Goal: Transaction & Acquisition: Purchase product/service

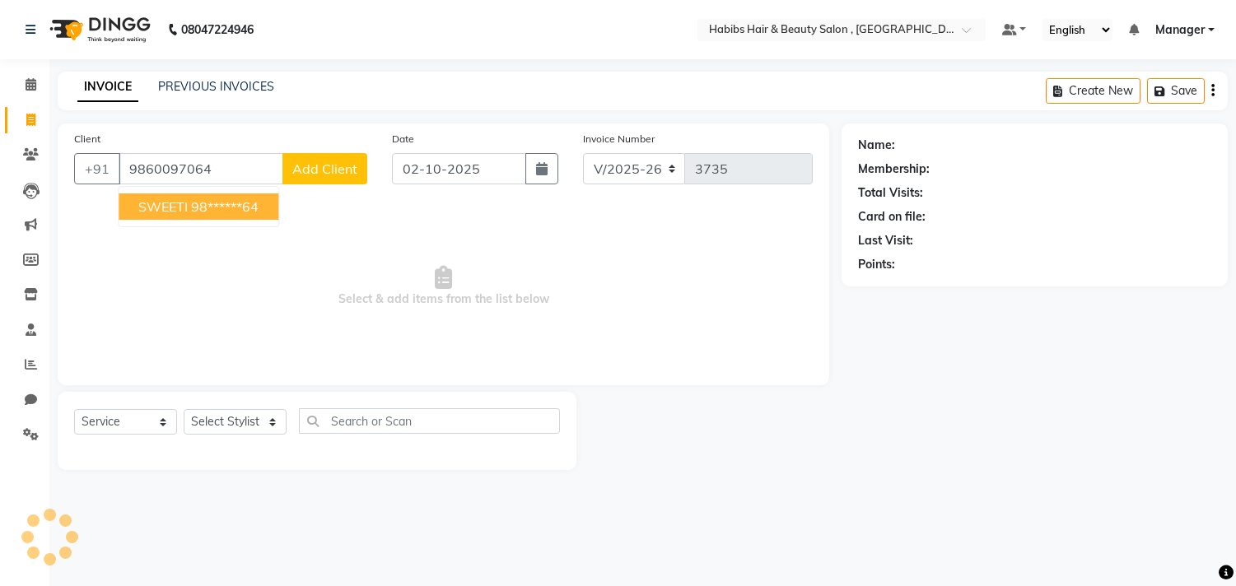
select select "4838"
select select "service"
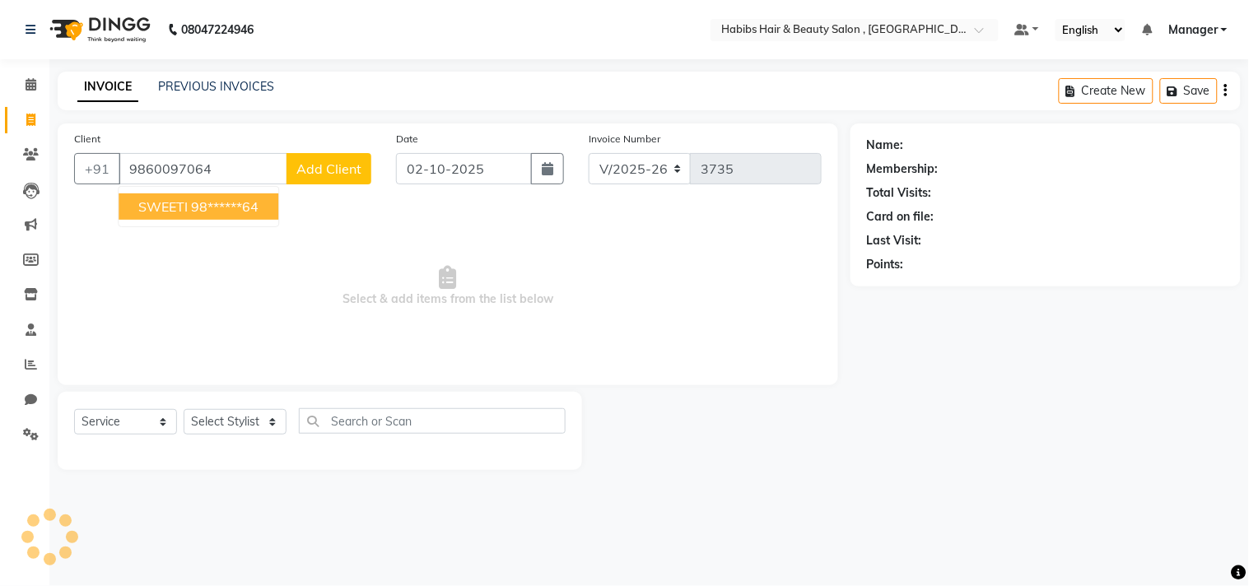
click at [262, 202] on button "SWEETI 98******64" at bounding box center [199, 207] width 160 height 26
type input "98******64"
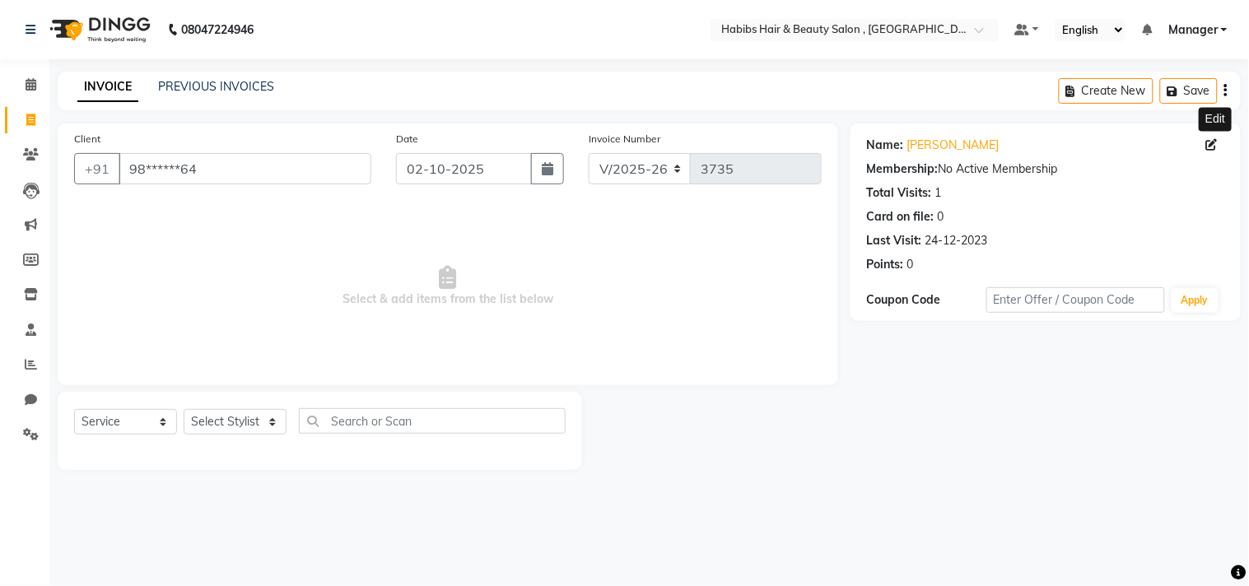
click at [1211, 142] on icon at bounding box center [1213, 145] width 12 height 12
select select "22"
select select "[DEMOGRAPHIC_DATA]"
select select
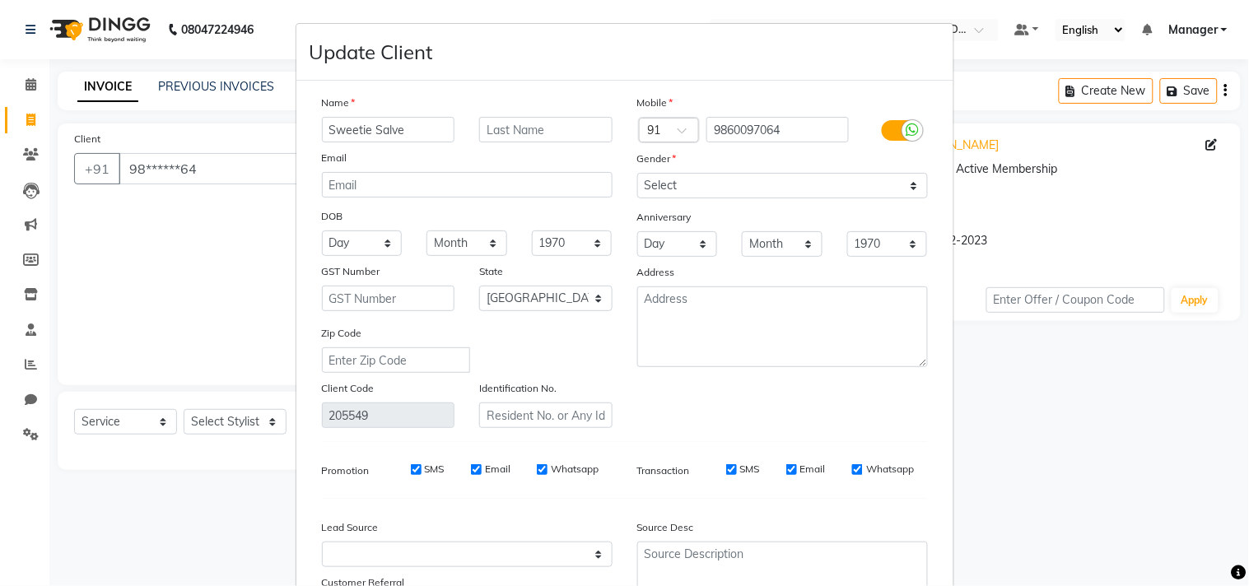
type input "Sweetie Salve"
click at [824, 401] on div "Mobile Country Code × 91 9860097064 Gender Select Male Female Other Prefer Not …" at bounding box center [782, 261] width 315 height 334
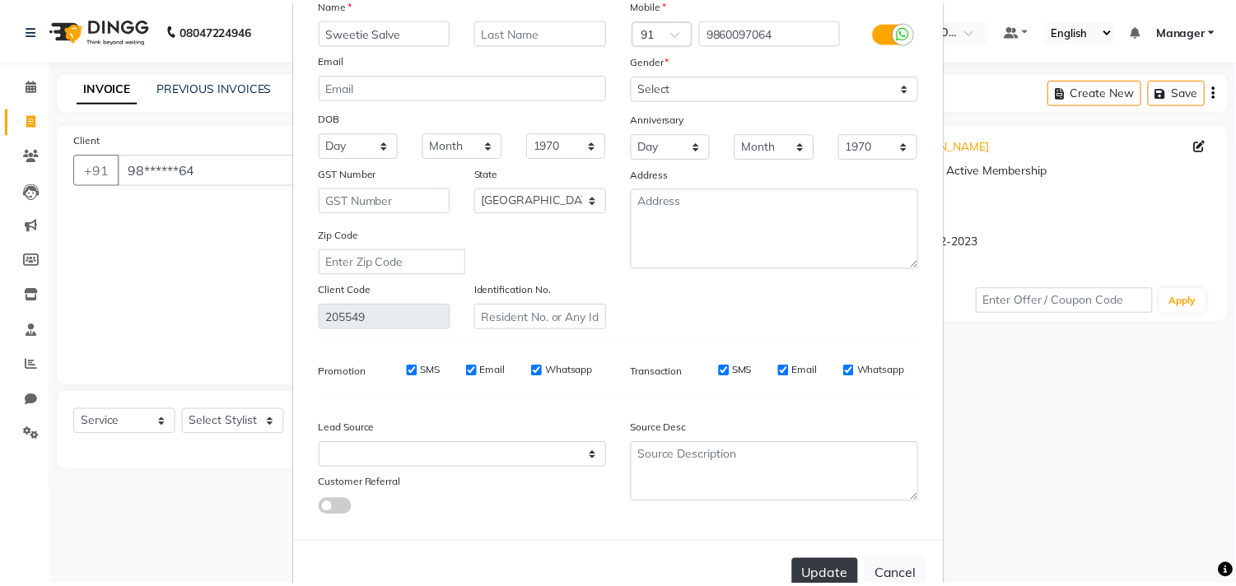
scroll to position [146, 0]
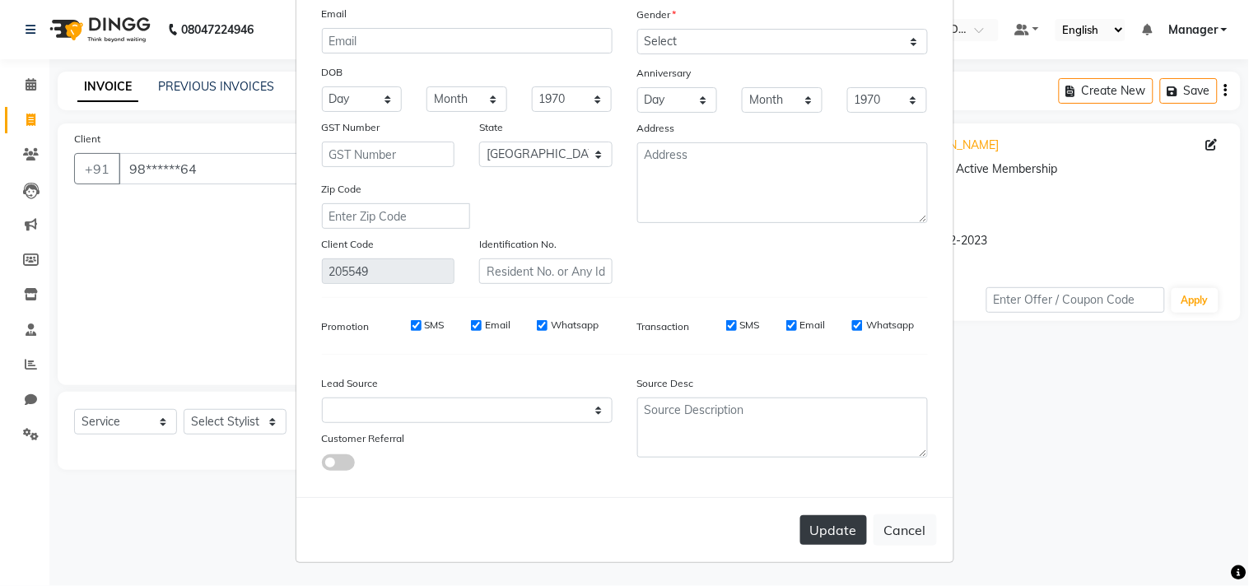
click at [834, 519] on button "Update" at bounding box center [834, 531] width 67 height 30
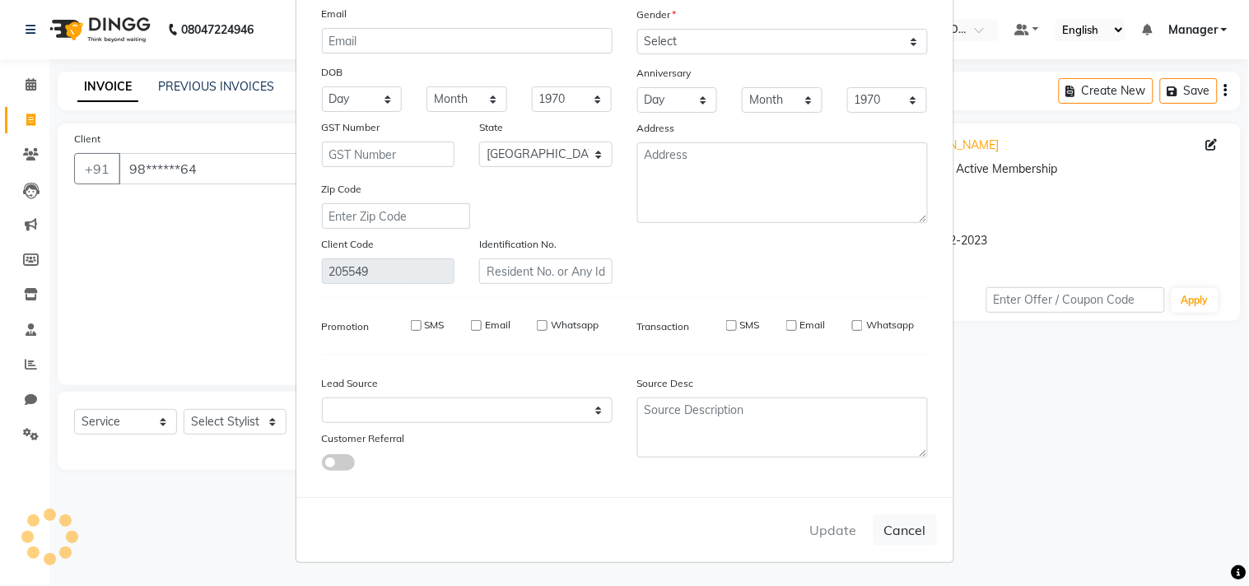
select select
select select "null"
select select
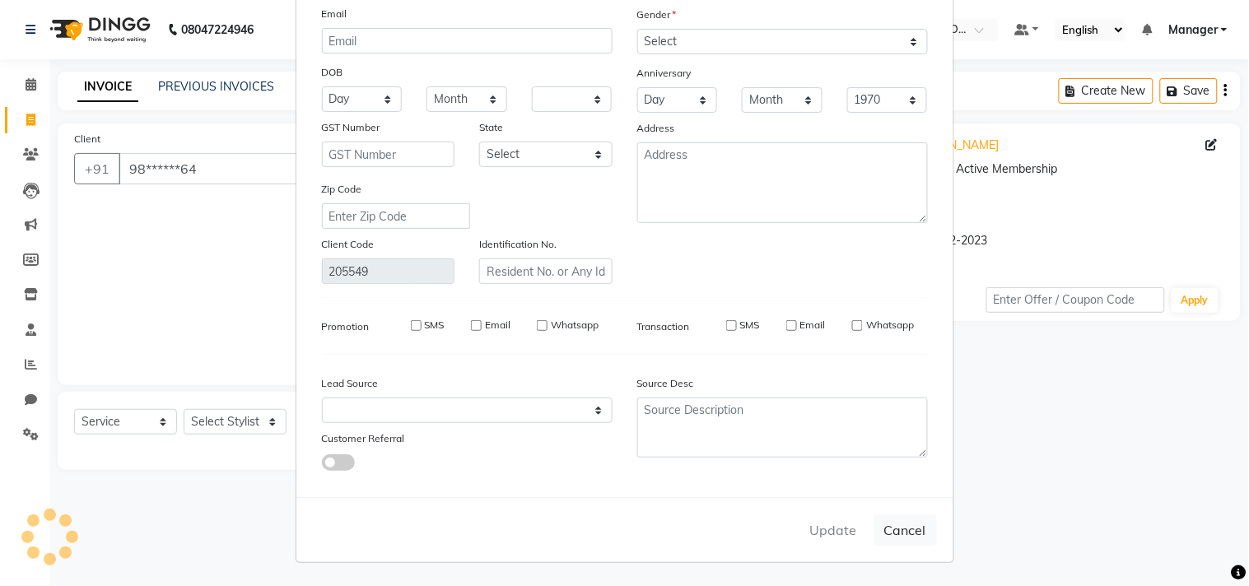
select select
checkbox input "false"
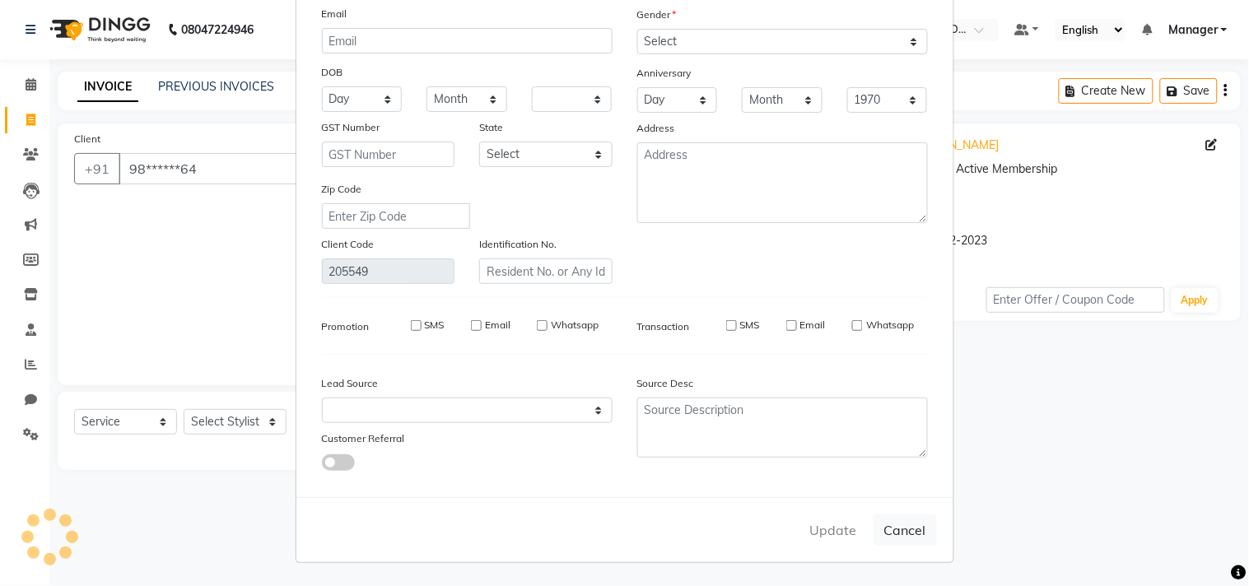
checkbox input "false"
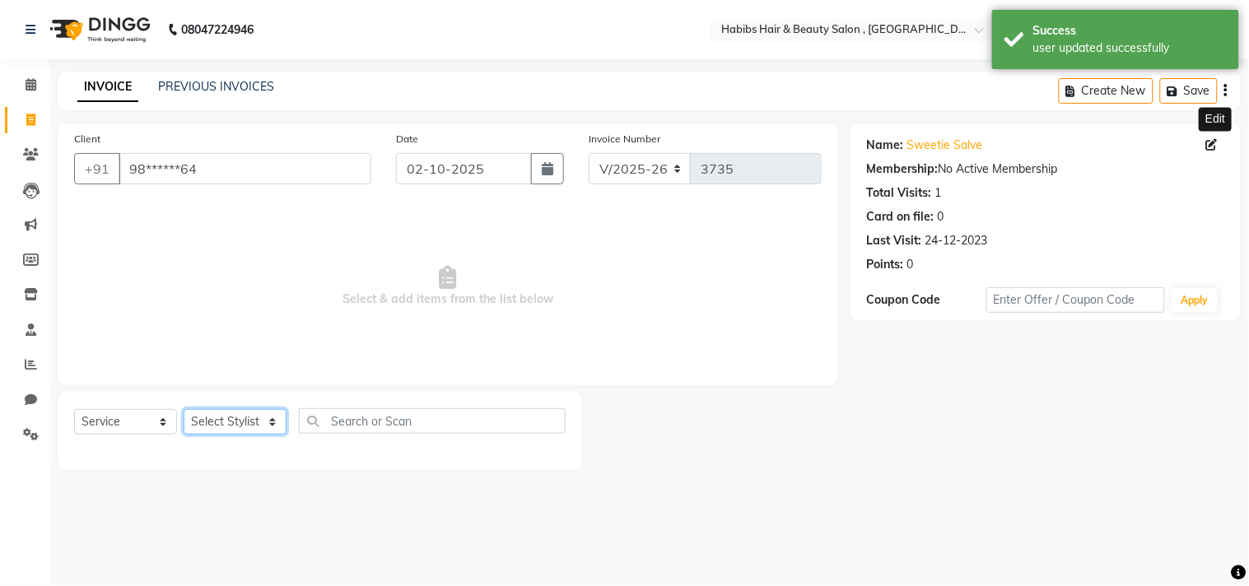
click at [237, 423] on select "Select Stylist [PERSON_NAME] Manager M M [PERSON_NAME] [PERSON_NAME] Reshma [PE…" at bounding box center [235, 422] width 103 height 26
select select "29957"
click at [184, 410] on select "Select Stylist [PERSON_NAME] Manager M M [PERSON_NAME] [PERSON_NAME] Reshma [PE…" at bounding box center [235, 422] width 103 height 26
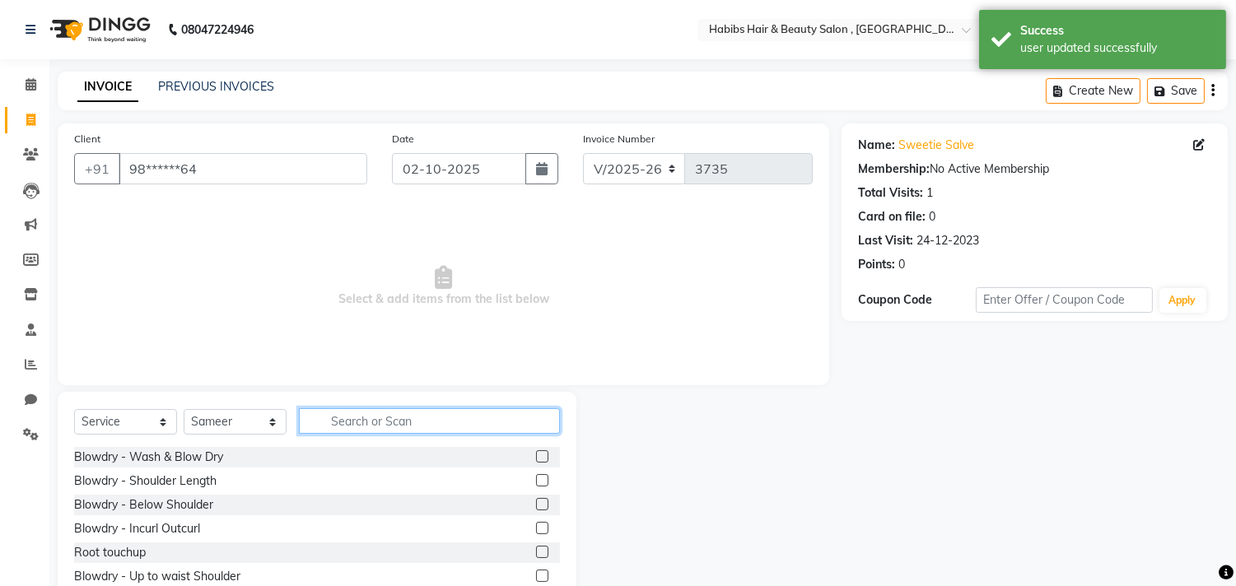
click at [372, 422] on input "text" at bounding box center [429, 422] width 261 height 26
type input "wash"
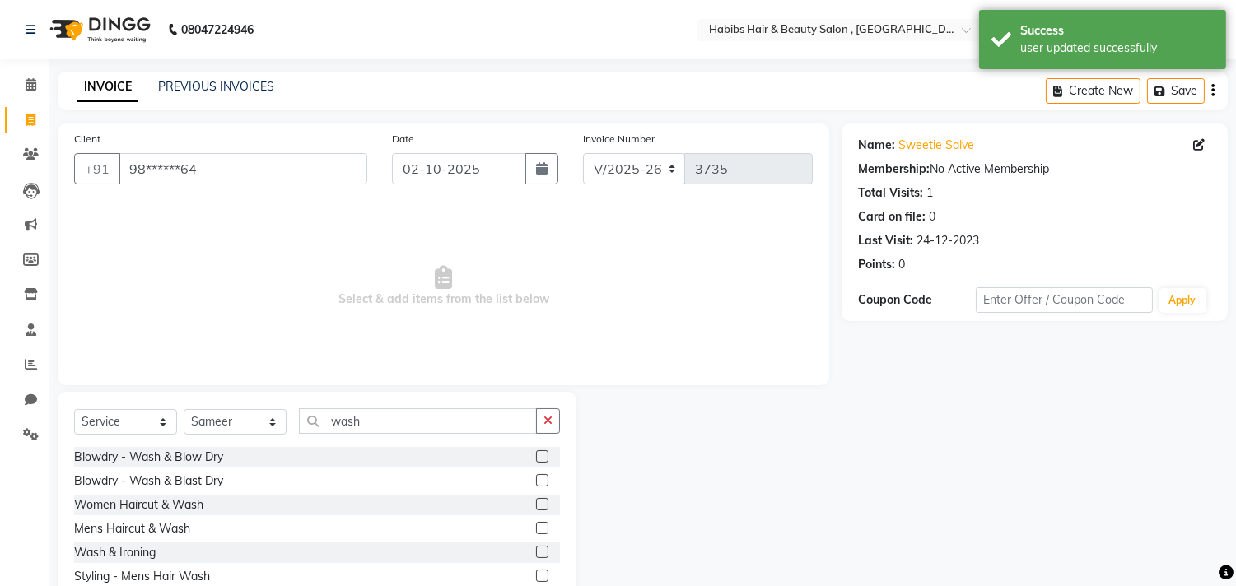
click at [542, 502] on label at bounding box center [542, 504] width 12 height 12
click at [542, 502] on input "checkbox" at bounding box center [541, 505] width 11 height 11
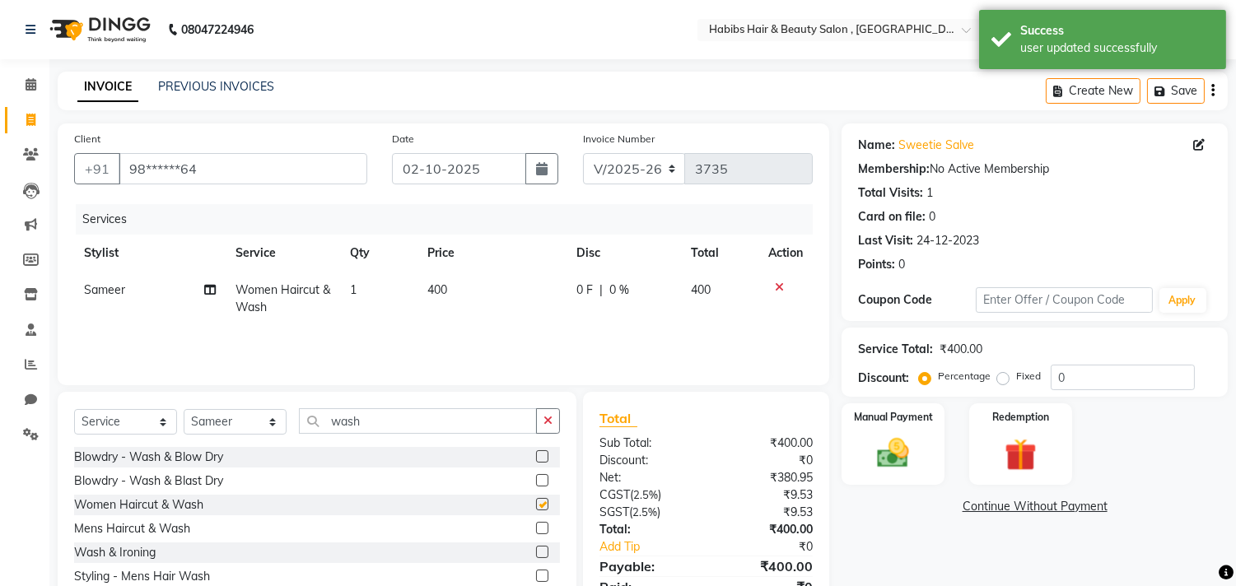
checkbox input "false"
click at [542, 415] on button "button" at bounding box center [548, 422] width 24 height 26
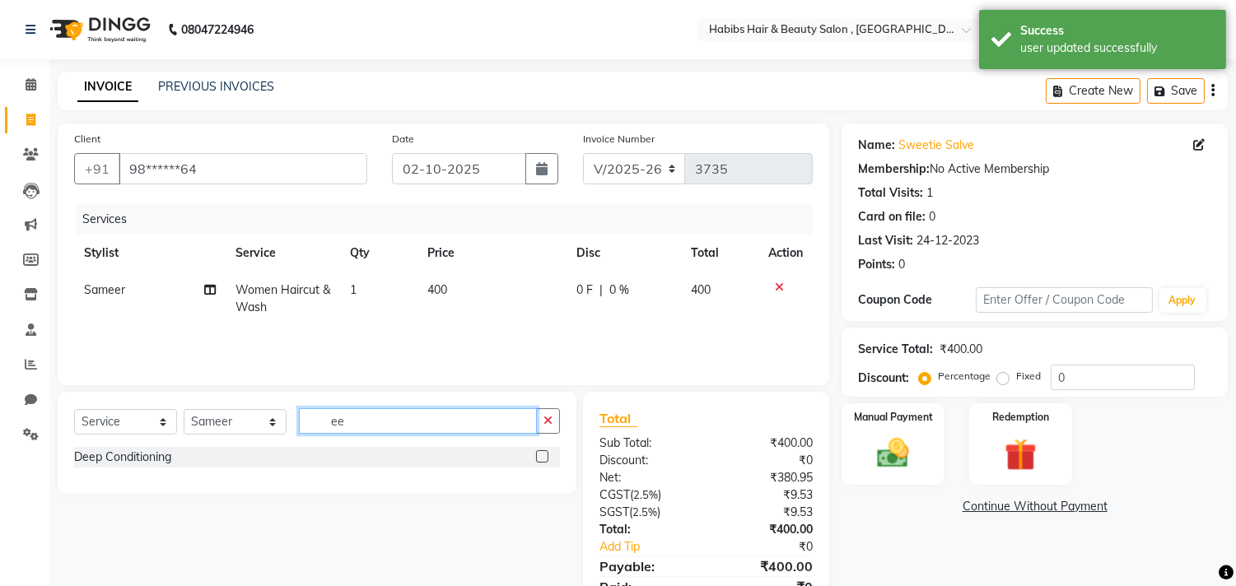
type input "e"
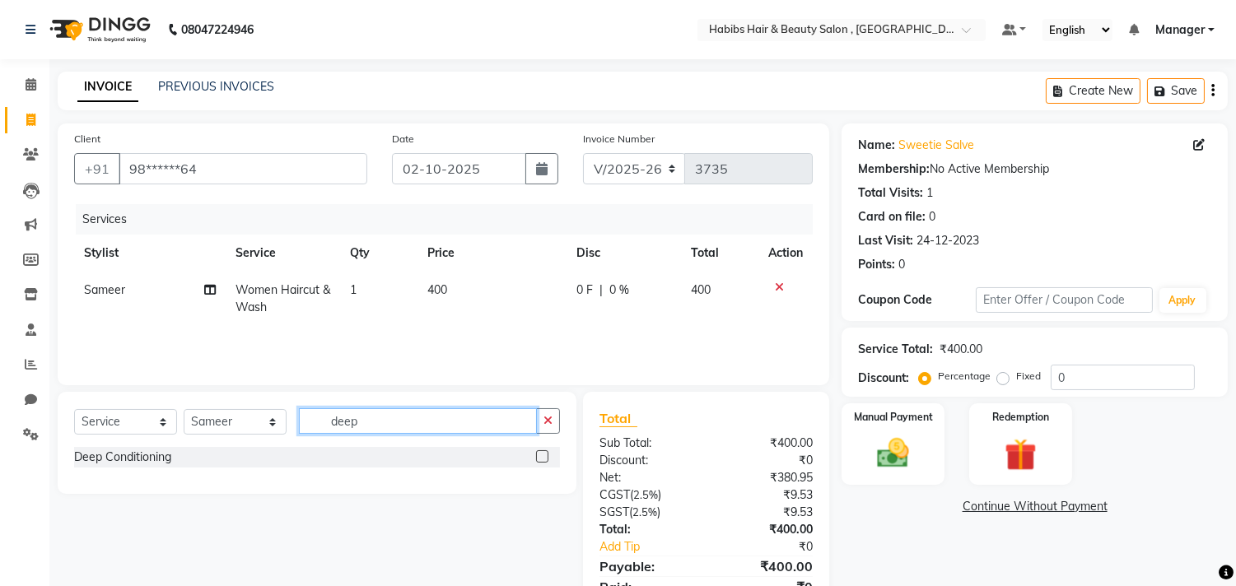
type input "deep"
click at [539, 458] on label at bounding box center [542, 457] width 12 height 12
click at [539, 458] on input "checkbox" at bounding box center [541, 457] width 11 height 11
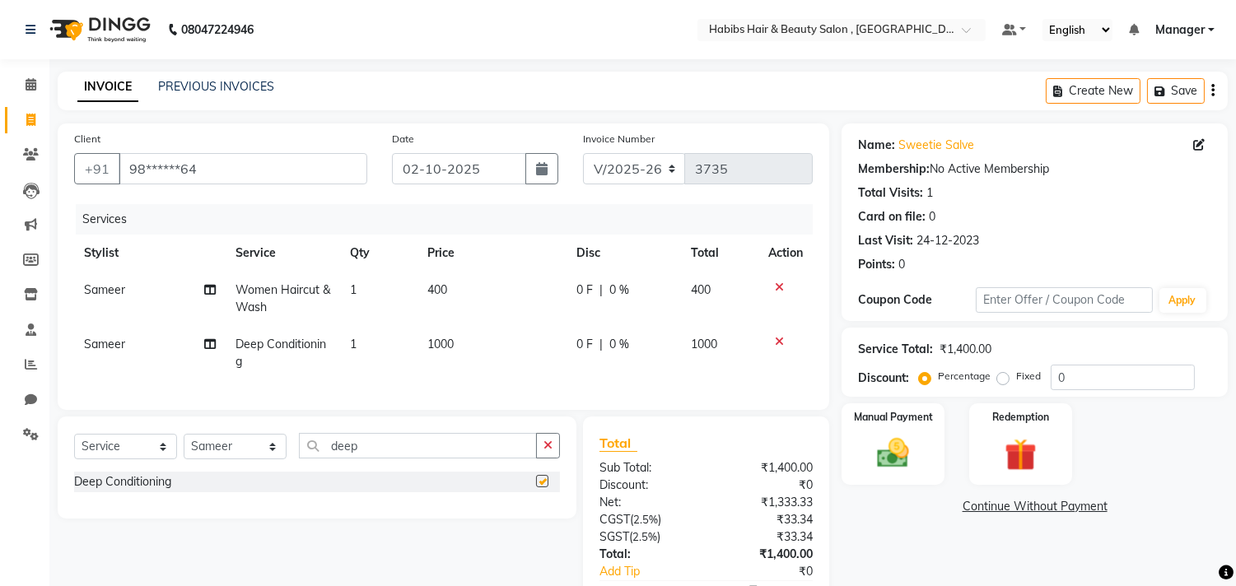
checkbox input "false"
click at [544, 451] on icon "button" at bounding box center [548, 446] width 9 height 12
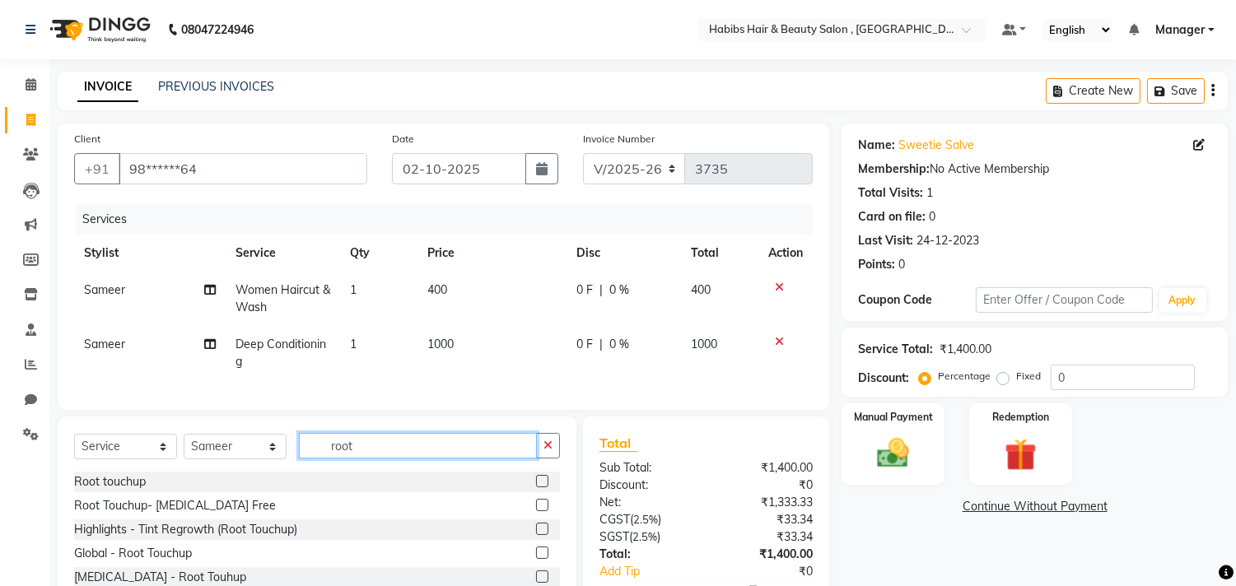
type input "root"
click at [544, 488] on label at bounding box center [542, 481] width 12 height 12
click at [544, 488] on input "checkbox" at bounding box center [541, 482] width 11 height 11
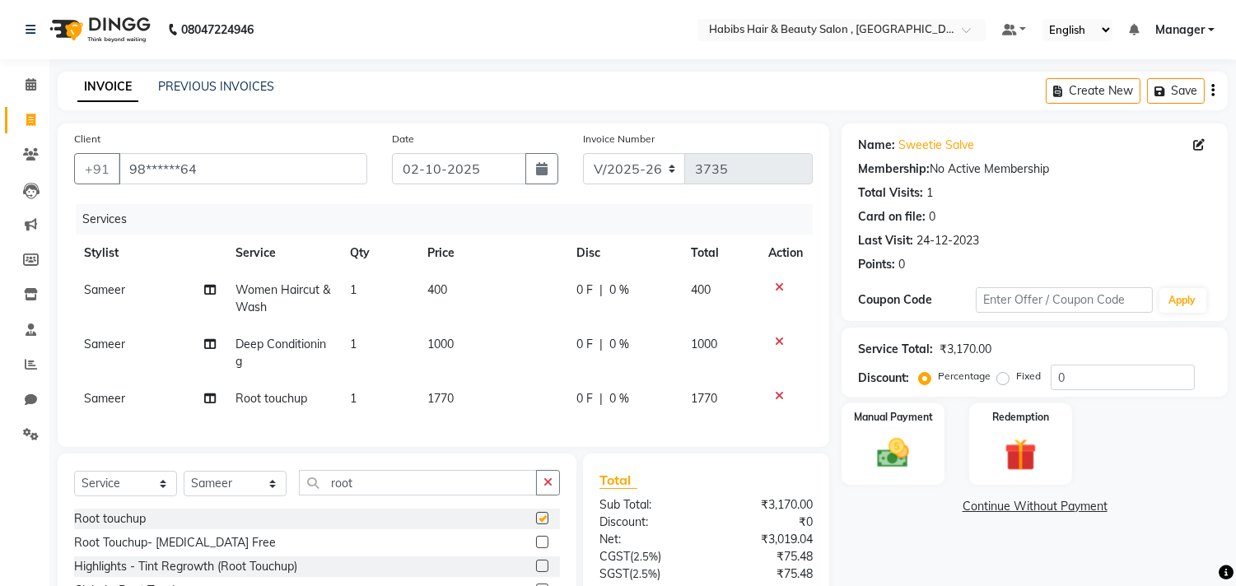
checkbox input "false"
click at [489, 390] on td "1770" at bounding box center [492, 399] width 149 height 37
select select "29957"
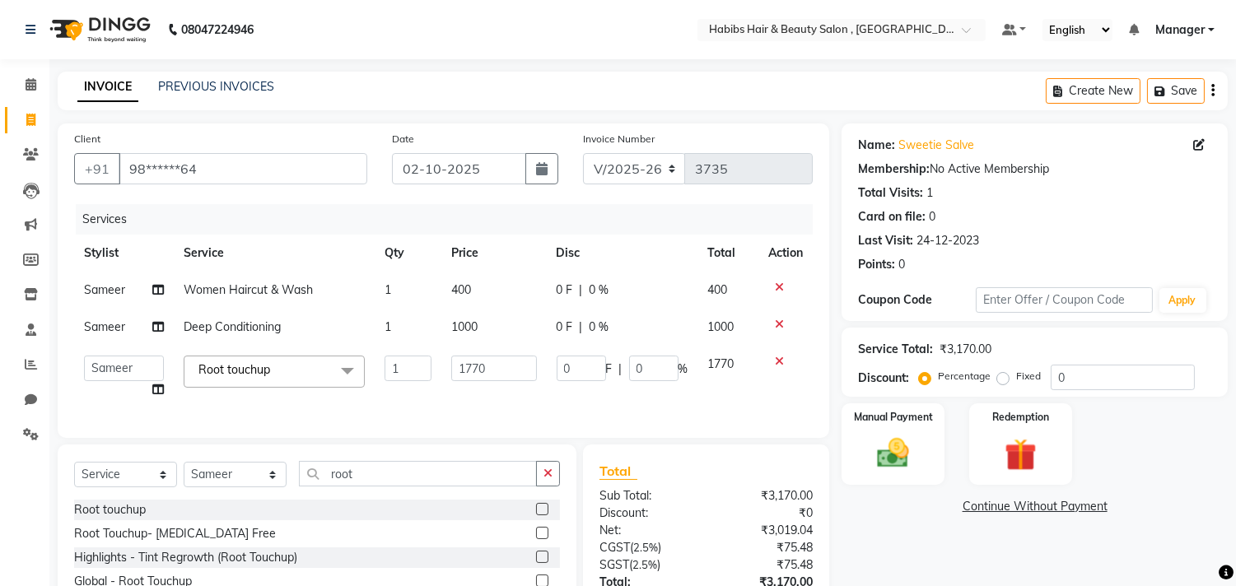
click at [489, 390] on td "1770" at bounding box center [493, 377] width 105 height 63
click at [496, 373] on input "1770" at bounding box center [494, 369] width 86 height 26
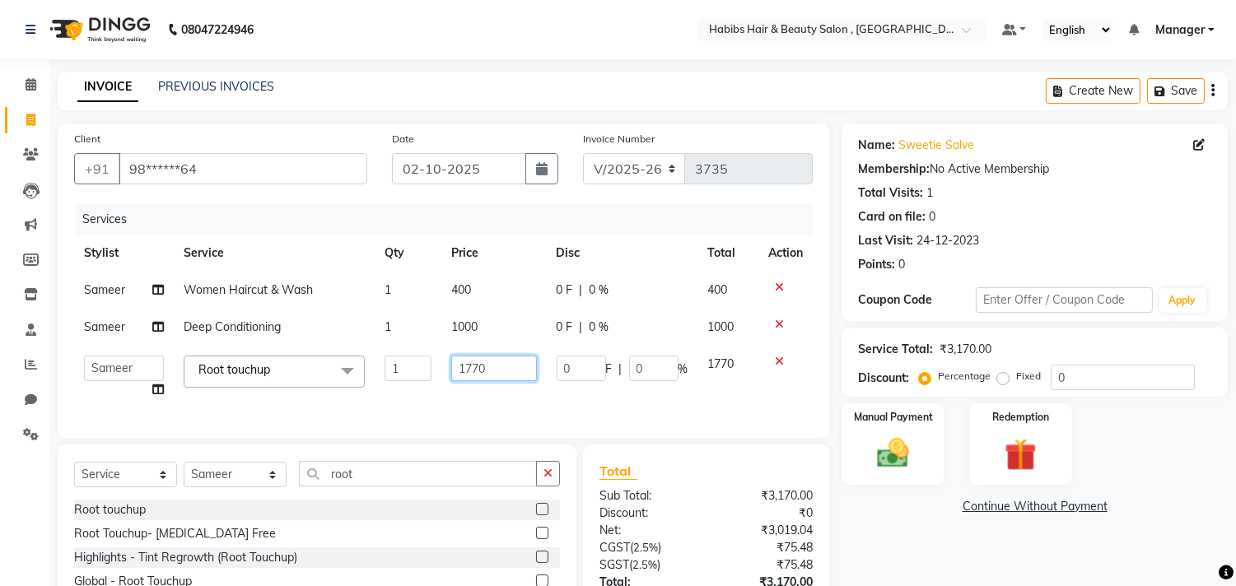
click at [496, 373] on input "1770" at bounding box center [494, 369] width 86 height 26
type input "1575"
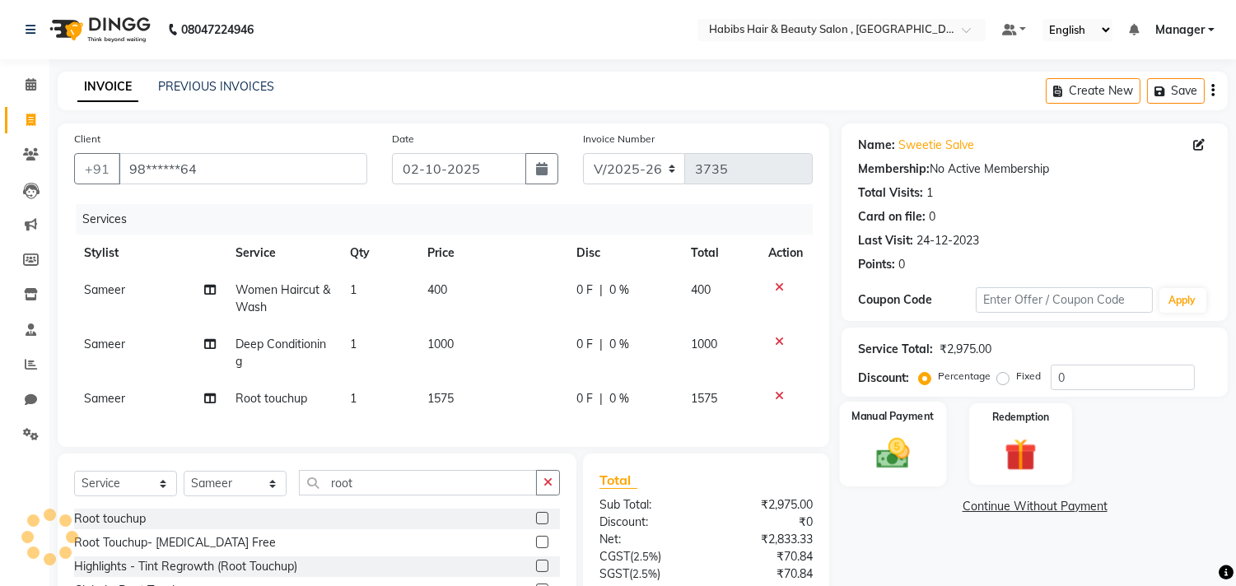
click at [848, 442] on div "Manual Payment" at bounding box center [893, 444] width 107 height 84
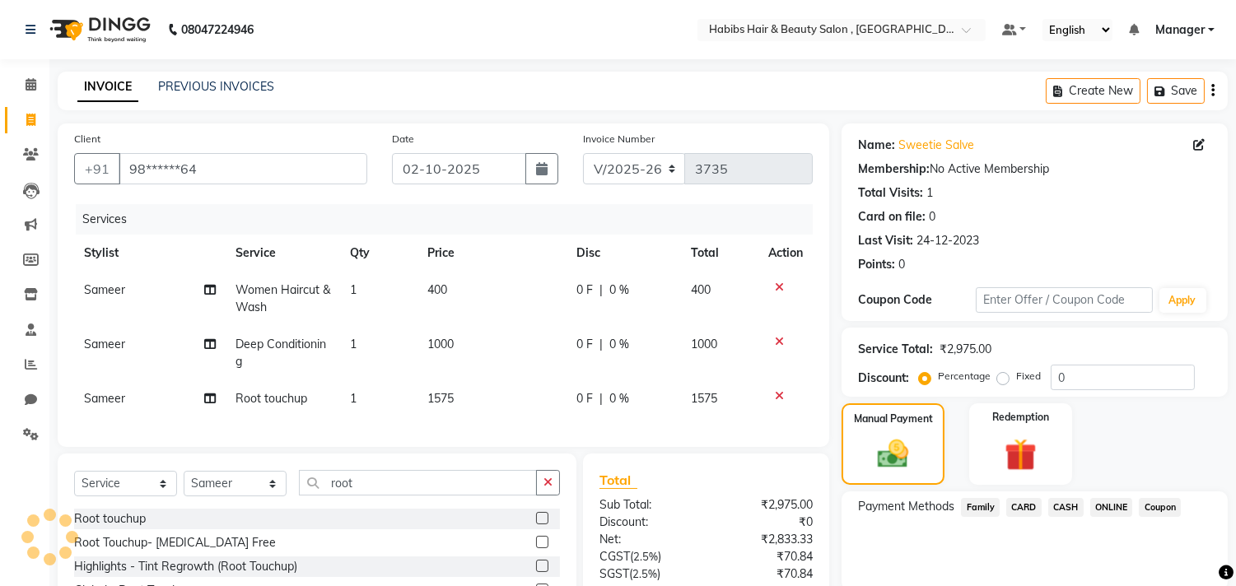
click at [1110, 502] on span "ONLINE" at bounding box center [1112, 507] width 43 height 19
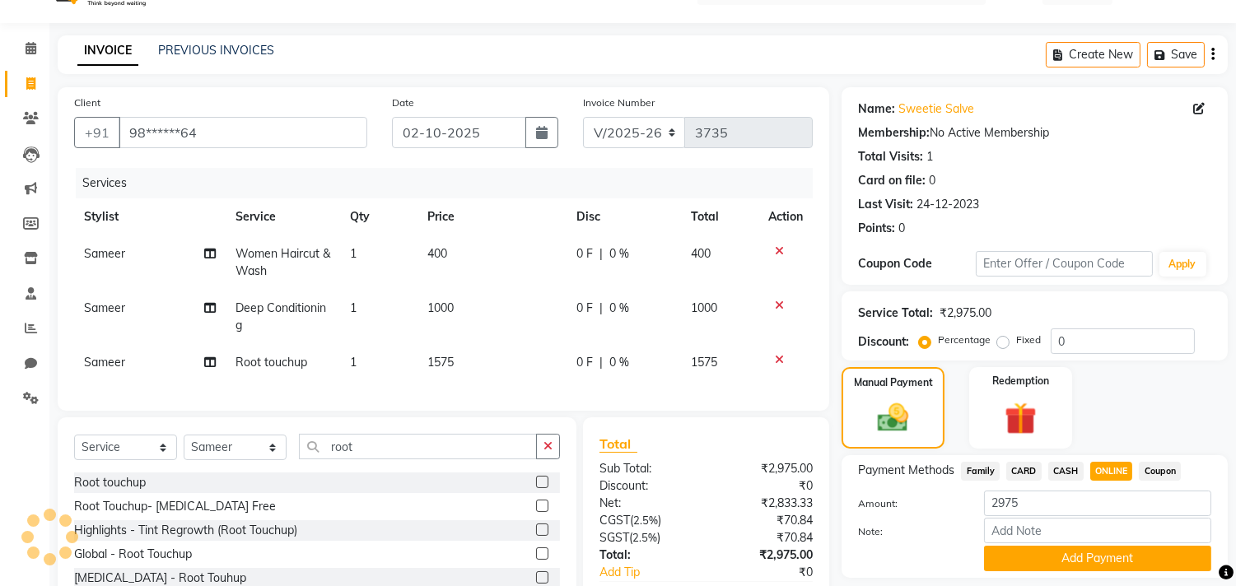
click at [1027, 469] on span "CARD" at bounding box center [1023, 471] width 35 height 19
click at [1072, 554] on button "Add Payment" at bounding box center [1097, 559] width 227 height 26
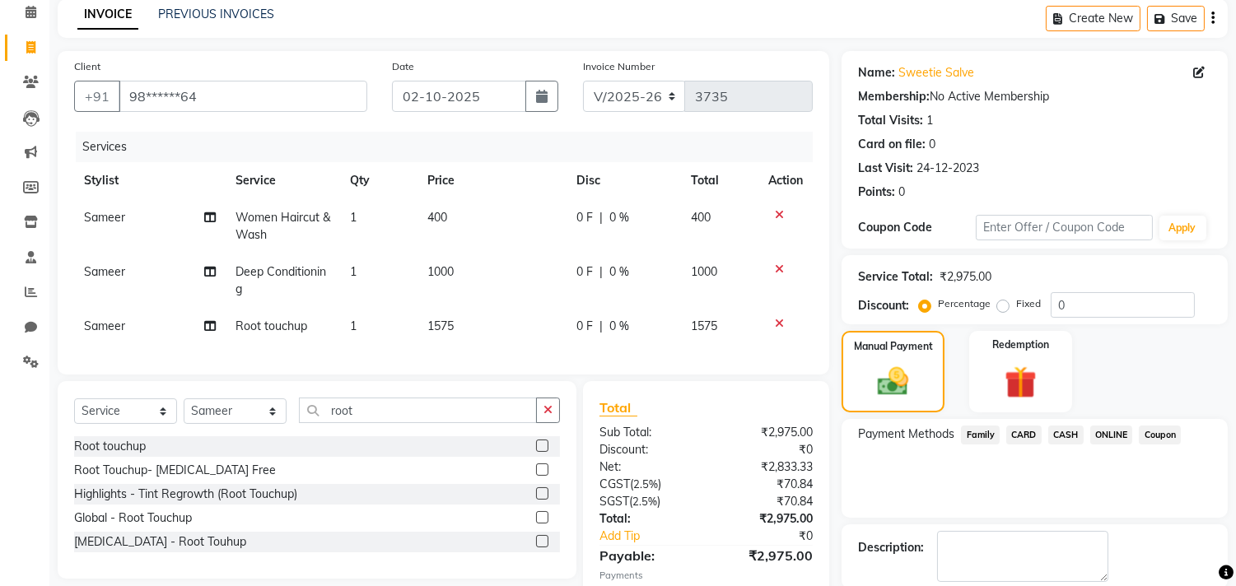
scroll to position [182, 0]
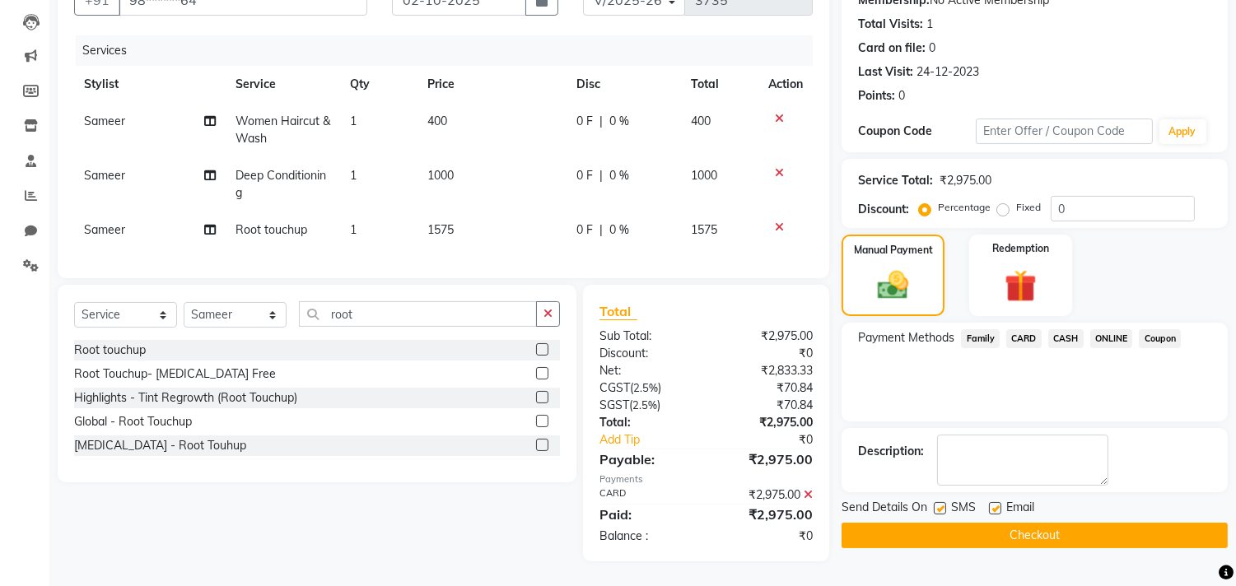
click at [1096, 523] on button "Checkout" at bounding box center [1035, 536] width 386 height 26
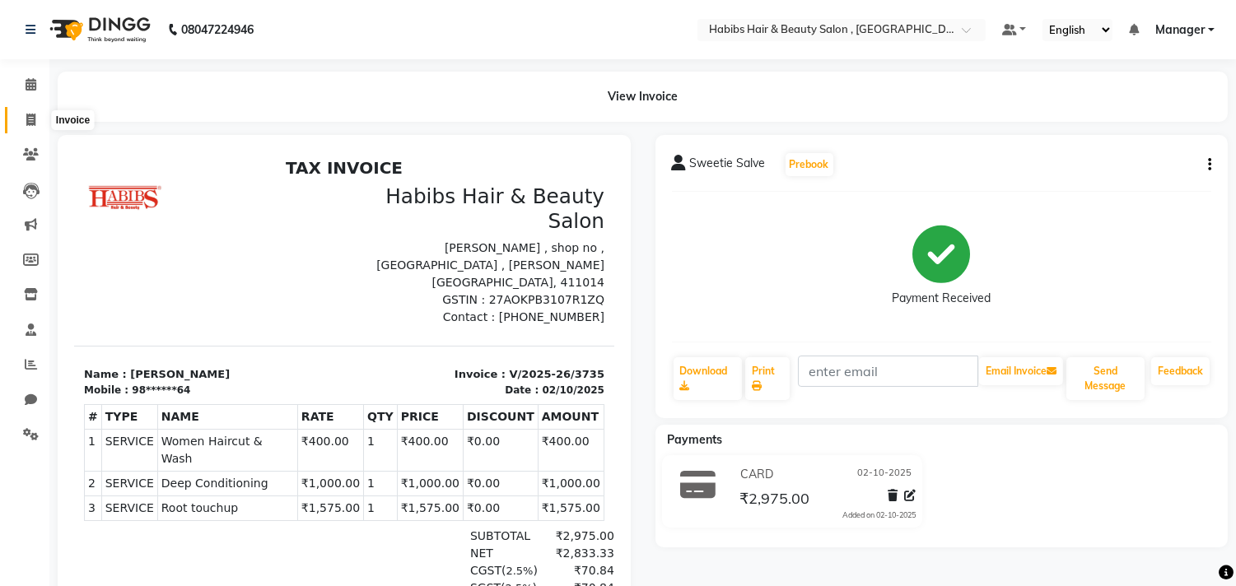
click at [37, 124] on span at bounding box center [30, 120] width 29 height 19
select select "4838"
select select "service"
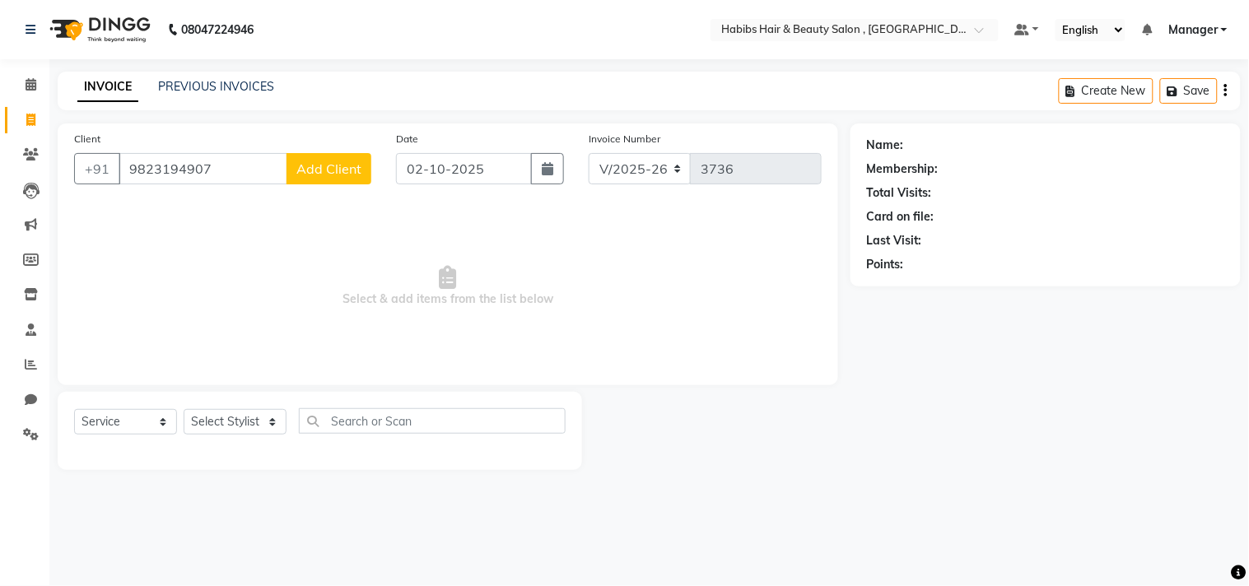
type input "9823194907"
click at [303, 182] on button "Add Client" at bounding box center [329, 168] width 85 height 31
select select "22"
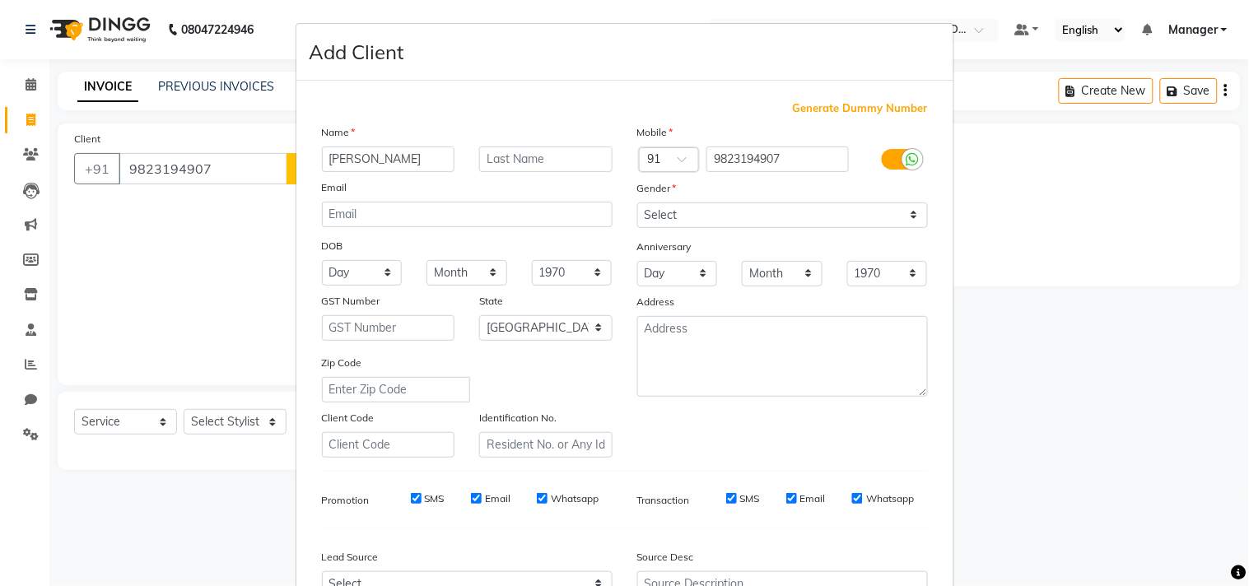
type input "[PERSON_NAME]"
drag, startPoint x: 684, startPoint y: 219, endPoint x: 694, endPoint y: 227, distance: 13.0
click at [684, 219] on select "Select [DEMOGRAPHIC_DATA] [DEMOGRAPHIC_DATA] Other Prefer Not To Say" at bounding box center [783, 216] width 291 height 26
select select "[DEMOGRAPHIC_DATA]"
click at [638, 203] on select "Select [DEMOGRAPHIC_DATA] [DEMOGRAPHIC_DATA] Other Prefer Not To Say" at bounding box center [783, 216] width 291 height 26
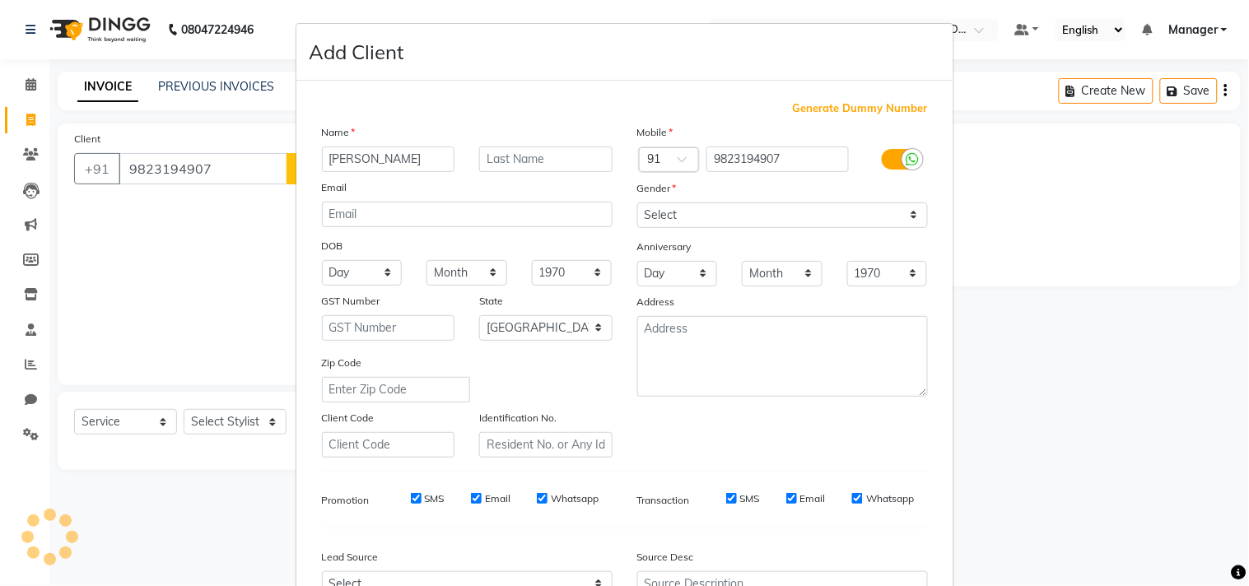
click at [796, 432] on div "Mobile Country Code × 91 9823194907 Gender Select Male Female Other Prefer Not …" at bounding box center [782, 291] width 315 height 334
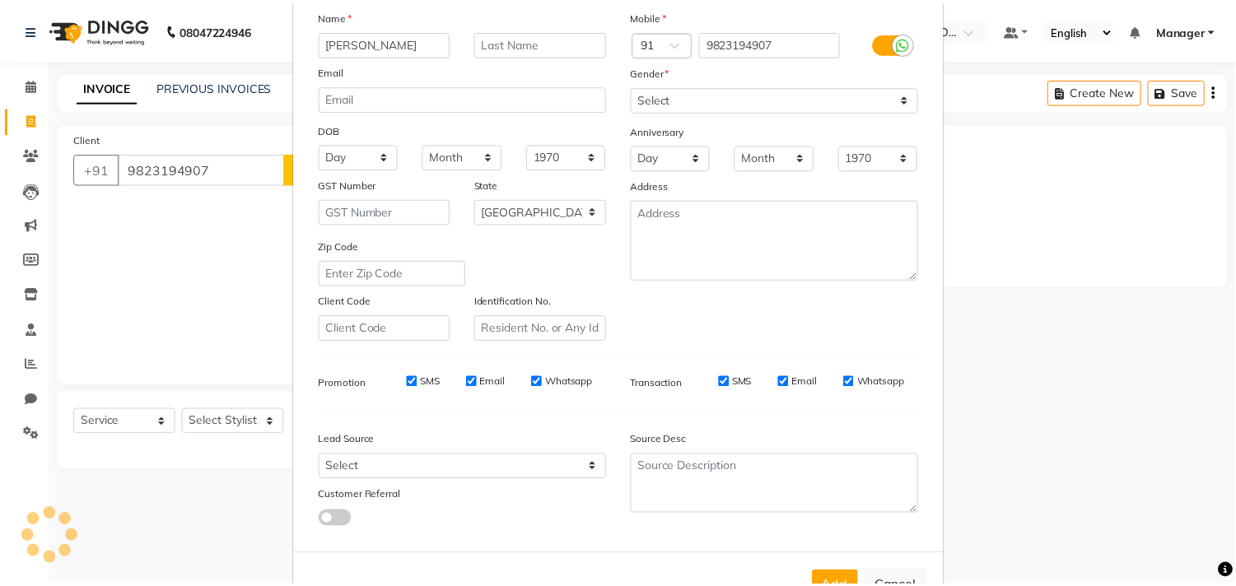
scroll to position [175, 0]
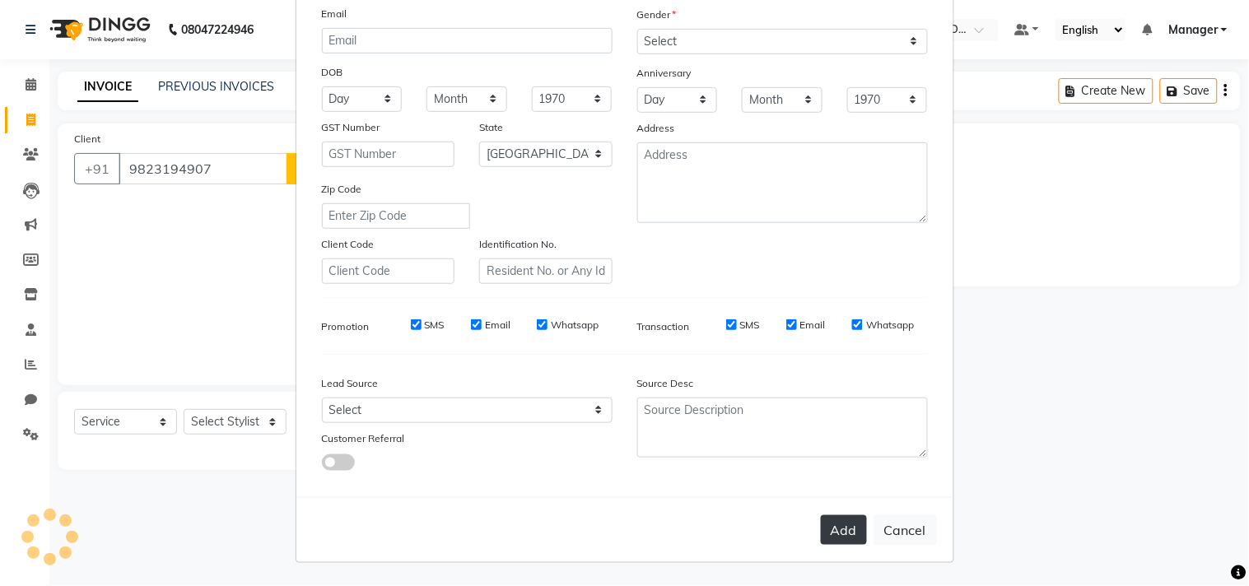
click at [829, 528] on button "Add" at bounding box center [844, 531] width 46 height 30
type input "98******07"
select select
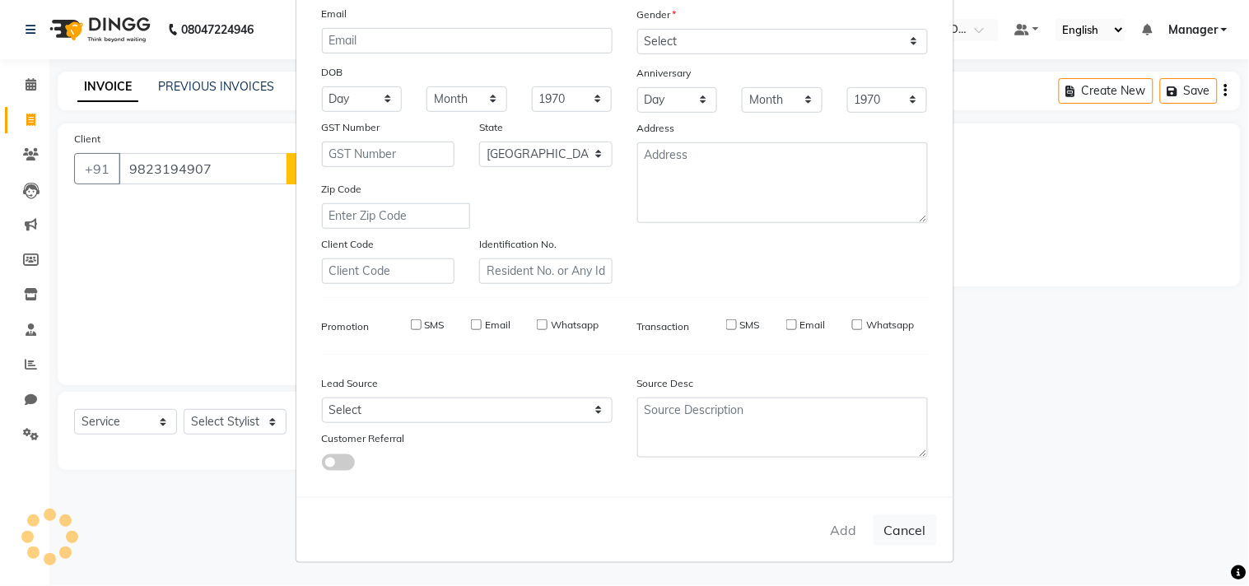
select select "null"
select select
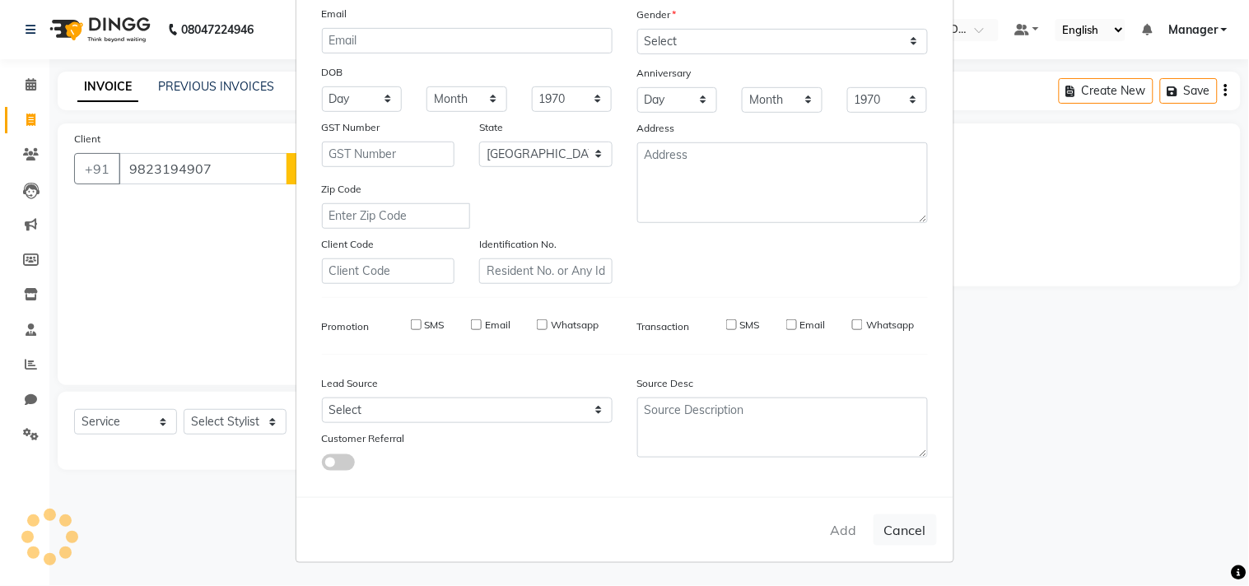
checkbox input "false"
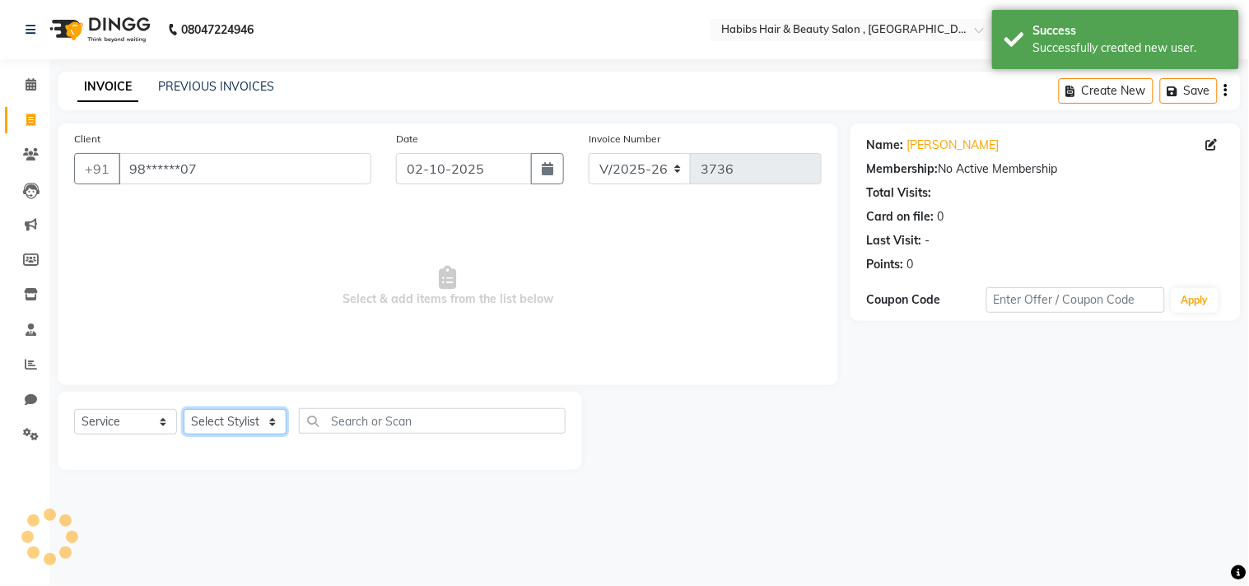
click at [232, 424] on select "Select Stylist [PERSON_NAME] Manager M M [PERSON_NAME] [PERSON_NAME] Reshma [PE…" at bounding box center [235, 422] width 103 height 26
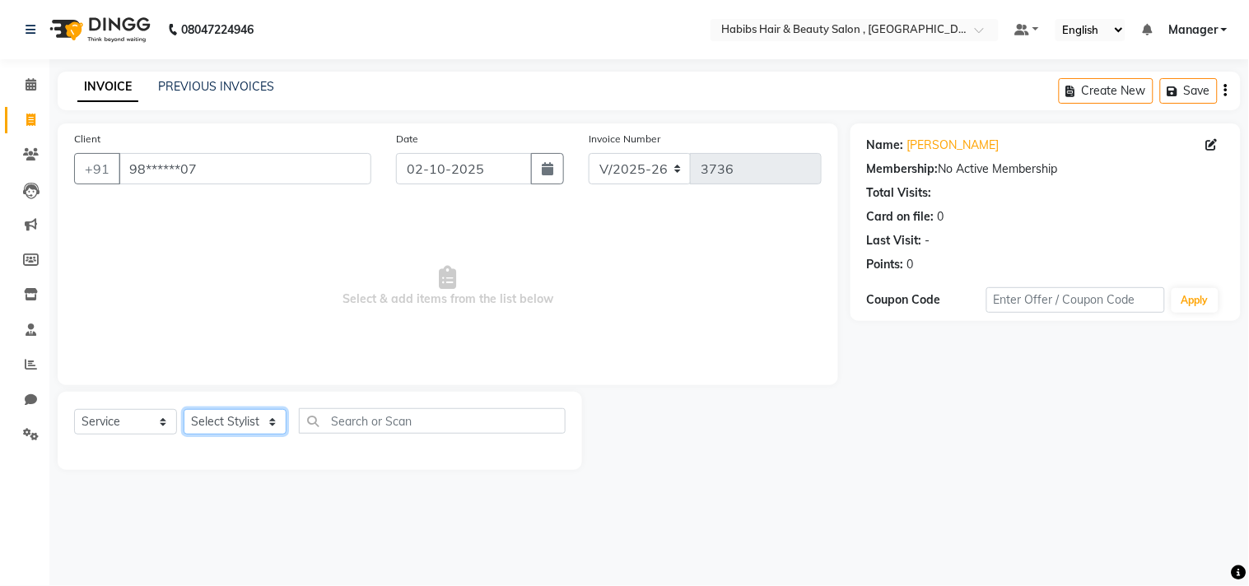
select select "29955"
click at [184, 410] on select "Select Stylist [PERSON_NAME] Manager M M [PERSON_NAME] [PERSON_NAME] Reshma [PE…" at bounding box center [235, 422] width 103 height 26
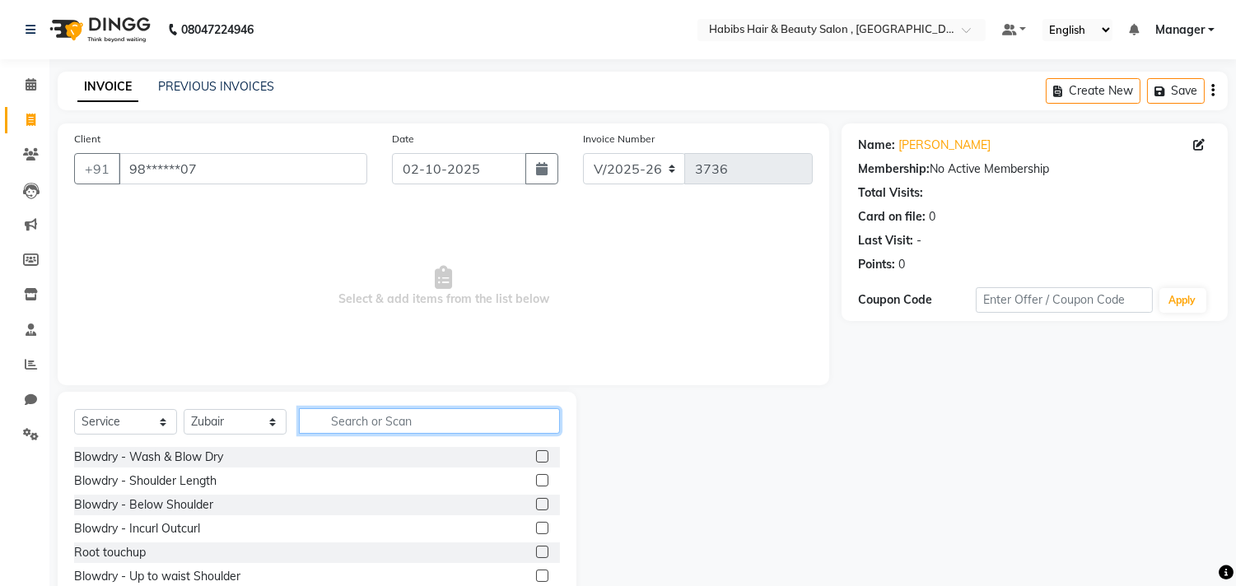
click at [332, 410] on input "text" at bounding box center [429, 422] width 261 height 26
type input "wash"
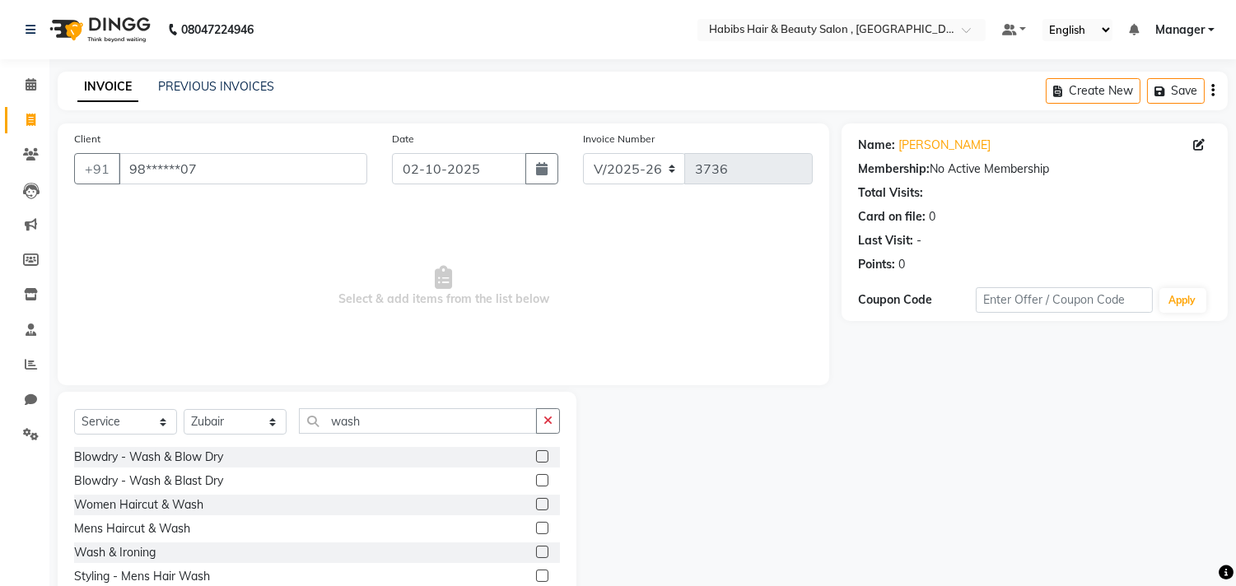
click at [544, 505] on label at bounding box center [542, 504] width 12 height 12
click at [544, 505] on input "checkbox" at bounding box center [541, 505] width 11 height 11
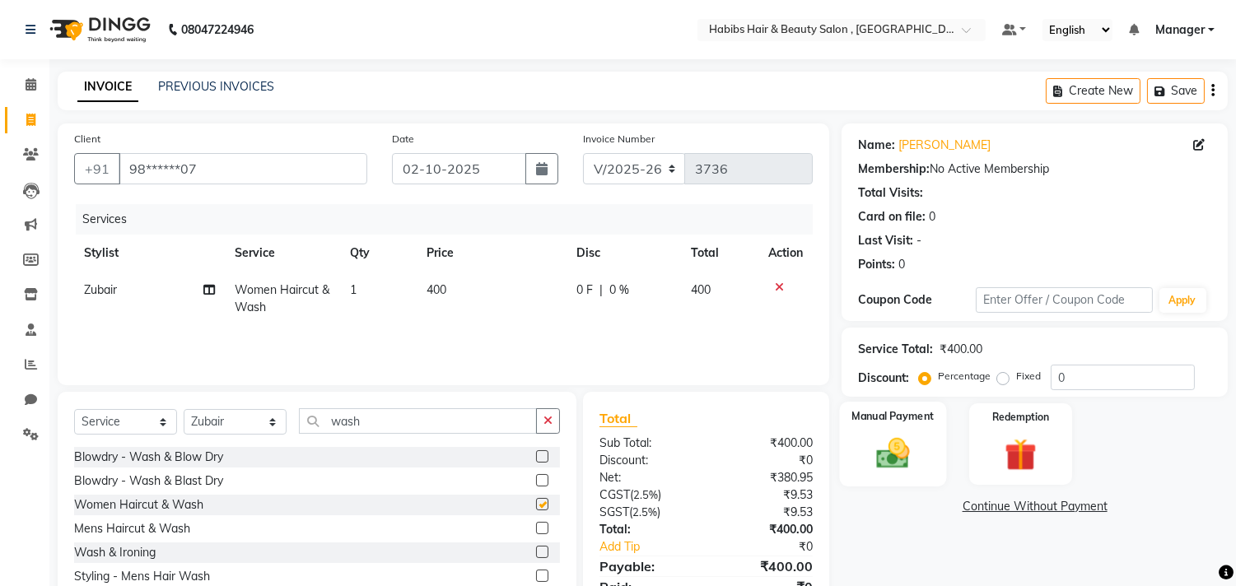
checkbox input "false"
click at [906, 468] on img at bounding box center [893, 454] width 54 height 39
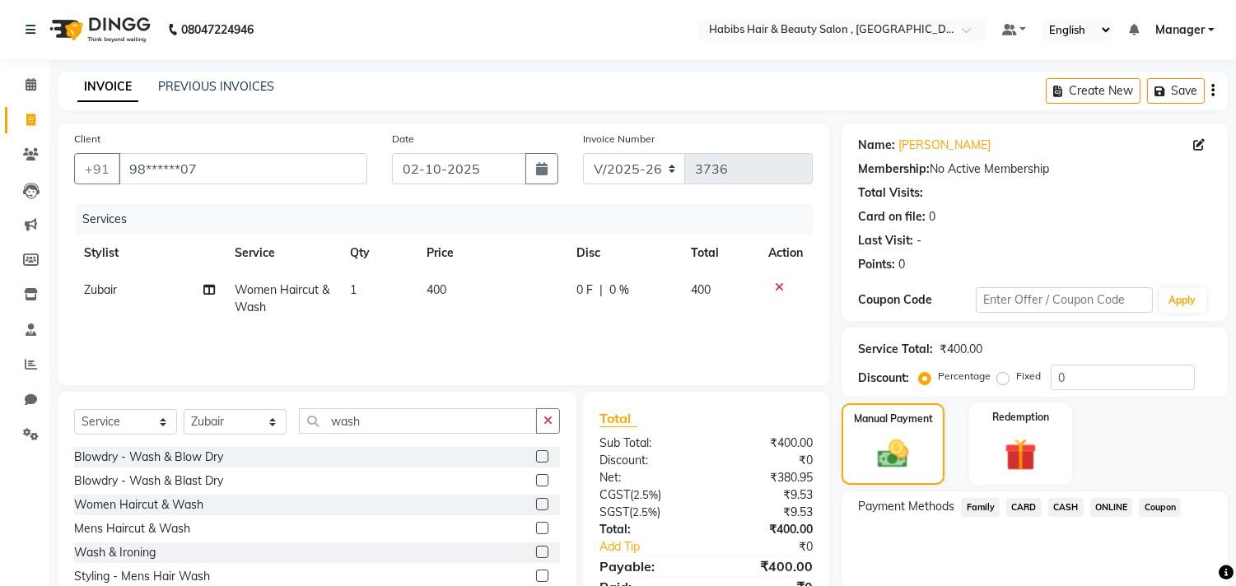
click at [1113, 501] on span "ONLINE" at bounding box center [1112, 507] width 43 height 19
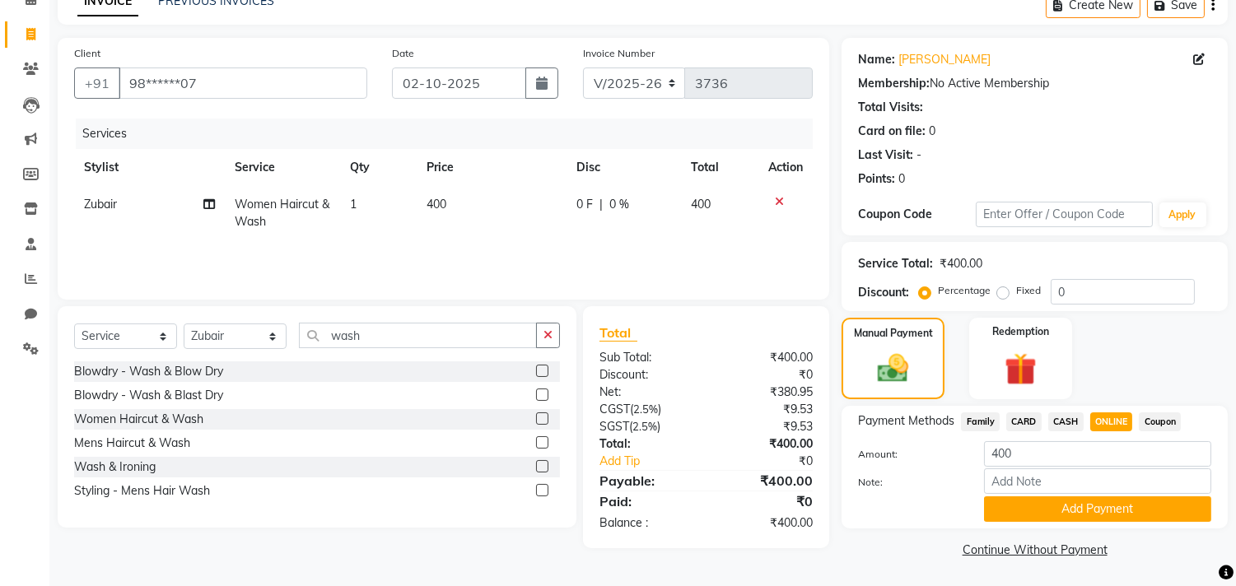
click at [1113, 501] on button "Add Payment" at bounding box center [1097, 510] width 227 height 26
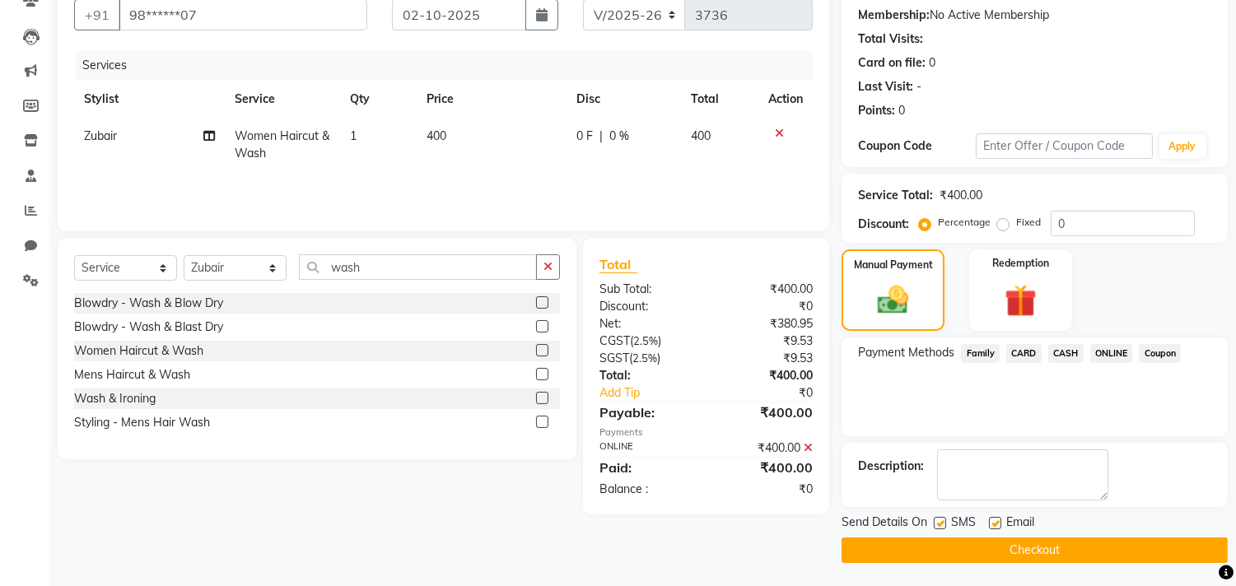
click at [1097, 544] on button "Checkout" at bounding box center [1035, 551] width 386 height 26
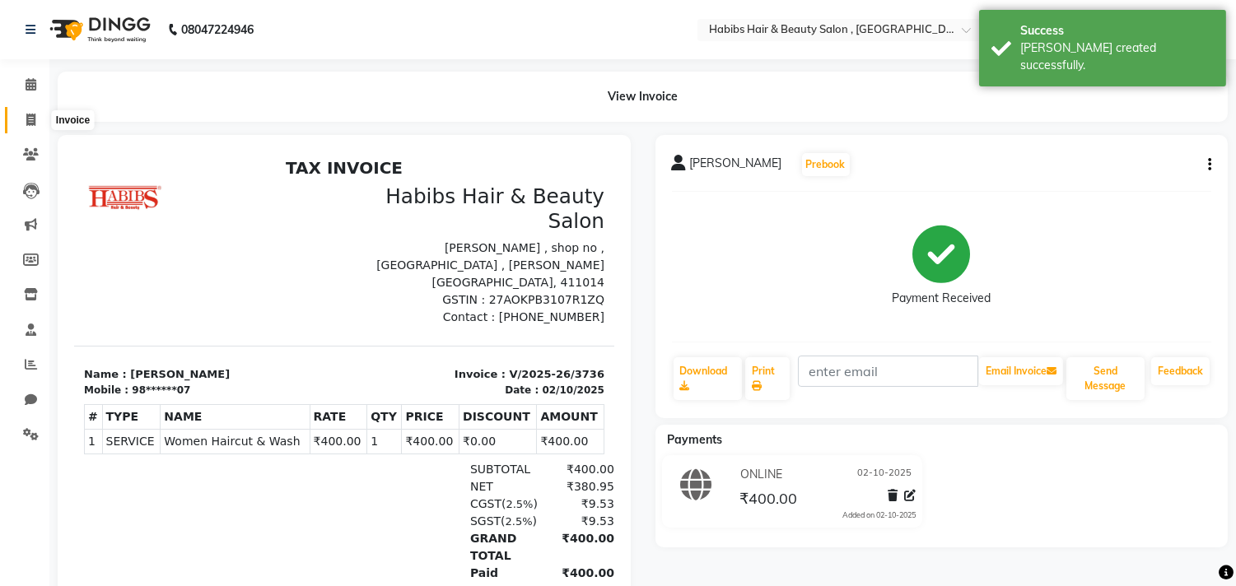
click at [29, 119] on icon at bounding box center [30, 120] width 9 height 12
select select "service"
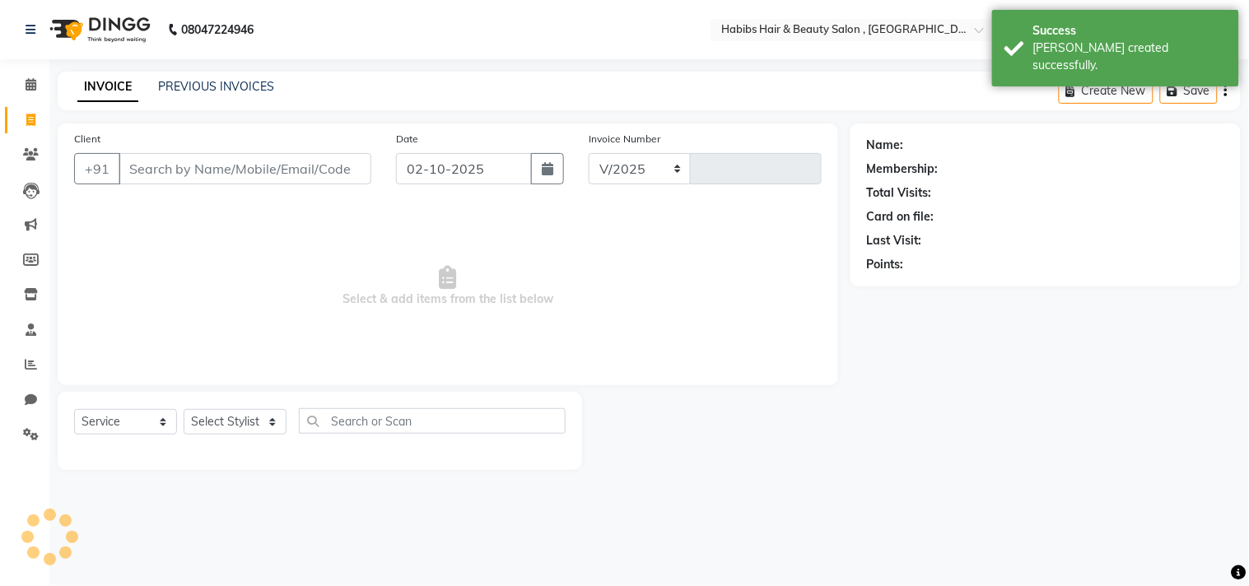
type input "7"
select select "4838"
type input "3737"
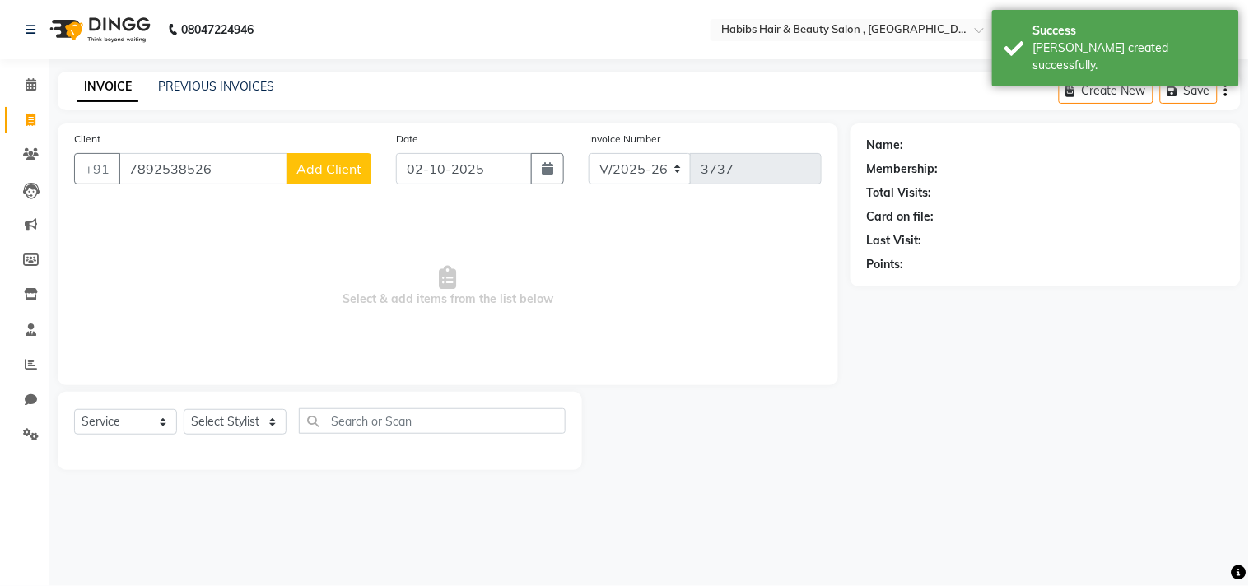
type input "7892538526"
click at [326, 159] on button "Add Client" at bounding box center [329, 168] width 85 height 31
select select "22"
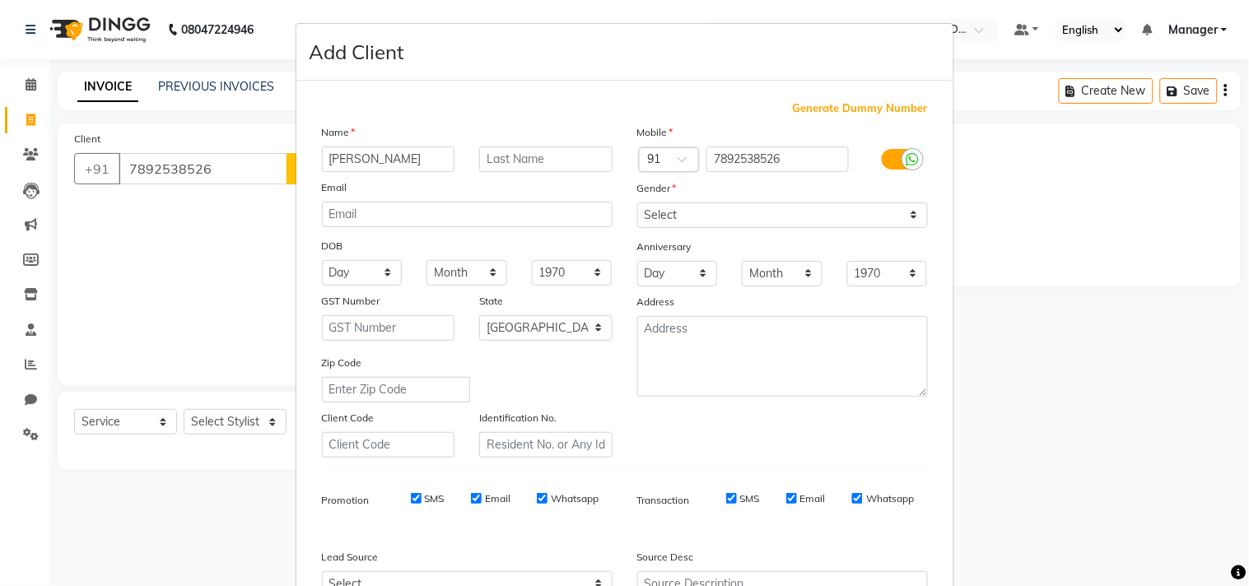
type input "[PERSON_NAME]"
click at [792, 217] on select "Select [DEMOGRAPHIC_DATA] [DEMOGRAPHIC_DATA] Other Prefer Not To Say" at bounding box center [783, 216] width 291 height 26
click at [638, 203] on select "Select [DEMOGRAPHIC_DATA] [DEMOGRAPHIC_DATA] Other Prefer Not To Say" at bounding box center [783, 216] width 291 height 26
select select "[DEMOGRAPHIC_DATA]"
click at [803, 395] on textarea at bounding box center [783, 356] width 291 height 81
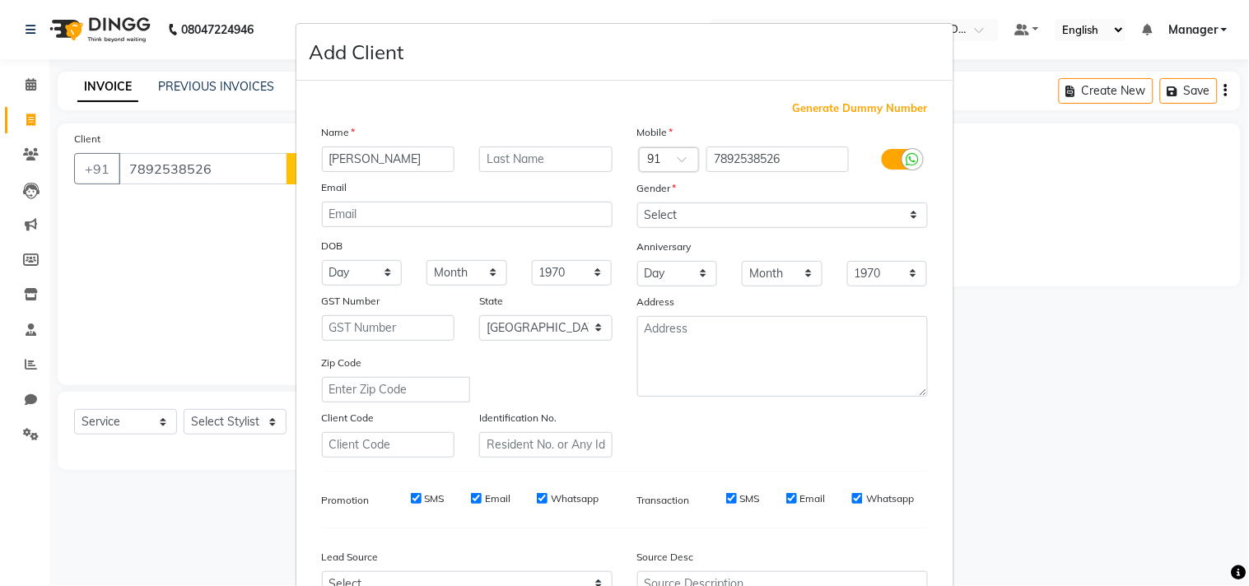
click at [817, 446] on div "Mobile Country Code × 91 7892538526 Gender Select Male Female Other Prefer Not …" at bounding box center [782, 291] width 315 height 334
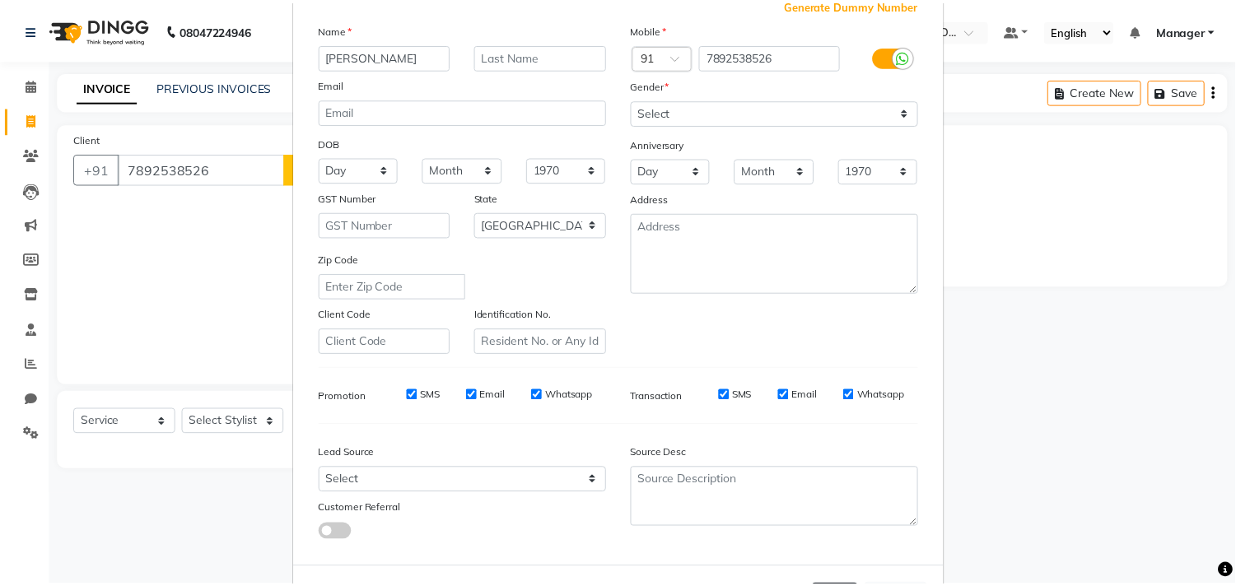
scroll to position [175, 0]
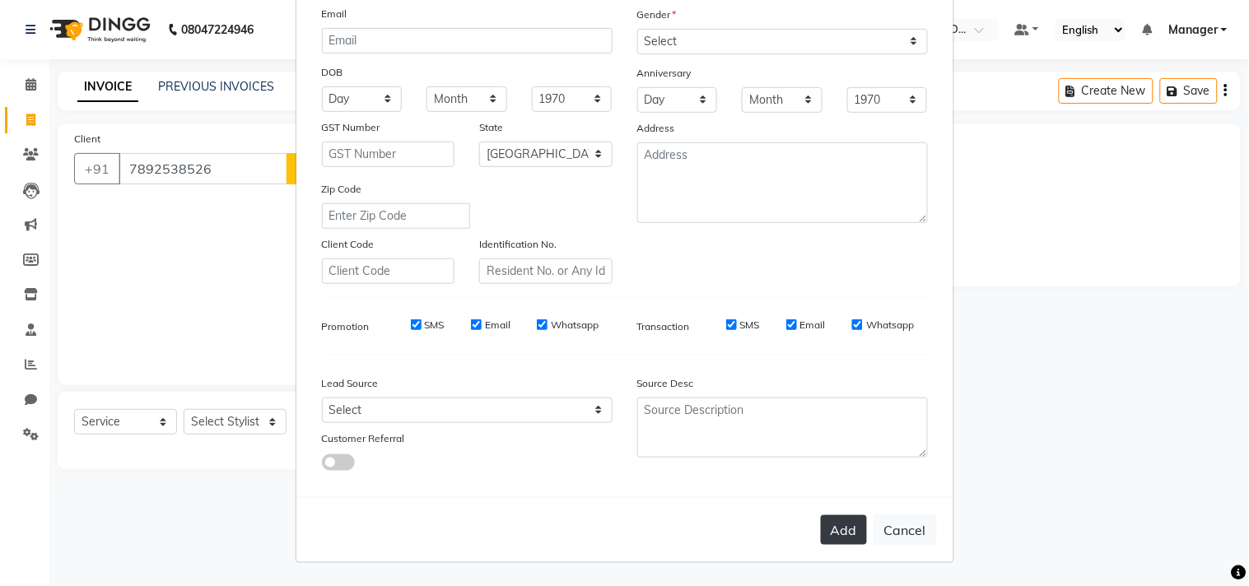
click at [834, 525] on button "Add" at bounding box center [844, 531] width 46 height 30
type input "78******26"
select select
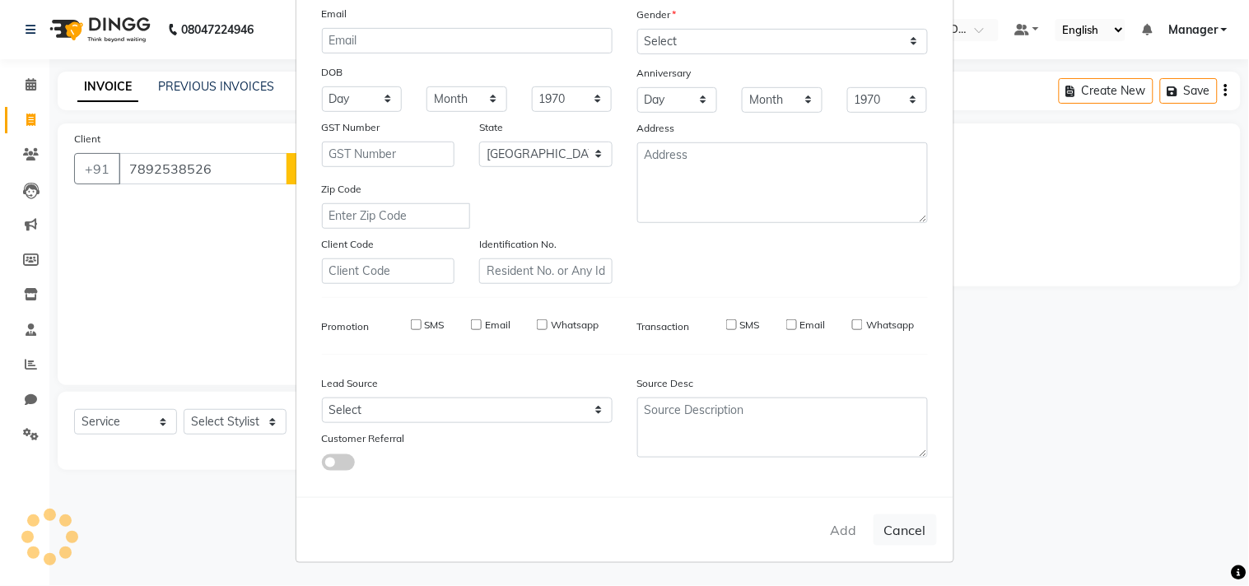
select select "null"
select select
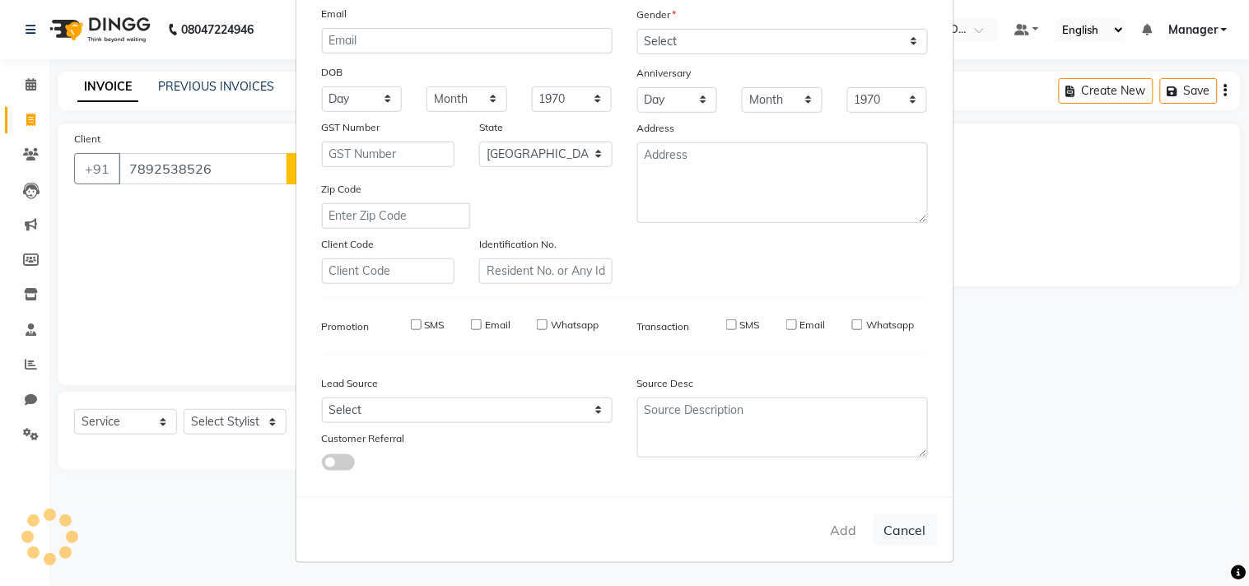
checkbox input "false"
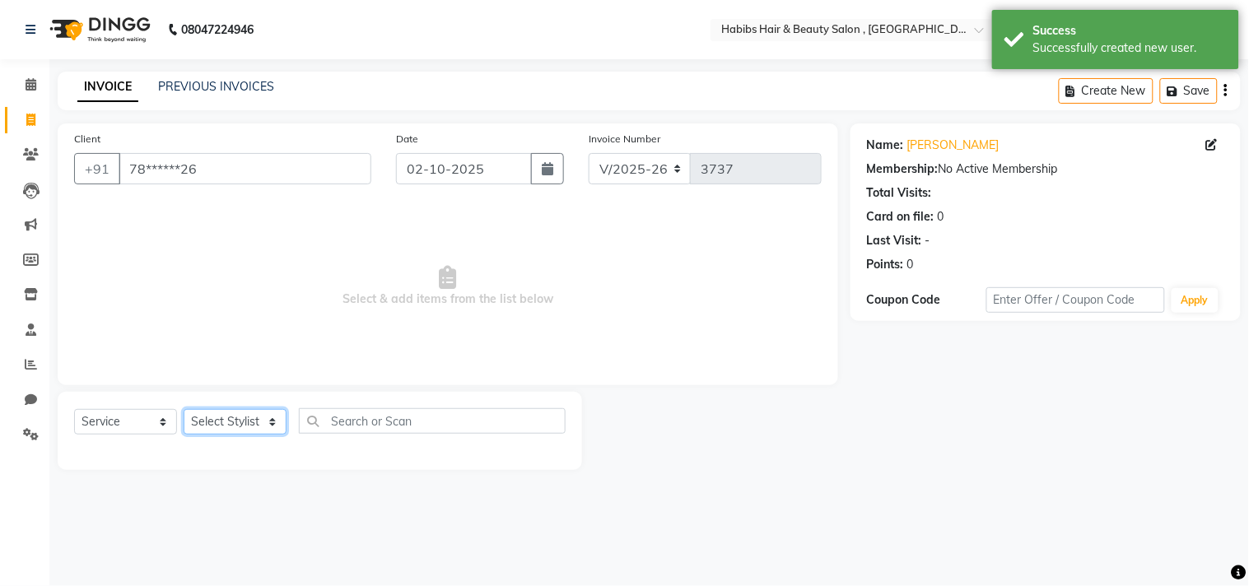
click at [236, 430] on select "Select Stylist [PERSON_NAME] Manager M M [PERSON_NAME] [PERSON_NAME] Reshma [PE…" at bounding box center [235, 422] width 103 height 26
select select "29954"
click at [184, 410] on select "Select Stylist [PERSON_NAME] Manager M M [PERSON_NAME] [PERSON_NAME] Reshma [PE…" at bounding box center [235, 422] width 103 height 26
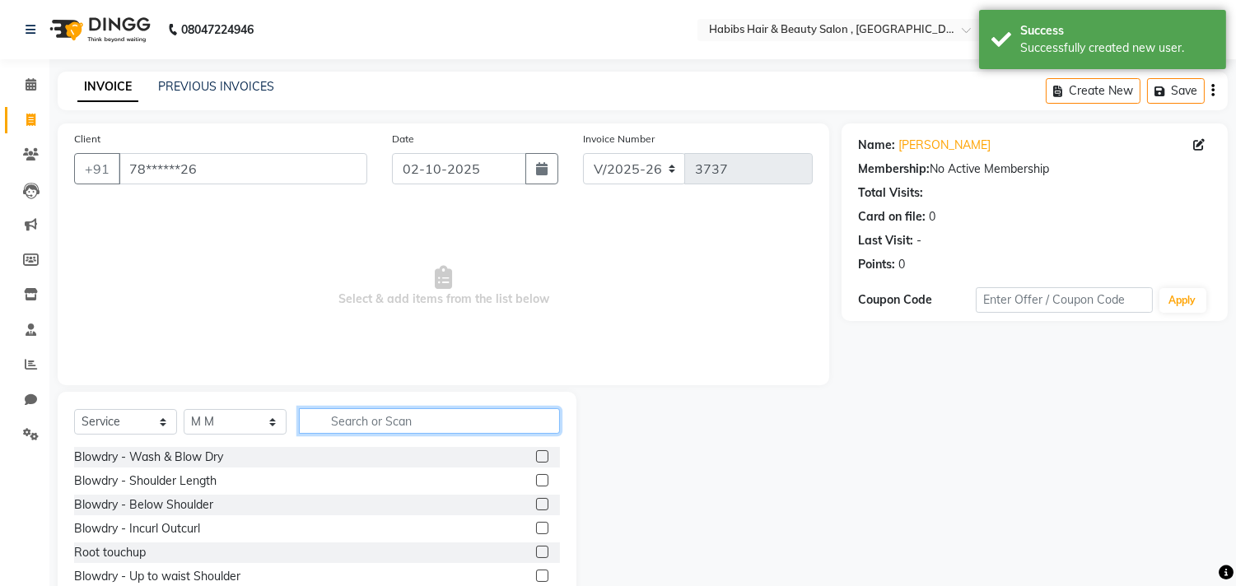
click at [361, 416] on input "text" at bounding box center [429, 422] width 261 height 26
type input "wash"
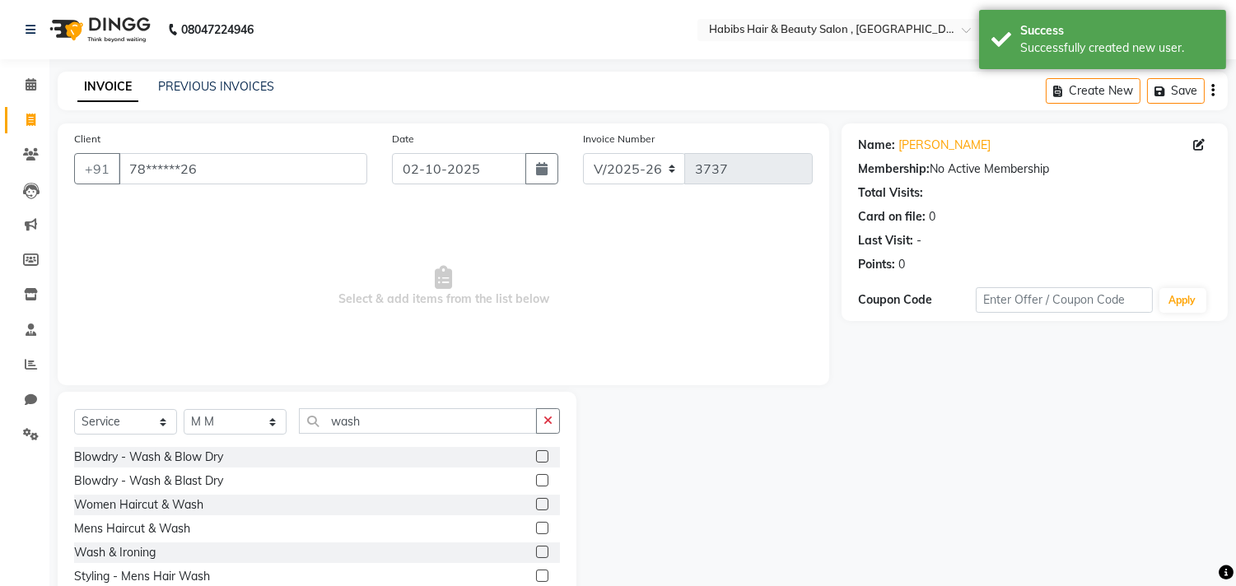
click at [541, 503] on label at bounding box center [542, 504] width 12 height 12
click at [541, 503] on input "checkbox" at bounding box center [541, 505] width 11 height 11
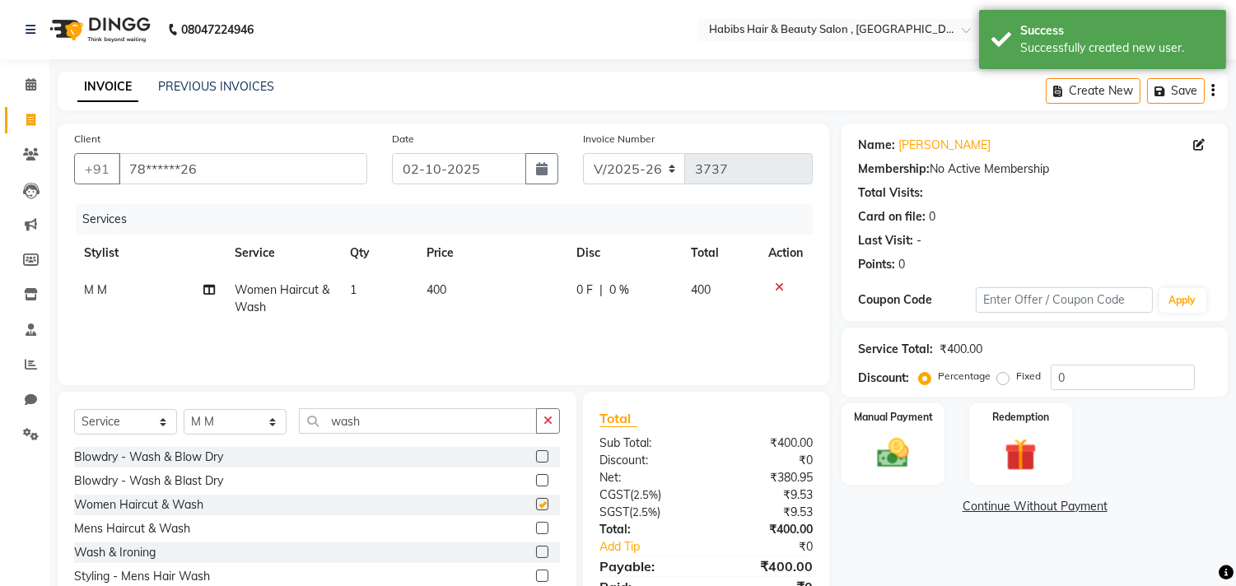
checkbox input "false"
drag, startPoint x: 955, startPoint y: 467, endPoint x: 942, endPoint y: 464, distance: 13.6
click at [942, 464] on div "Manual Payment Redemption" at bounding box center [1034, 445] width 411 height 82
click at [942, 464] on div "Manual Payment" at bounding box center [893, 444] width 107 height 84
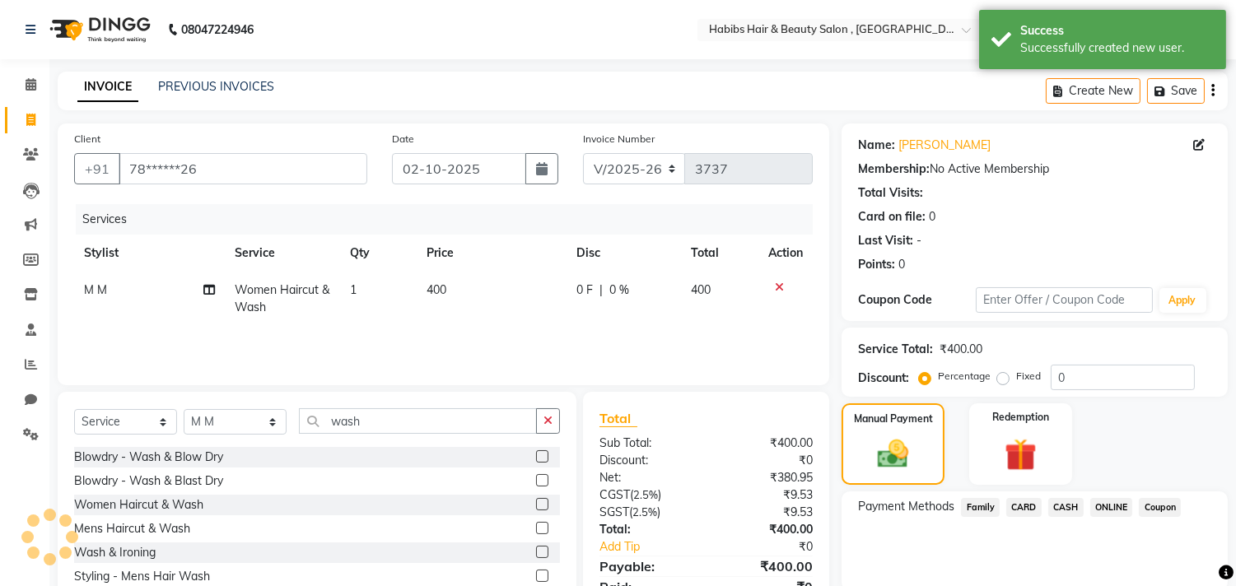
click at [1101, 501] on span "ONLINE" at bounding box center [1112, 507] width 43 height 19
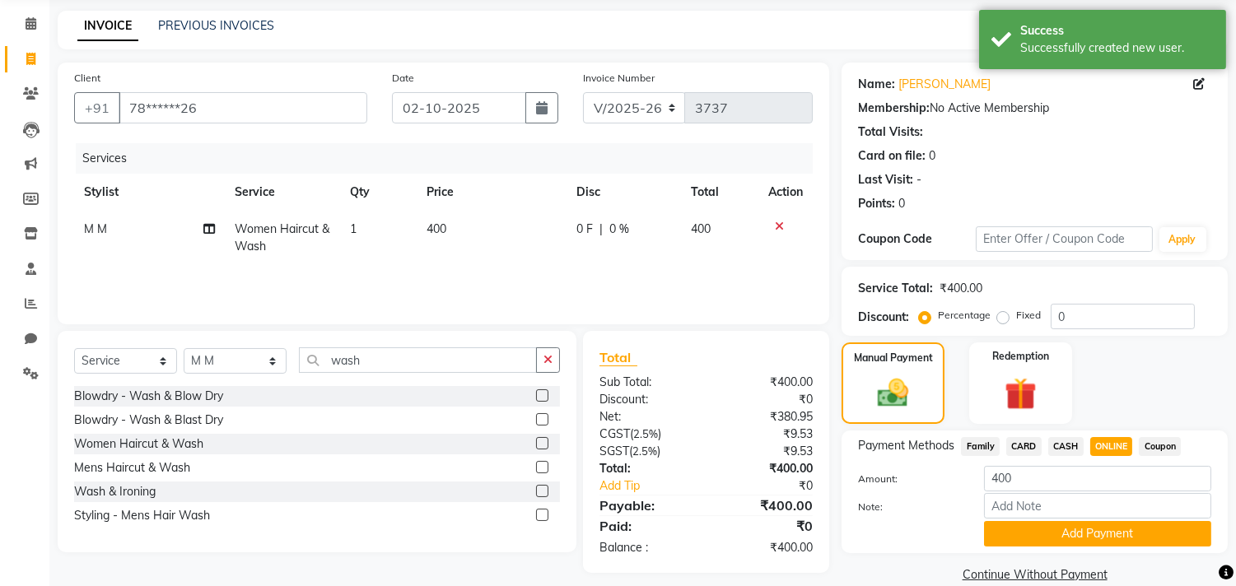
scroll to position [72, 0]
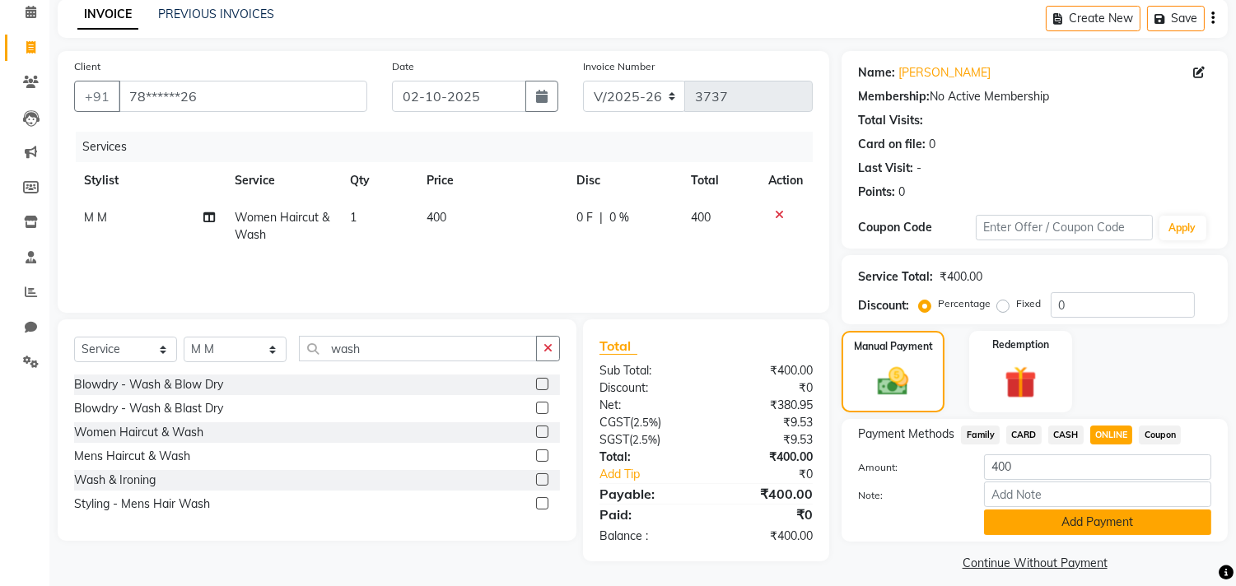
click at [1101, 516] on button "Add Payment" at bounding box center [1097, 523] width 227 height 26
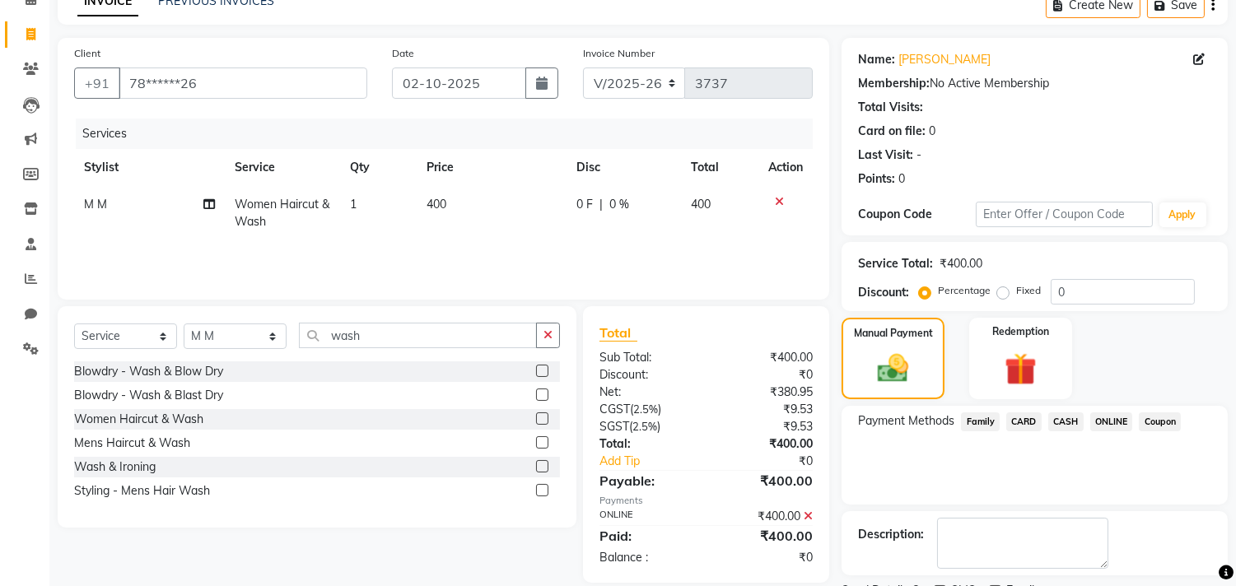
scroll to position [154, 0]
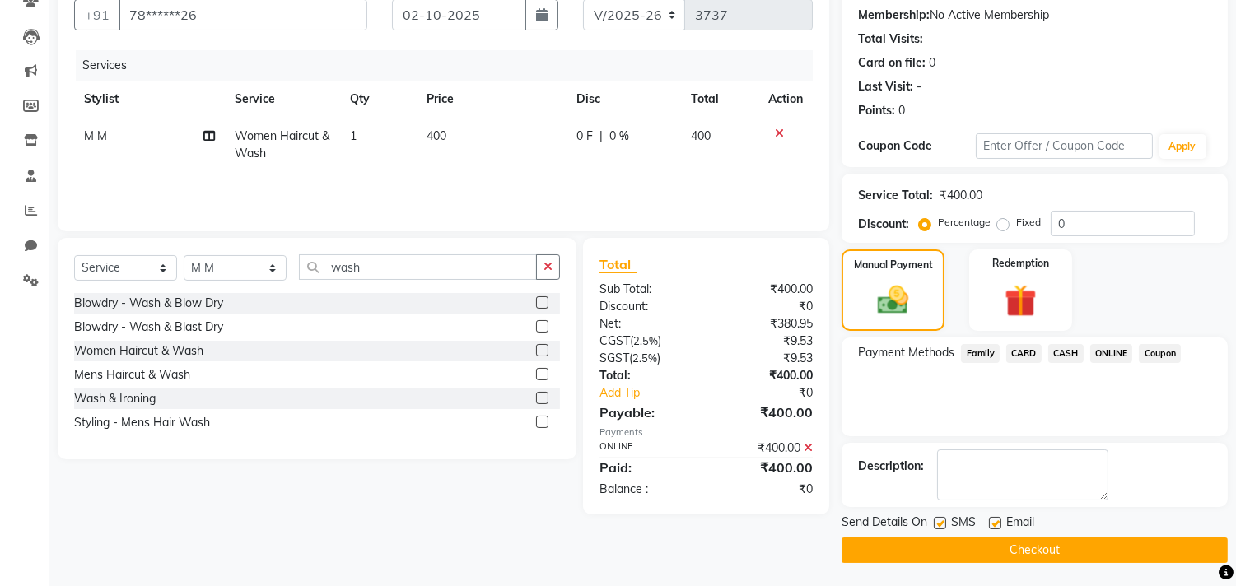
click at [1091, 555] on button "Checkout" at bounding box center [1035, 551] width 386 height 26
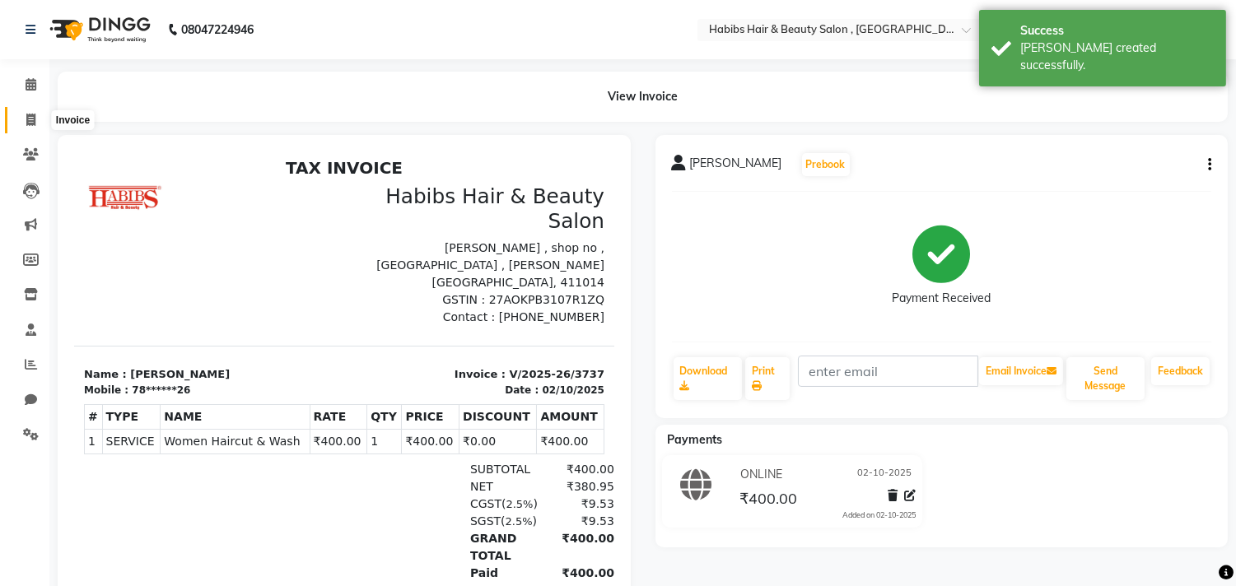
click at [28, 119] on icon at bounding box center [30, 120] width 9 height 12
select select "4838"
select select "service"
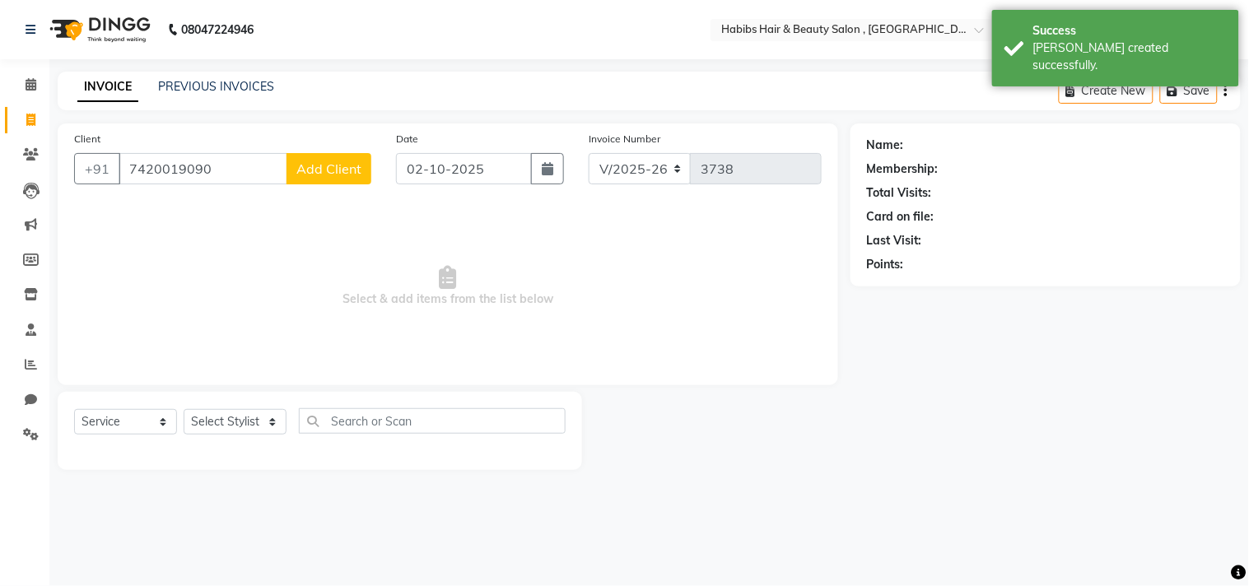
type input "7420019090"
click at [322, 174] on span "Add Client" at bounding box center [329, 169] width 65 height 16
select select "22"
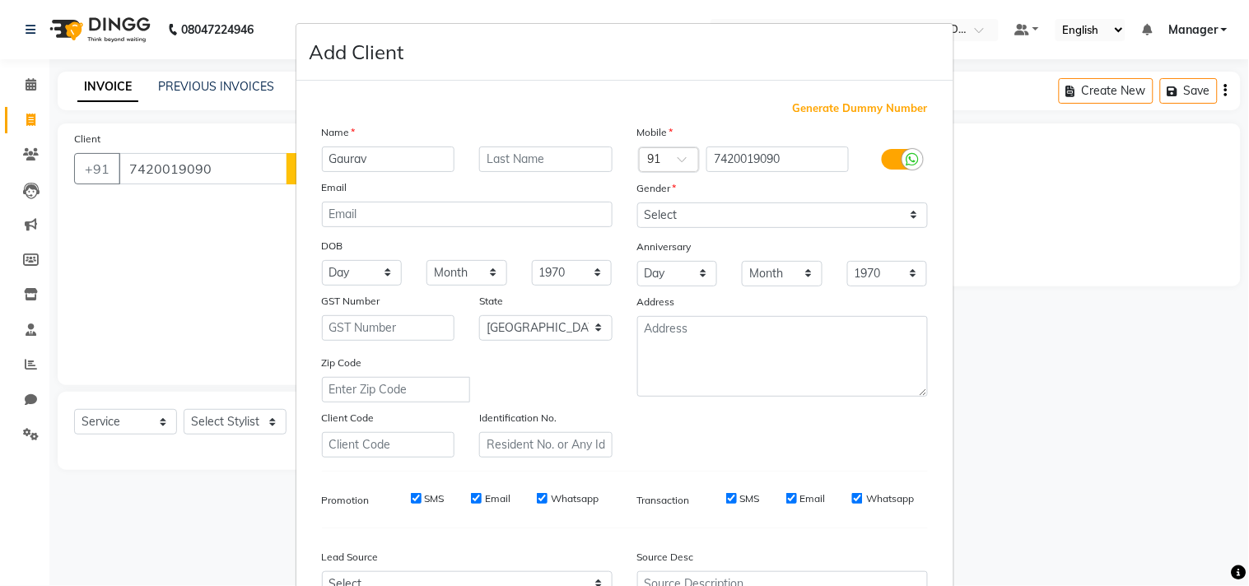
type input "Gaurav"
click at [751, 208] on select "Select [DEMOGRAPHIC_DATA] [DEMOGRAPHIC_DATA] Other Prefer Not To Say" at bounding box center [783, 216] width 291 height 26
select select "[DEMOGRAPHIC_DATA]"
click at [638, 203] on select "Select [DEMOGRAPHIC_DATA] [DEMOGRAPHIC_DATA] Other Prefer Not To Say" at bounding box center [783, 216] width 291 height 26
click at [851, 470] on div "Generate Dummy Number Name Gaurav Email DOB Day 01 02 03 04 05 06 07 08 09 10 1…" at bounding box center [625, 379] width 631 height 558
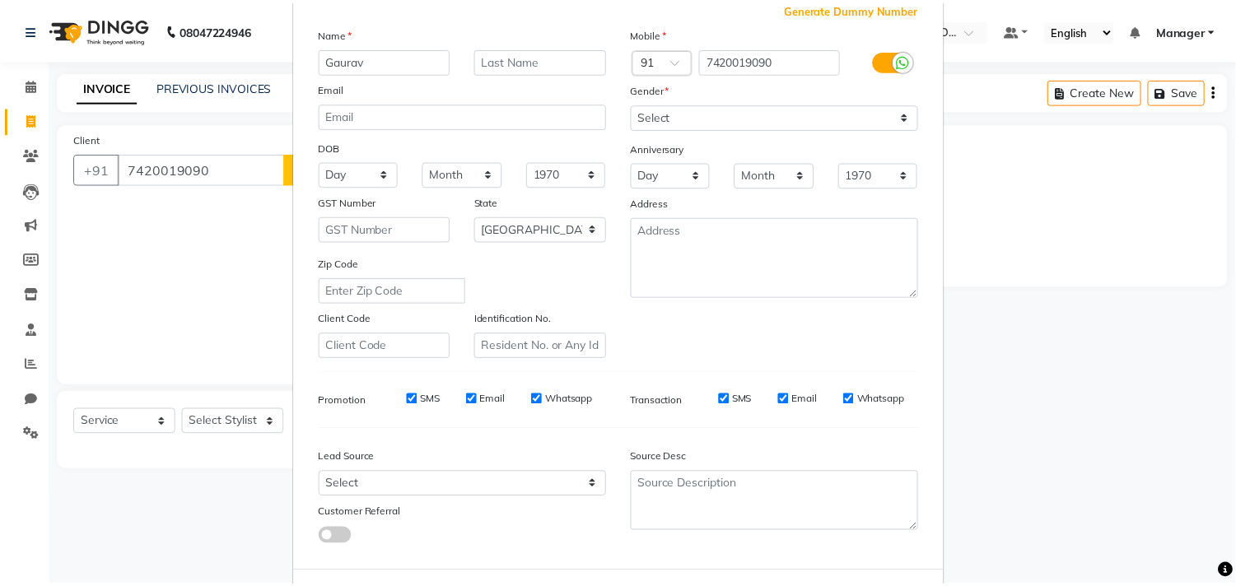
scroll to position [175, 0]
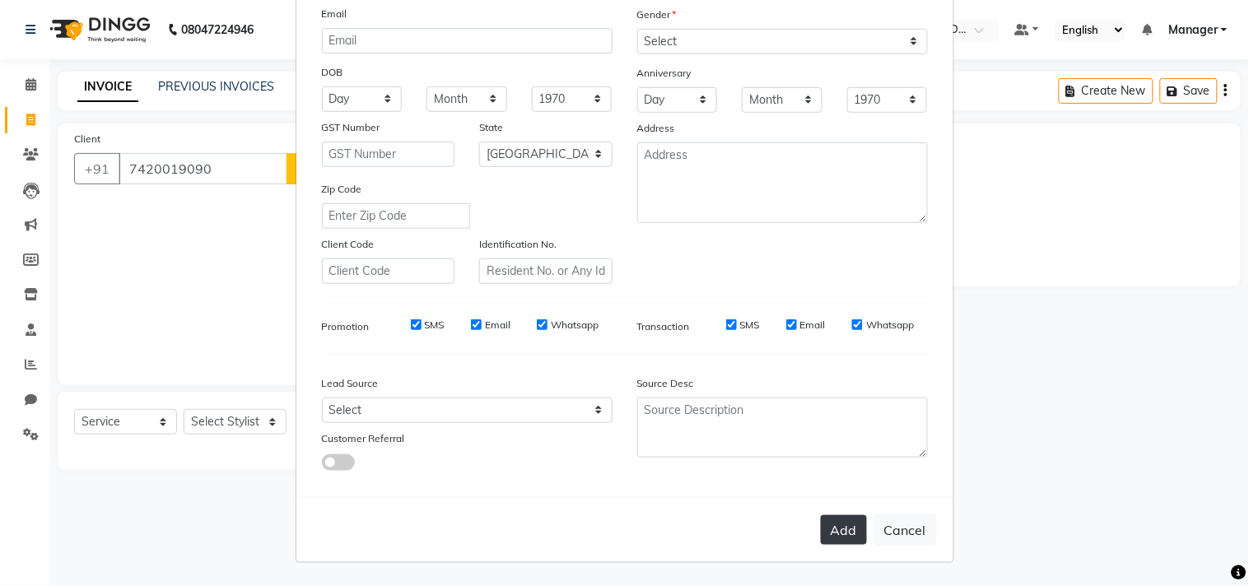
click at [843, 545] on button "Add" at bounding box center [844, 531] width 46 height 30
type input "74******90"
select select
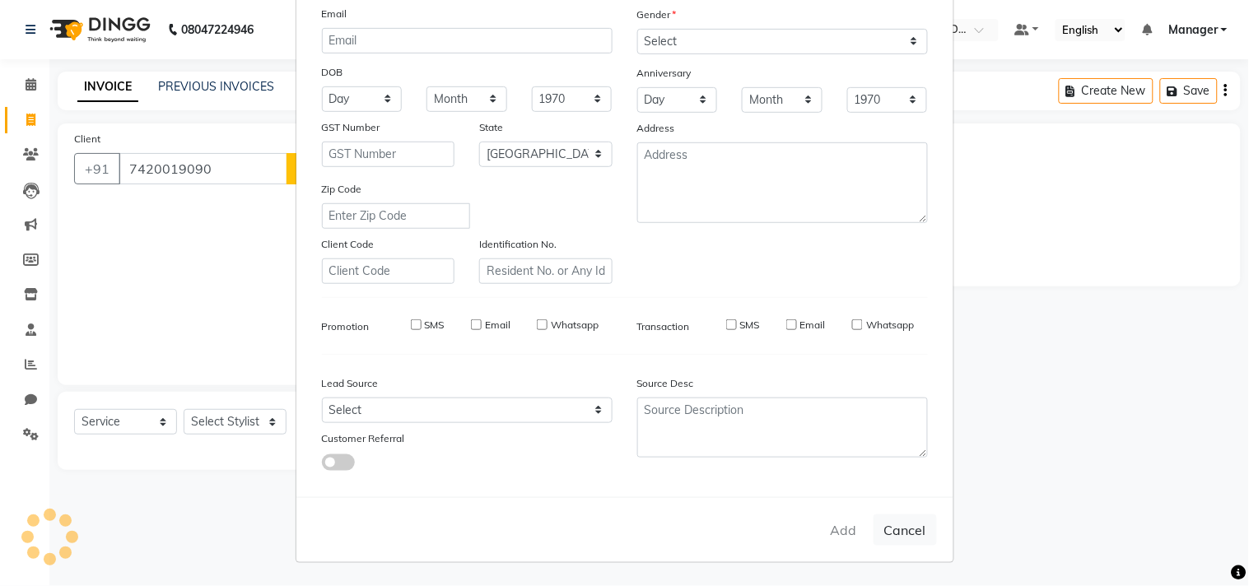
select select "null"
select select
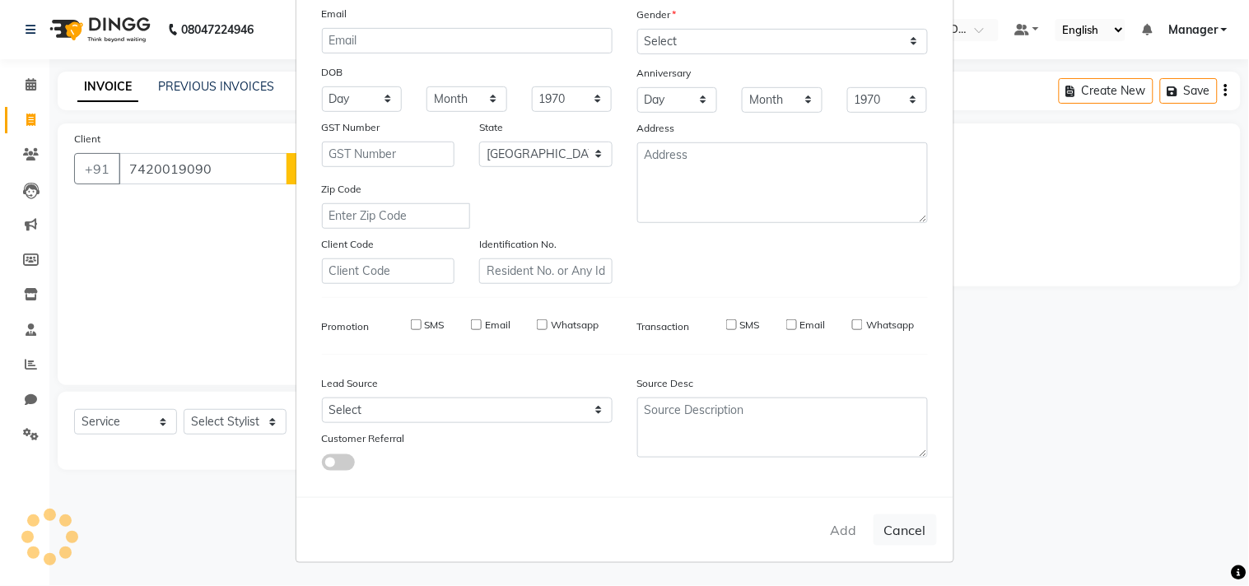
checkbox input "false"
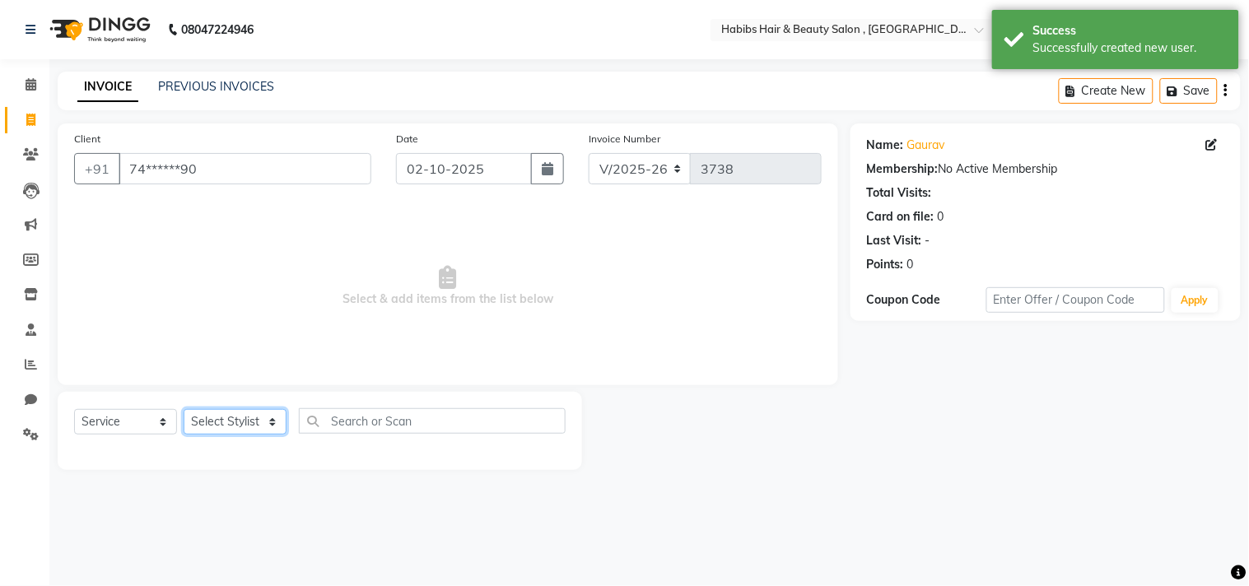
click at [226, 416] on select "Select Stylist [PERSON_NAME] Manager M M [PERSON_NAME] [PERSON_NAME] Reshma [PE…" at bounding box center [235, 422] width 103 height 26
select select "75550"
click at [184, 410] on select "Select Stylist [PERSON_NAME] Manager M M [PERSON_NAME] [PERSON_NAME] Reshma [PE…" at bounding box center [235, 422] width 103 height 26
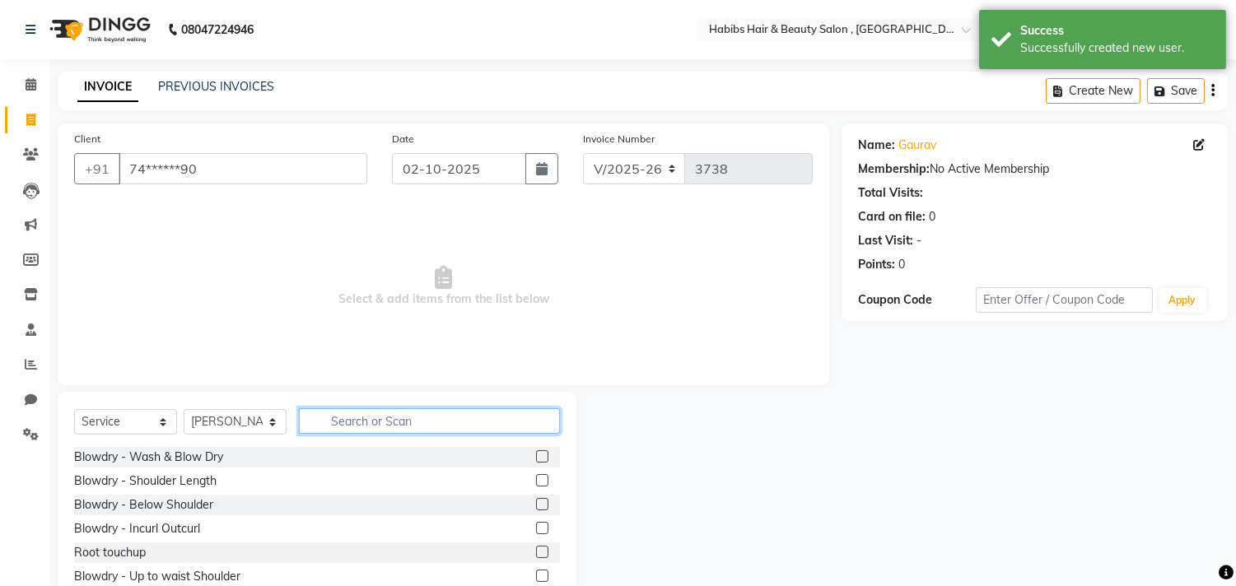
click at [402, 430] on input "text" at bounding box center [429, 422] width 261 height 26
type input "haircu"
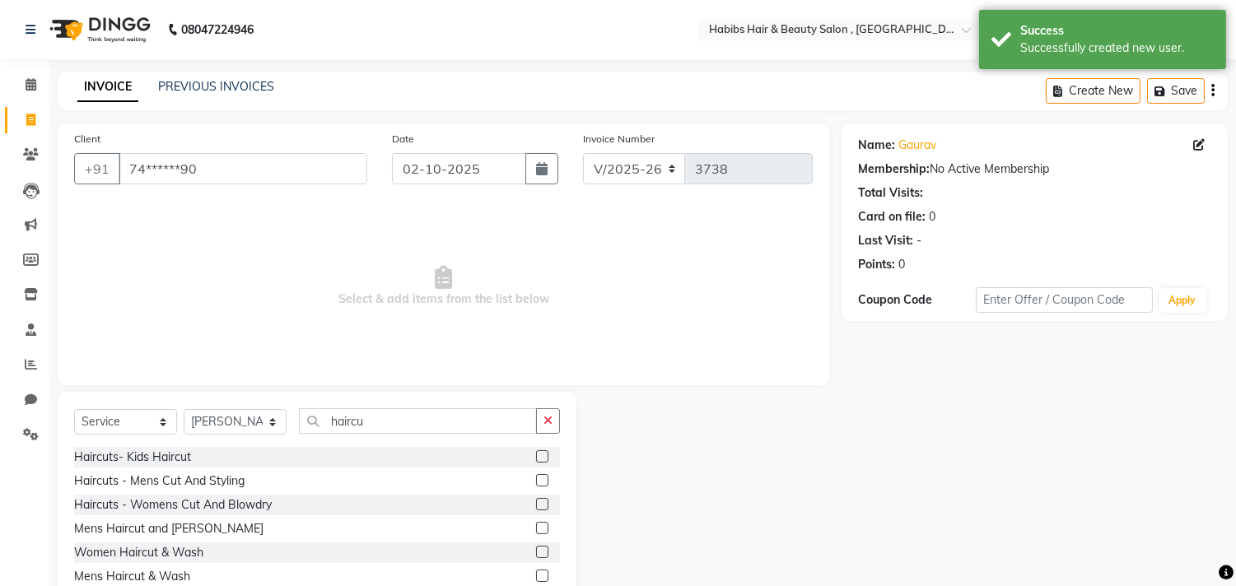
click at [537, 476] on label at bounding box center [542, 480] width 12 height 12
click at [537, 476] on input "checkbox" at bounding box center [541, 481] width 11 height 11
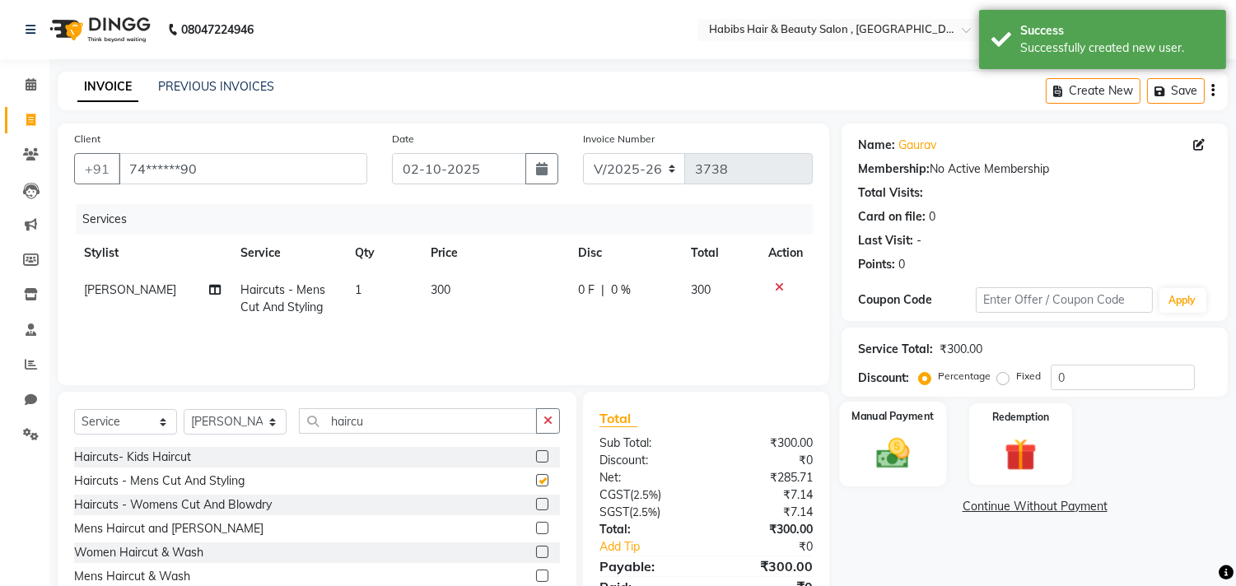
checkbox input "false"
click at [857, 446] on div "Manual Payment" at bounding box center [893, 444] width 107 height 84
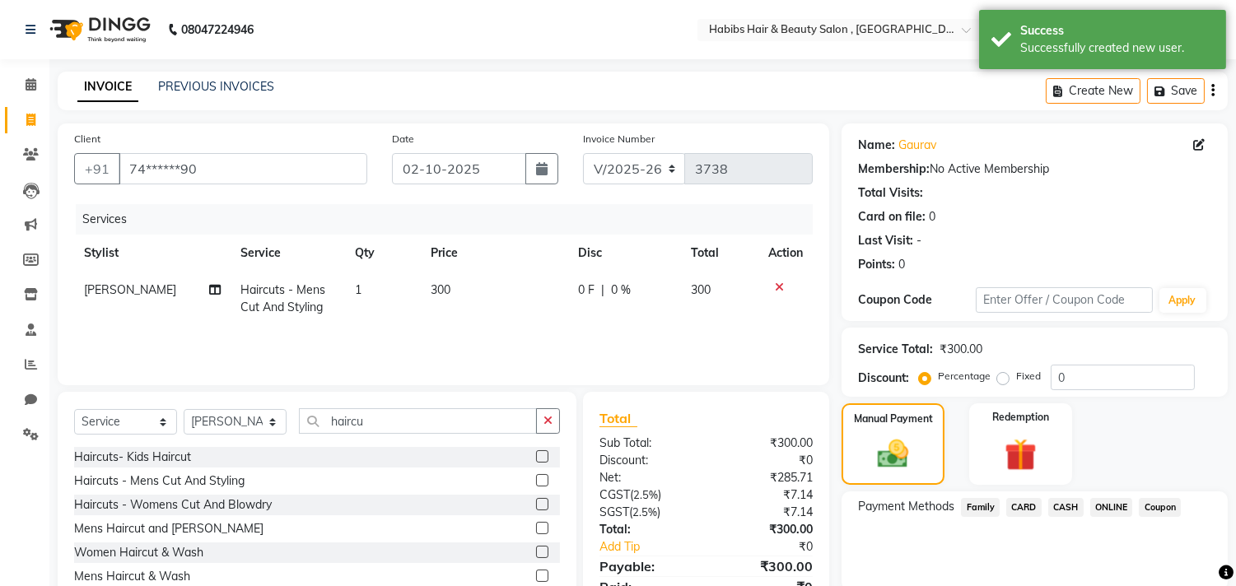
click at [1067, 504] on span "CASH" at bounding box center [1066, 507] width 35 height 19
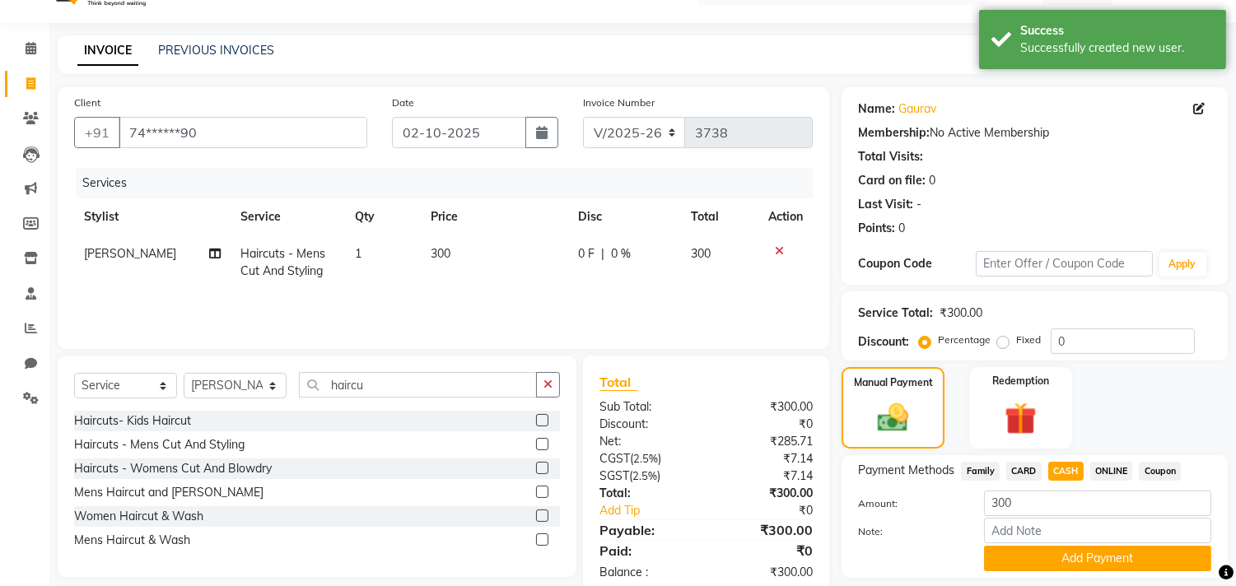
scroll to position [86, 0]
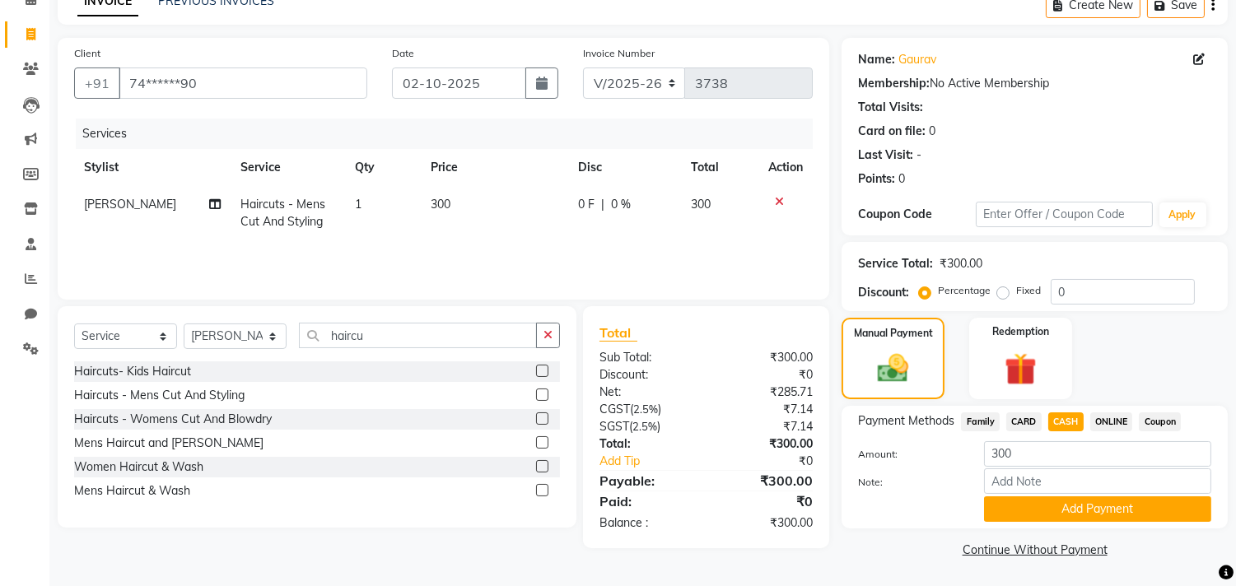
click at [1067, 504] on button "Add Payment" at bounding box center [1097, 510] width 227 height 26
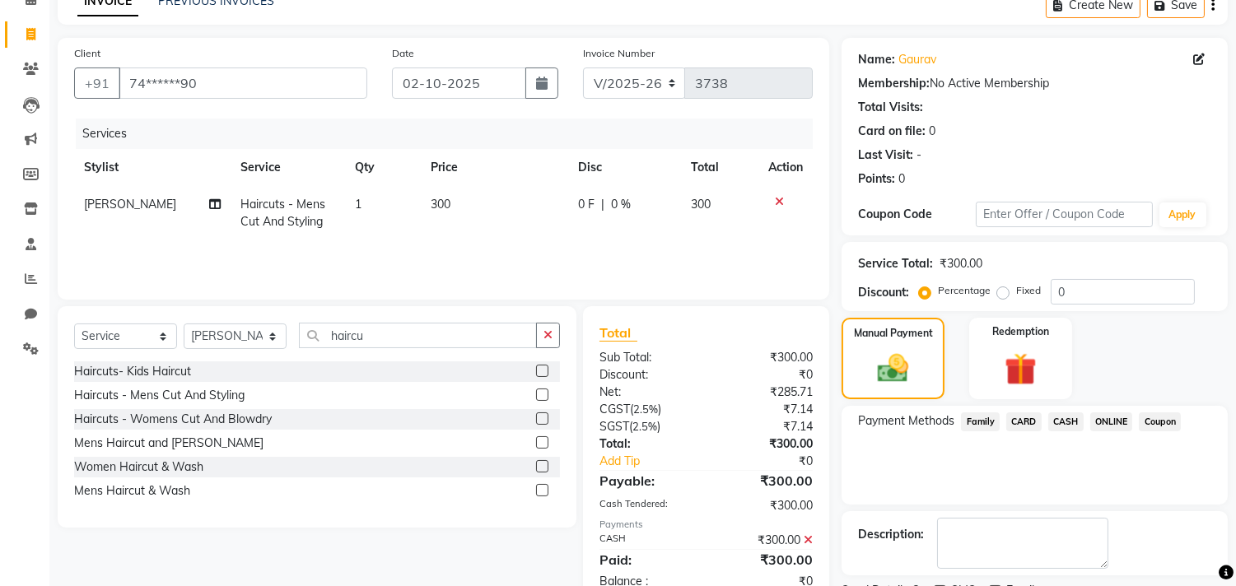
scroll to position [154, 0]
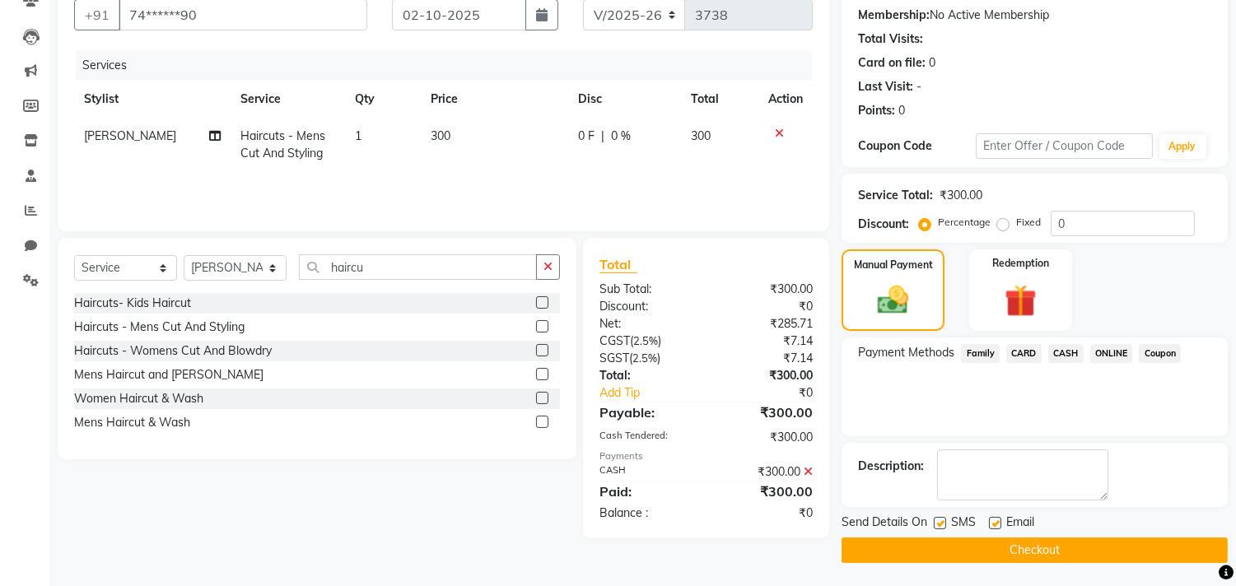
click at [1058, 555] on button "Checkout" at bounding box center [1035, 551] width 386 height 26
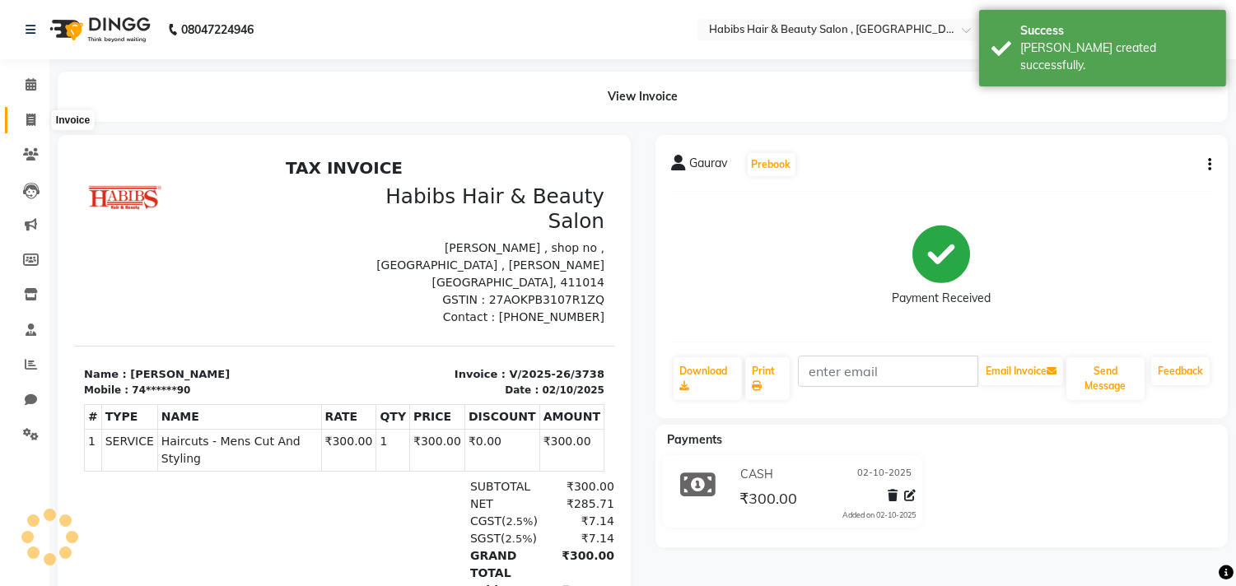
click at [41, 119] on span at bounding box center [30, 120] width 29 height 19
select select "service"
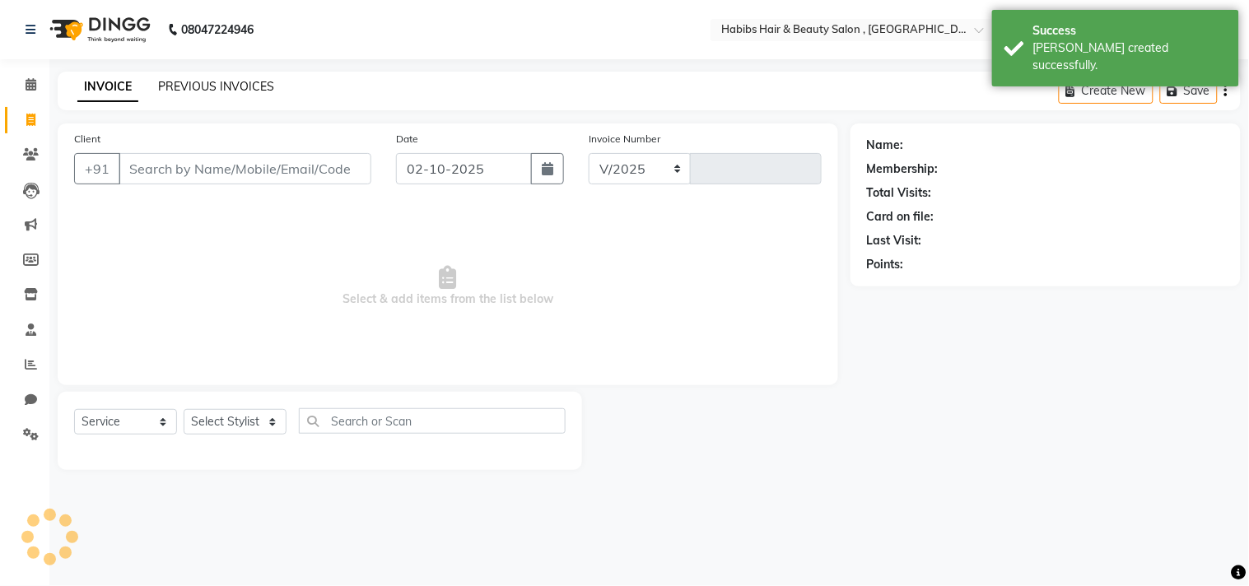
select select "4838"
type input "3739"
click at [253, 80] on link "PREVIOUS INVOICES" at bounding box center [216, 86] width 116 height 15
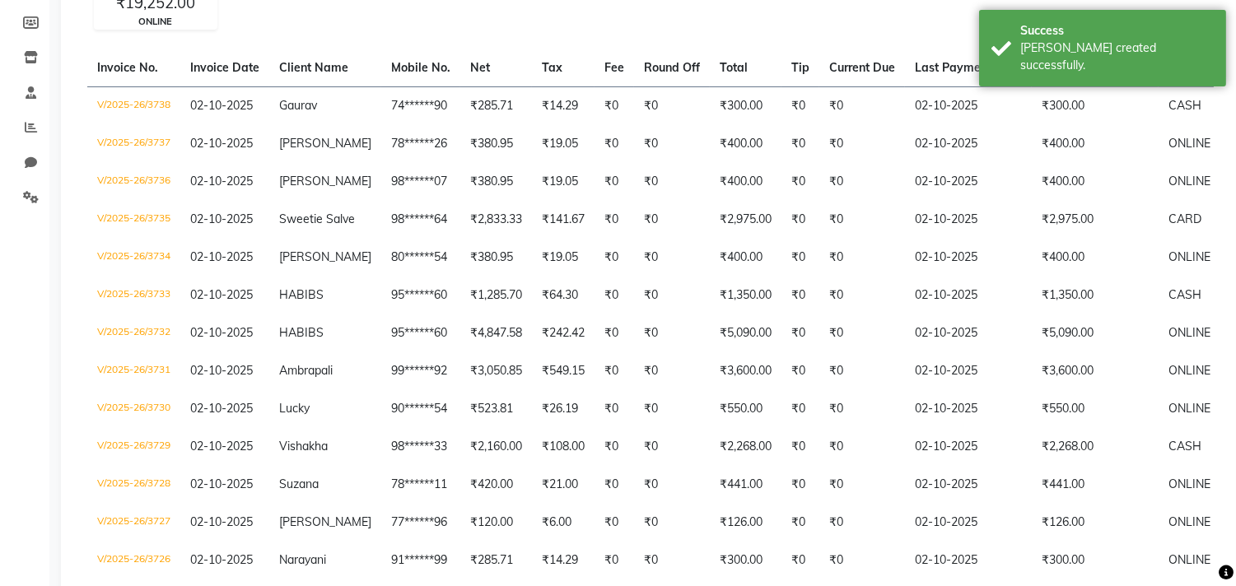
scroll to position [329, 0]
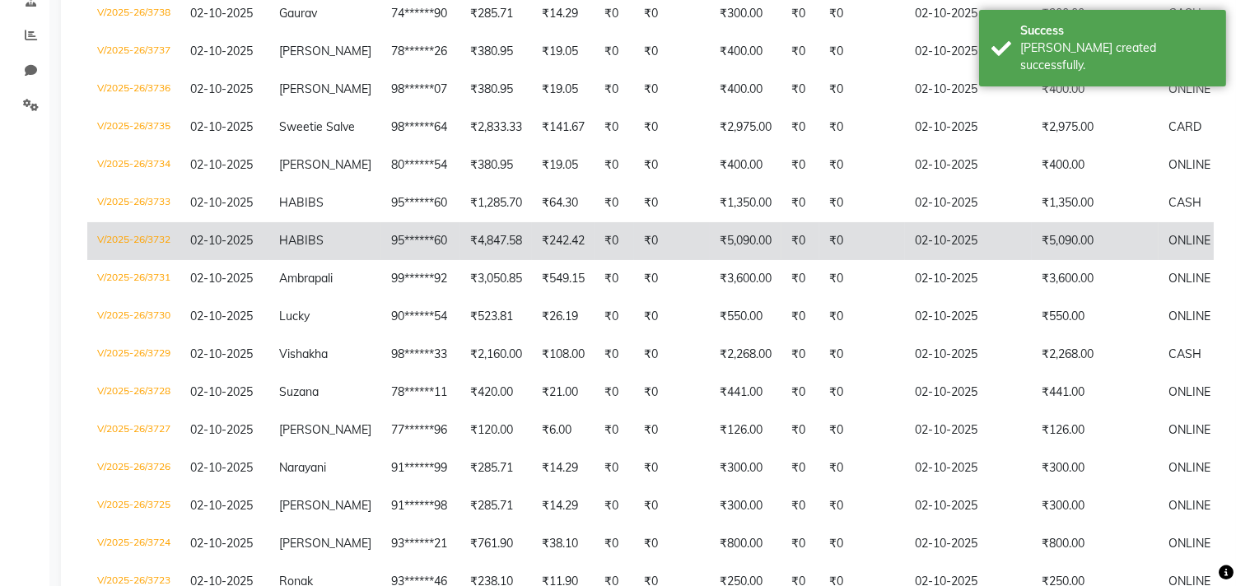
click at [443, 248] on td "95******60" at bounding box center [420, 241] width 79 height 38
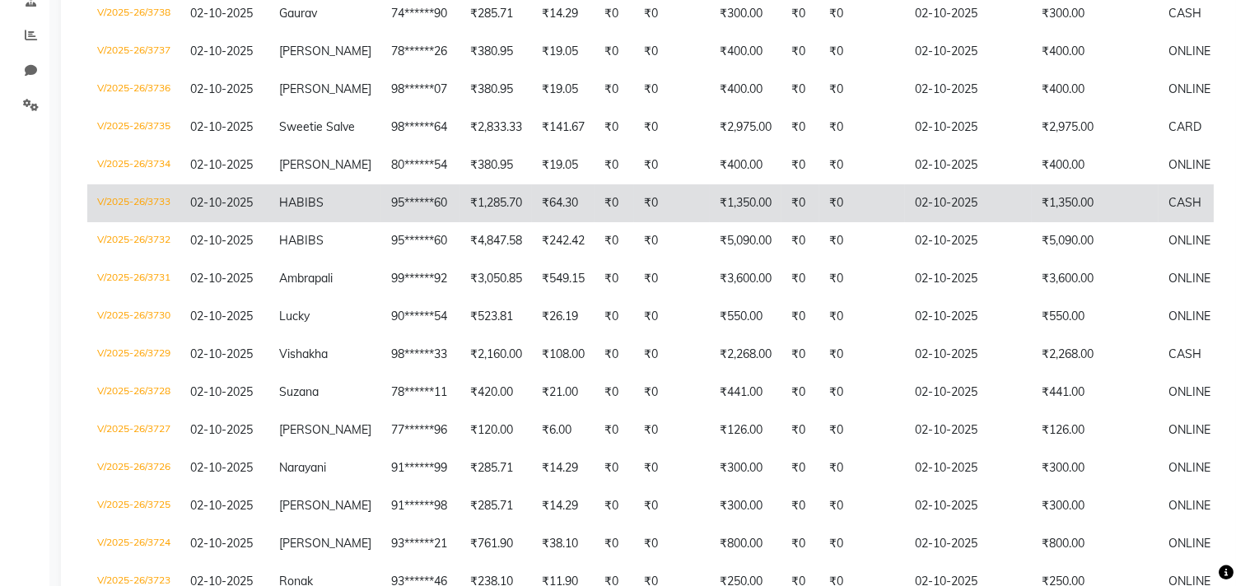
click at [532, 222] on td "₹64.30" at bounding box center [563, 203] width 63 height 38
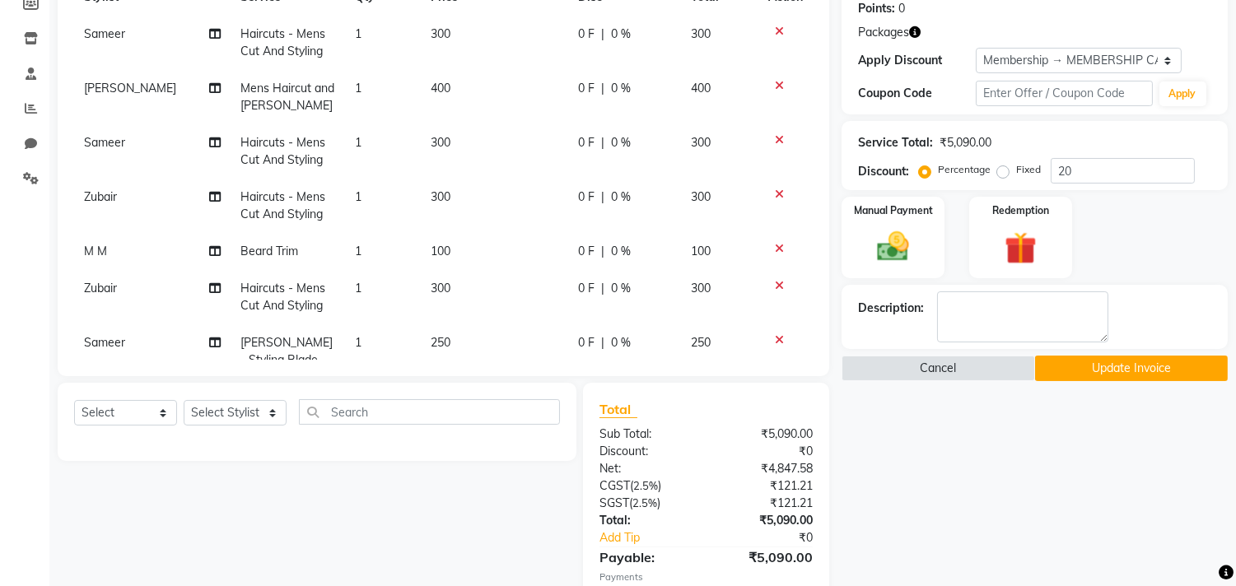
select select "0:"
click at [976, 48] on select "Select Membership → MEMBERSHIP CARD" at bounding box center [1079, 61] width 206 height 26
type input "0"
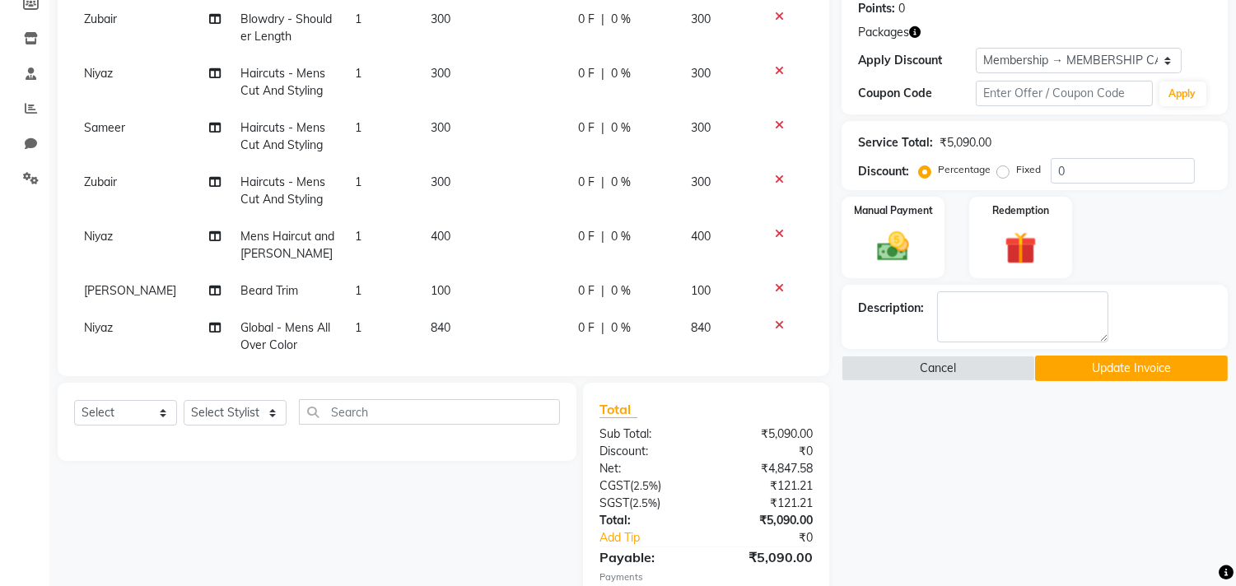
scroll to position [516, 0]
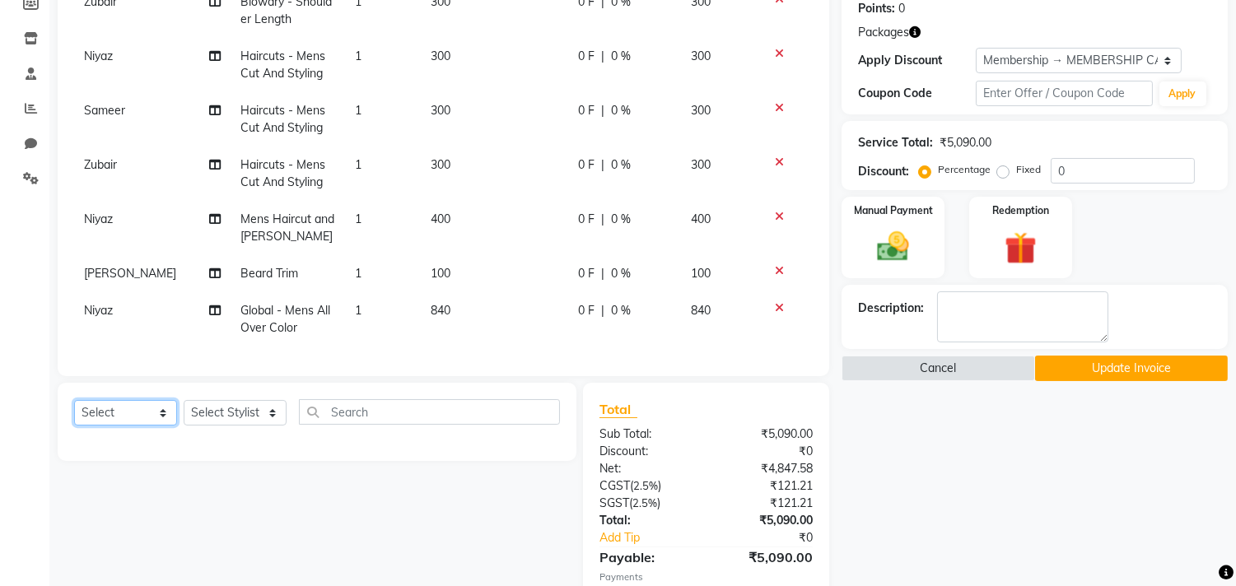
click at [141, 405] on select "Select Service Product Membership Package Voucher Prepaid Gift Card" at bounding box center [125, 413] width 103 height 26
select select "service"
click at [74, 401] on select "Select Service Product Membership Package Voucher Prepaid Gift Card" at bounding box center [125, 413] width 103 height 26
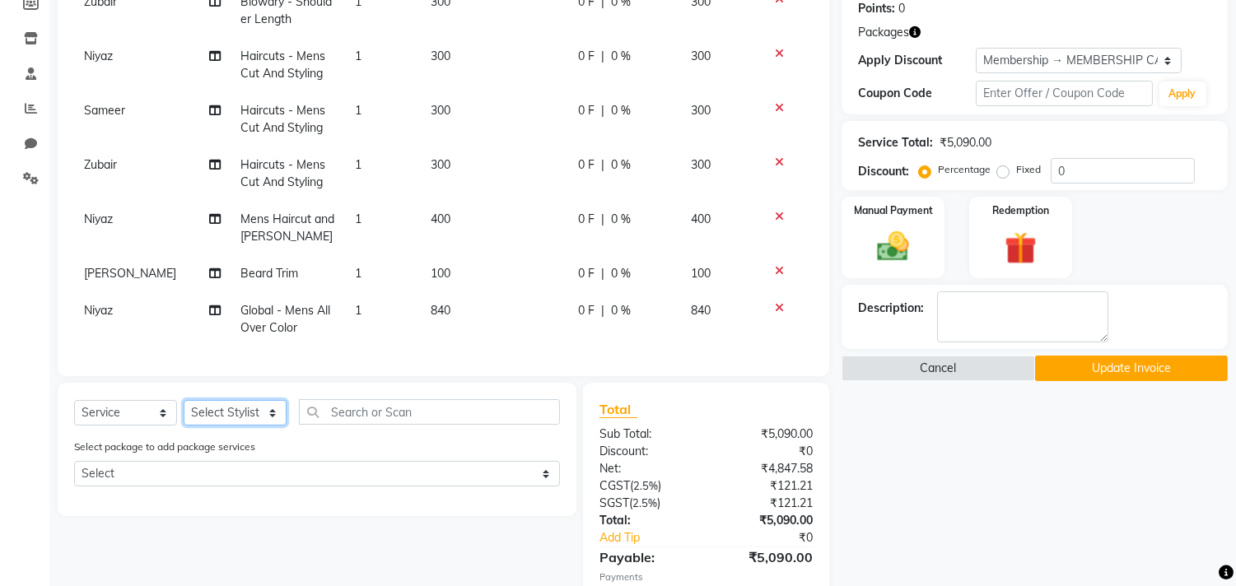
click at [223, 423] on select "Select Stylist [PERSON_NAME] Manager M M [PERSON_NAME] [PERSON_NAME] Reshma [PE…" at bounding box center [235, 413] width 103 height 26
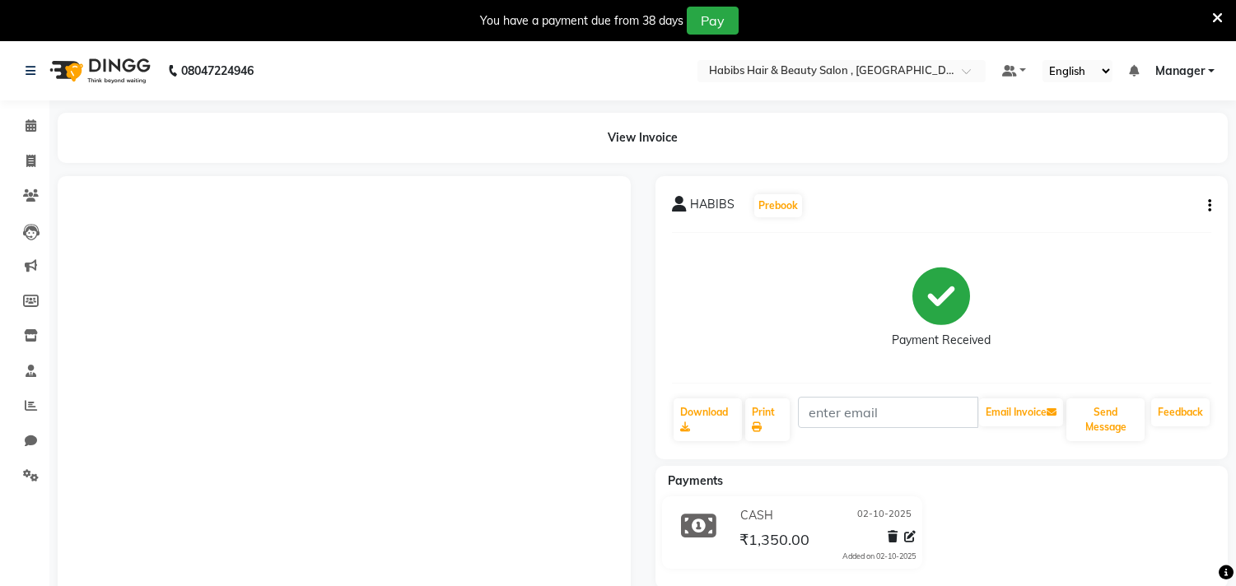
click at [1220, 17] on icon at bounding box center [1217, 18] width 11 height 15
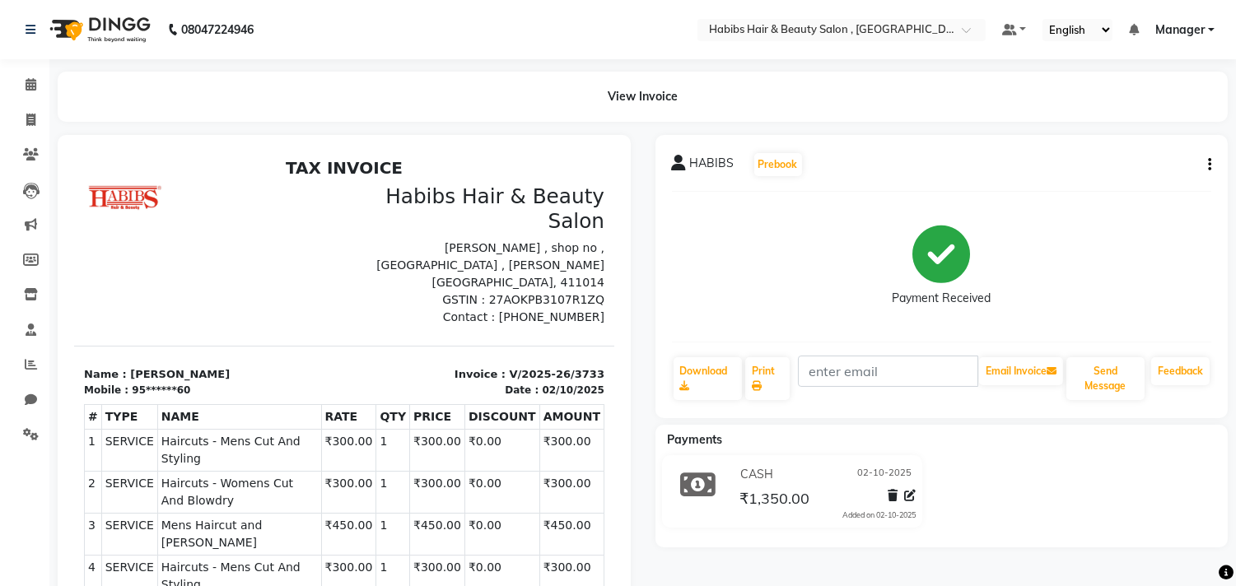
click at [1207, 170] on button "button" at bounding box center [1207, 164] width 10 height 17
click at [1178, 186] on div "Edit Invoice" at bounding box center [1128, 185] width 113 height 21
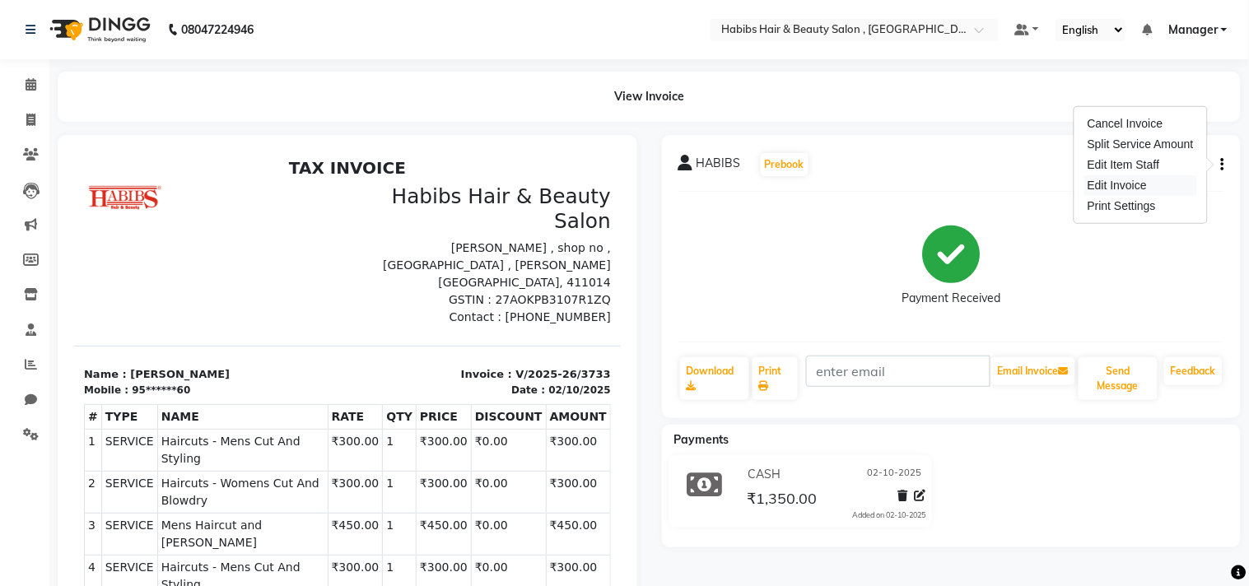
select select "service"
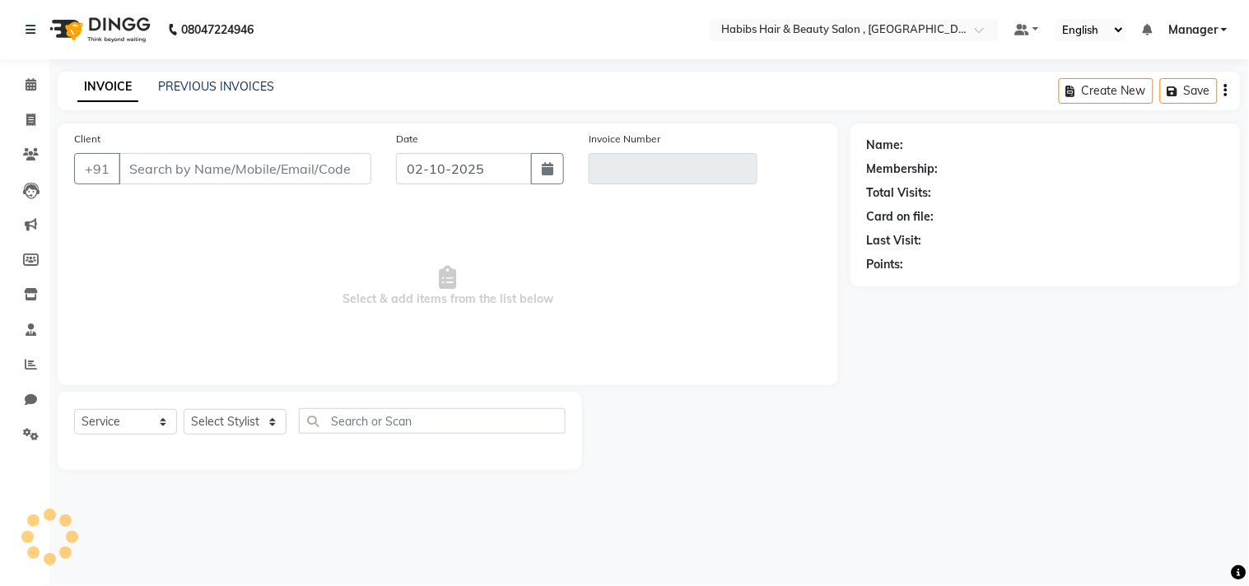
click at [817, 241] on span "Select & add items from the list below" at bounding box center [448, 286] width 748 height 165
type input "95******60"
type input "V/2025-26/3733"
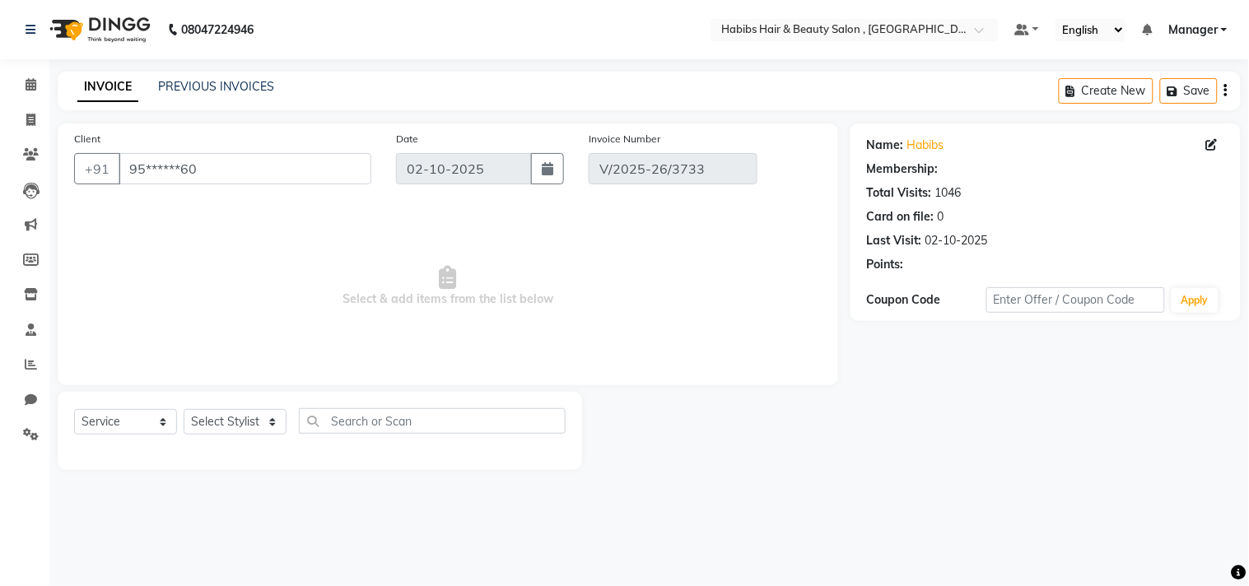
select select "1: Object"
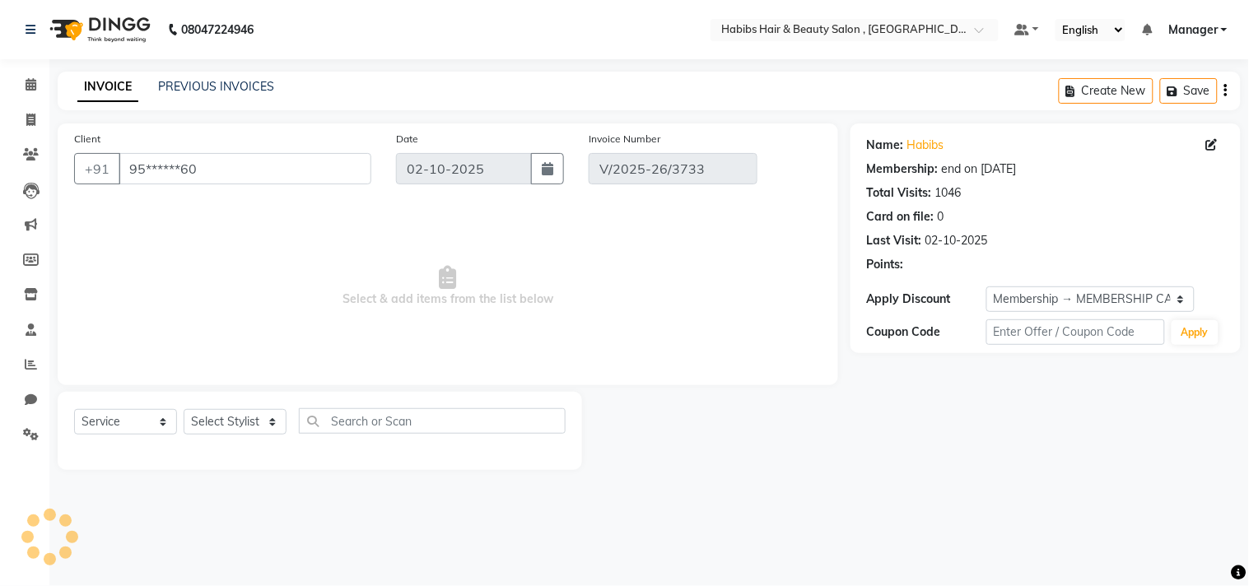
select select "select"
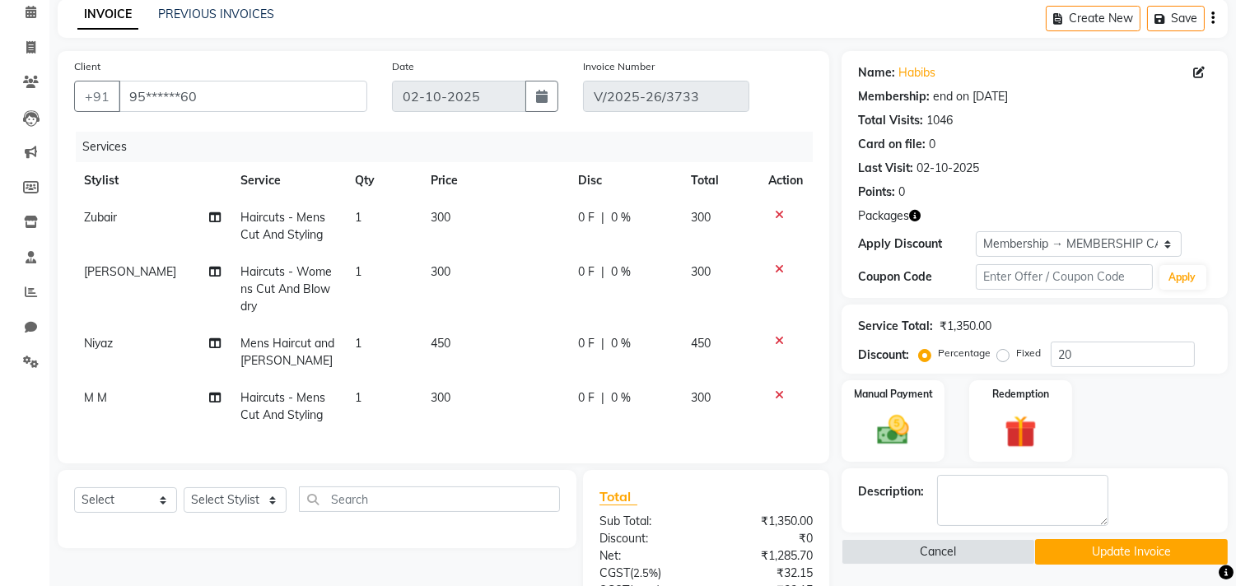
scroll to position [110, 0]
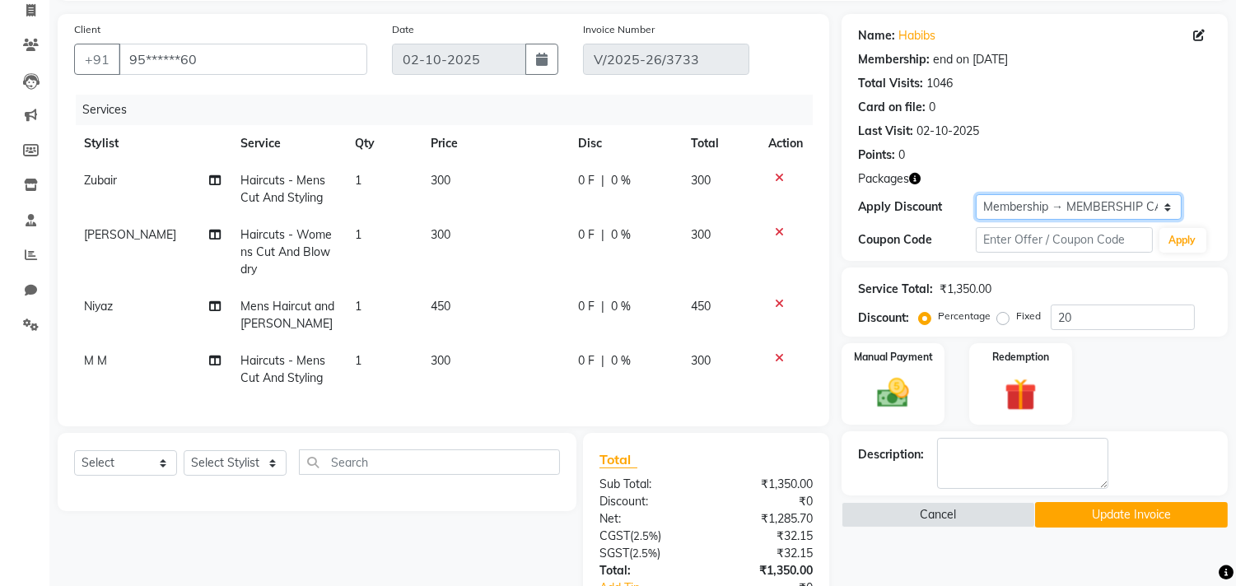
click at [1016, 211] on select "Select Membership → MEMBERSHIP CARD" at bounding box center [1079, 207] width 206 height 26
select select "0:"
click at [976, 194] on select "Select Membership → MEMBERSHIP CARD" at bounding box center [1079, 207] width 206 height 26
type input "0"
click at [1063, 111] on div "Card on file: 0" at bounding box center [1034, 107] width 353 height 17
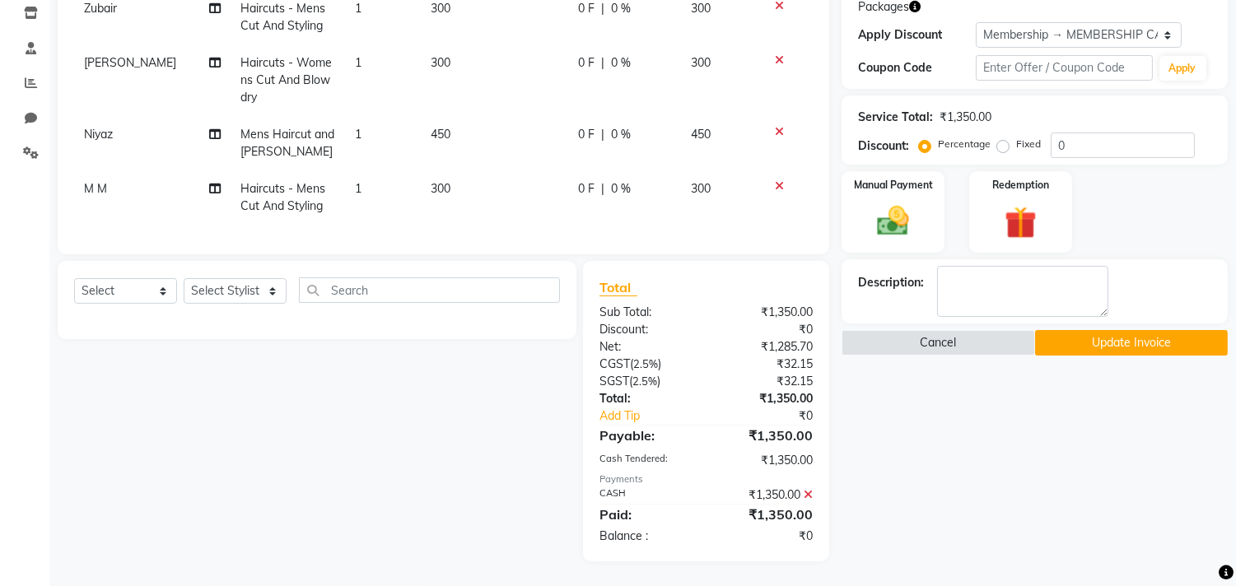
scroll to position [295, 0]
click at [809, 494] on icon at bounding box center [808, 495] width 9 height 12
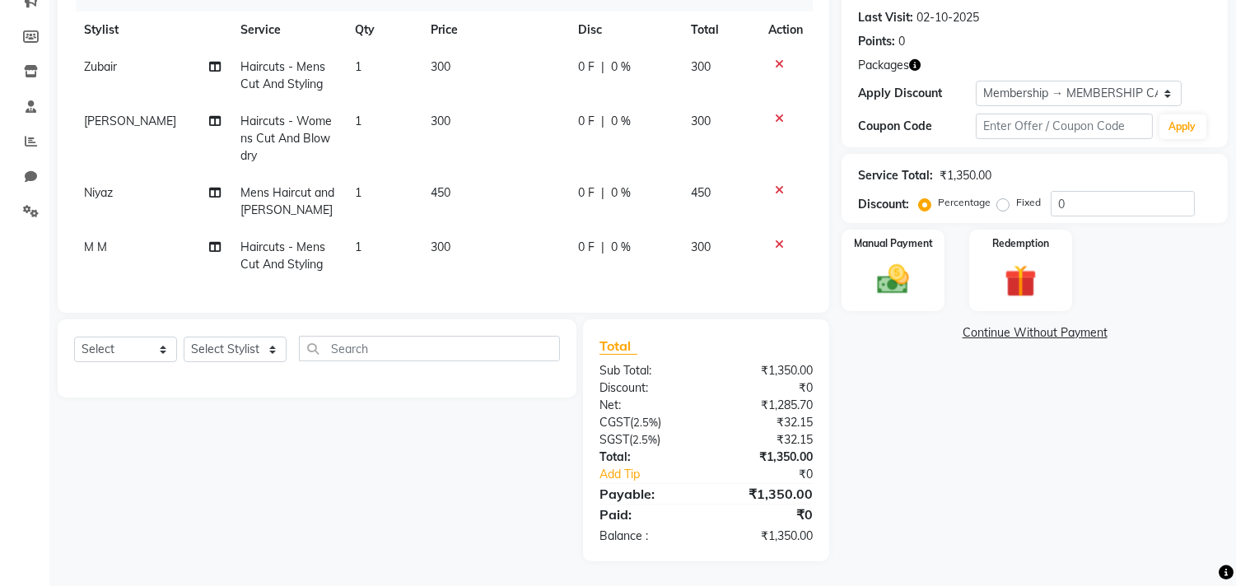
scroll to position [236, 0]
click at [140, 358] on select "Select Service Product Membership Package Voucher Prepaid Gift Card" at bounding box center [125, 350] width 103 height 26
select select "service"
click at [74, 337] on select "Select Service Product Membership Package Voucher Prepaid Gift Card" at bounding box center [125, 350] width 103 height 26
click at [241, 350] on select "Select Stylist [PERSON_NAME] Manager M M [PERSON_NAME] [PERSON_NAME] Reshma [PE…" at bounding box center [235, 350] width 103 height 26
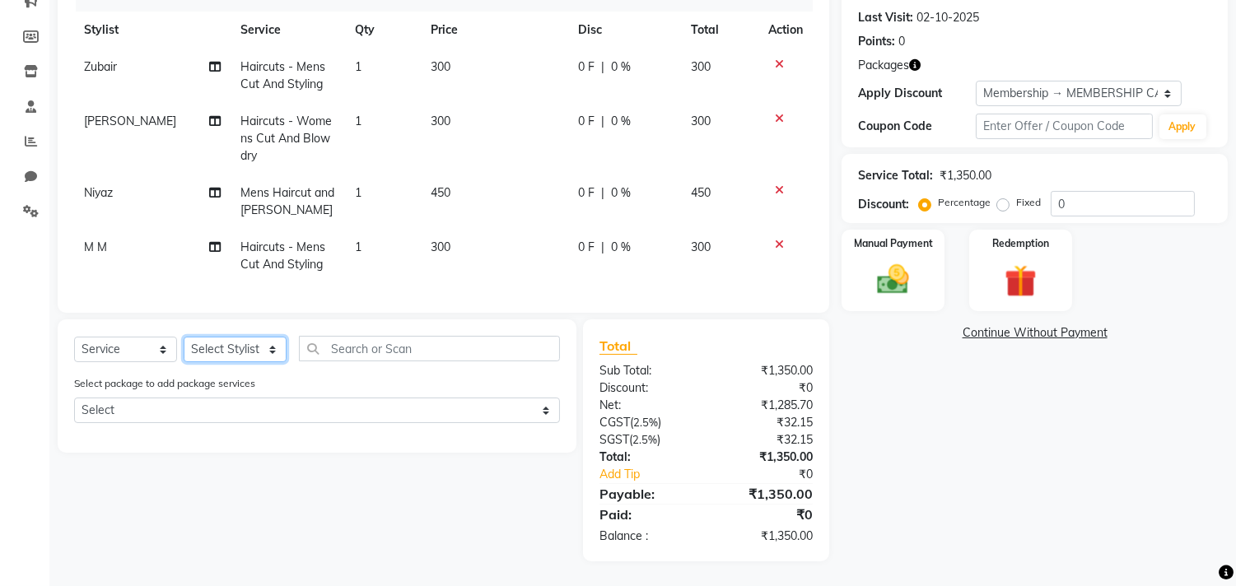
select select "36968"
click at [184, 337] on select "Select Stylist [PERSON_NAME] Manager M M [PERSON_NAME] [PERSON_NAME] Reshma [PE…" at bounding box center [235, 350] width 103 height 26
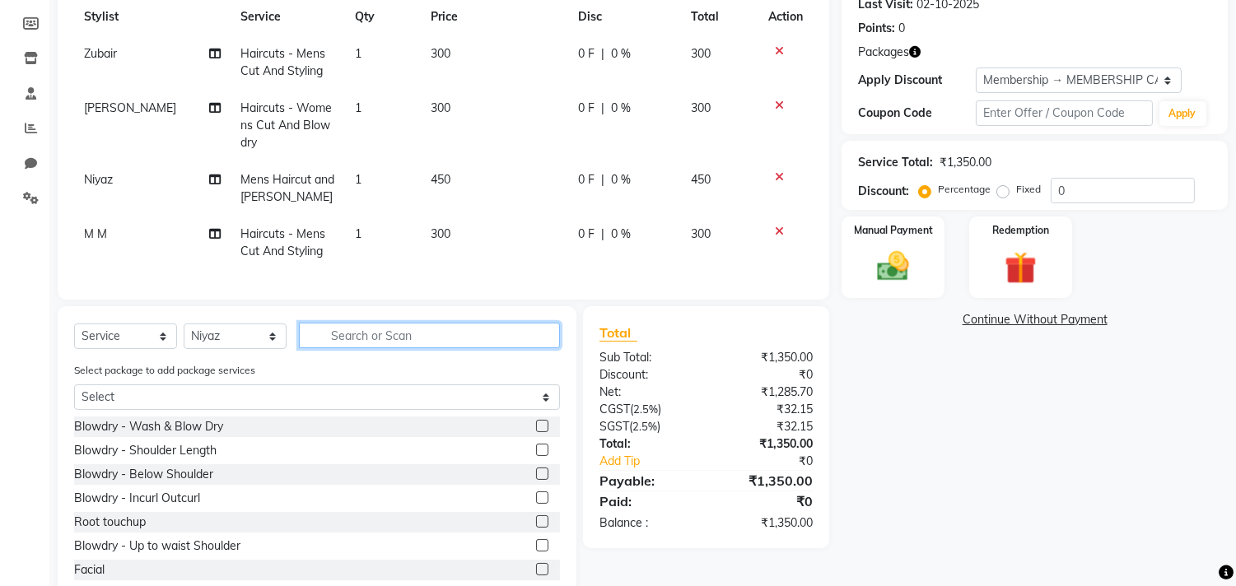
click at [413, 348] on input "text" at bounding box center [429, 336] width 261 height 26
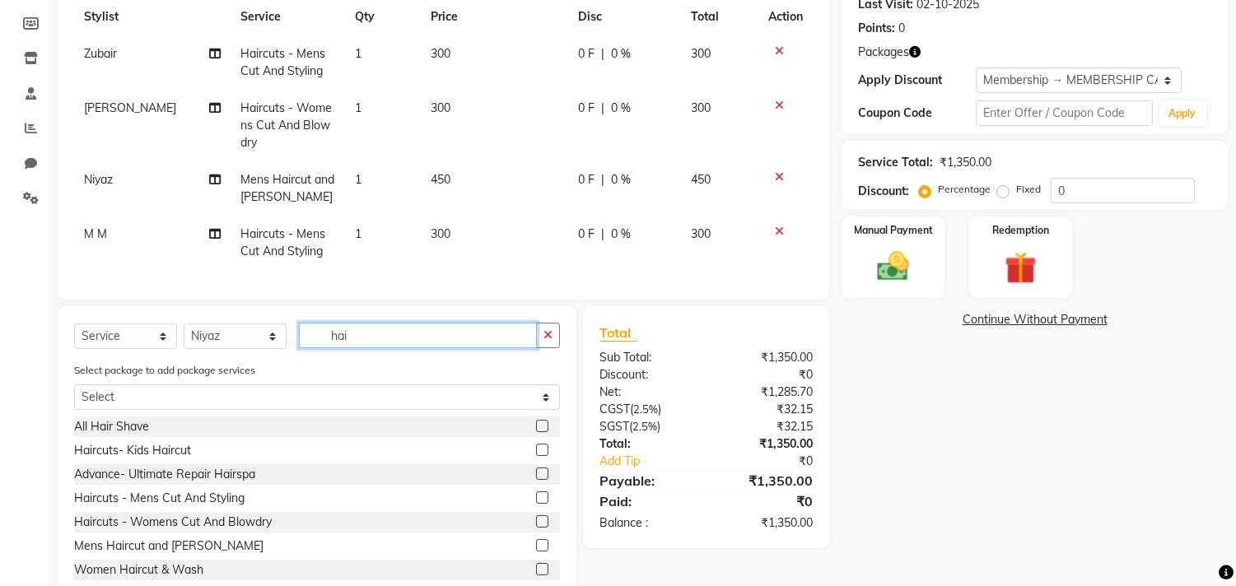
type input "hai"
click at [536, 504] on label at bounding box center [542, 498] width 12 height 12
click at [536, 504] on input "checkbox" at bounding box center [541, 498] width 11 height 11
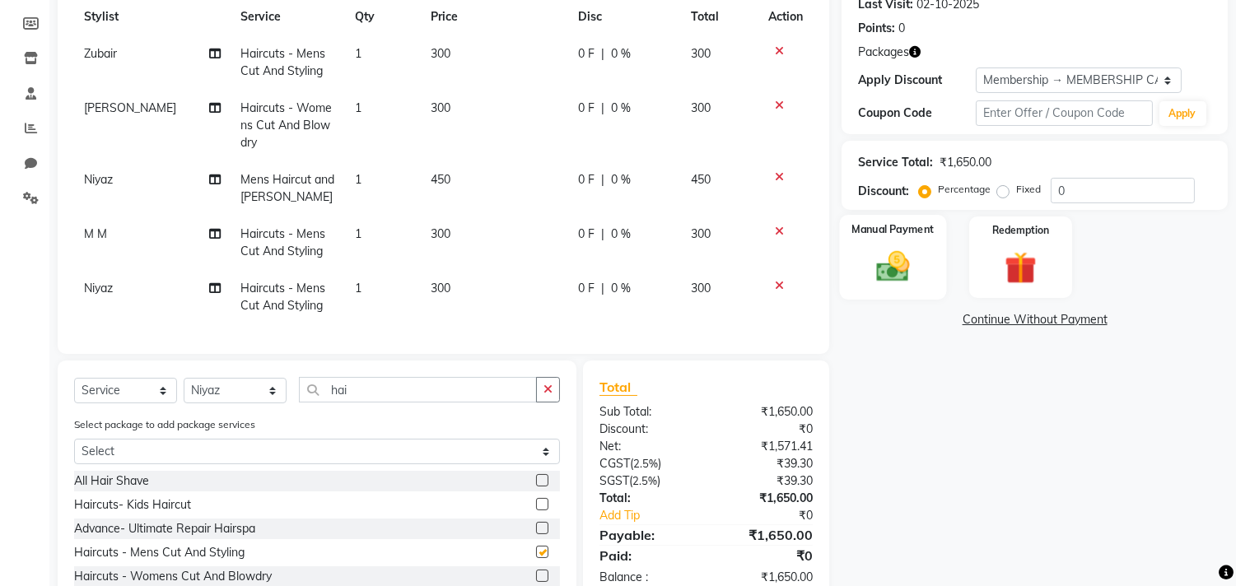
checkbox input "false"
click at [885, 264] on img at bounding box center [893, 267] width 54 height 39
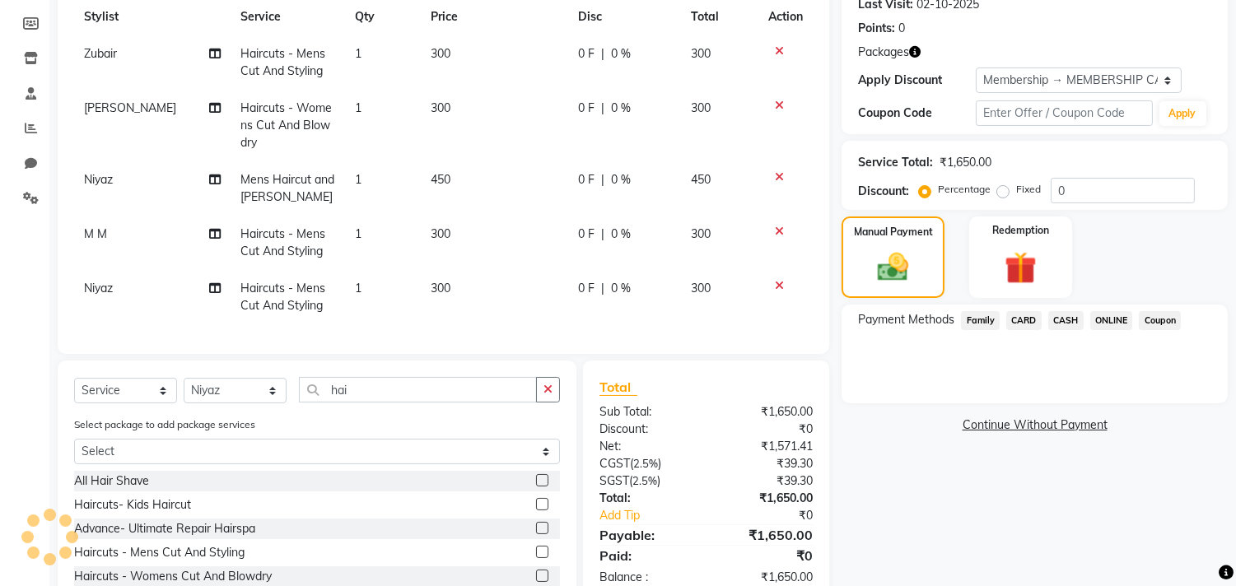
click at [1057, 311] on span "CASH" at bounding box center [1066, 320] width 35 height 19
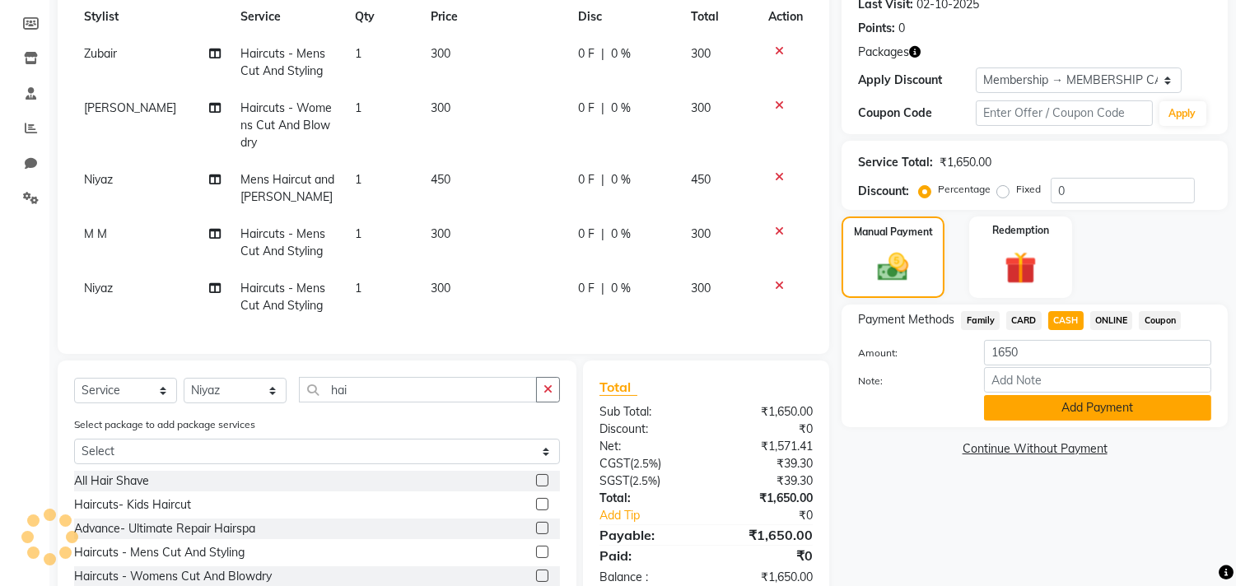
click at [1056, 399] on button "Add Payment" at bounding box center [1097, 408] width 227 height 26
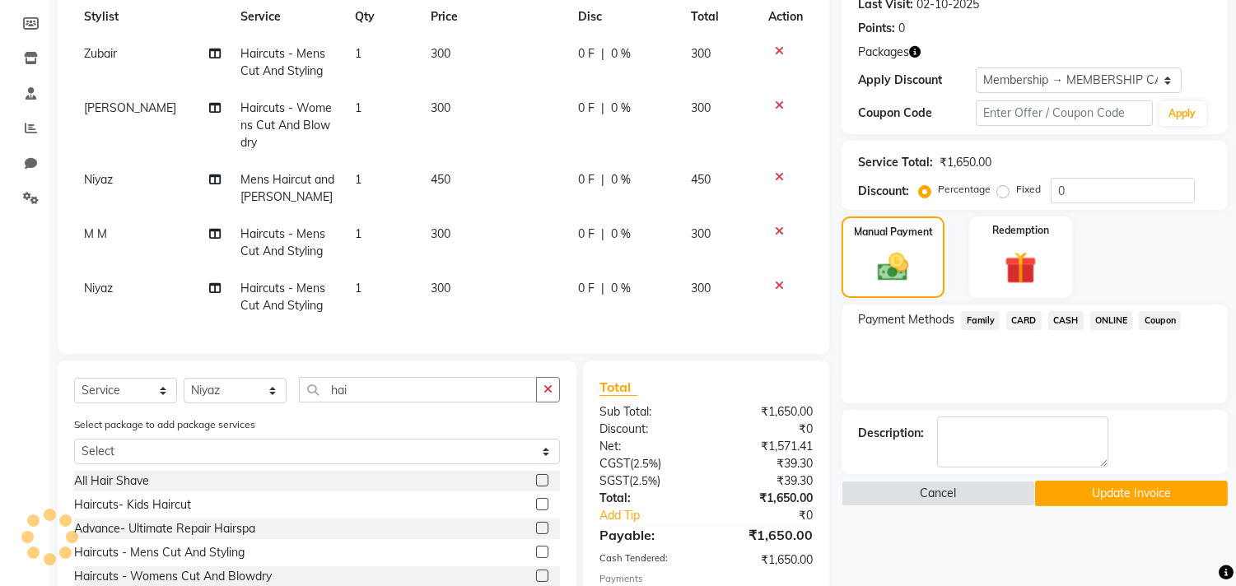
click at [1050, 479] on div "Name: Habibs Membership: end on [DATE] Total Visits: 1046 Card on file: 0 Last …" at bounding box center [1041, 274] width 399 height 774
click at [1067, 490] on button "Update Invoice" at bounding box center [1131, 494] width 193 height 26
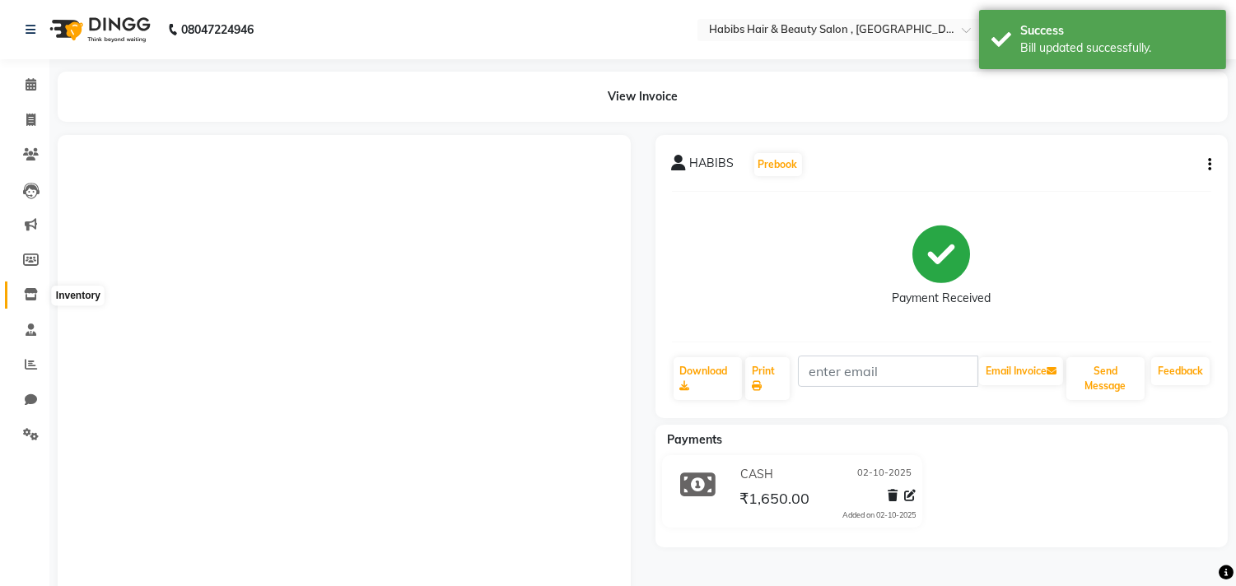
click at [21, 300] on span at bounding box center [30, 295] width 29 height 19
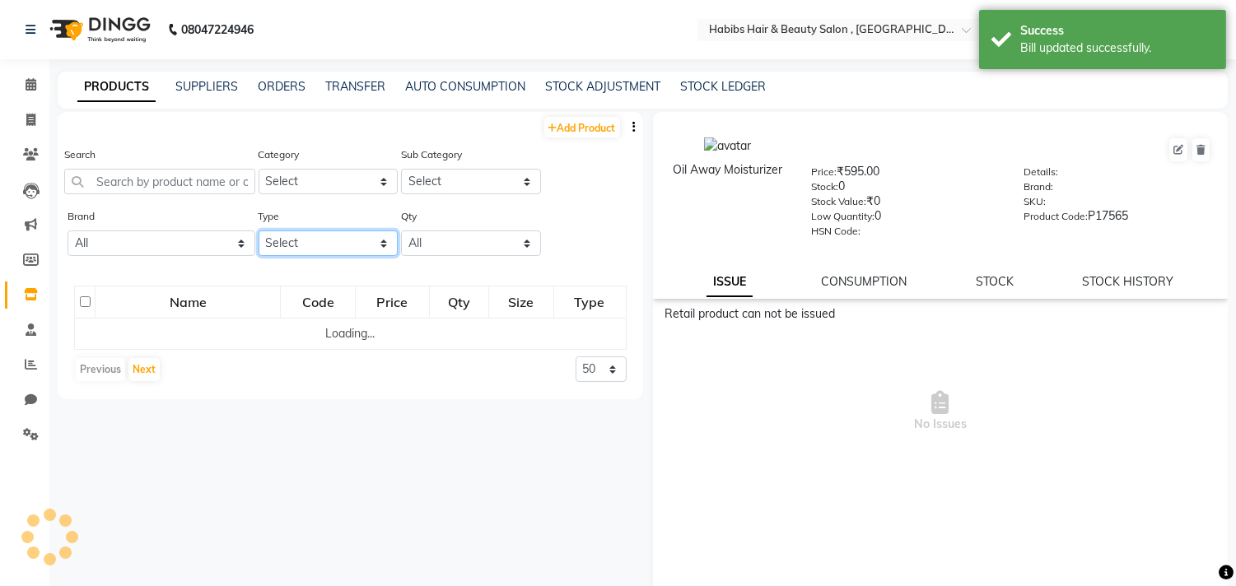
click at [316, 243] on select "Select Both Retail Consumable" at bounding box center [329, 244] width 140 height 26
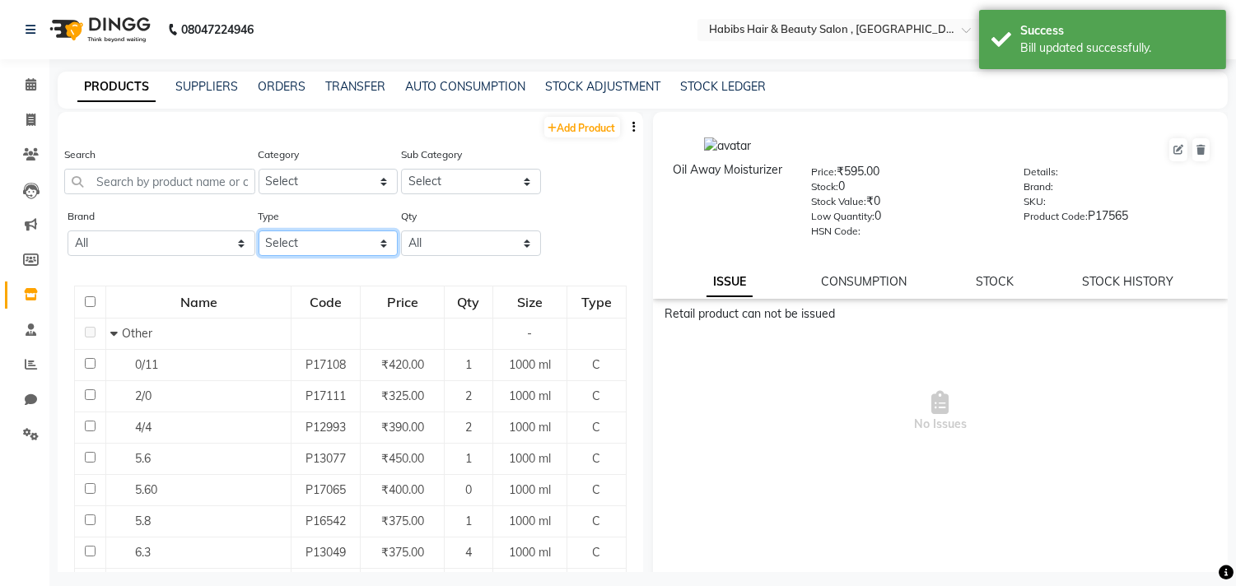
select select "C"
click at [259, 231] on select "Select Both Retail Consumable" at bounding box center [329, 244] width 140 height 26
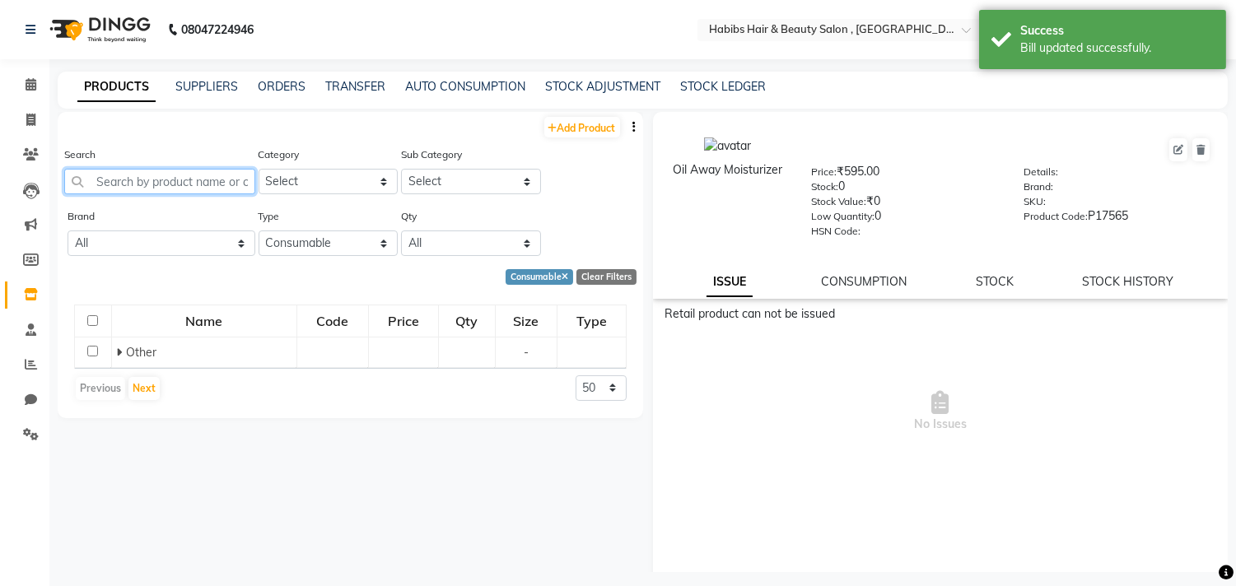
click at [229, 173] on input "text" at bounding box center [159, 182] width 191 height 26
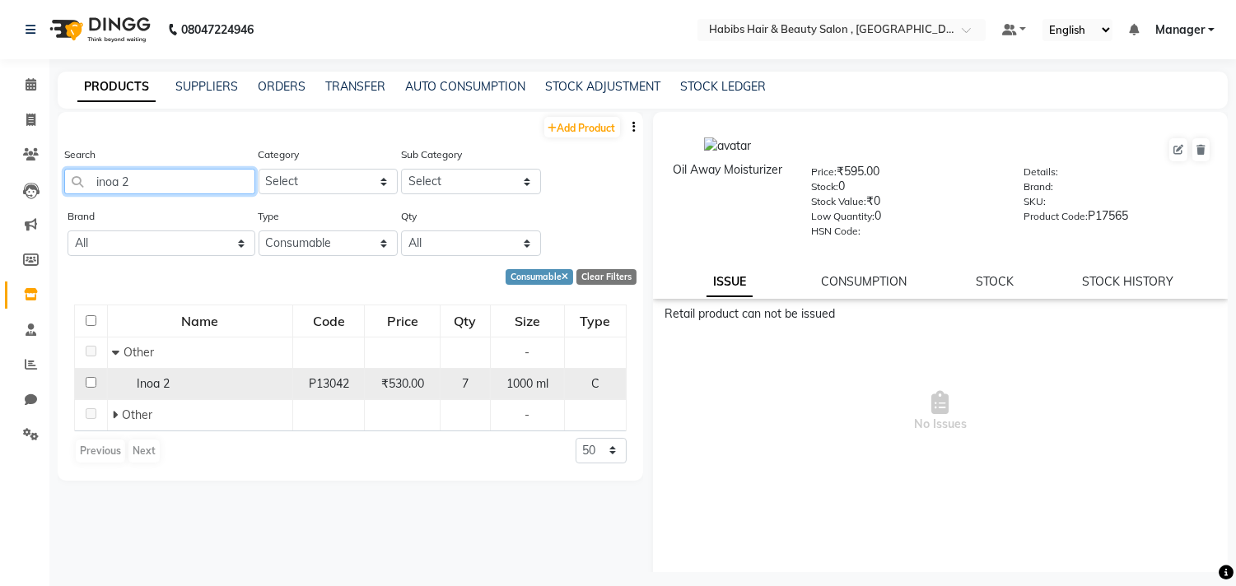
type input "inoa 2"
click at [89, 381] on input "checkbox" at bounding box center [91, 382] width 11 height 11
checkbox input "true"
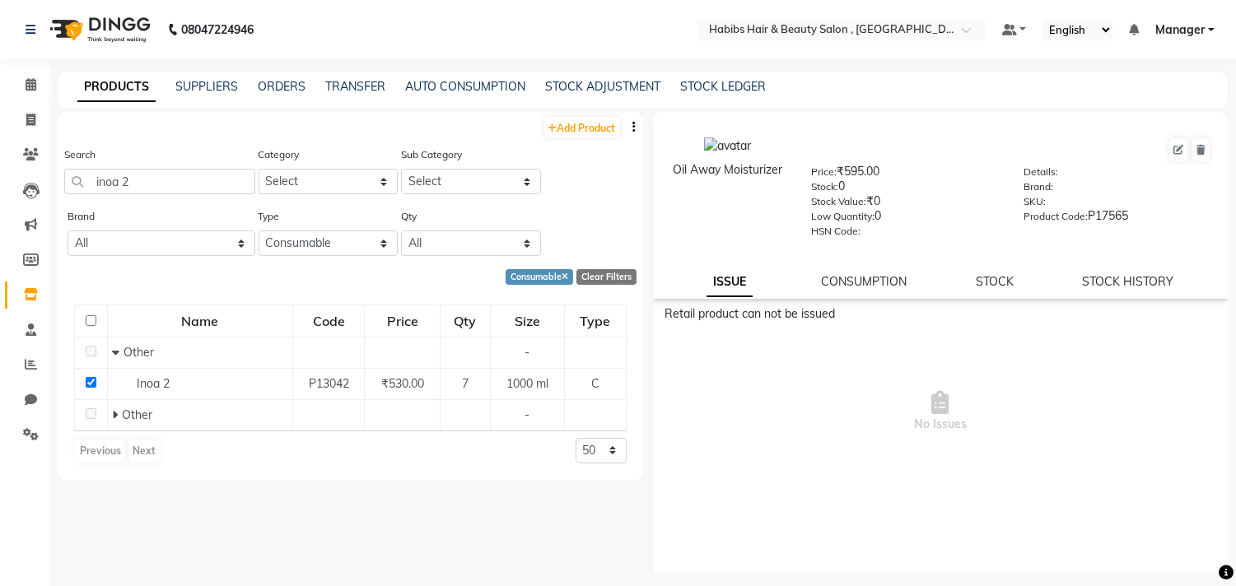
select select
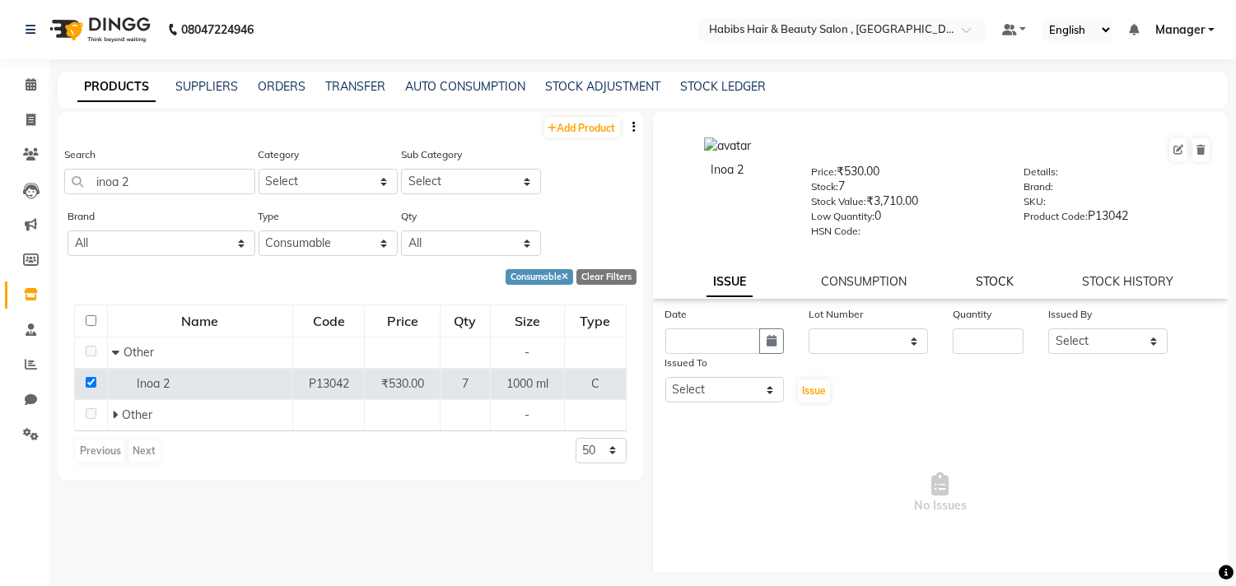
click at [986, 278] on link "STOCK" at bounding box center [995, 281] width 38 height 15
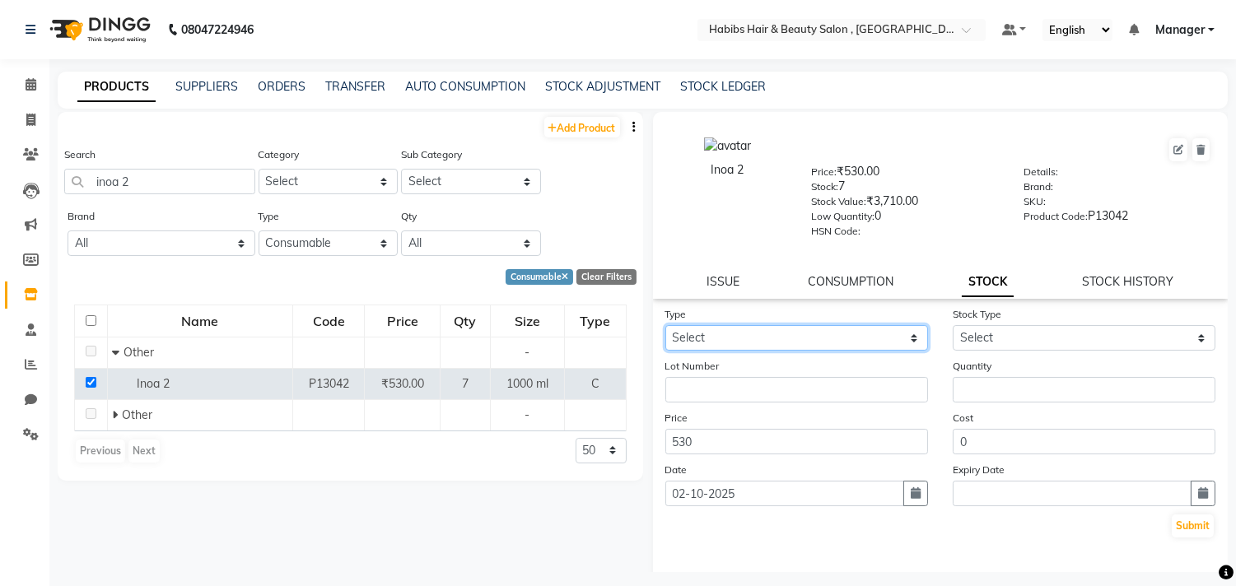
click at [880, 338] on select "Select In Out" at bounding box center [797, 338] width 263 height 26
select select "out"
click at [666, 326] on select "Select In Out" at bounding box center [797, 338] width 263 height 26
select select
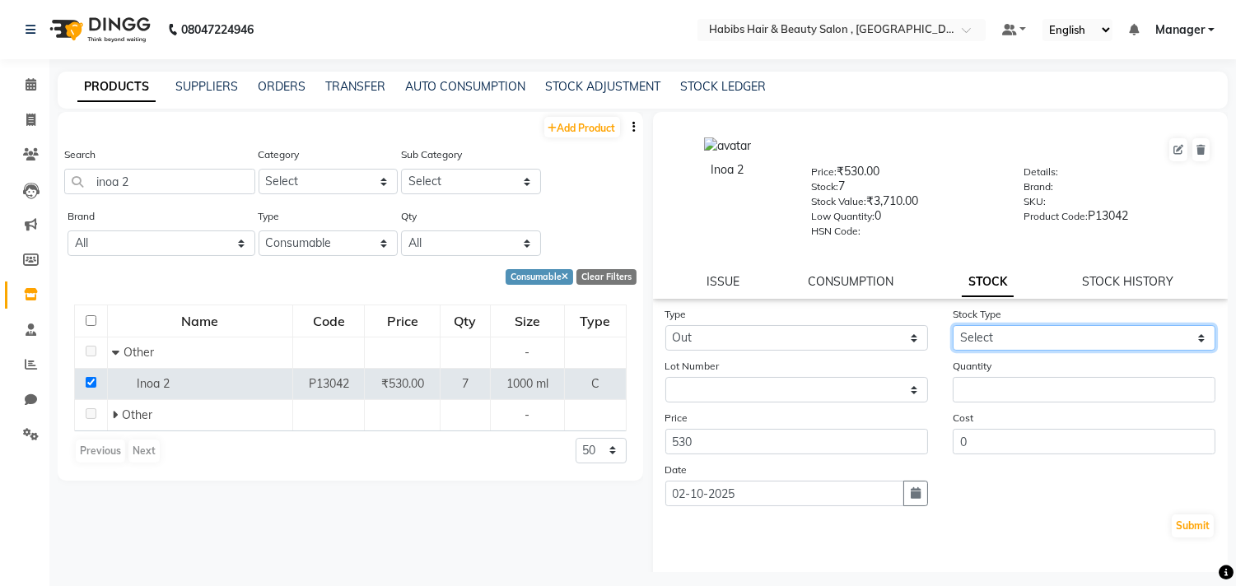
click at [1015, 331] on select "Select Internal Use Damaged Expired Adjustment Return Other" at bounding box center [1084, 338] width 263 height 26
select select "internal use"
click at [953, 326] on select "Select Internal Use Damaged Expired Adjustment Return Other" at bounding box center [1084, 338] width 263 height 26
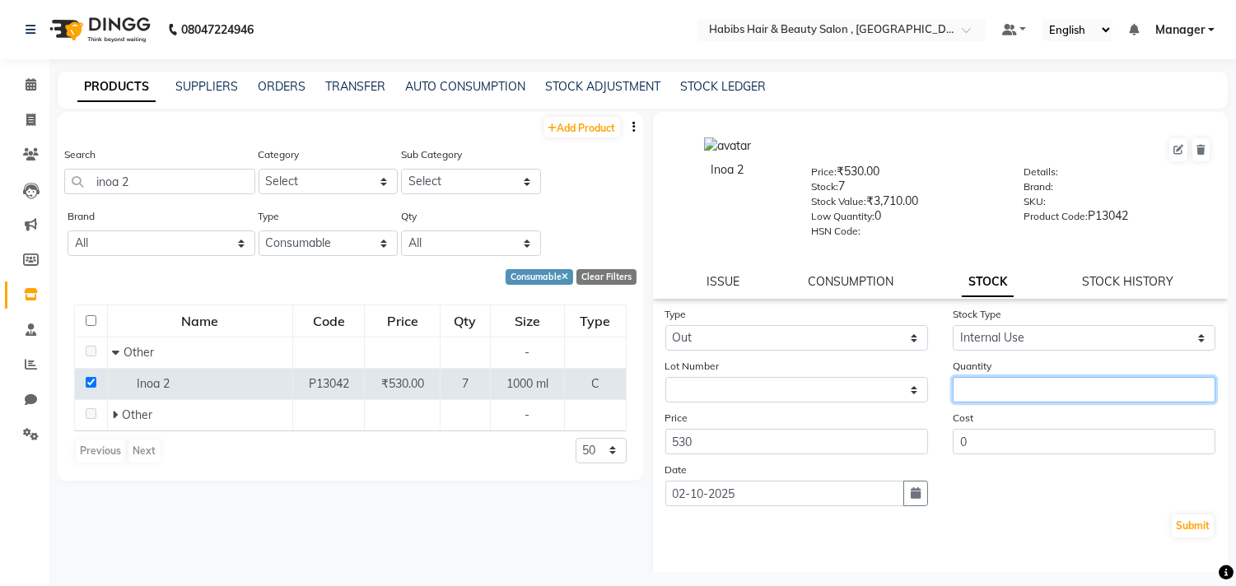
click at [1006, 393] on input "number" at bounding box center [1084, 390] width 263 height 26
type input "1"
click at [1178, 525] on button "Submit" at bounding box center [1193, 526] width 42 height 23
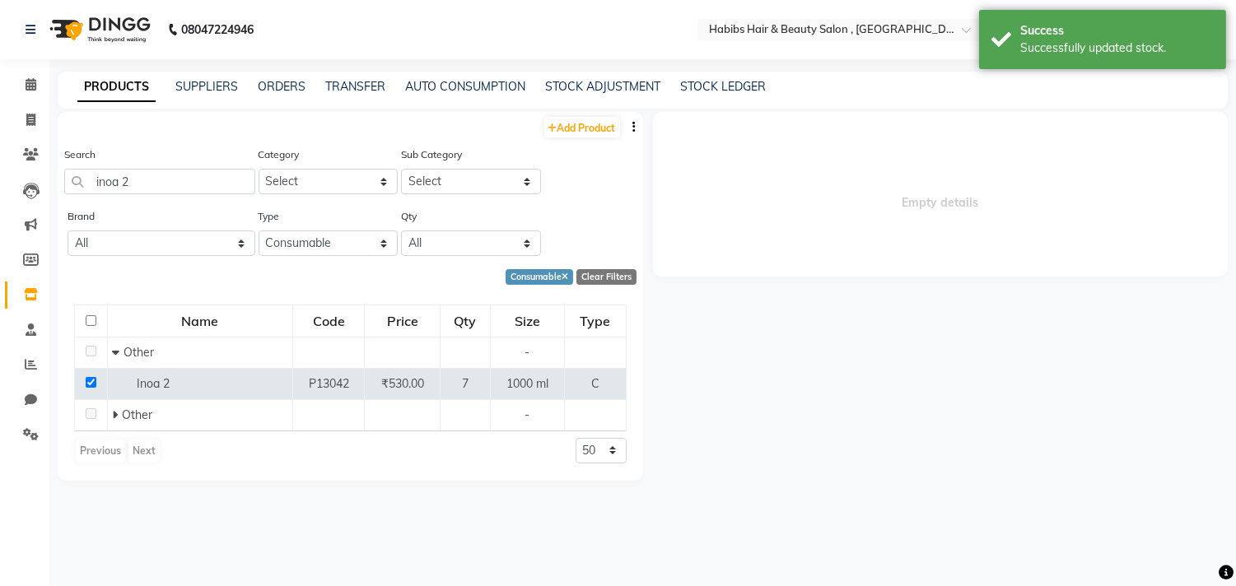
select select
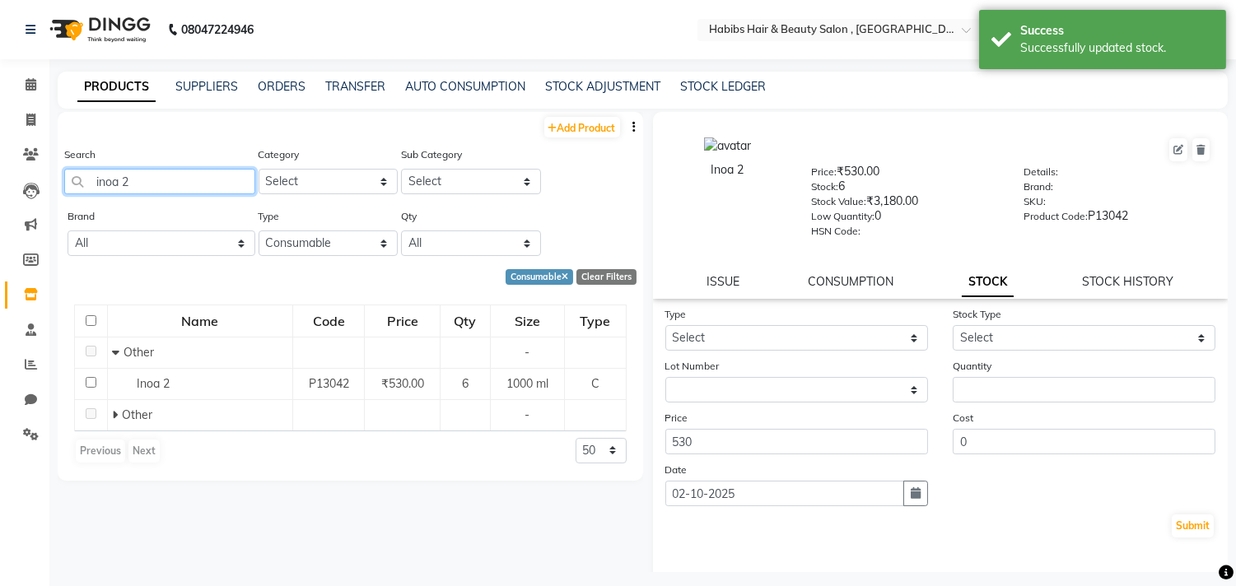
click at [196, 184] on input "inoa 2" at bounding box center [159, 182] width 191 height 26
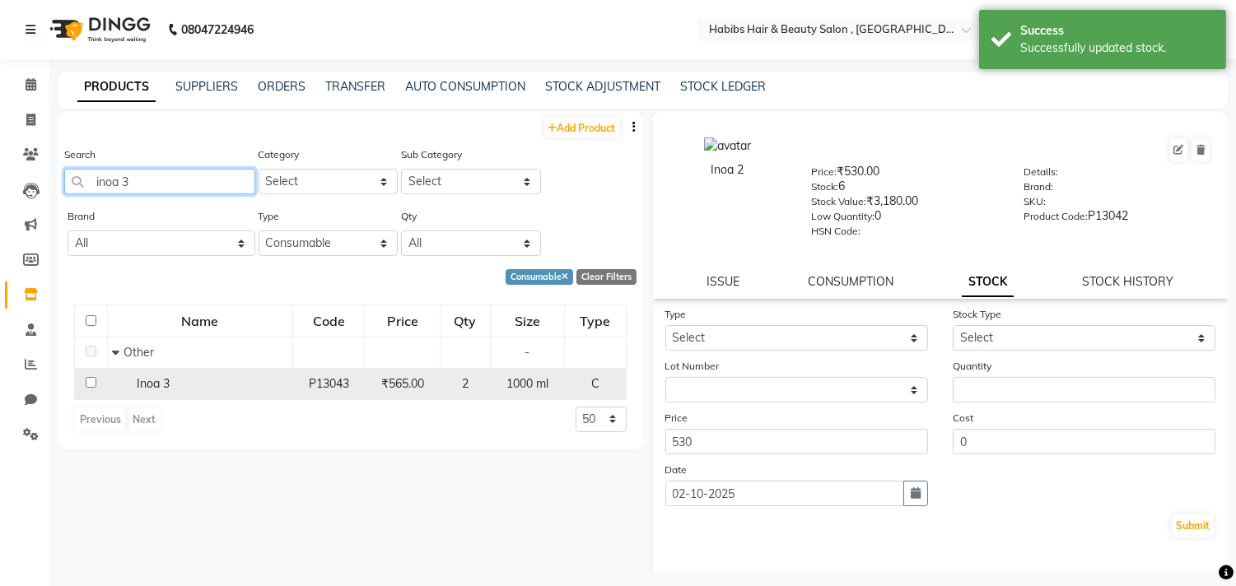
type input "inoa 3"
click at [87, 383] on input "checkbox" at bounding box center [91, 382] width 11 height 11
checkbox input "true"
select select
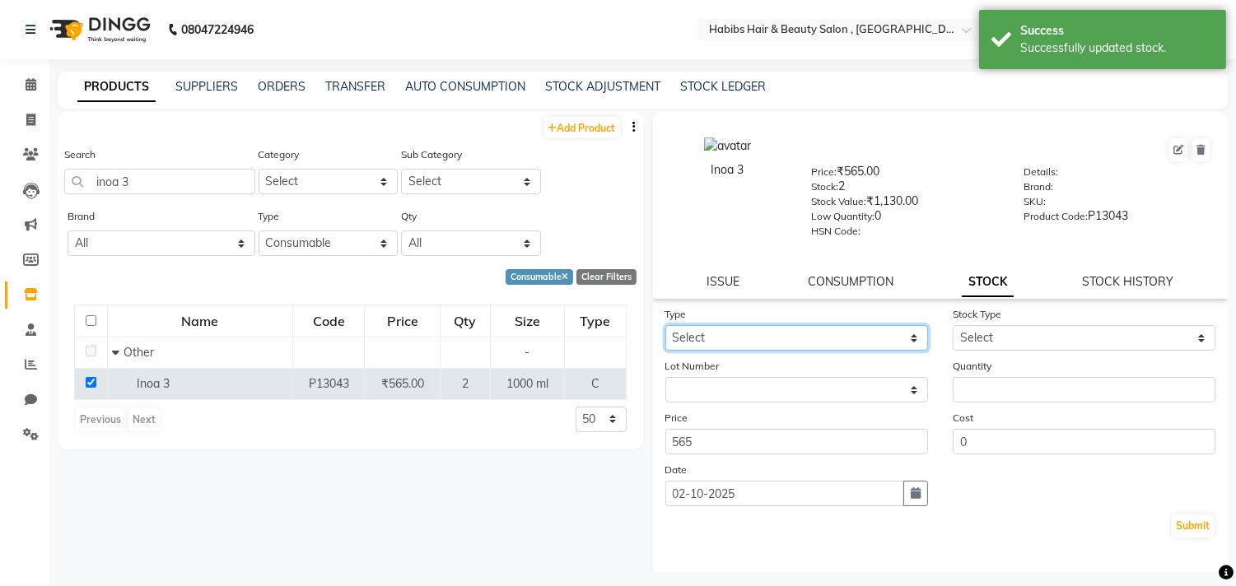
click at [771, 343] on select "Select In Out" at bounding box center [797, 338] width 263 height 26
select select "out"
click at [666, 326] on select "Select In Out" at bounding box center [797, 338] width 263 height 26
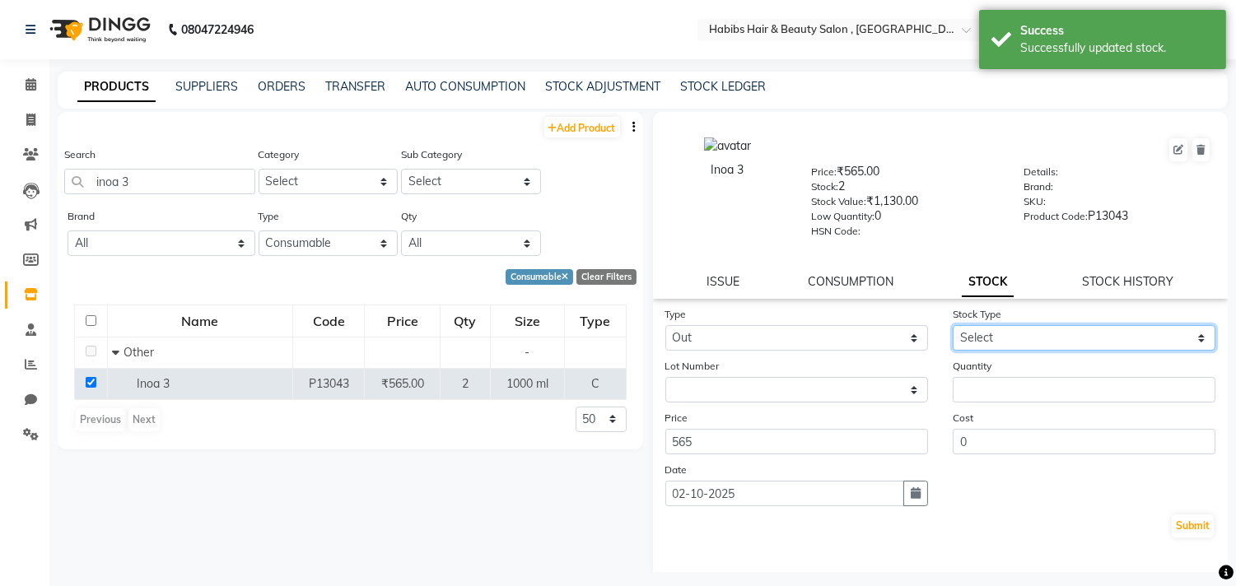
click at [995, 340] on select "Select Internal Use Damaged Expired Adjustment Return Other" at bounding box center [1084, 338] width 263 height 26
select select "internal use"
click at [953, 326] on select "Select Internal Use Damaged Expired Adjustment Return Other" at bounding box center [1084, 338] width 263 height 26
click at [1002, 374] on div "Quantity" at bounding box center [1084, 379] width 287 height 45
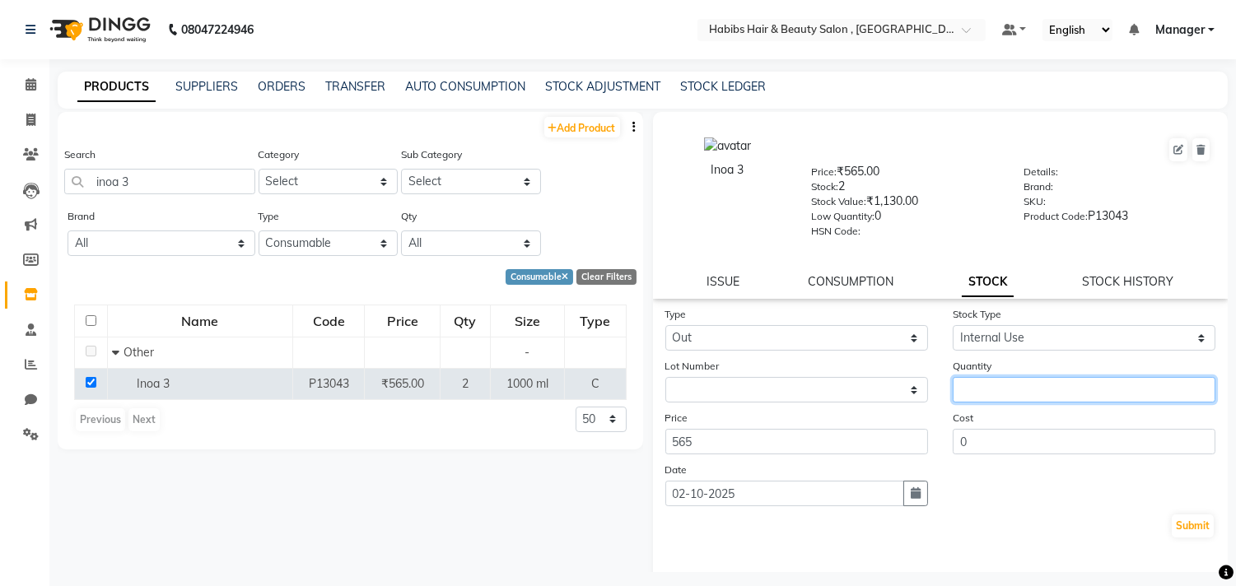
click at [1005, 385] on input "number" at bounding box center [1084, 390] width 263 height 26
type input "1"
click at [1172, 523] on button "Submit" at bounding box center [1193, 526] width 42 height 23
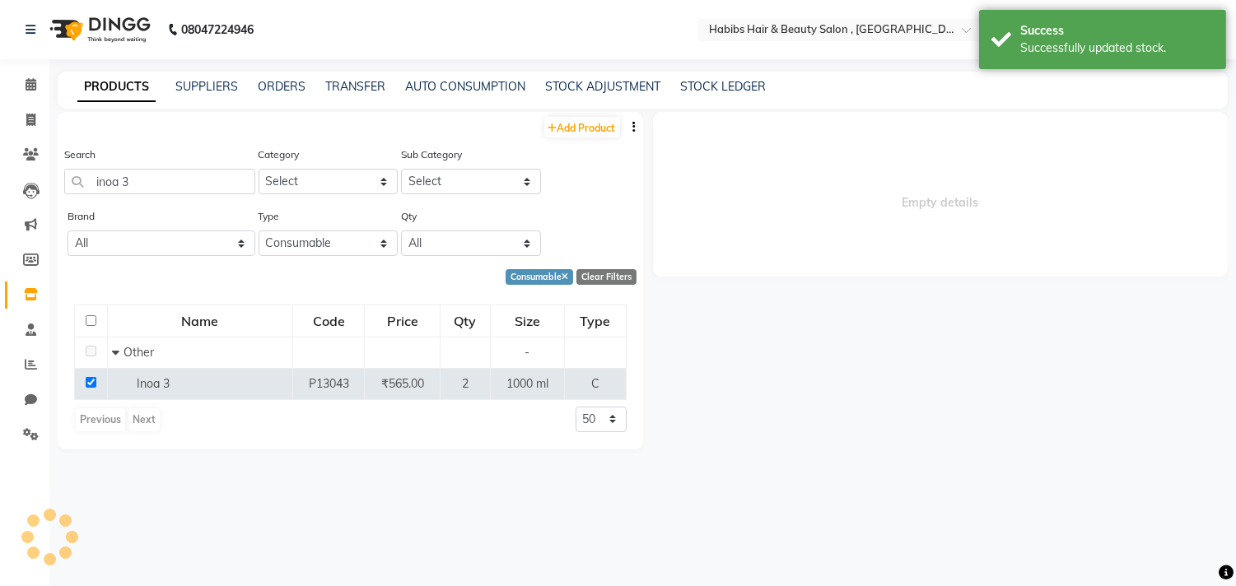
select select
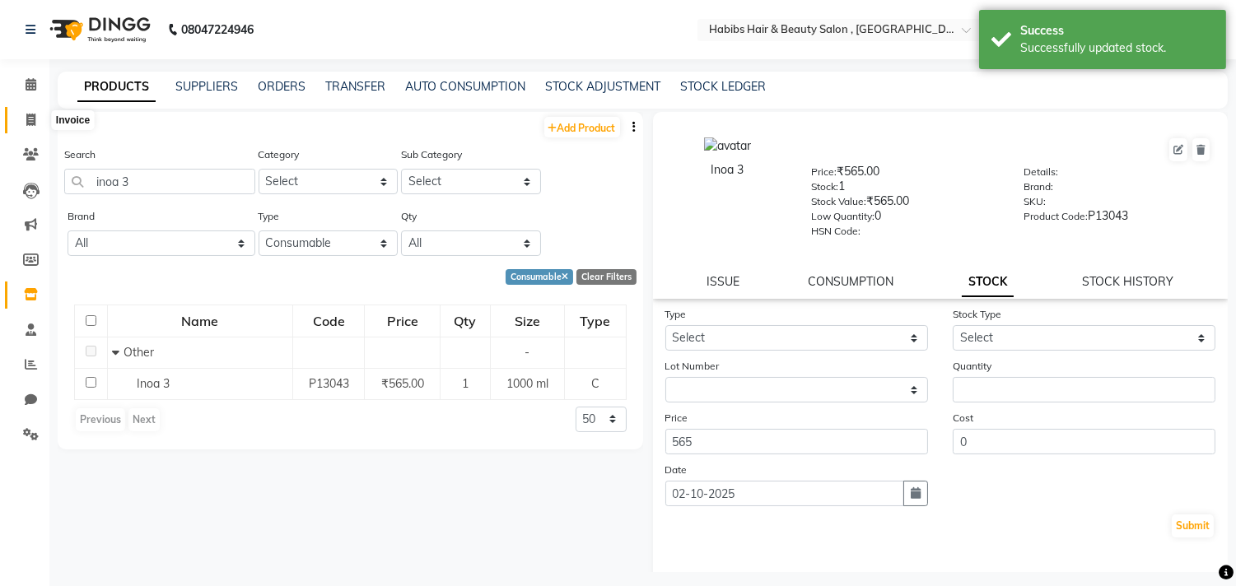
click at [27, 116] on icon at bounding box center [30, 120] width 9 height 12
select select "service"
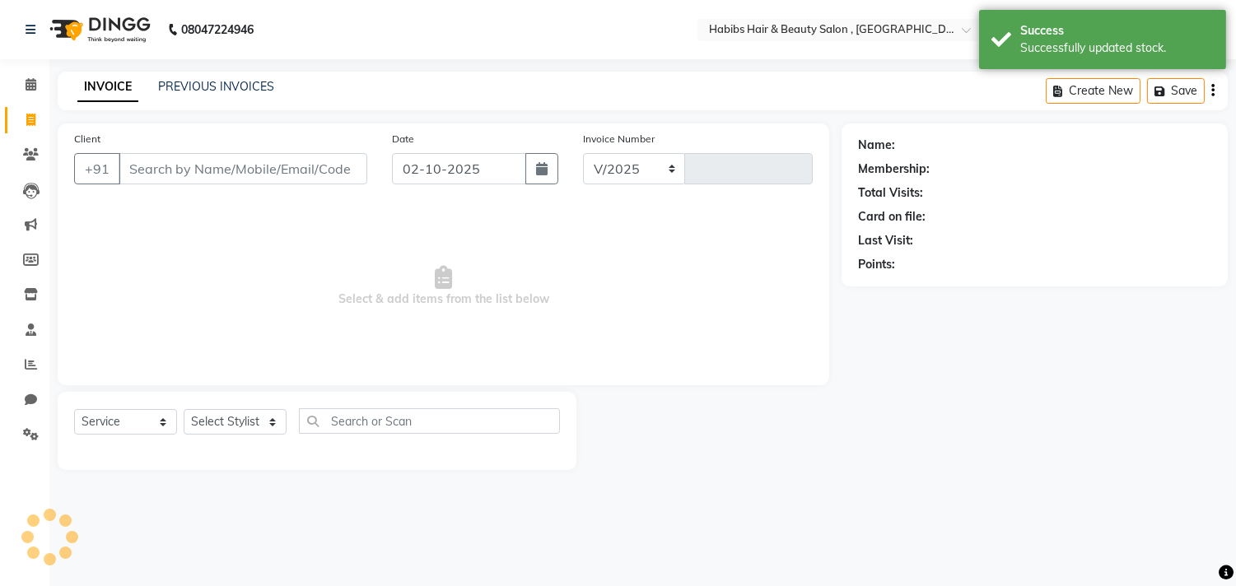
select select "4838"
type input "3739"
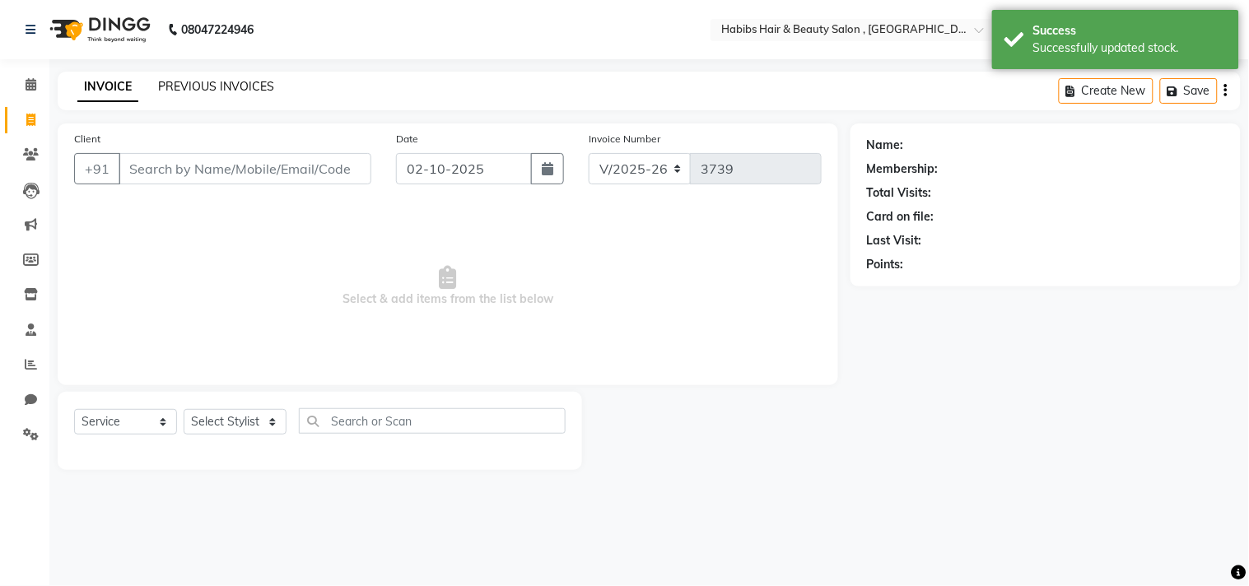
click at [212, 83] on link "PREVIOUS INVOICES" at bounding box center [216, 86] width 116 height 15
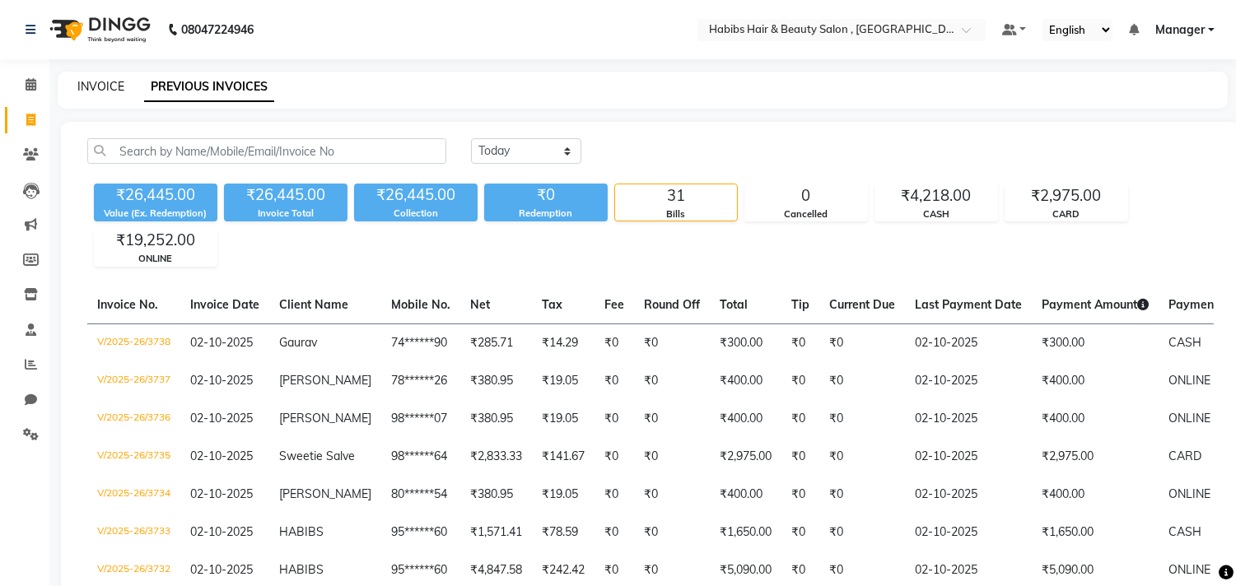
click at [111, 86] on link "INVOICE" at bounding box center [100, 86] width 47 height 15
select select "4838"
select select "service"
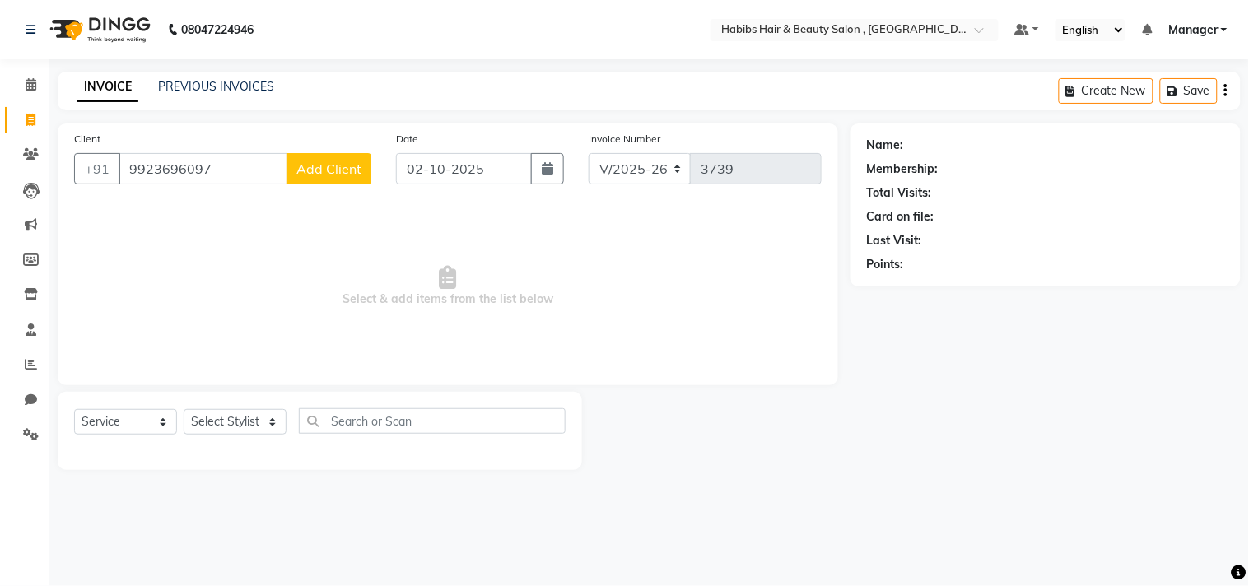
type input "9923696097"
click at [330, 167] on span "Add Client" at bounding box center [329, 169] width 65 height 16
select select "22"
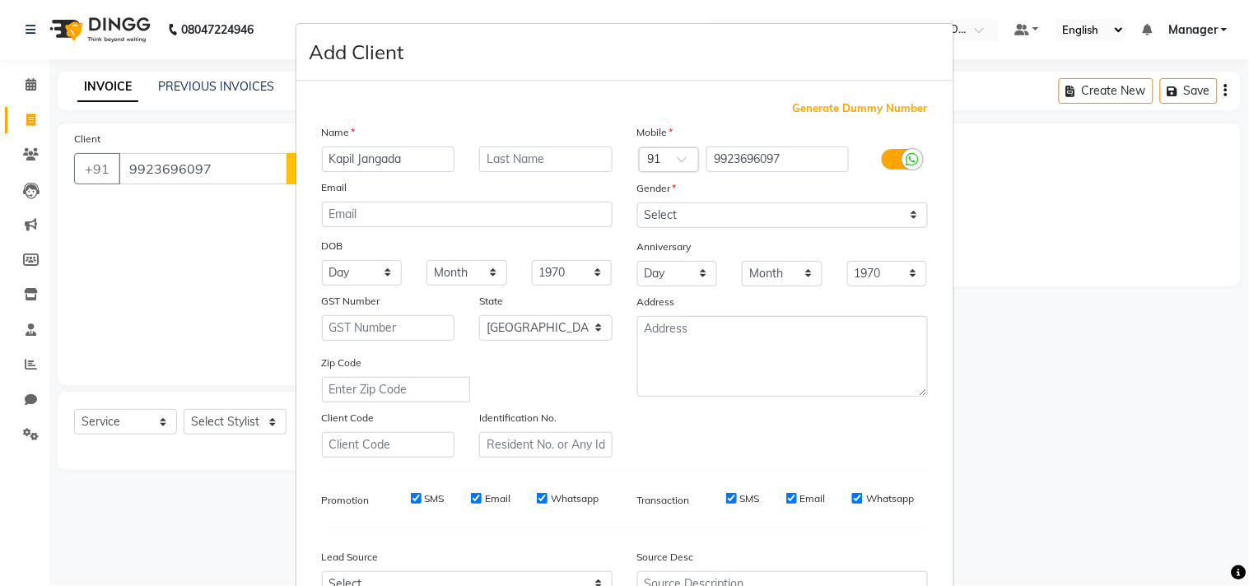
type input "Kapil Jangada"
click at [684, 209] on select "Select [DEMOGRAPHIC_DATA] [DEMOGRAPHIC_DATA] Other Prefer Not To Say" at bounding box center [783, 216] width 291 height 26
click at [638, 203] on select "Select [DEMOGRAPHIC_DATA] [DEMOGRAPHIC_DATA] Other Prefer Not To Say" at bounding box center [783, 216] width 291 height 26
select select "[DEMOGRAPHIC_DATA]"
click at [828, 439] on div "Mobile Country Code × 91 9923696097 Gender Select [DEMOGRAPHIC_DATA] [DEMOGRAPH…" at bounding box center [782, 291] width 315 height 334
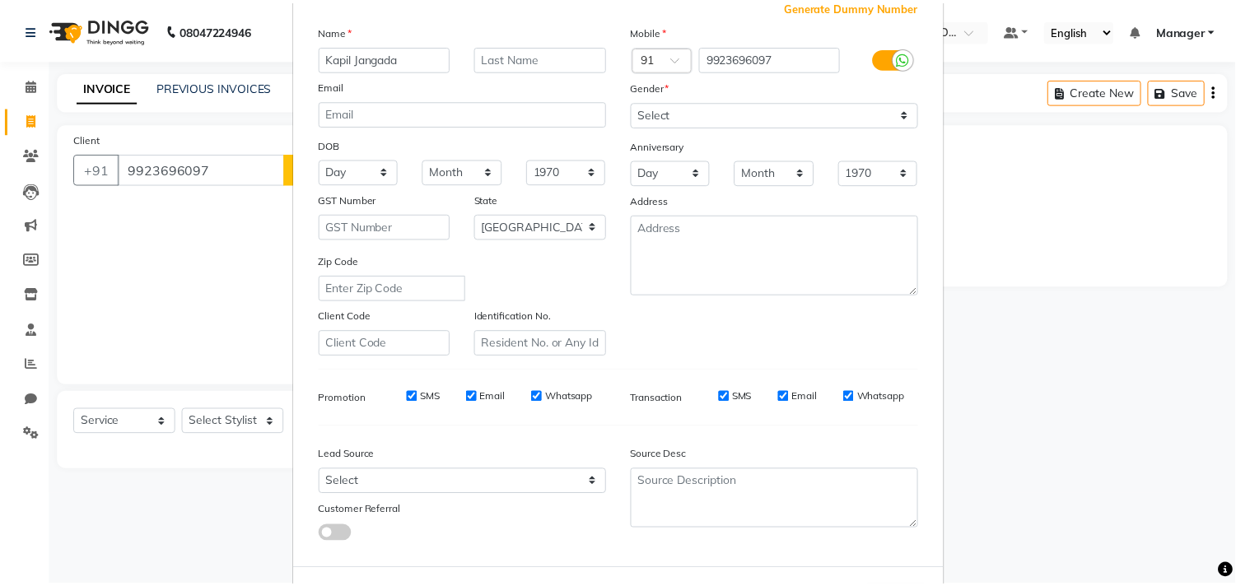
scroll to position [175, 0]
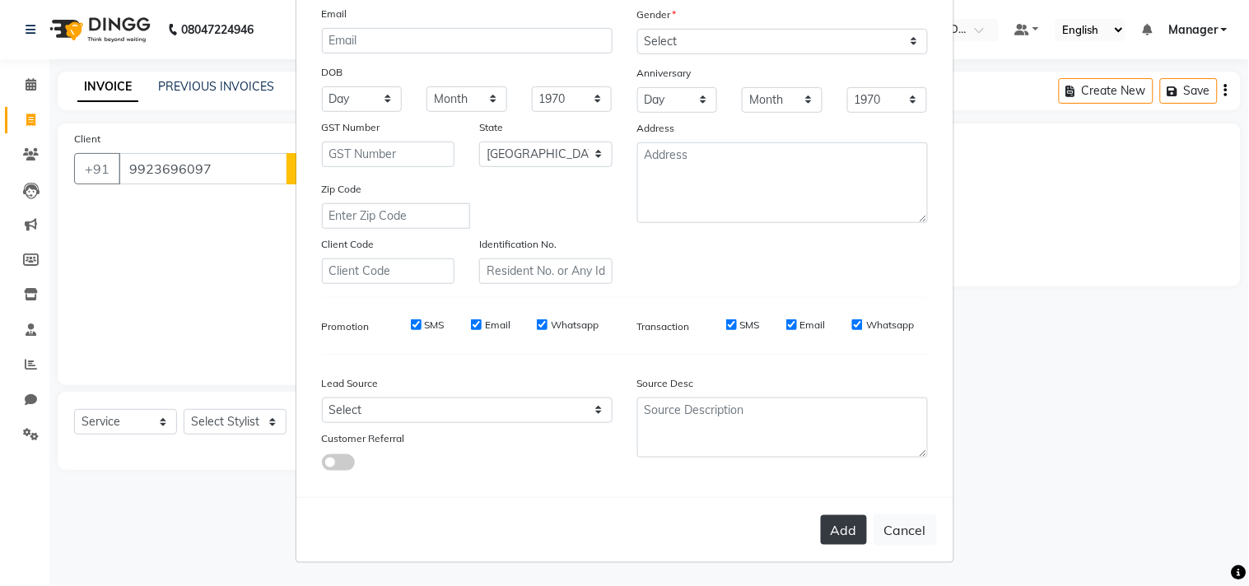
click at [834, 516] on button "Add" at bounding box center [844, 531] width 46 height 30
type input "99******97"
select select
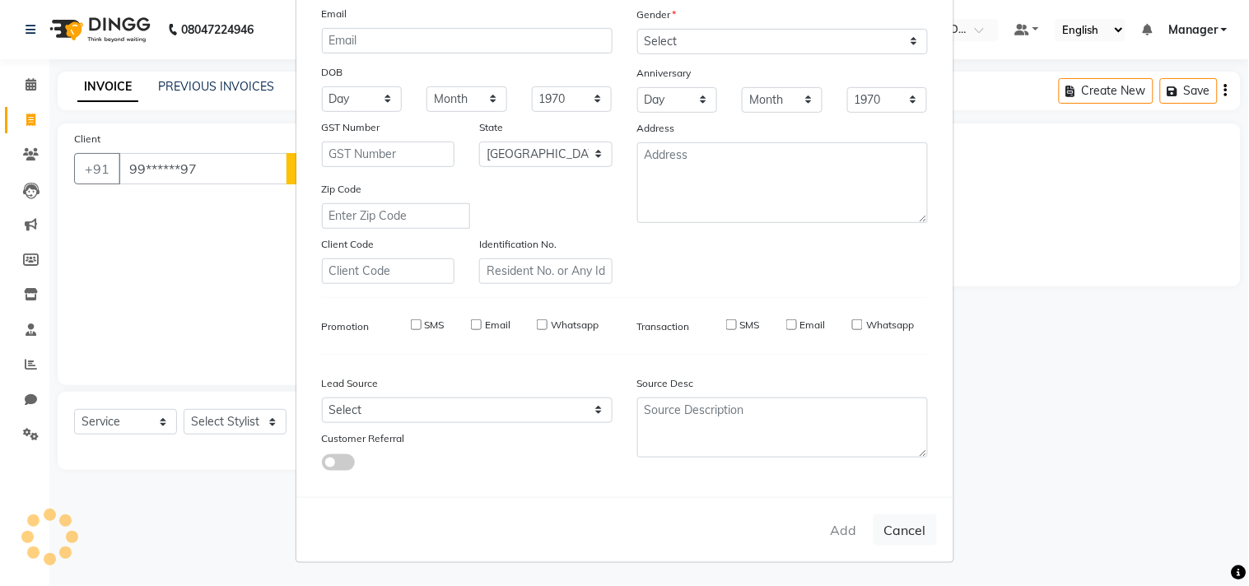
select select
select select "null"
select select
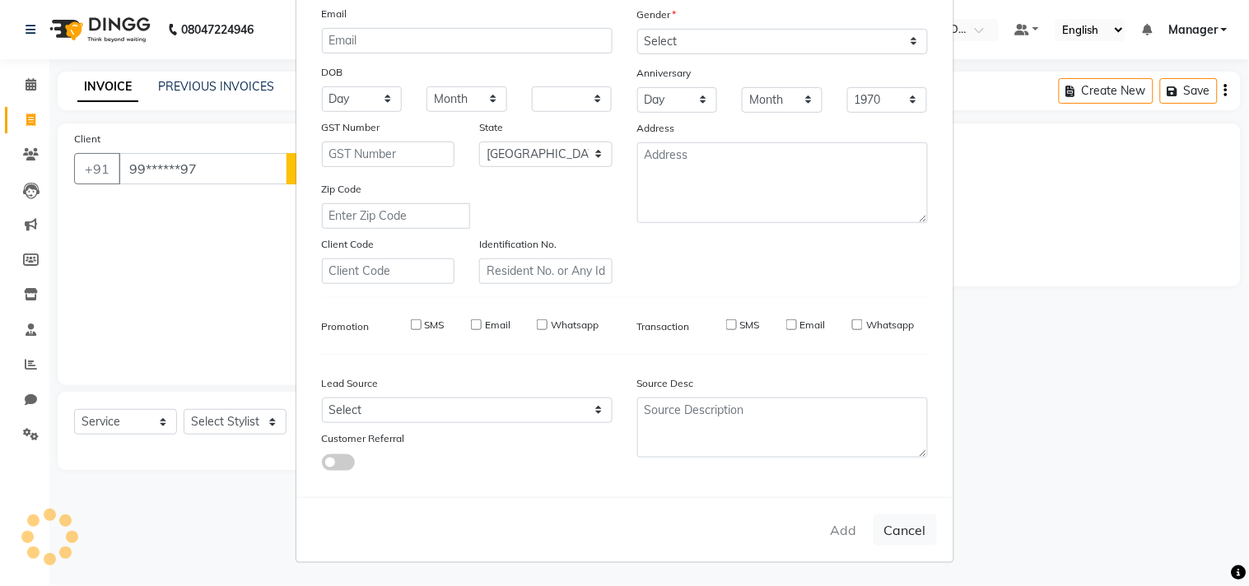
select select
checkbox input "false"
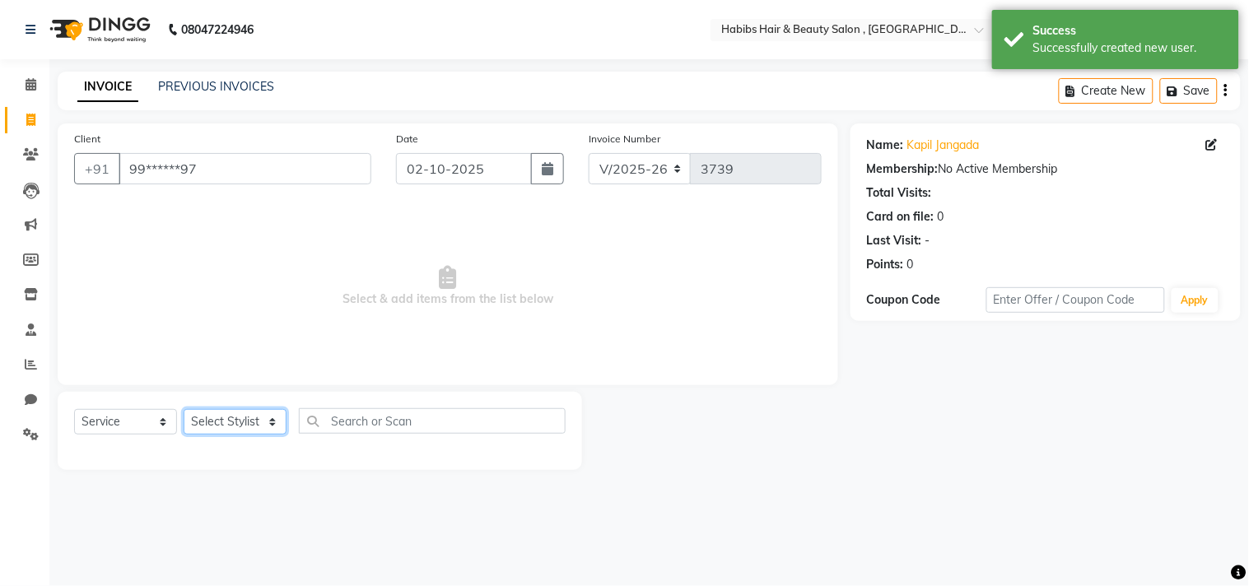
click at [258, 423] on select "Select Stylist [PERSON_NAME] Manager M M [PERSON_NAME] [PERSON_NAME] Reshma [PE…" at bounding box center [235, 422] width 103 height 26
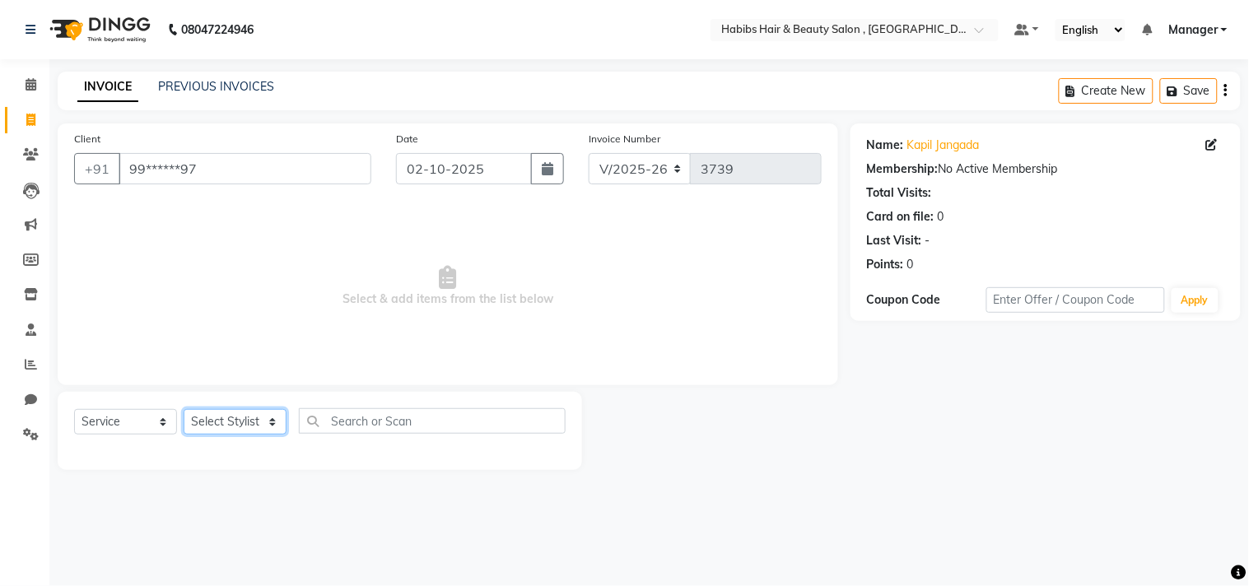
select select "68759"
click at [184, 410] on select "Select Stylist [PERSON_NAME] Manager M M [PERSON_NAME] [PERSON_NAME] Reshma [PE…" at bounding box center [235, 422] width 103 height 26
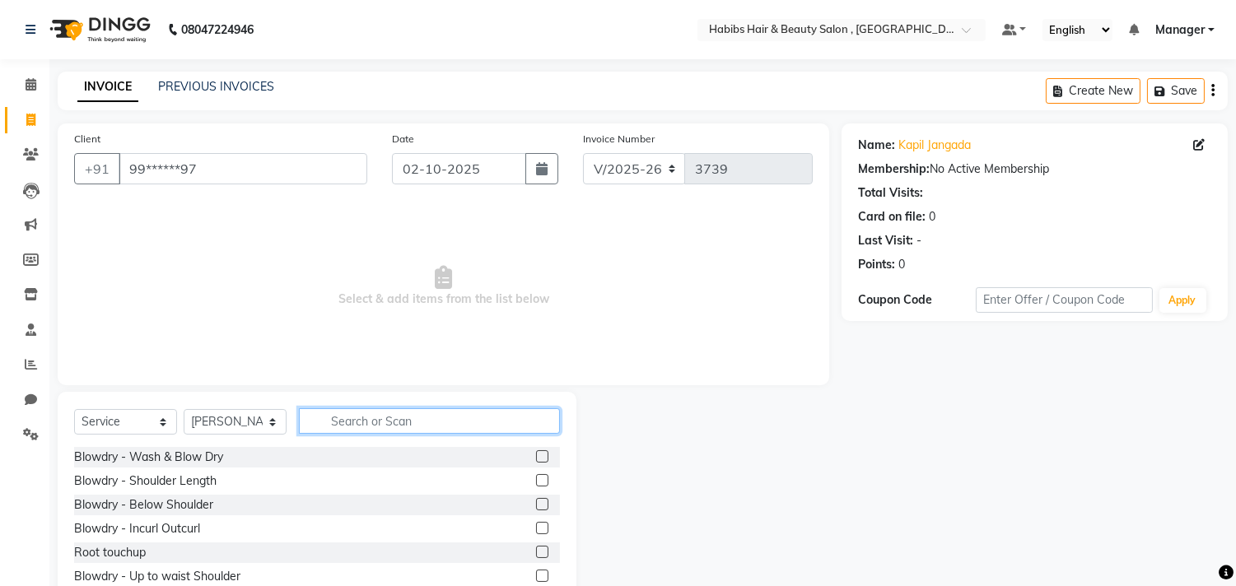
click at [396, 418] on input "text" at bounding box center [429, 422] width 261 height 26
type input "hairc"
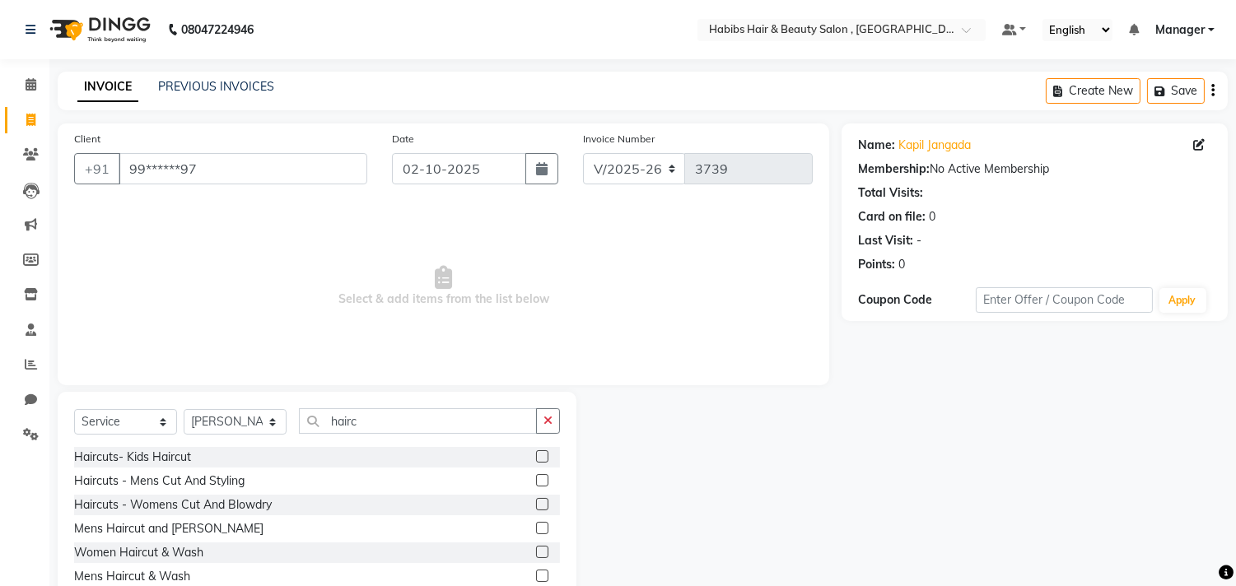
click at [544, 523] on label at bounding box center [542, 528] width 12 height 12
click at [544, 524] on input "checkbox" at bounding box center [541, 529] width 11 height 11
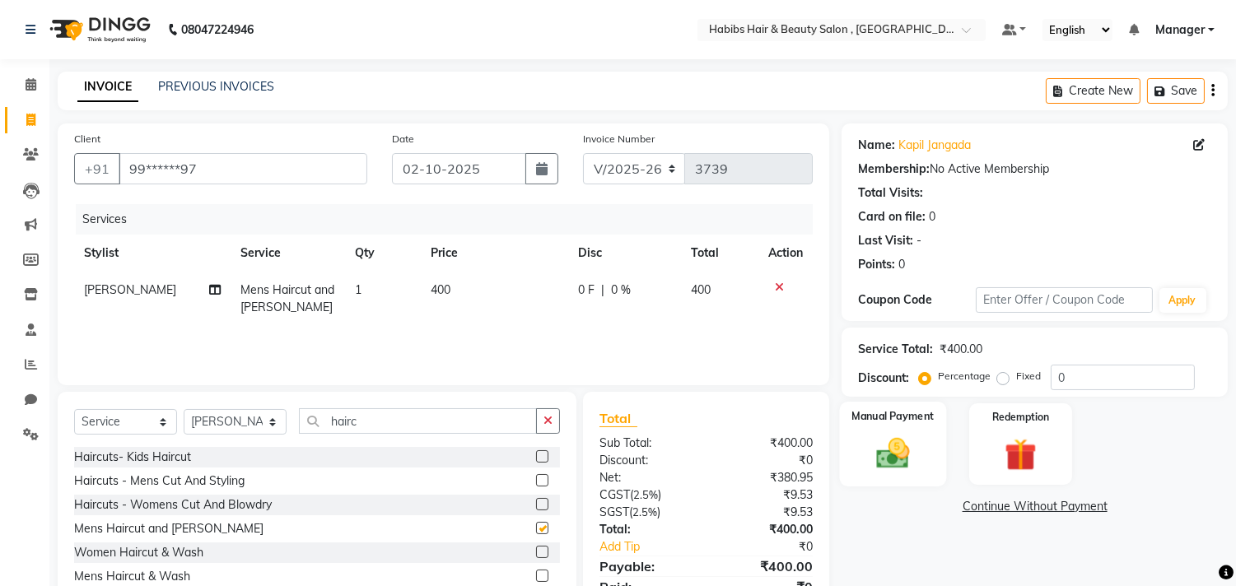
checkbox input "false"
click at [885, 446] on img at bounding box center [893, 454] width 54 height 39
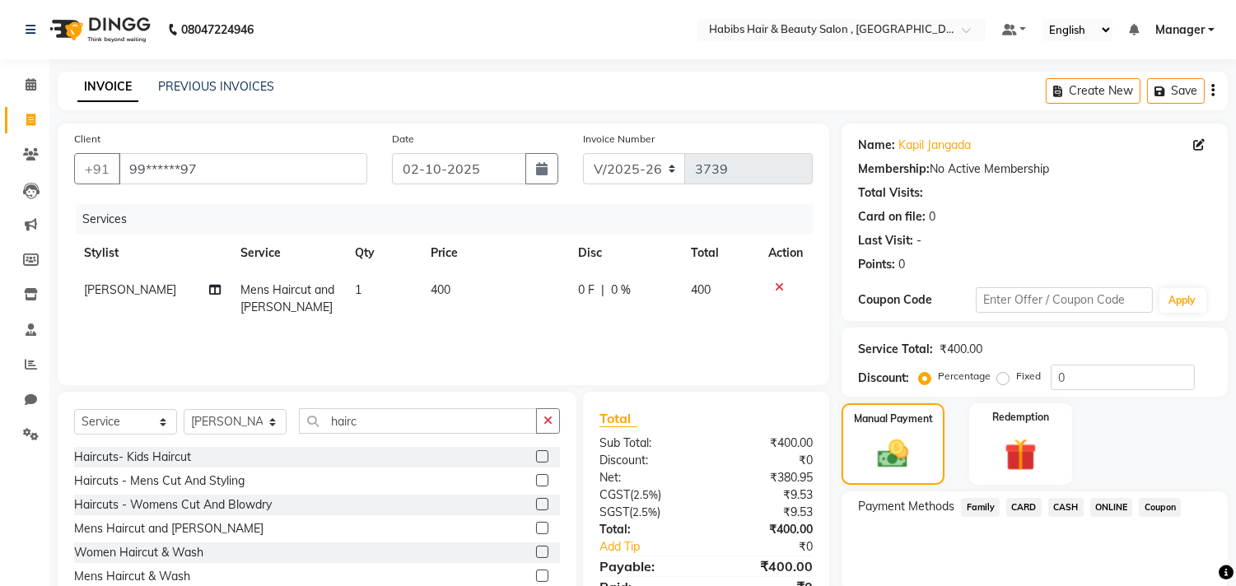
click at [1105, 507] on span "ONLINE" at bounding box center [1112, 507] width 43 height 19
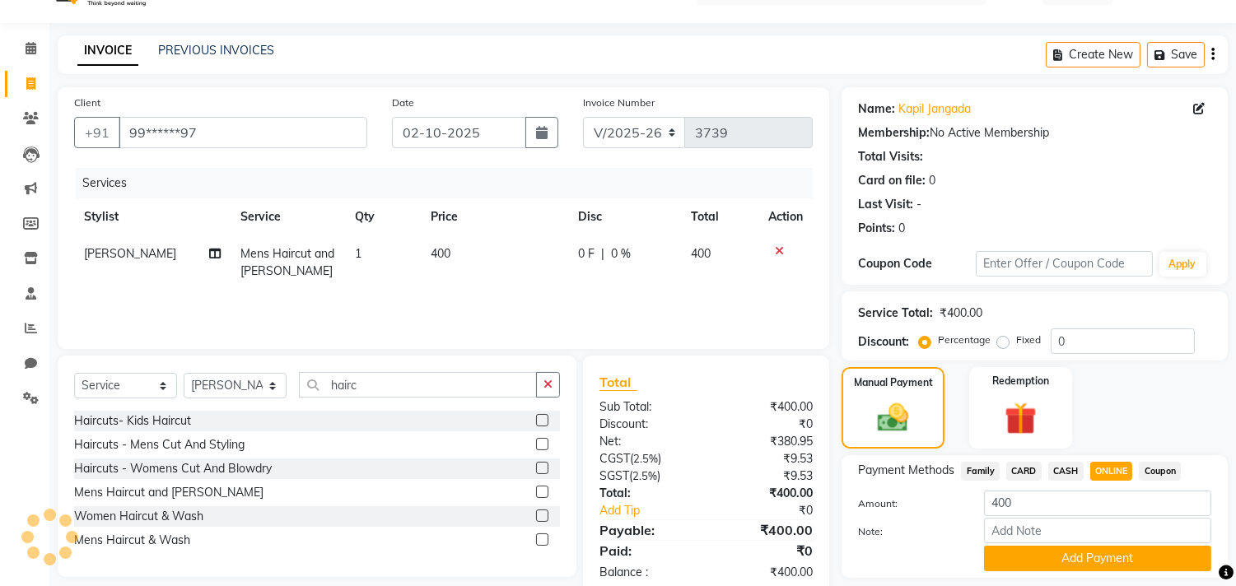
scroll to position [86, 0]
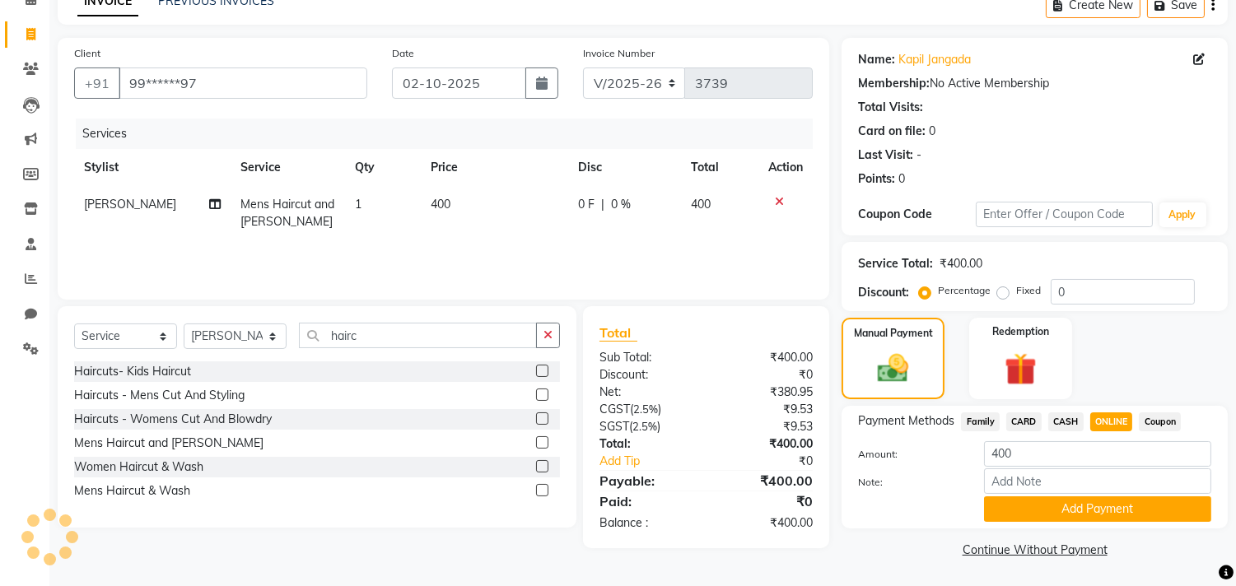
click at [1105, 507] on button "Add Payment" at bounding box center [1097, 510] width 227 height 26
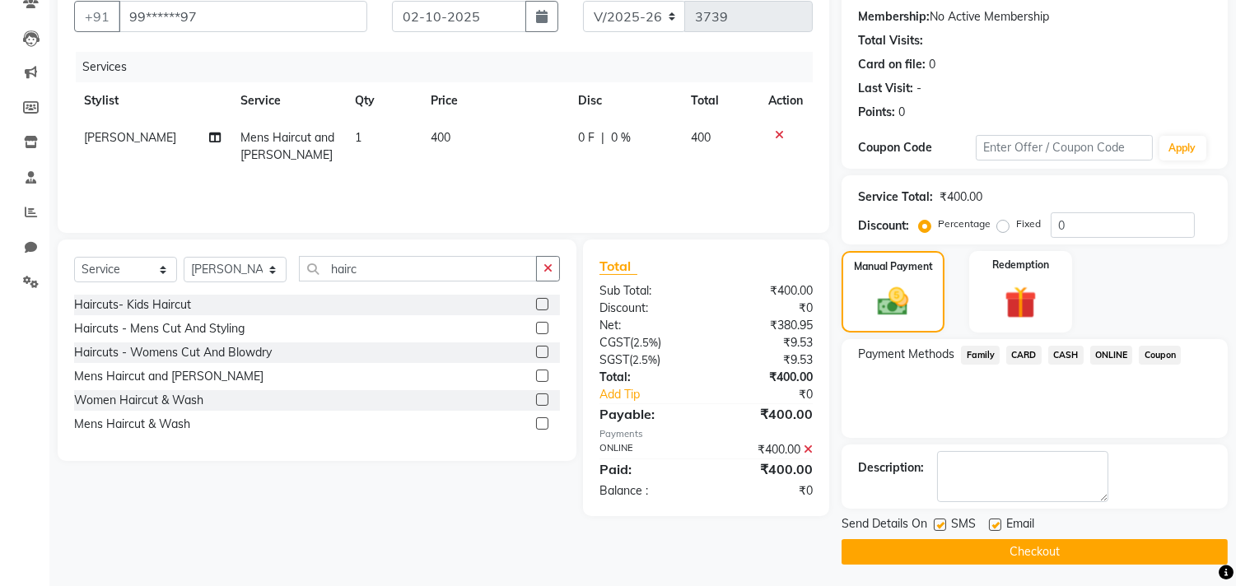
scroll to position [154, 0]
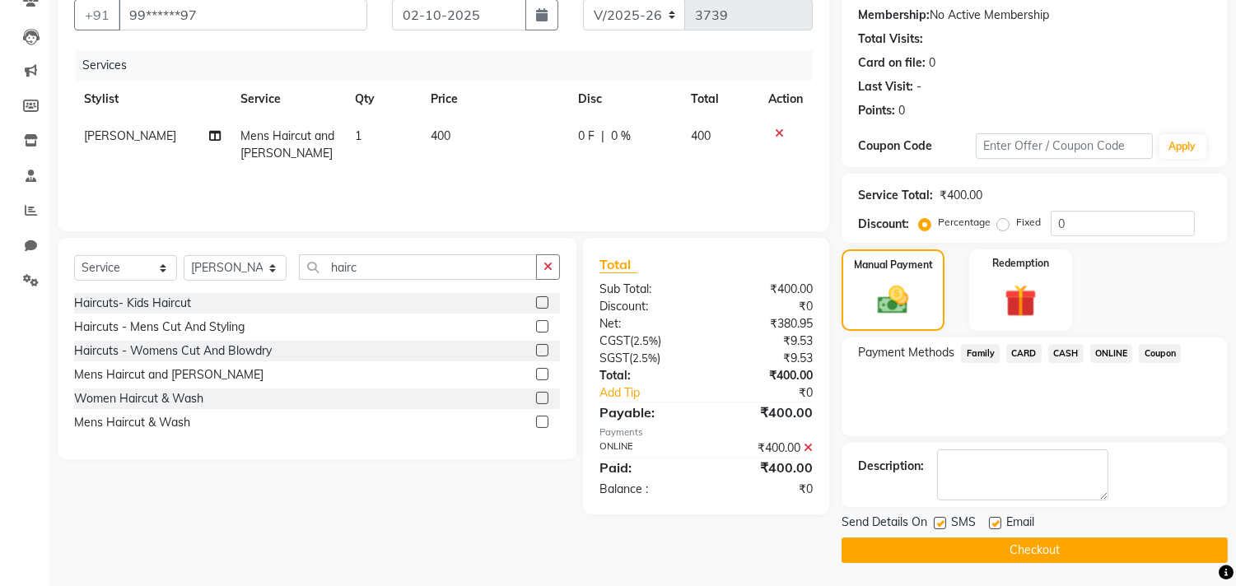
click at [1089, 544] on button "Checkout" at bounding box center [1035, 551] width 386 height 26
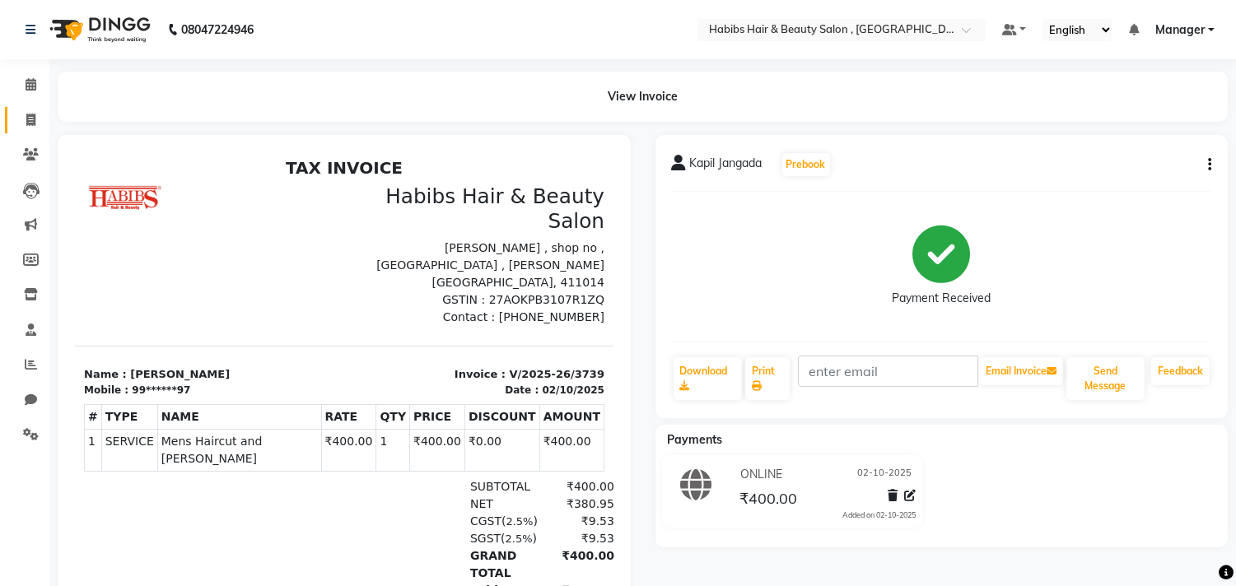
click at [30, 129] on link "Invoice" at bounding box center [25, 120] width 40 height 27
select select "service"
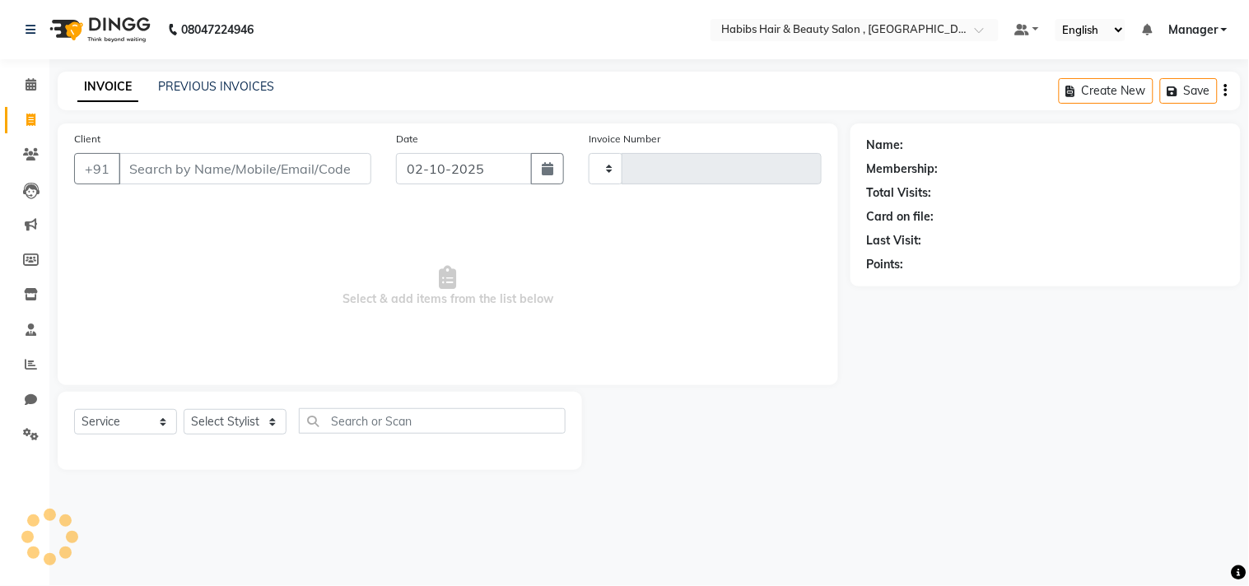
type input "3740"
select select "4838"
click at [239, 93] on link "PREVIOUS INVOICES" at bounding box center [216, 86] width 116 height 15
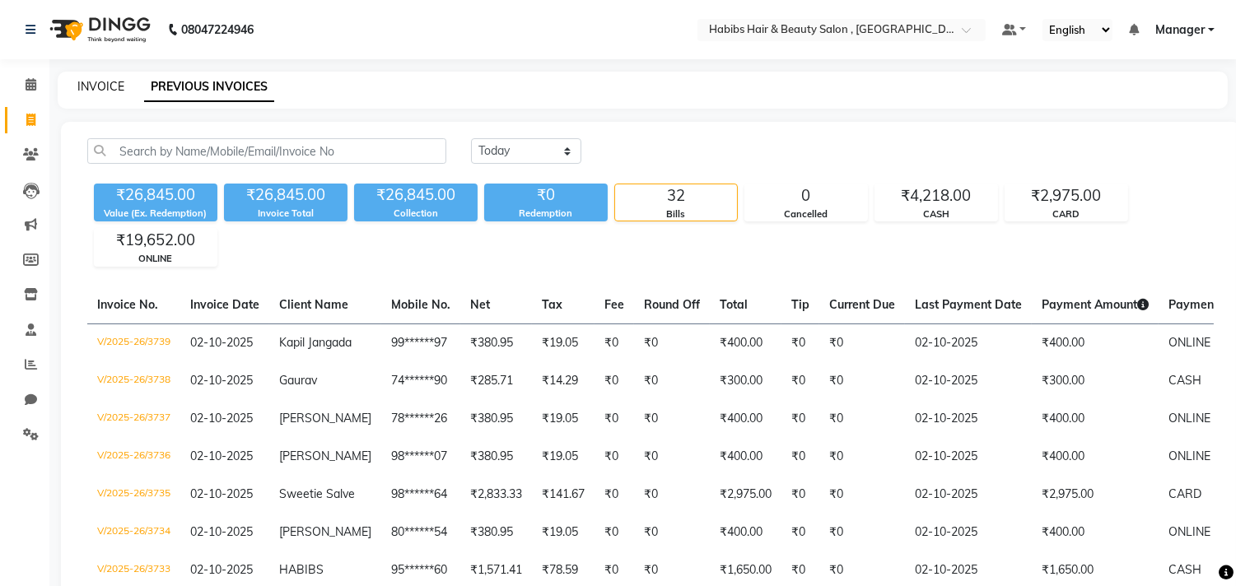
click at [108, 88] on link "INVOICE" at bounding box center [100, 86] width 47 height 15
select select "service"
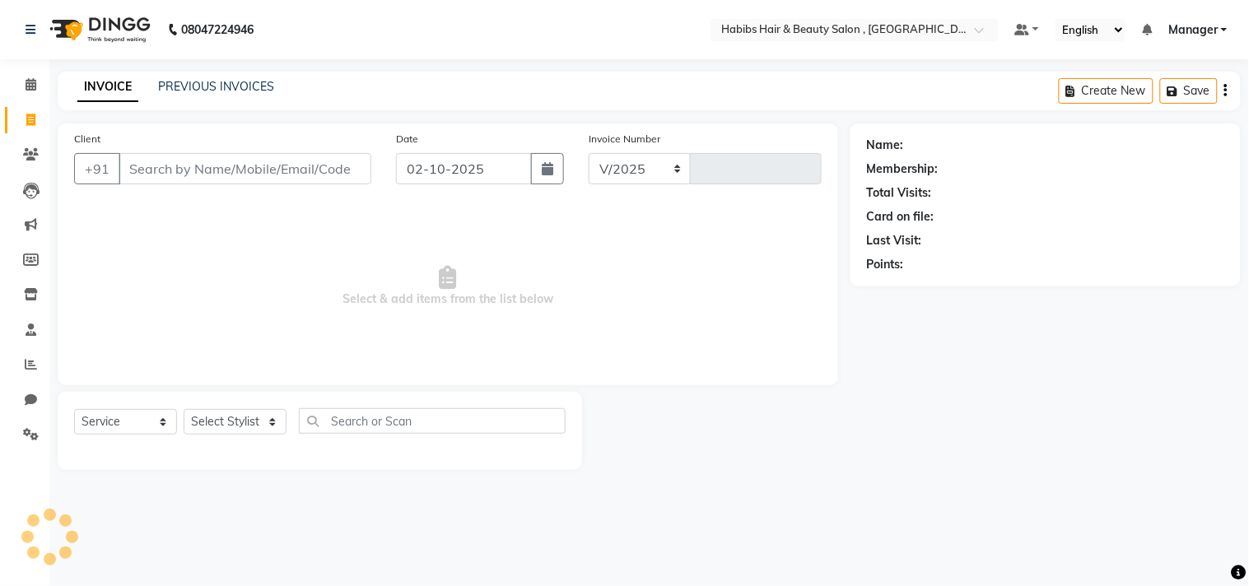
select select "4838"
type input "3740"
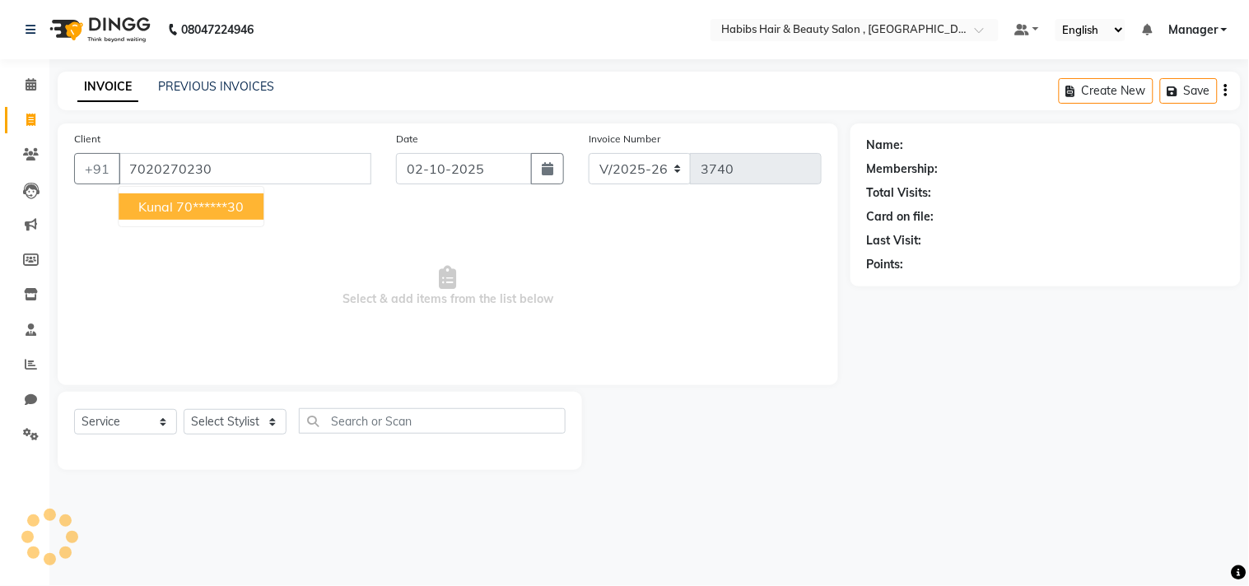
type input "7020270230"
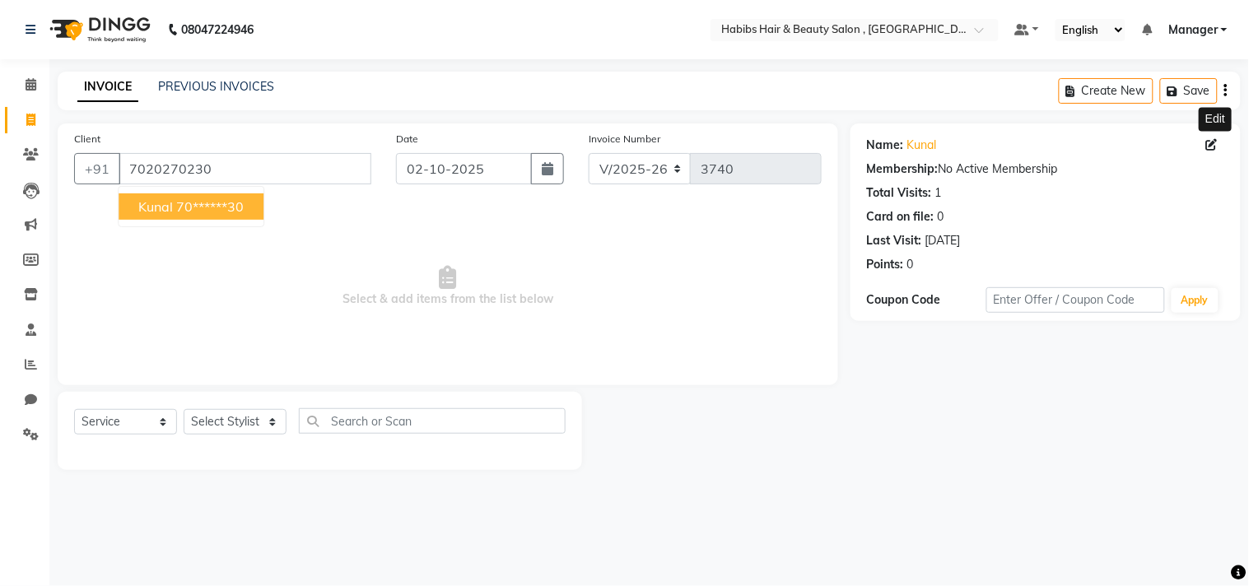
click at [1209, 143] on icon at bounding box center [1213, 145] width 12 height 12
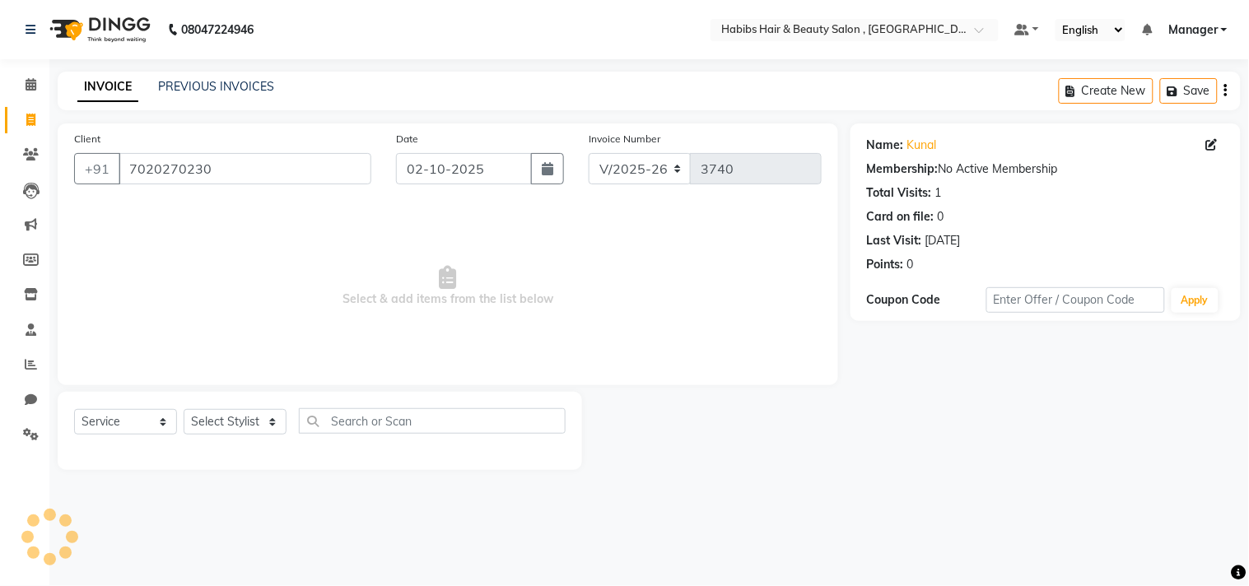
select select "22"
select select "[DEMOGRAPHIC_DATA]"
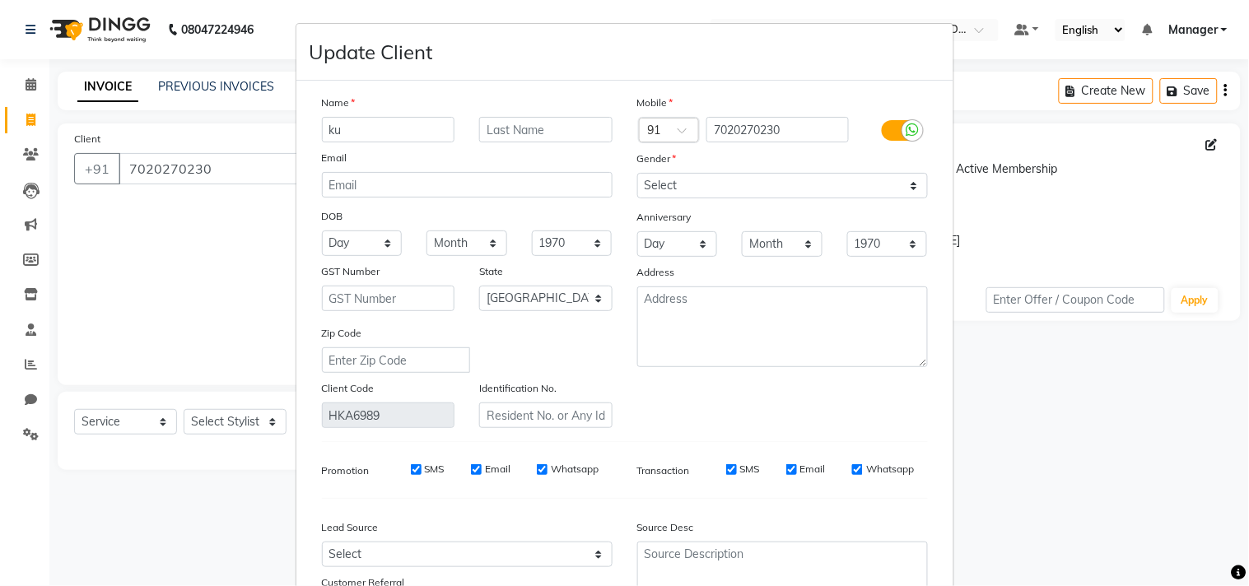
type input "k"
type input "[PERSON_NAME]"
click at [854, 407] on div "Mobile Country Code × 91 7020270230 Gender Select [DEMOGRAPHIC_DATA] [DEMOGRAPH…" at bounding box center [782, 261] width 315 height 334
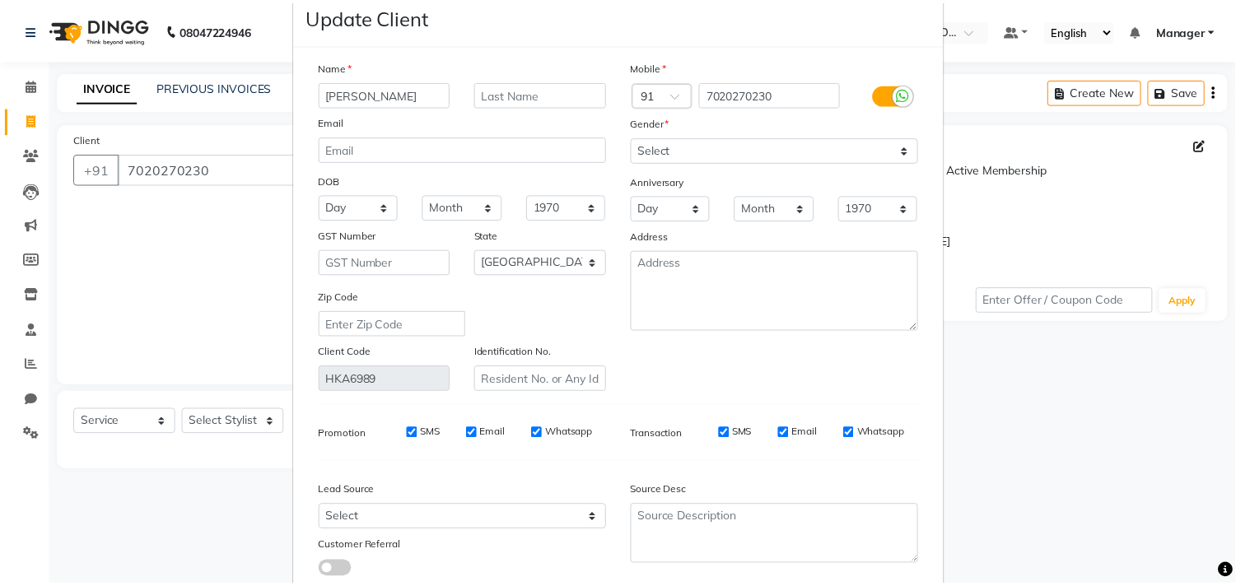
scroll to position [146, 0]
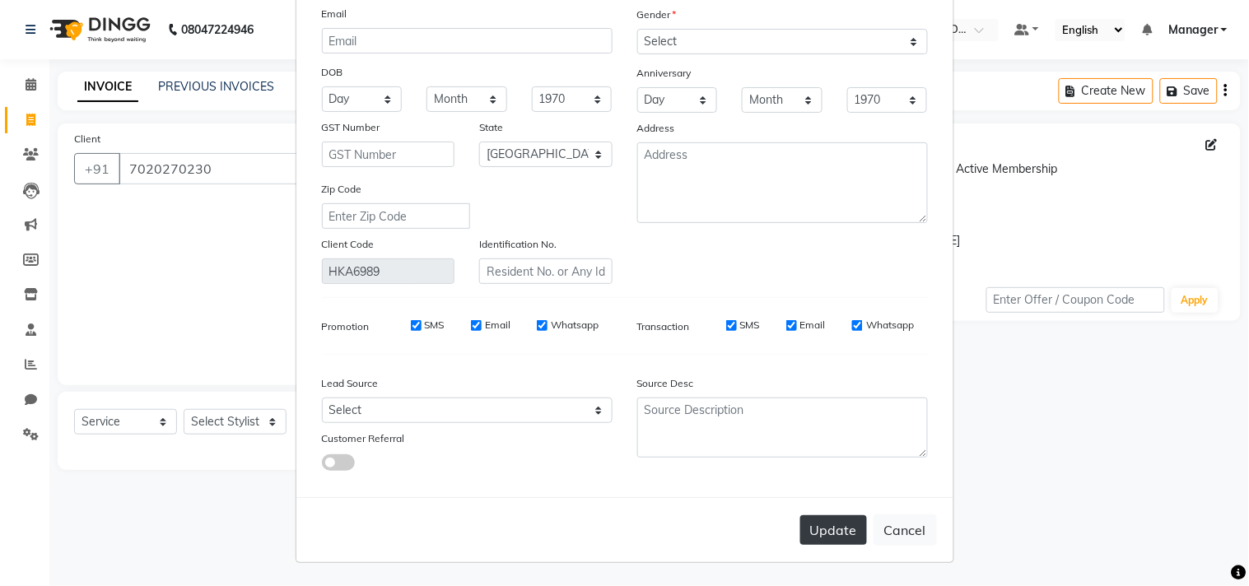
click at [835, 519] on button "Update" at bounding box center [834, 531] width 67 height 30
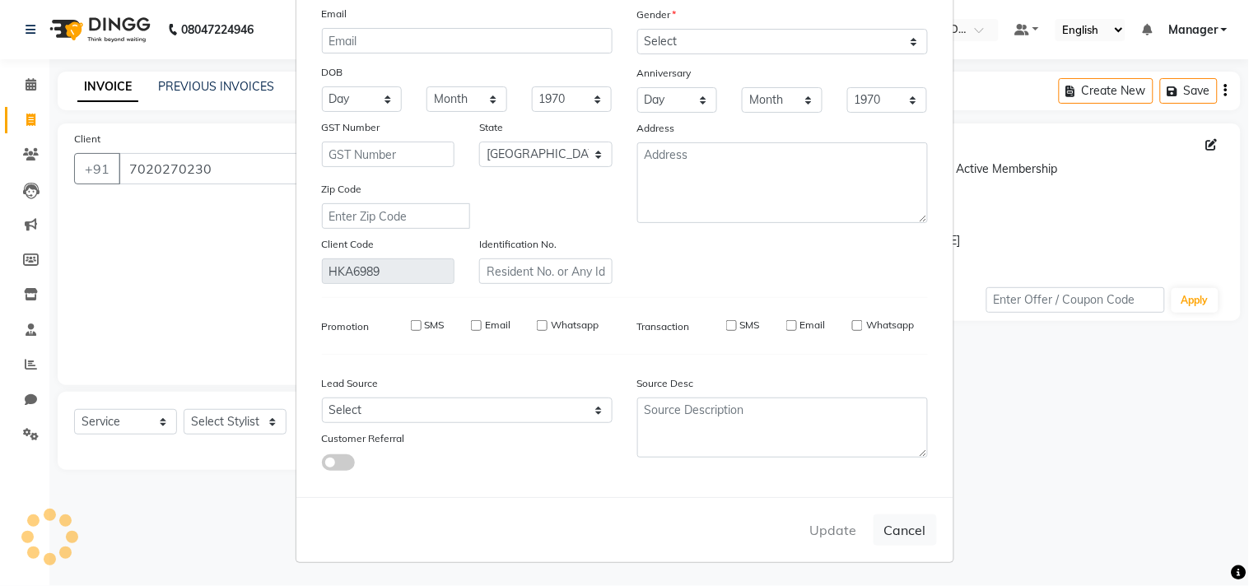
type input "70******30"
select select
select select "null"
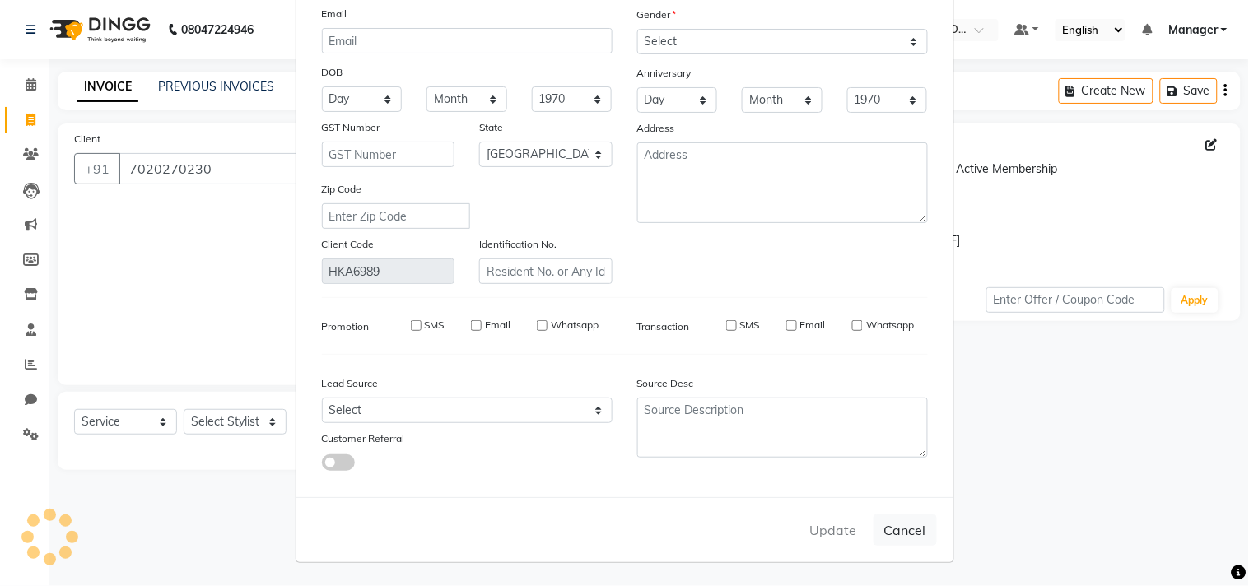
select select
checkbox input "false"
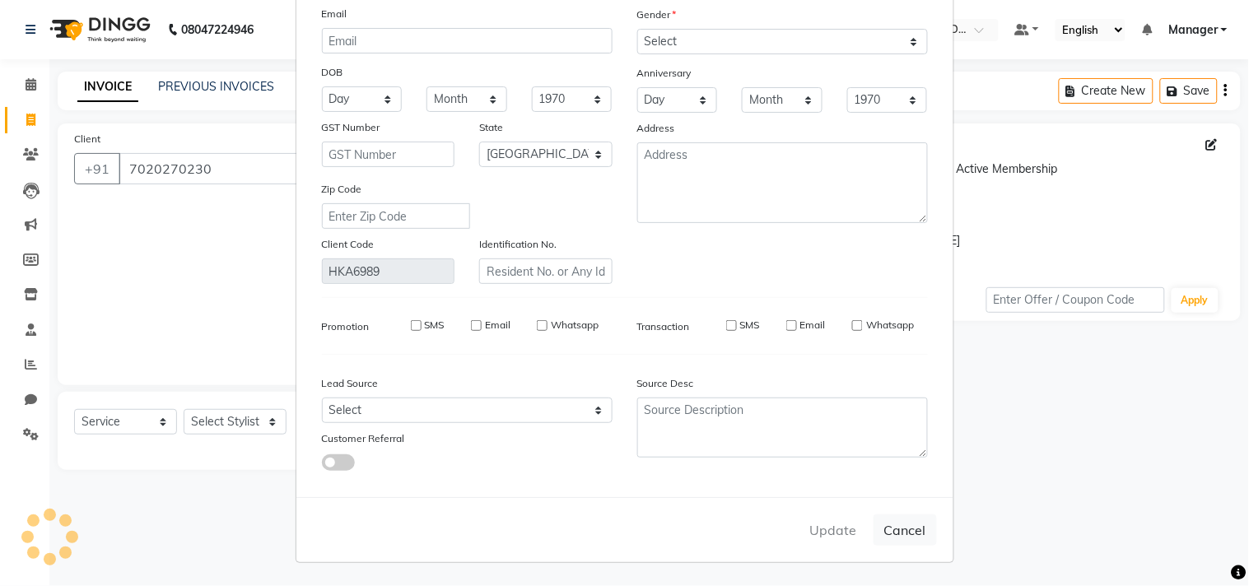
checkbox input "false"
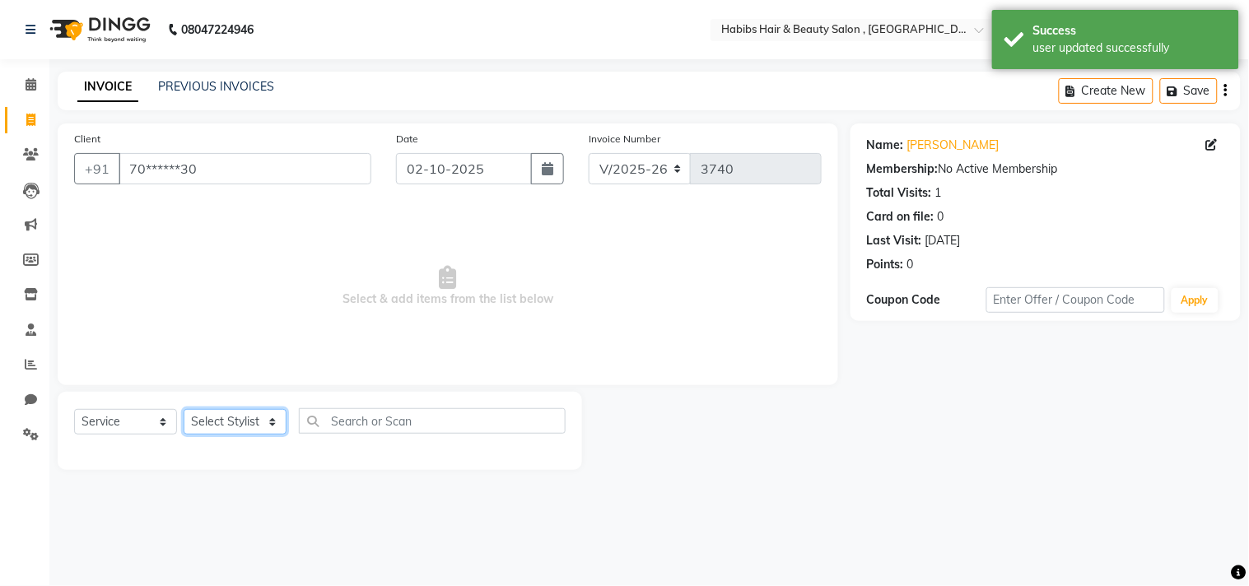
click at [250, 420] on select "Select Stylist [PERSON_NAME] Manager M M [PERSON_NAME] [PERSON_NAME] Reshma [PE…" at bounding box center [235, 422] width 103 height 26
select select "29954"
click at [184, 410] on select "Select Stylist [PERSON_NAME] Manager M M [PERSON_NAME] [PERSON_NAME] Reshma [PE…" at bounding box center [235, 422] width 103 height 26
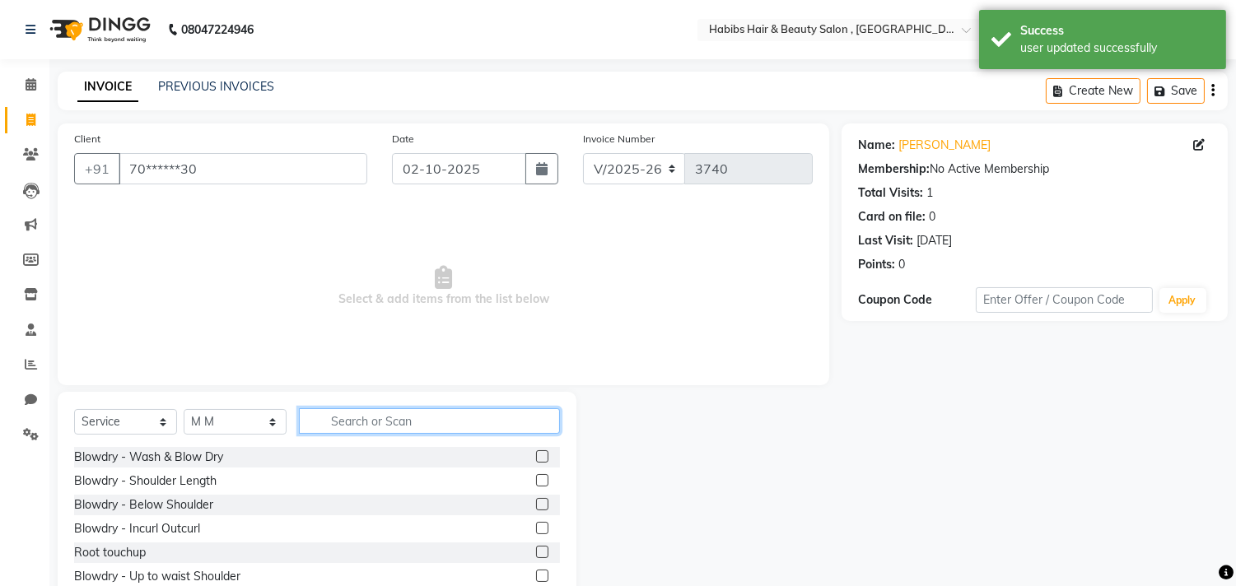
click at [390, 428] on input "text" at bounding box center [429, 422] width 261 height 26
type input "g"
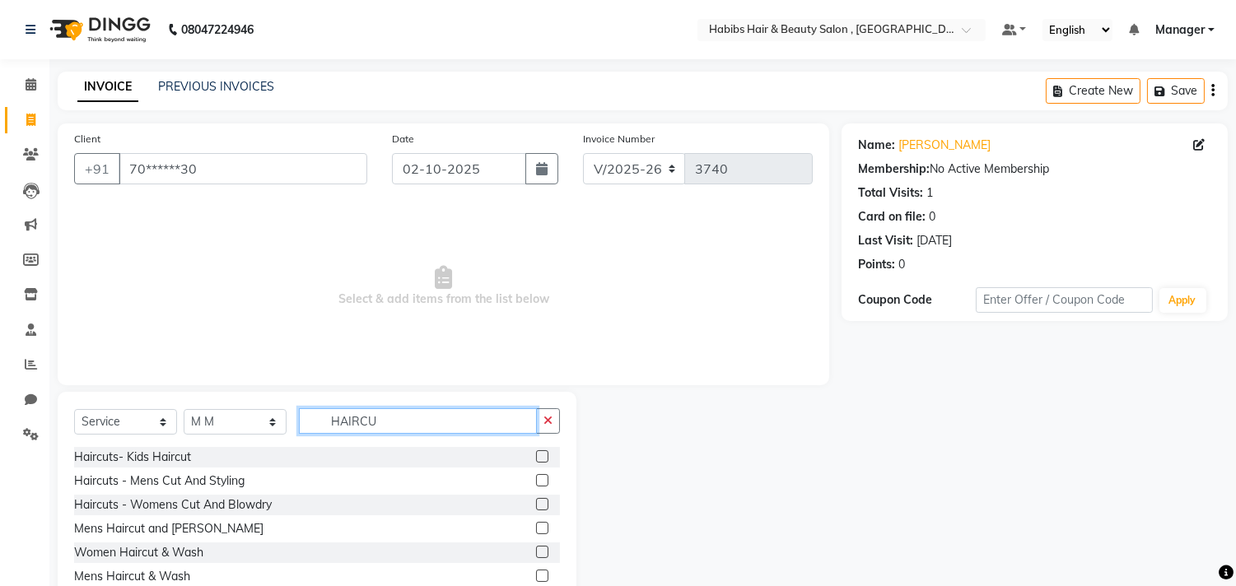
type input "HAIRCU"
click at [542, 528] on label at bounding box center [542, 528] width 12 height 12
click at [542, 528] on input "checkbox" at bounding box center [541, 529] width 11 height 11
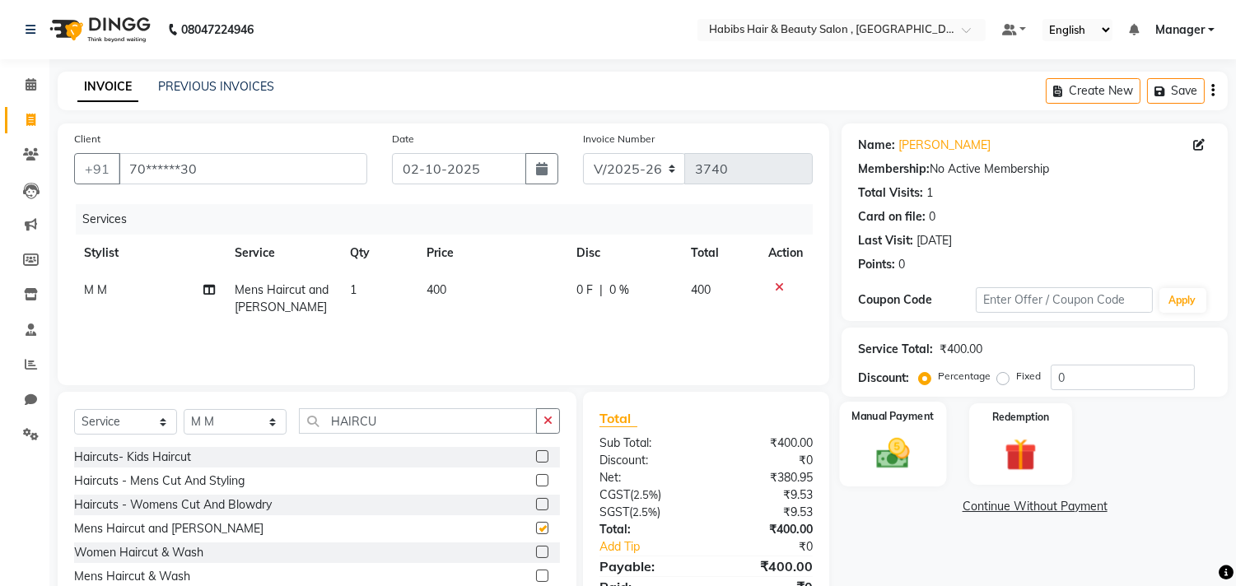
checkbox input "false"
click at [934, 414] on label "Manual Payment" at bounding box center [893, 417] width 82 height 16
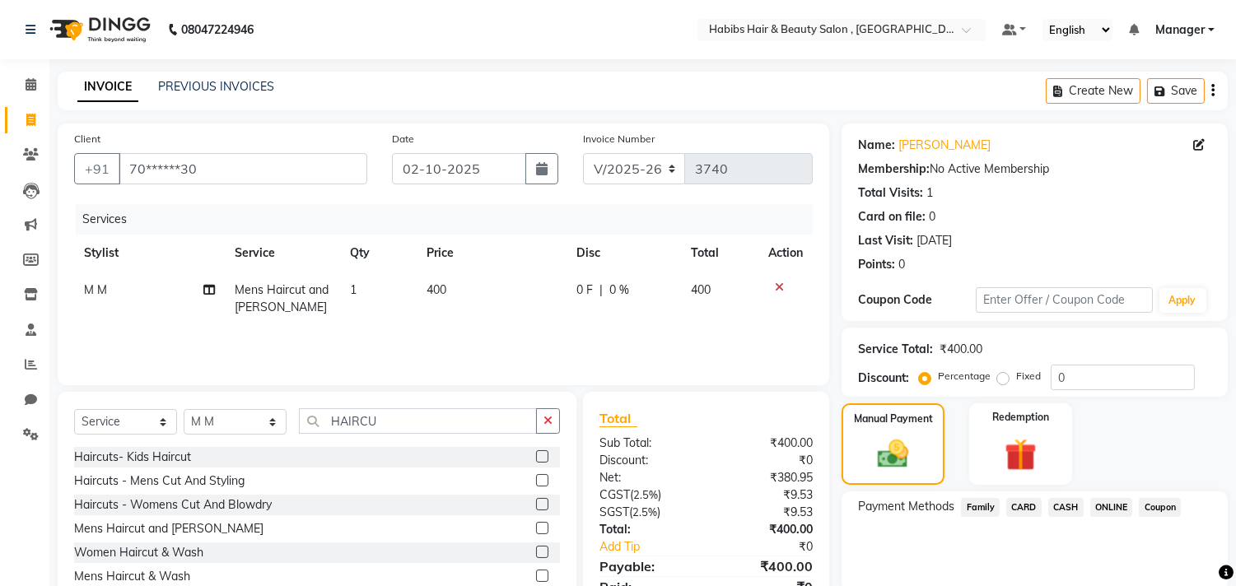
click at [1100, 507] on span "ONLINE" at bounding box center [1112, 507] width 43 height 19
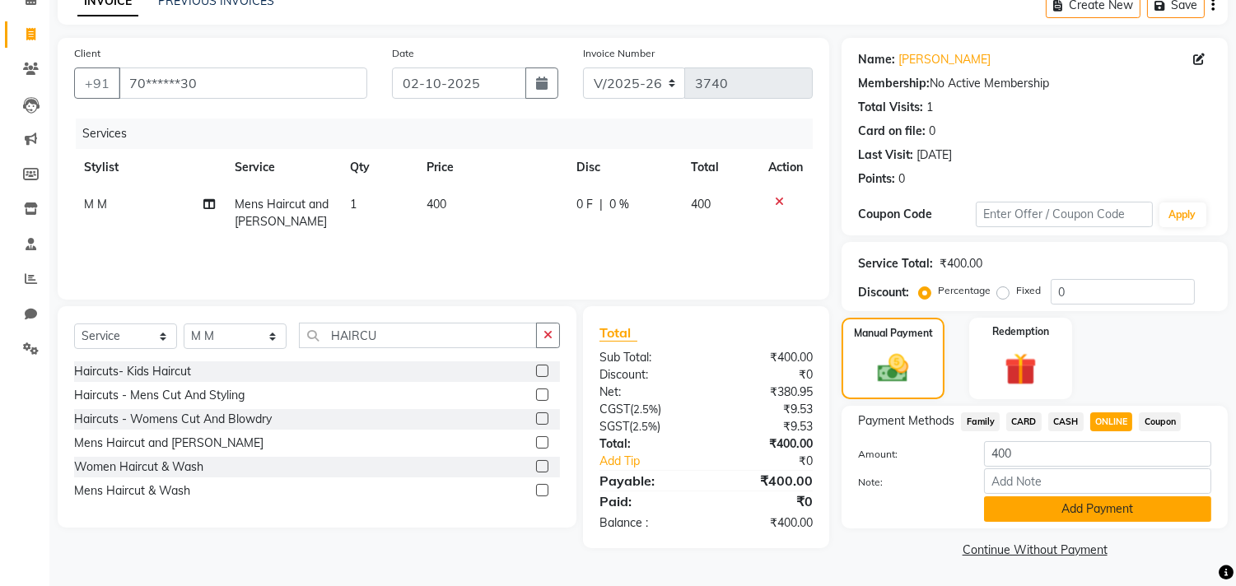
click at [1099, 506] on button "Add Payment" at bounding box center [1097, 510] width 227 height 26
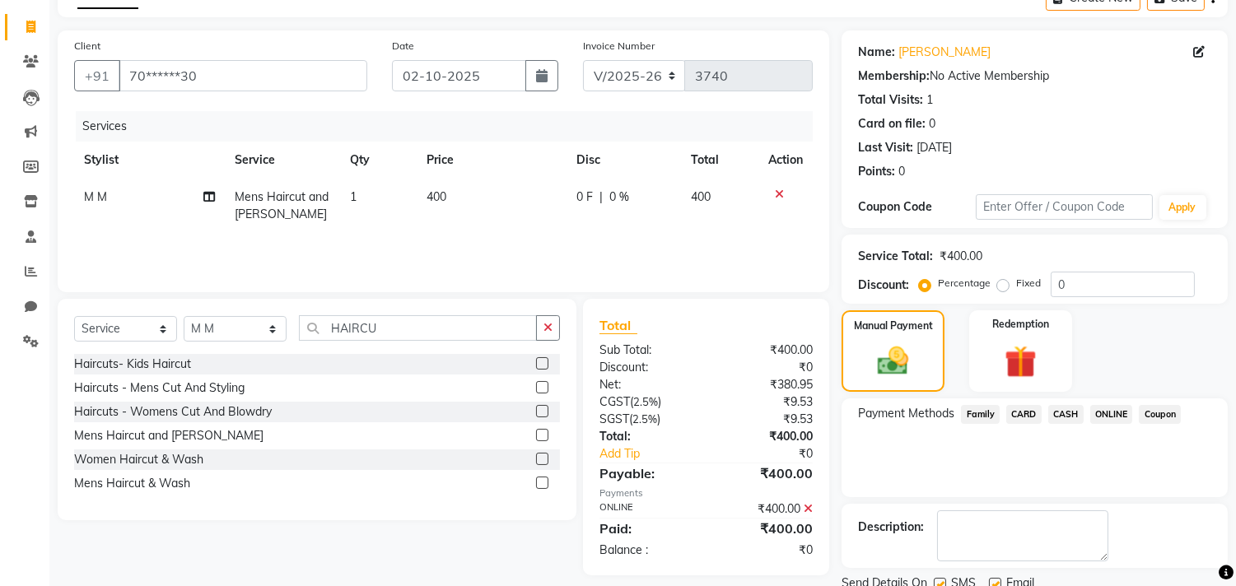
scroll to position [154, 0]
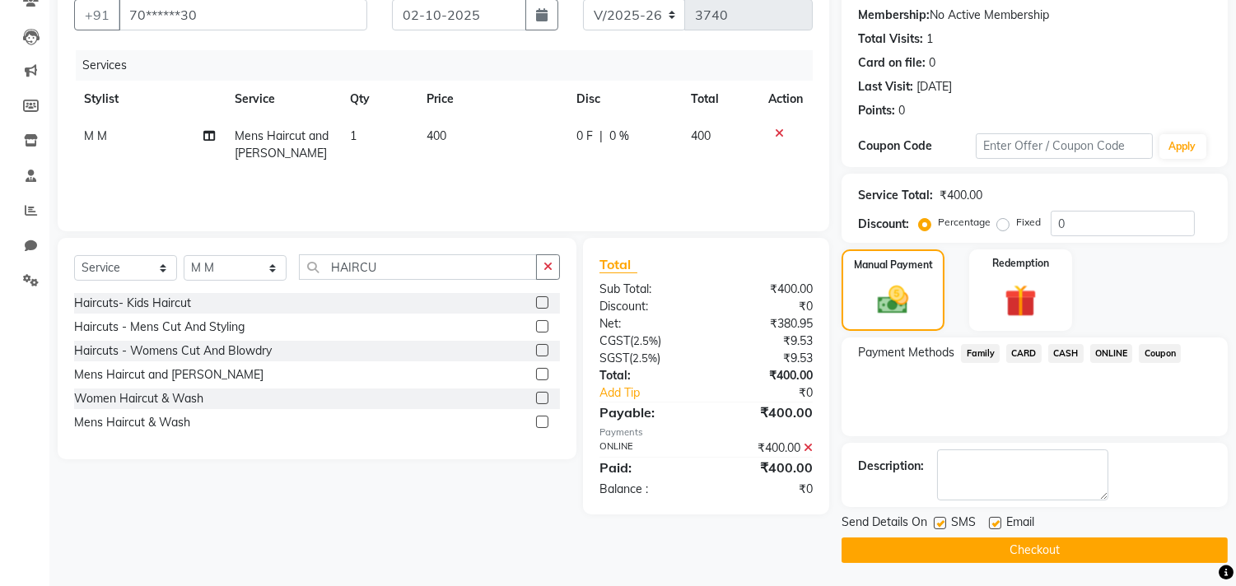
click at [1088, 540] on button "Checkout" at bounding box center [1035, 551] width 386 height 26
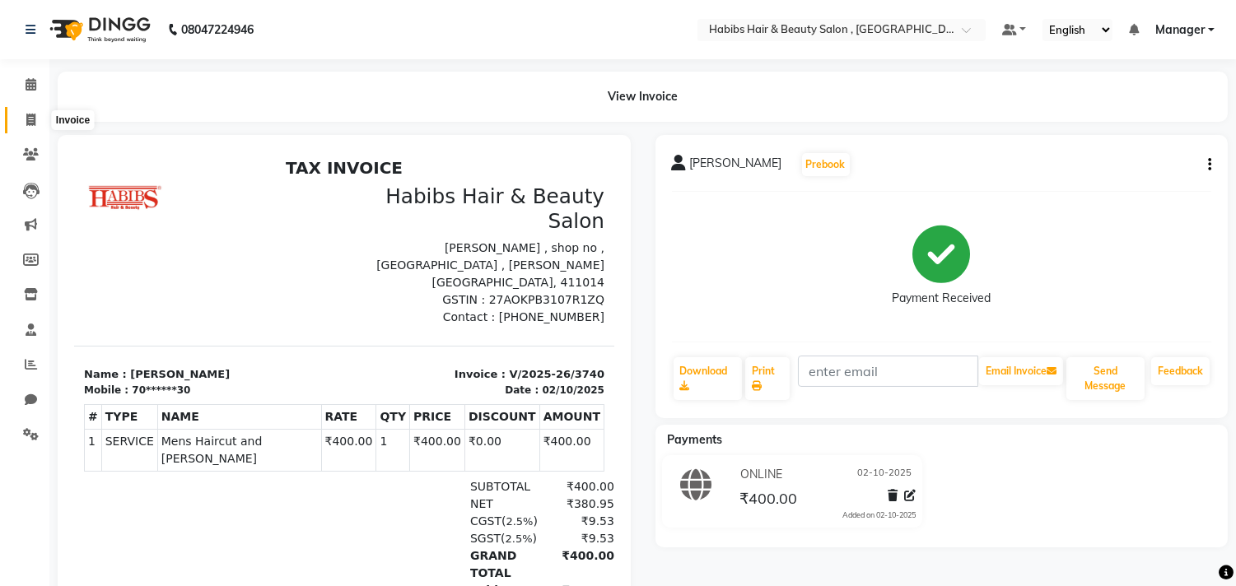
click at [28, 128] on span at bounding box center [30, 120] width 29 height 19
select select "service"
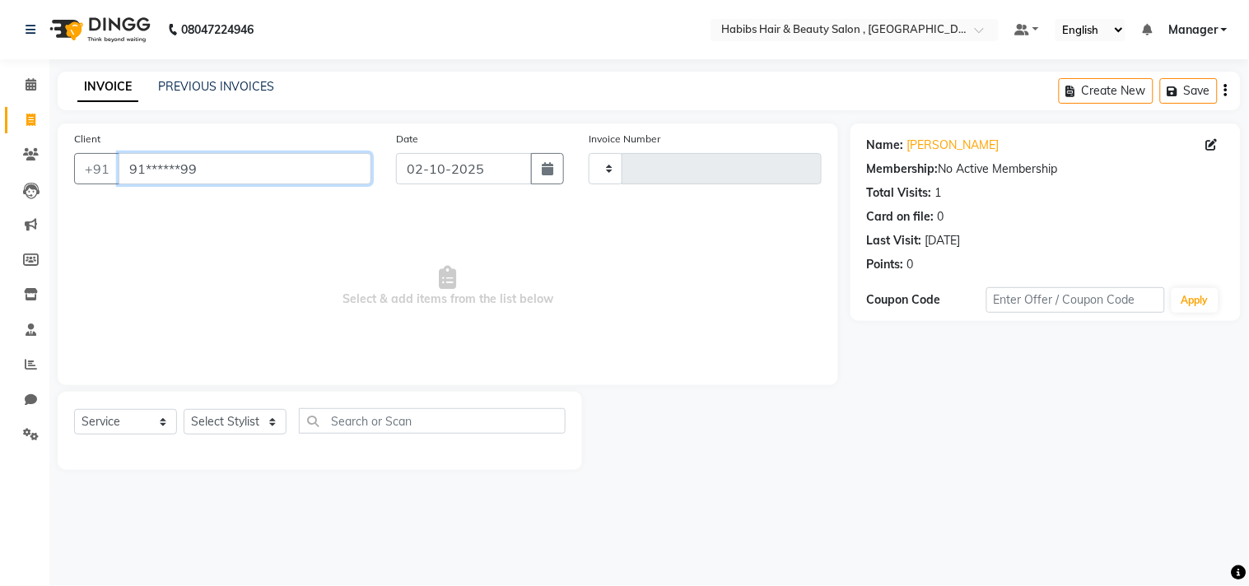
click at [273, 158] on input "91******99" at bounding box center [245, 168] width 253 height 31
click at [283, 180] on input "95******56" at bounding box center [245, 168] width 253 height 31
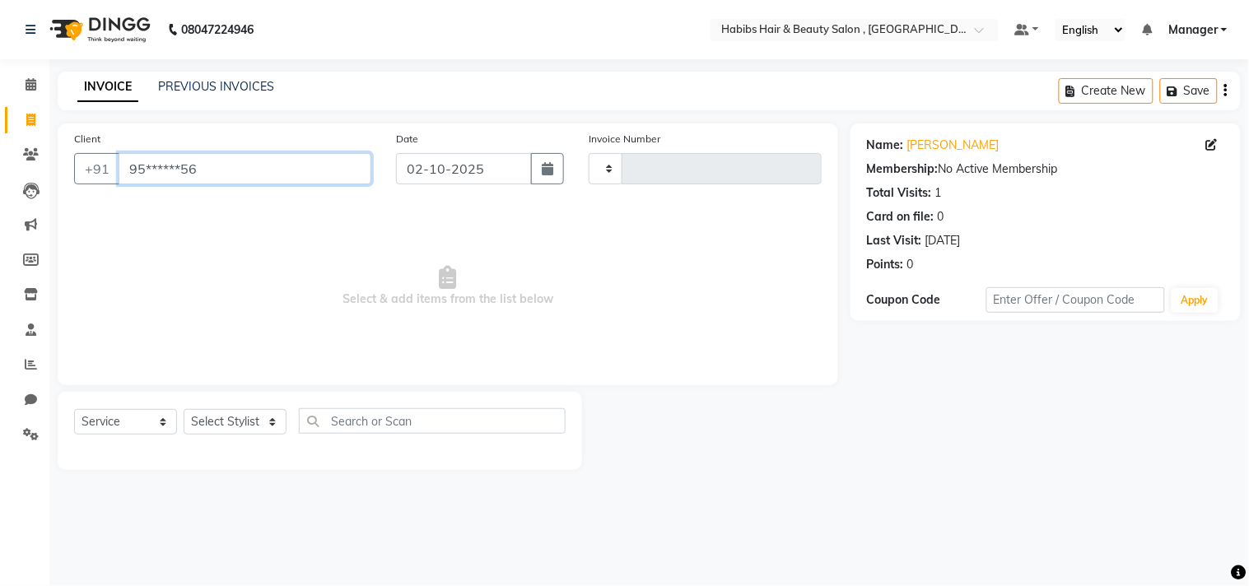
click at [283, 180] on input "95******56" at bounding box center [245, 168] width 253 height 31
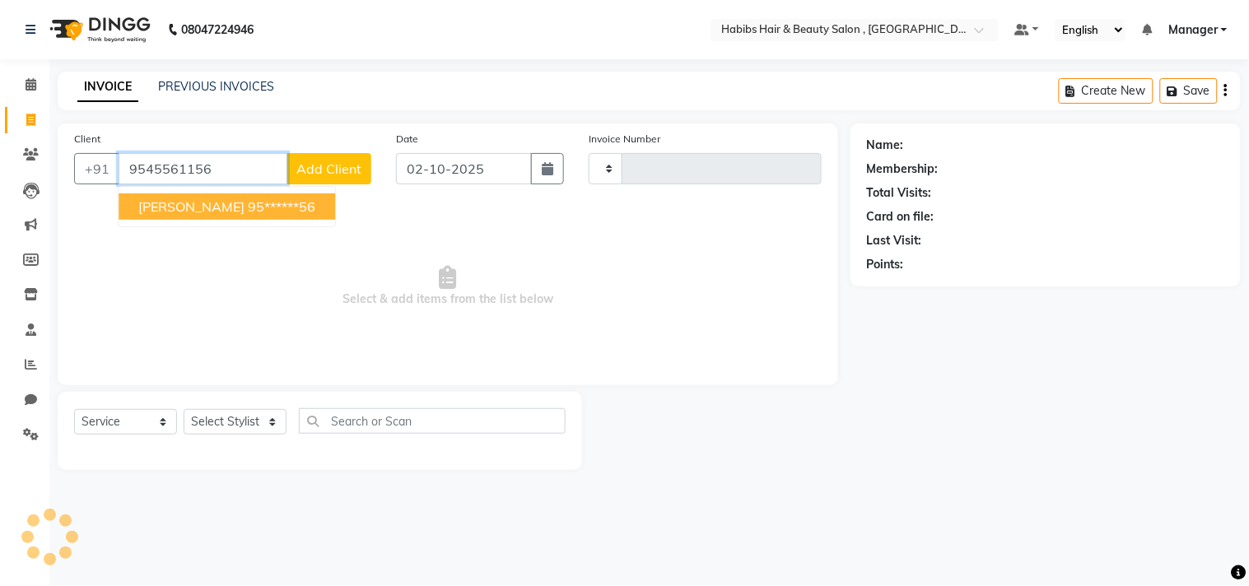
type input "9545561156"
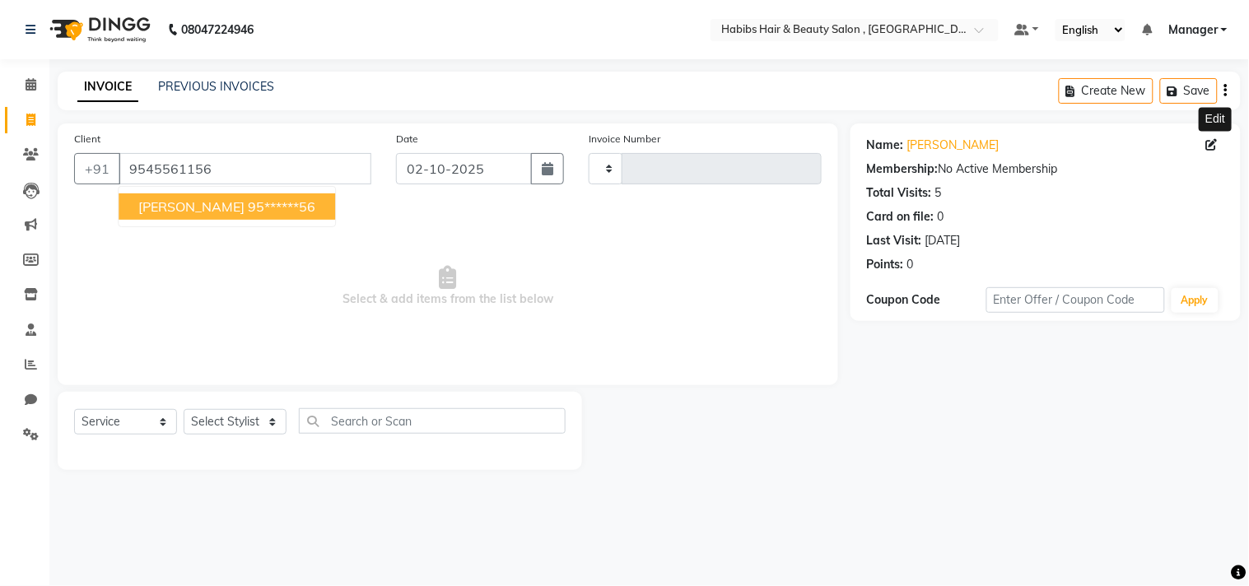
click at [1219, 138] on span at bounding box center [1216, 145] width 18 height 17
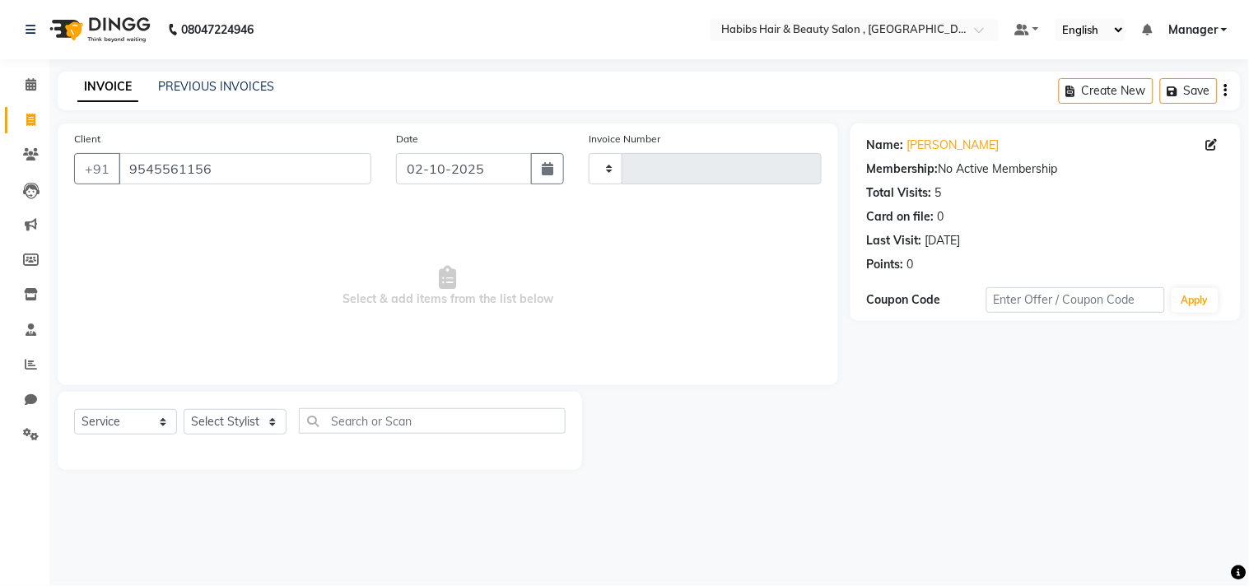
click at [1219, 138] on span at bounding box center [1216, 145] width 18 height 17
click at [1213, 149] on icon at bounding box center [1213, 145] width 12 height 12
select select "22"
select select "[DEMOGRAPHIC_DATA]"
select select
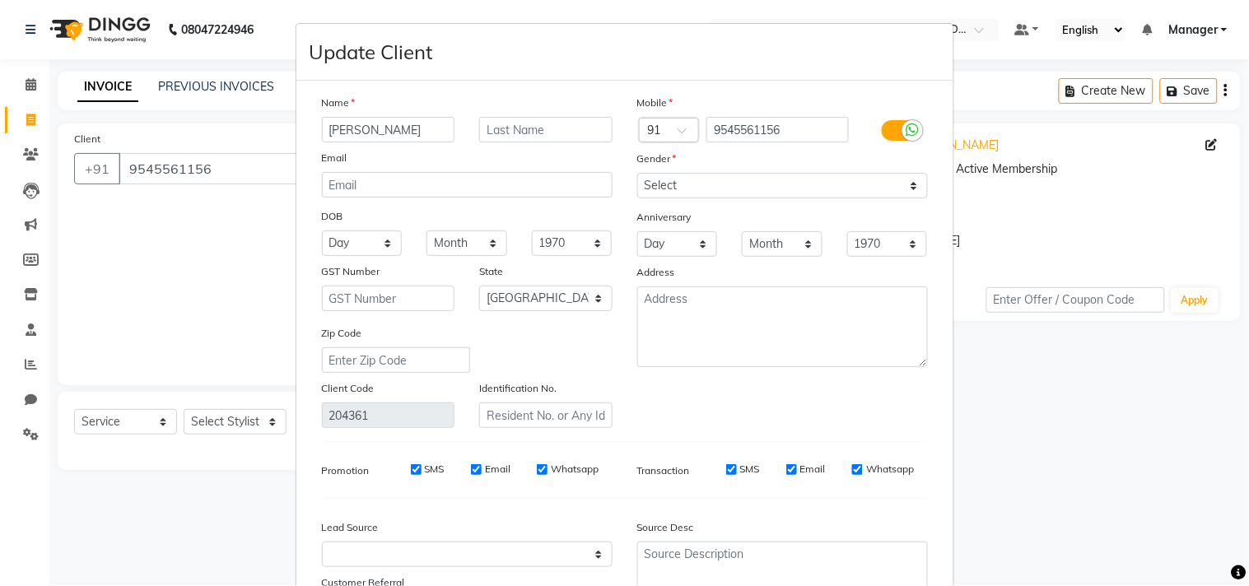
click at [329, 133] on input "[PERSON_NAME]" at bounding box center [388, 130] width 133 height 26
type input "[PERSON_NAME]"
click at [830, 397] on div "Mobile Country Code × 91 9545561156 Gender Select [DEMOGRAPHIC_DATA] [DEMOGRAPH…" at bounding box center [782, 261] width 315 height 334
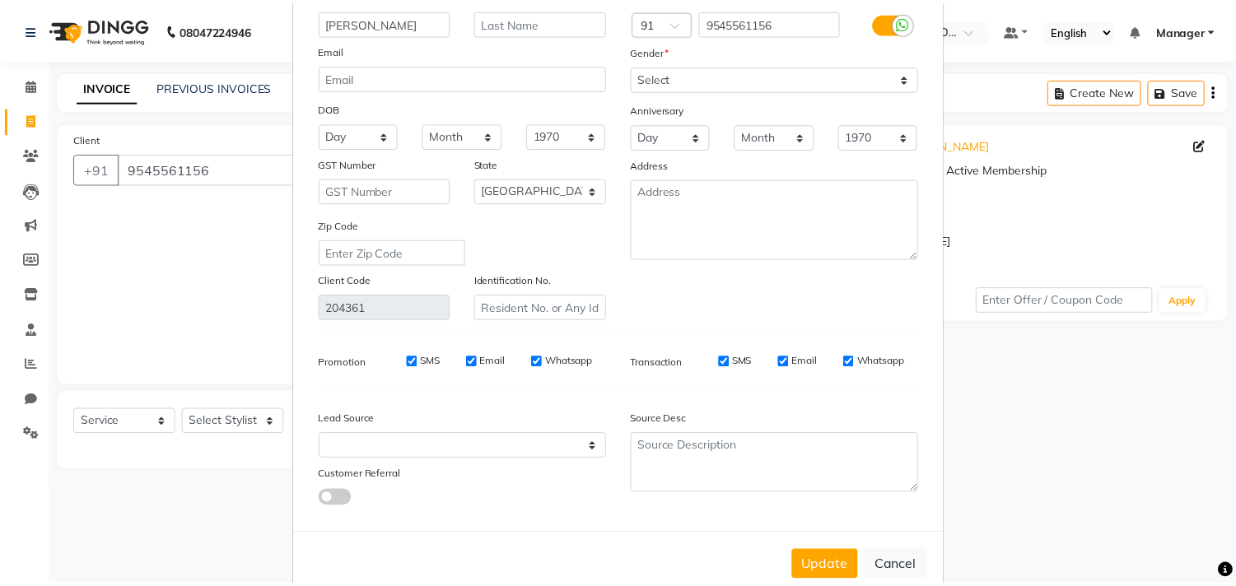
scroll to position [146, 0]
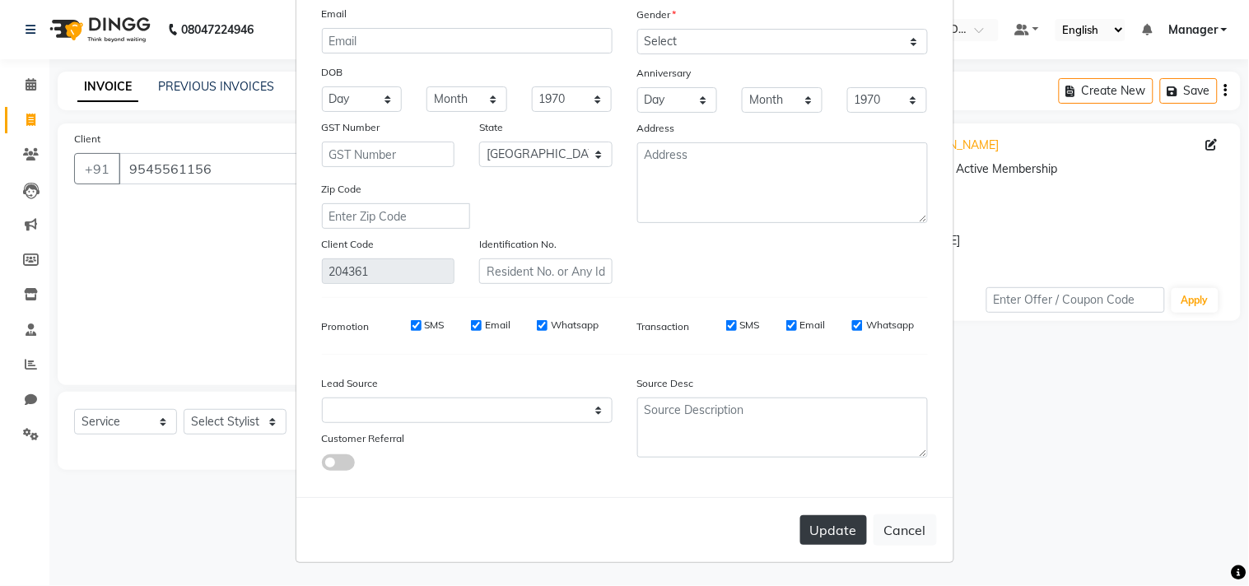
click at [838, 517] on button "Update" at bounding box center [834, 531] width 67 height 30
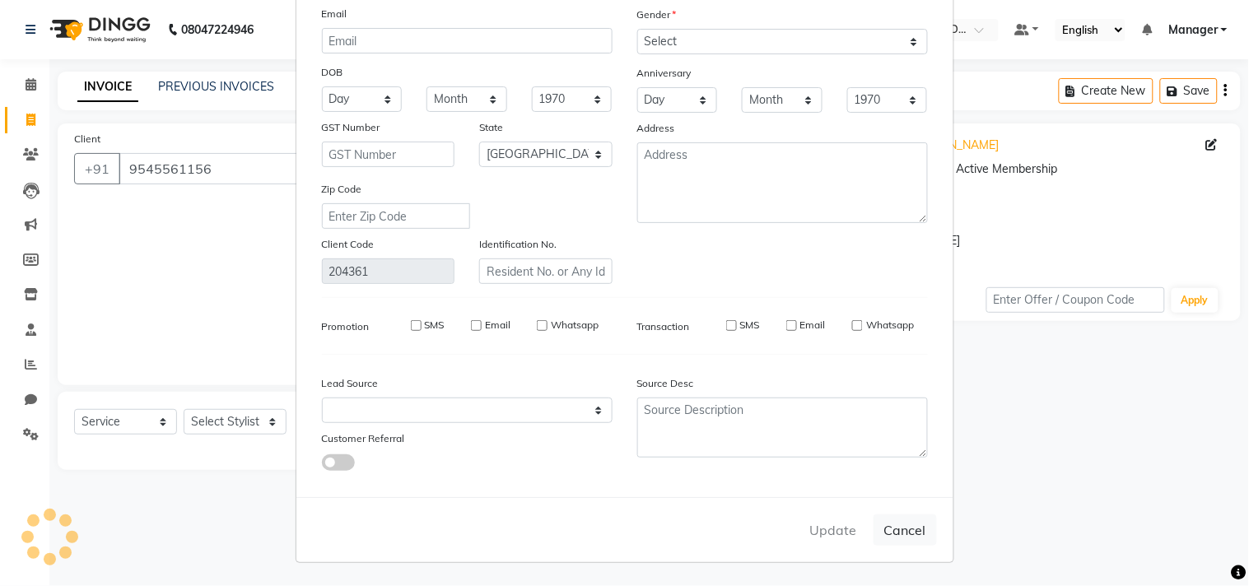
type input "95******56"
select select
select select "null"
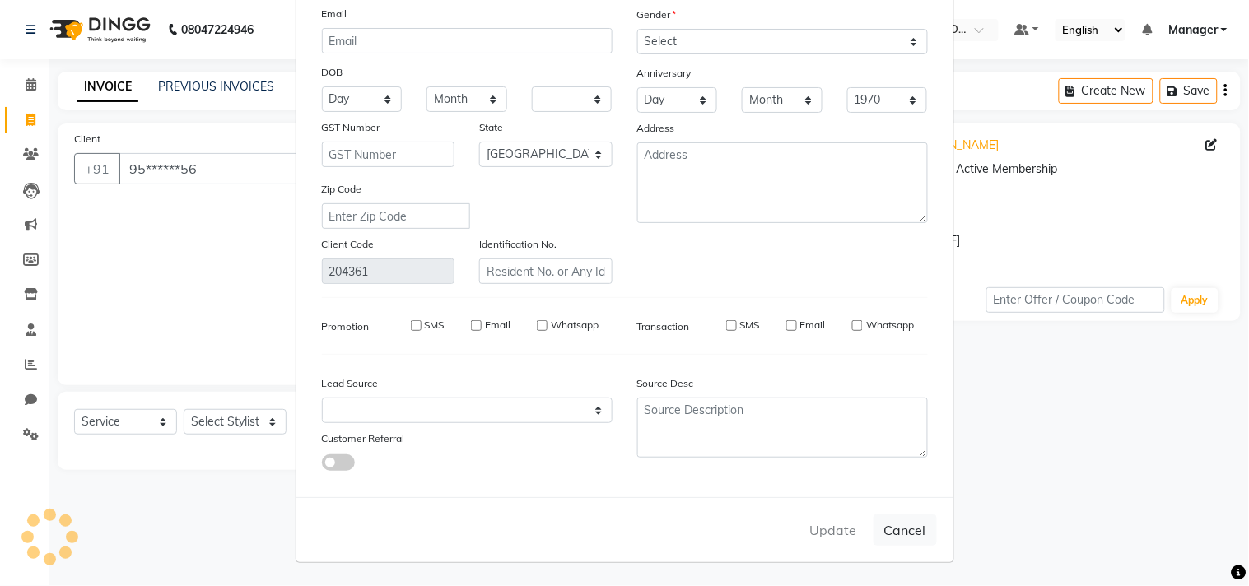
select select
checkbox input "false"
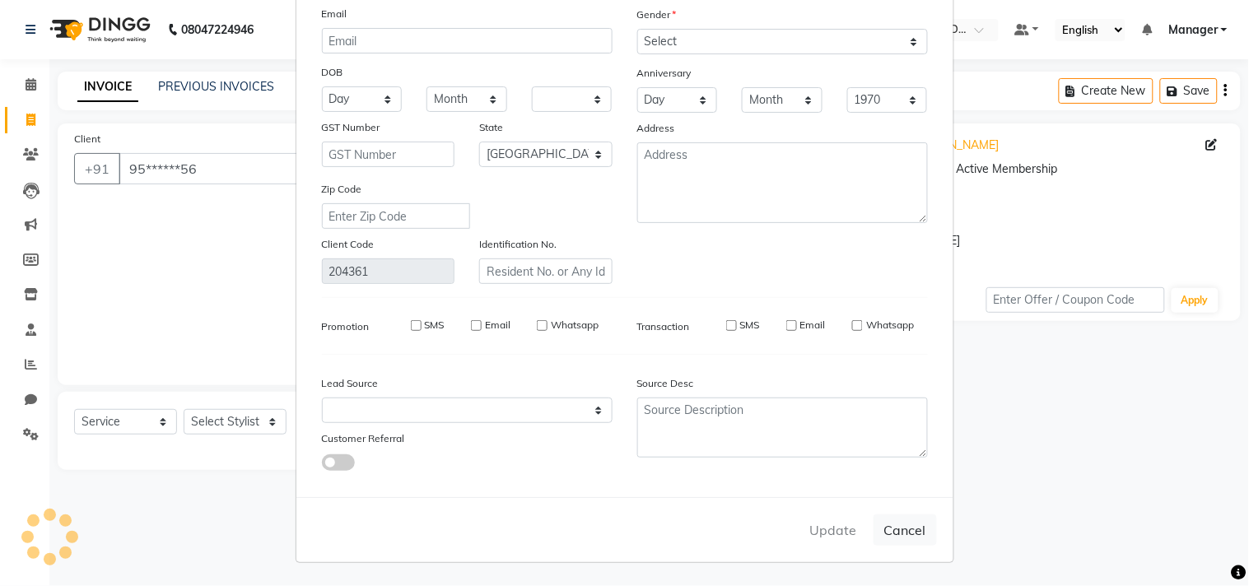
checkbox input "false"
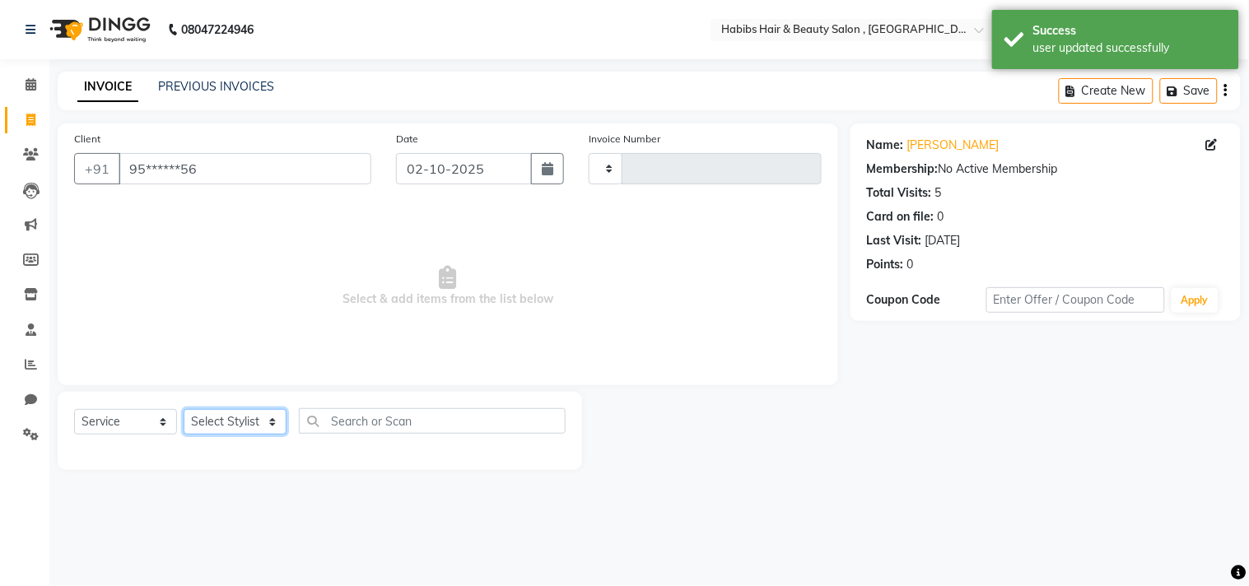
click at [243, 433] on select "Select Stylist [PERSON_NAME] Manager M M [PERSON_NAME] [PERSON_NAME] Reshma [PE…" at bounding box center [235, 422] width 103 height 26
select select "29954"
click at [184, 410] on select "Select Stylist [PERSON_NAME] Manager M M [PERSON_NAME] [PERSON_NAME] Reshma [PE…" at bounding box center [235, 422] width 103 height 26
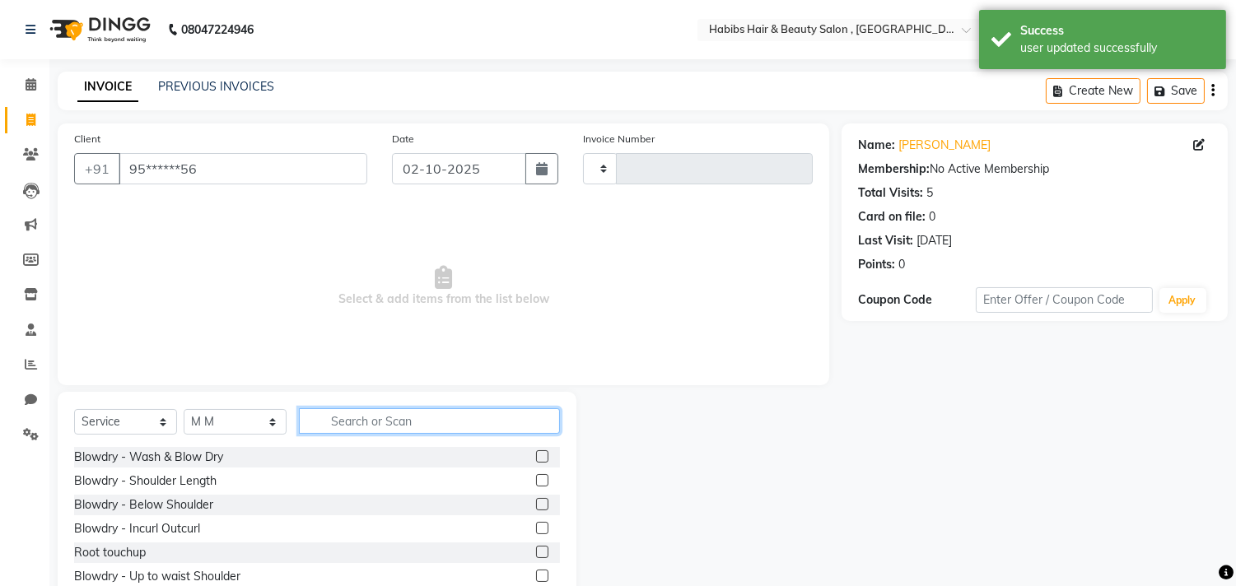
click at [402, 423] on input "text" at bounding box center [429, 422] width 261 height 26
type input "haircu"
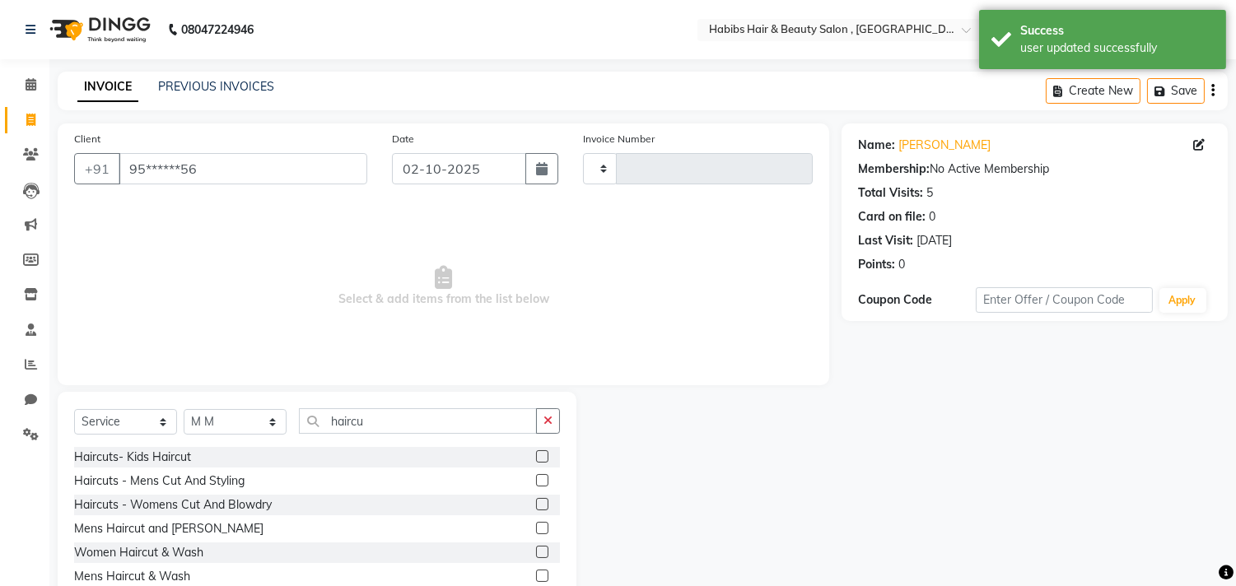
click at [540, 476] on label at bounding box center [542, 480] width 12 height 12
click at [540, 476] on input "checkbox" at bounding box center [541, 481] width 11 height 11
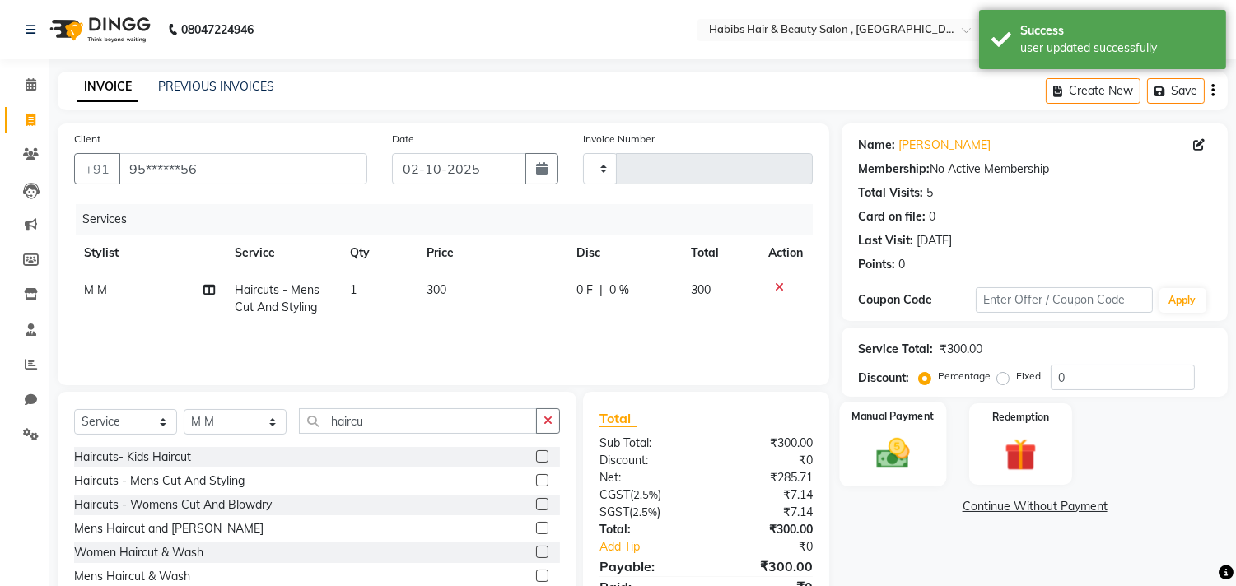
checkbox input "false"
click at [936, 409] on div "Manual Payment" at bounding box center [893, 444] width 107 height 84
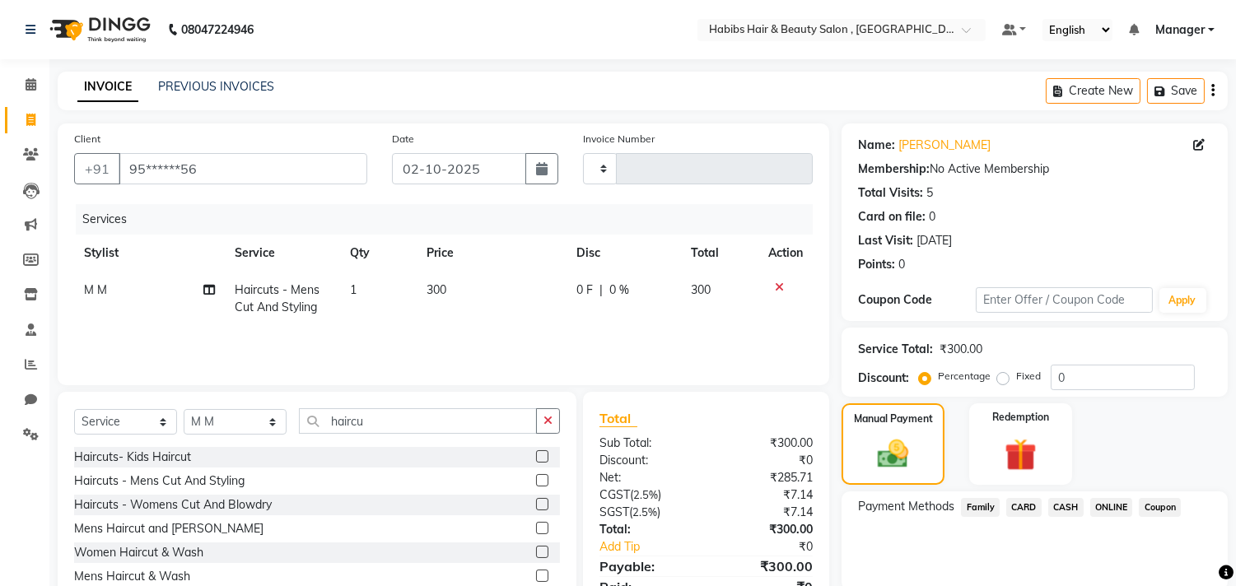
click at [1101, 506] on span "ONLINE" at bounding box center [1112, 507] width 43 height 19
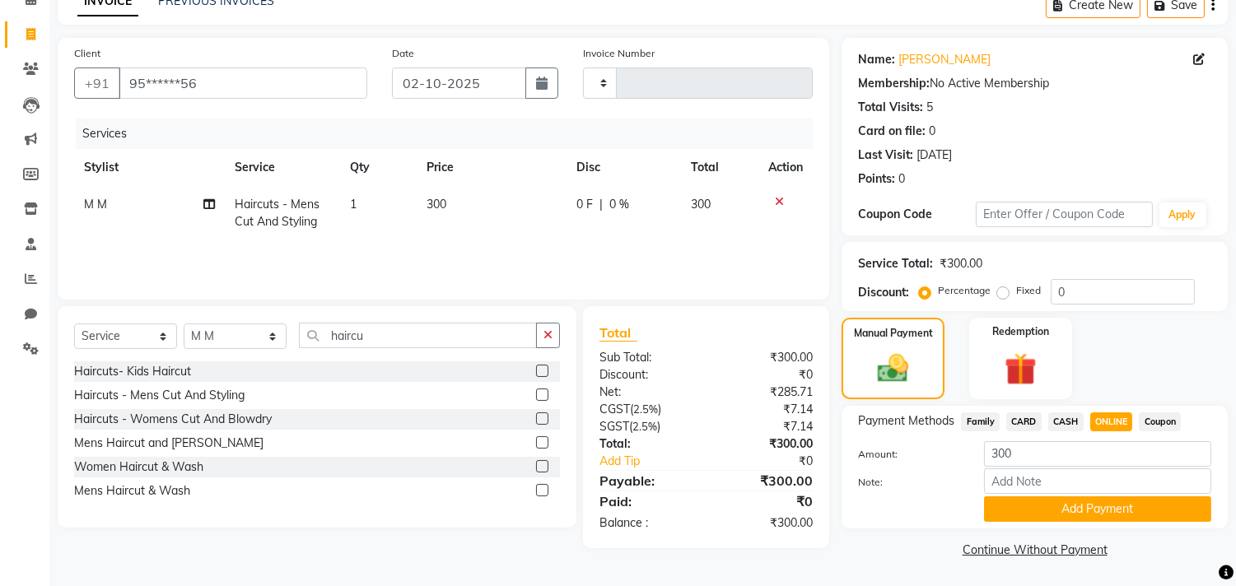
click at [1101, 506] on button "Add Payment" at bounding box center [1097, 510] width 227 height 26
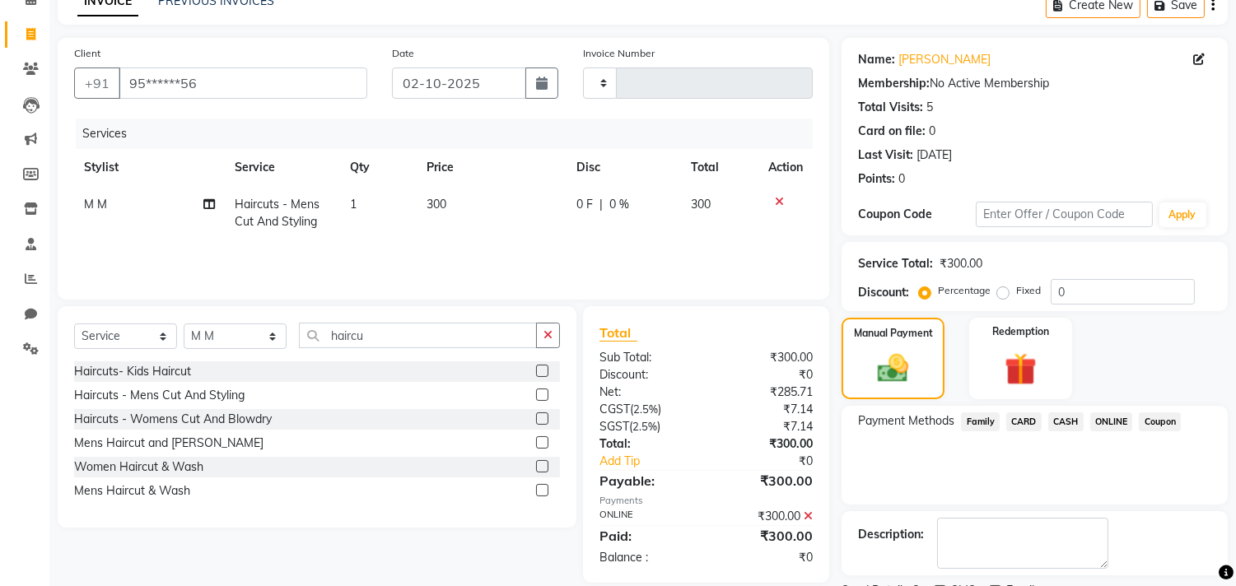
scroll to position [154, 0]
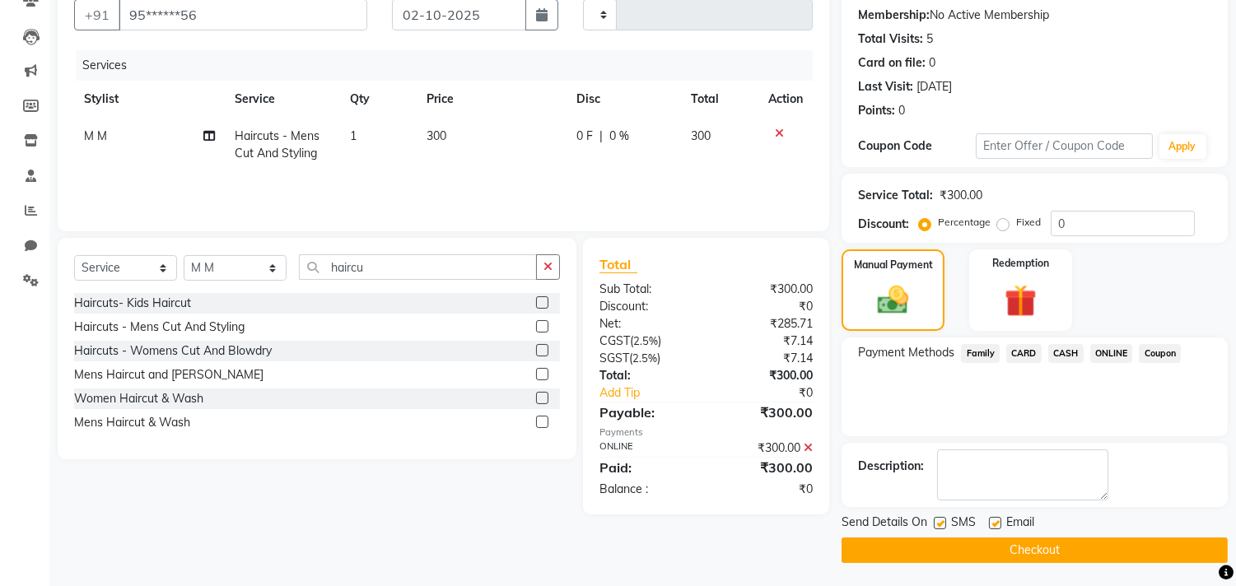
click at [1096, 540] on button "Checkout" at bounding box center [1035, 551] width 386 height 26
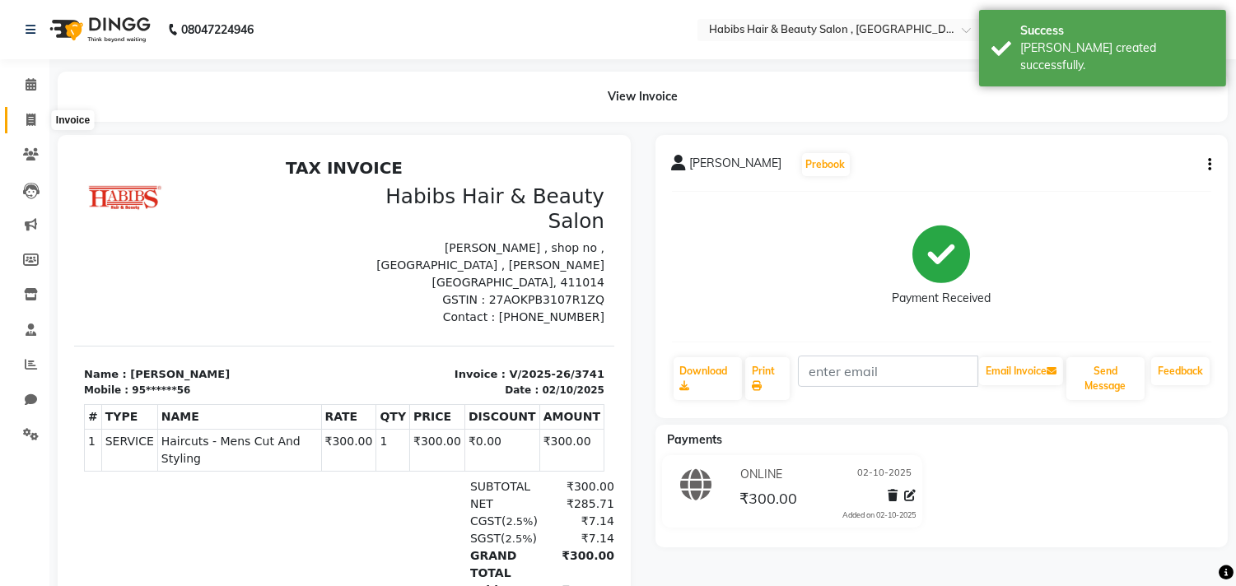
click at [40, 119] on span at bounding box center [30, 120] width 29 height 19
select select "4838"
select select "service"
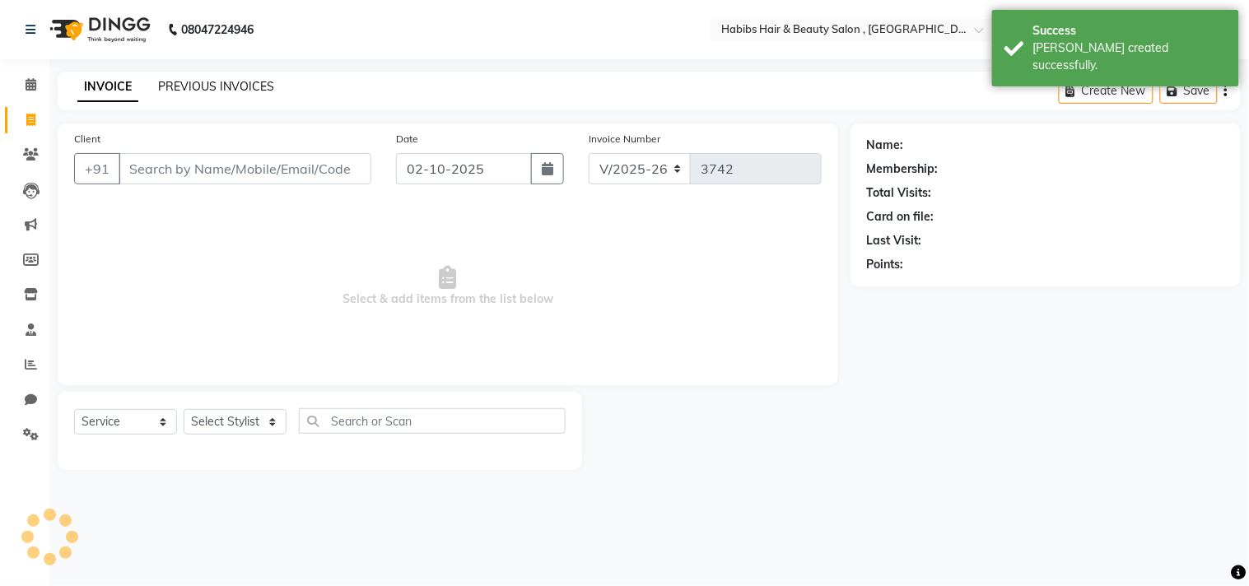
click at [231, 89] on link "PREVIOUS INVOICES" at bounding box center [216, 86] width 116 height 15
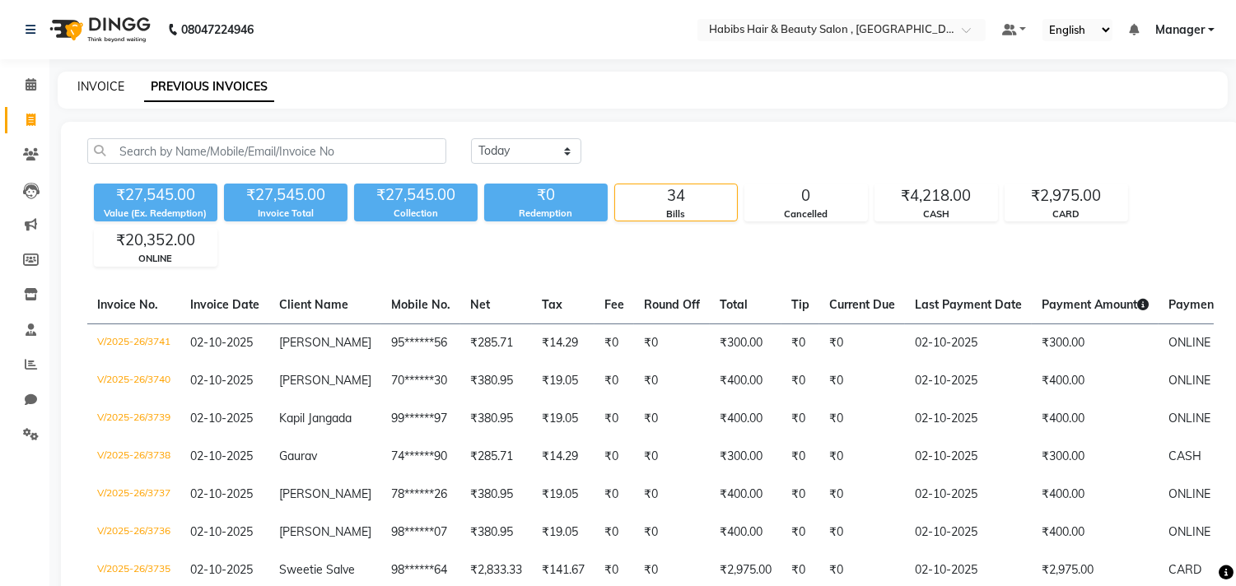
click at [110, 83] on link "INVOICE" at bounding box center [100, 86] width 47 height 15
select select "service"
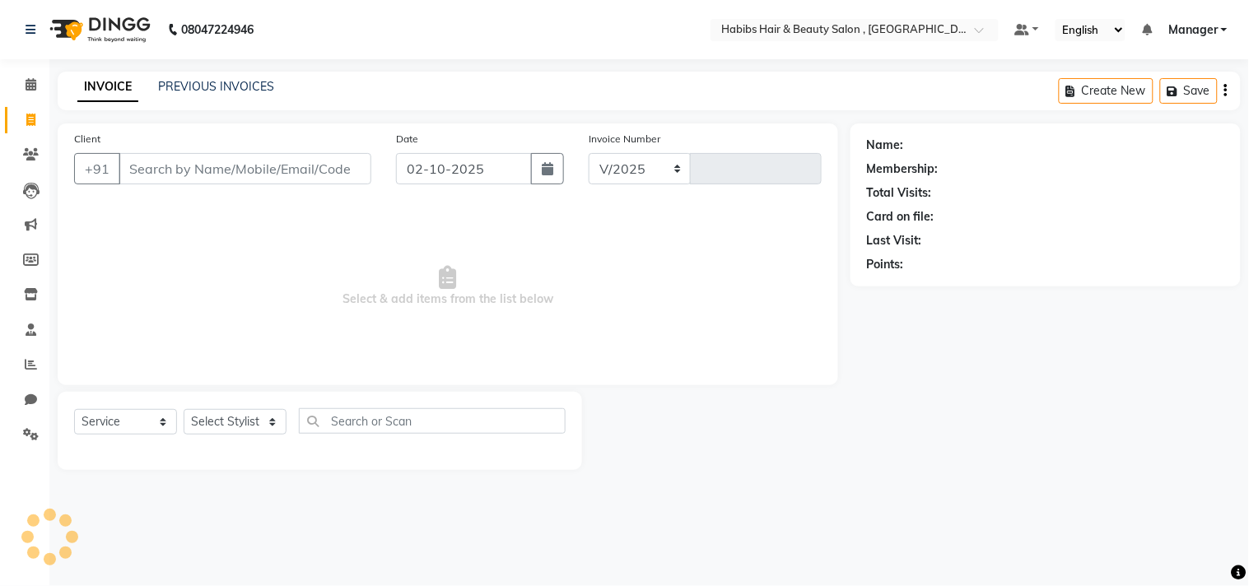
select select "4838"
type input "3742"
click at [41, 289] on span at bounding box center [30, 295] width 29 height 19
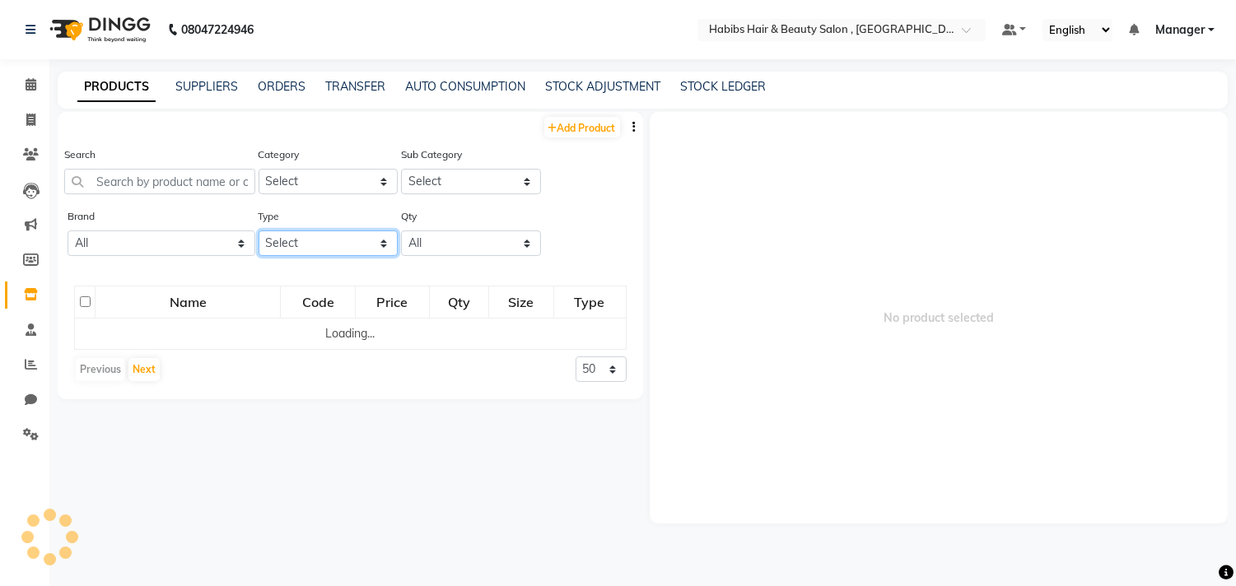
click at [368, 244] on select "Select Both Retail Consumable" at bounding box center [329, 244] width 140 height 26
select select "C"
click at [259, 231] on select "Select Both Retail Consumable" at bounding box center [329, 244] width 140 height 26
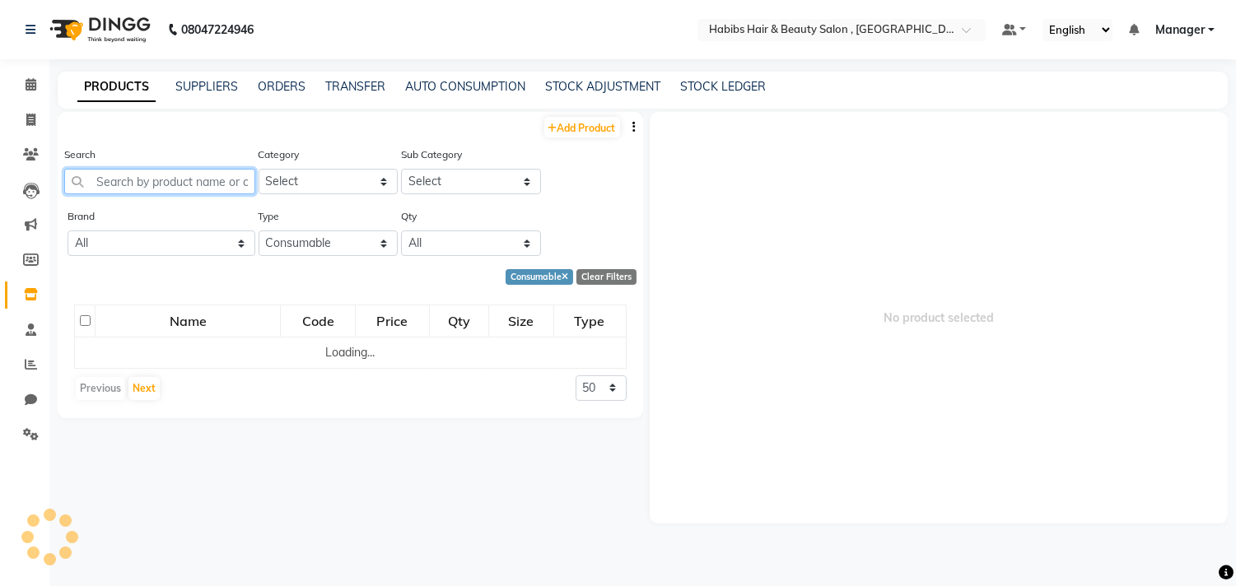
click at [199, 181] on input "text" at bounding box center [159, 182] width 191 height 26
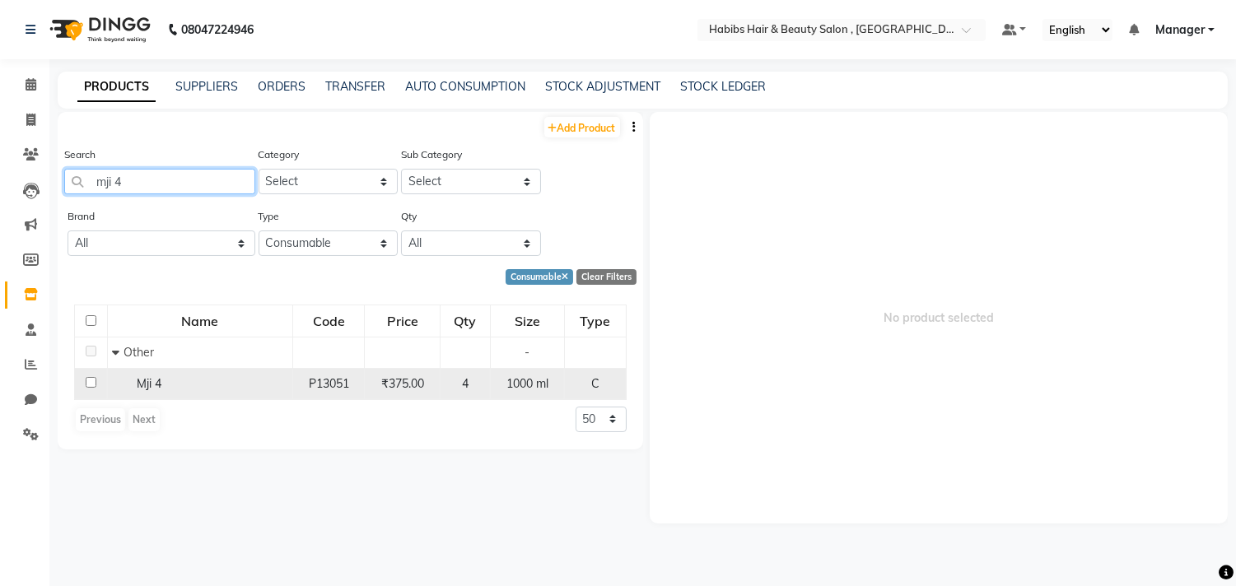
type input "mji 4"
click at [91, 380] on input "checkbox" at bounding box center [91, 382] width 11 height 11
checkbox input "true"
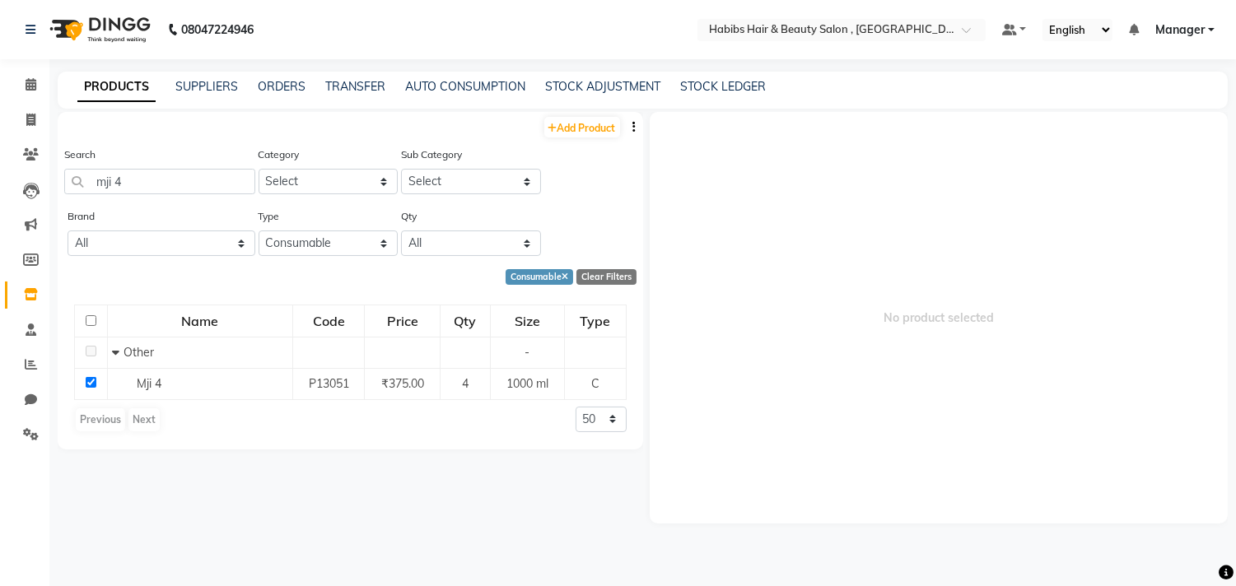
select select
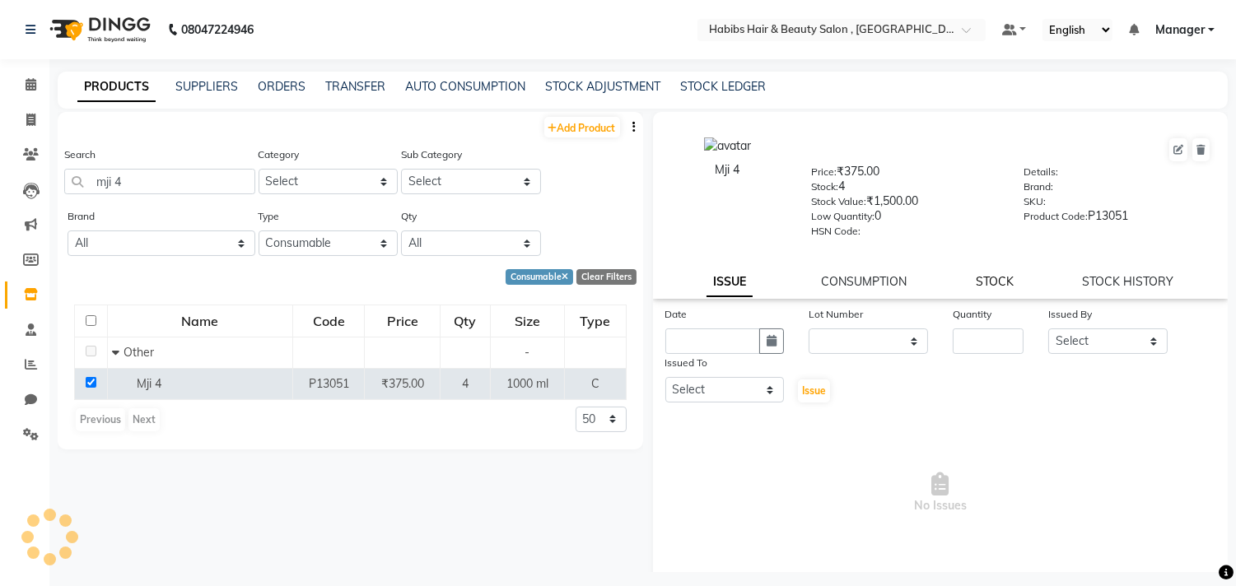
click at [983, 283] on link "STOCK" at bounding box center [995, 281] width 38 height 15
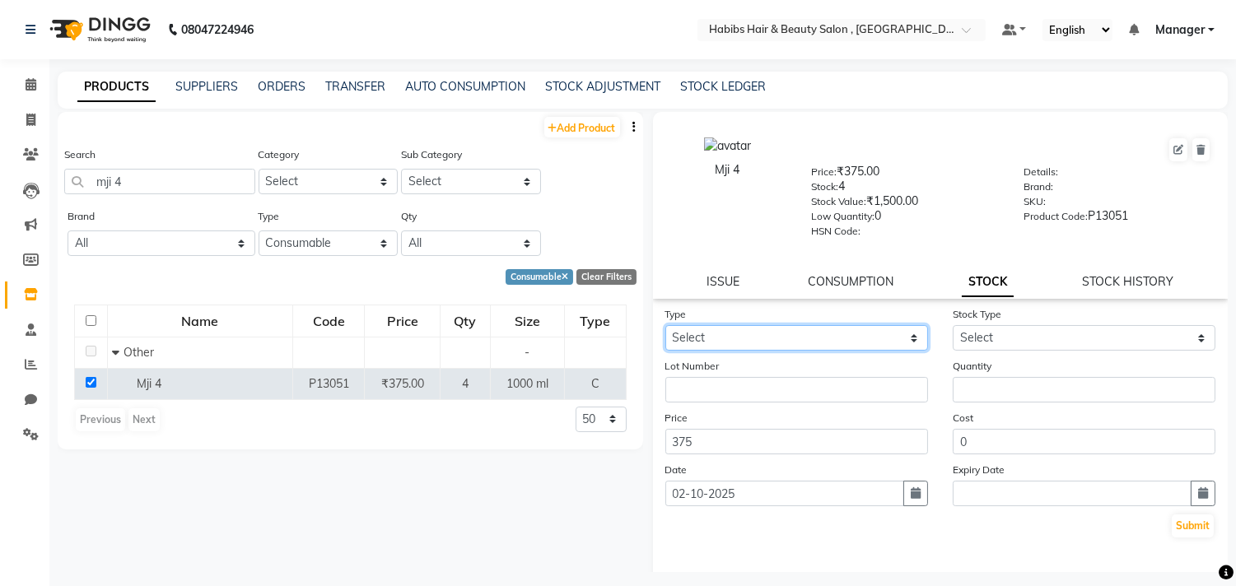
click at [852, 349] on select "Select In Out" at bounding box center [797, 338] width 263 height 26
select select "out"
click at [666, 326] on select "Select In Out" at bounding box center [797, 338] width 263 height 26
select select
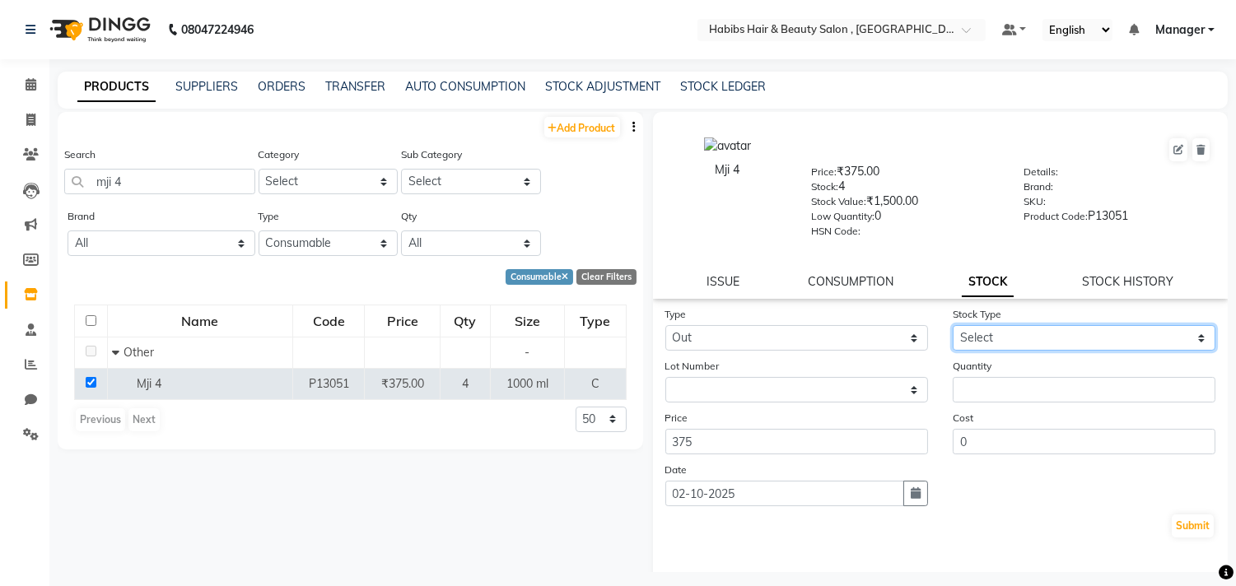
click at [994, 334] on select "Select Internal Use Damaged Expired Adjustment Return Other" at bounding box center [1084, 338] width 263 height 26
select select "internal use"
click at [953, 326] on select "Select Internal Use Damaged Expired Adjustment Return Other" at bounding box center [1084, 338] width 263 height 26
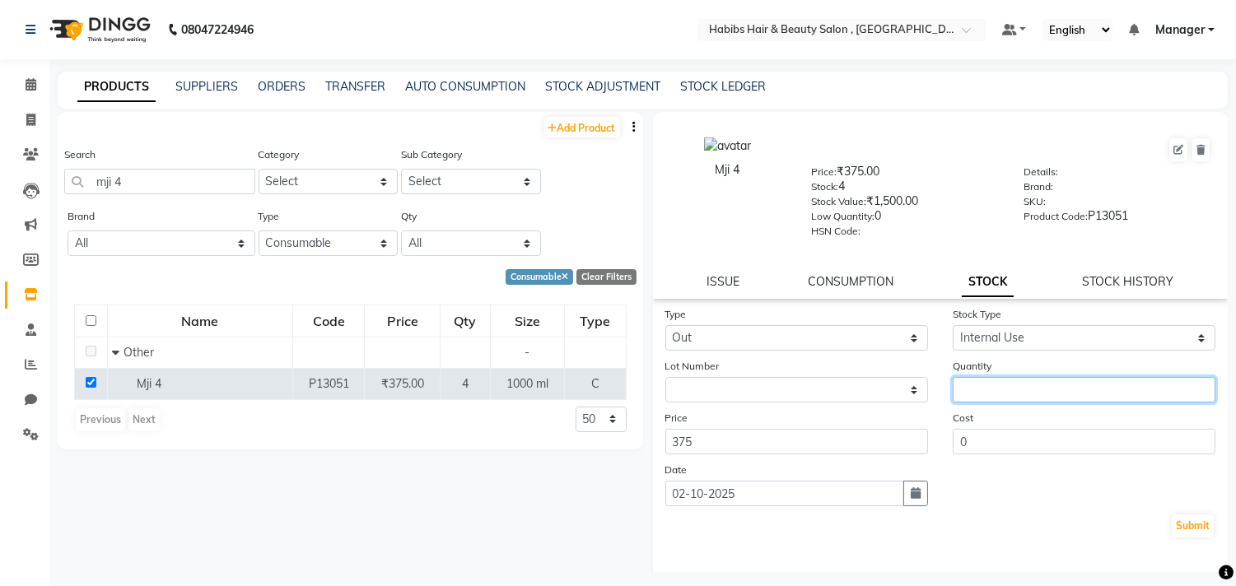
click at [1002, 385] on input "number" at bounding box center [1084, 390] width 263 height 26
type input "1"
click at [1174, 516] on button "Submit" at bounding box center [1193, 526] width 42 height 23
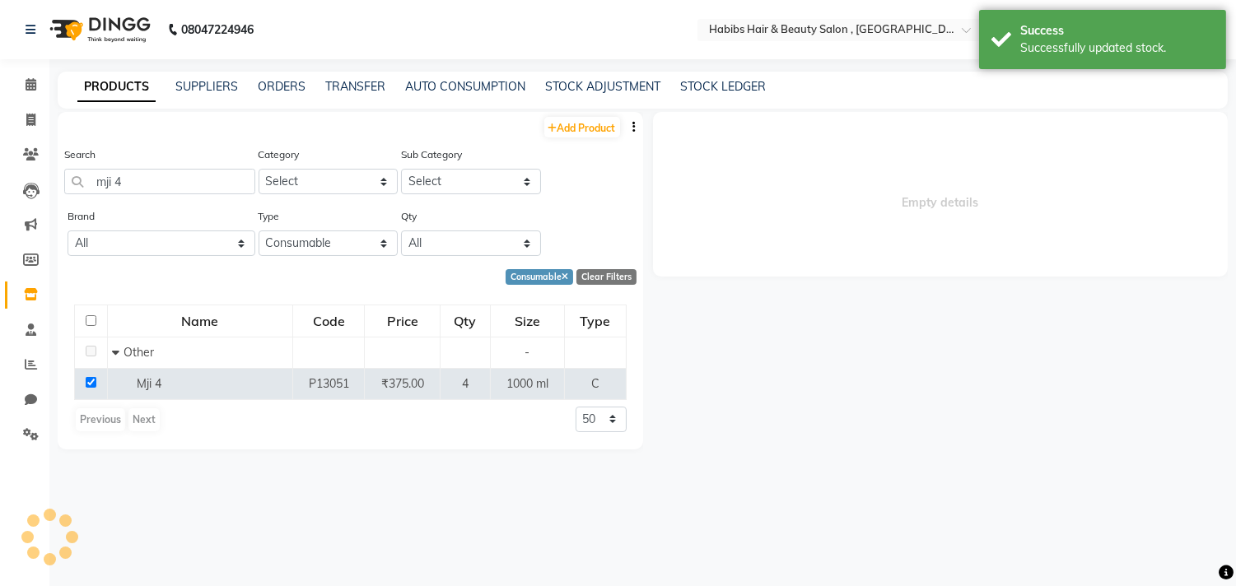
select select
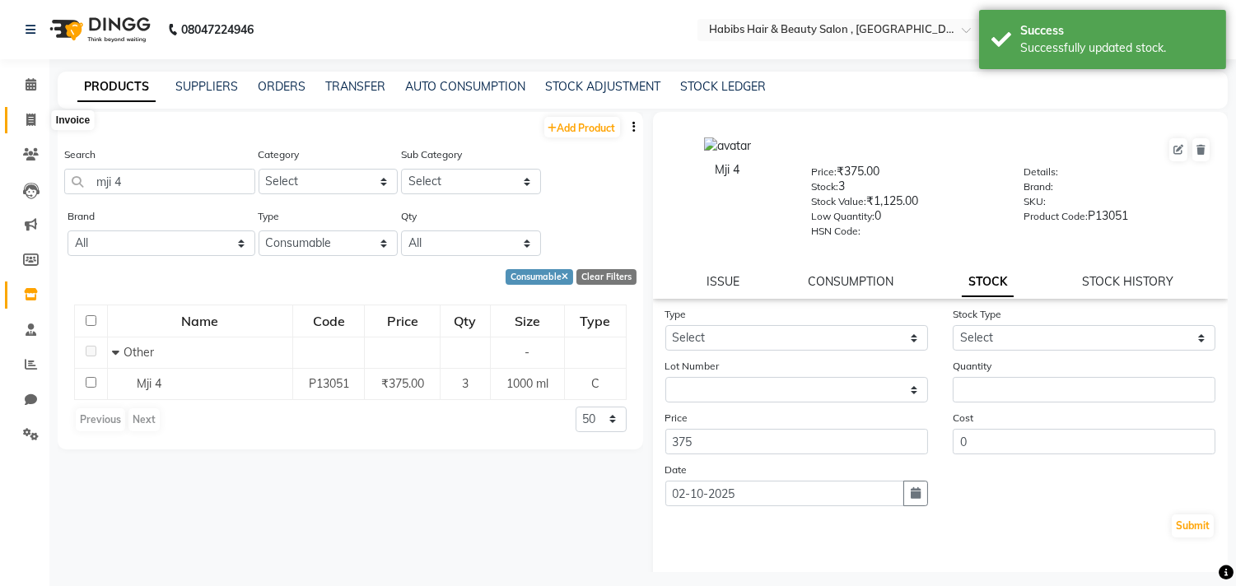
click at [33, 122] on icon at bounding box center [30, 120] width 9 height 12
select select "service"
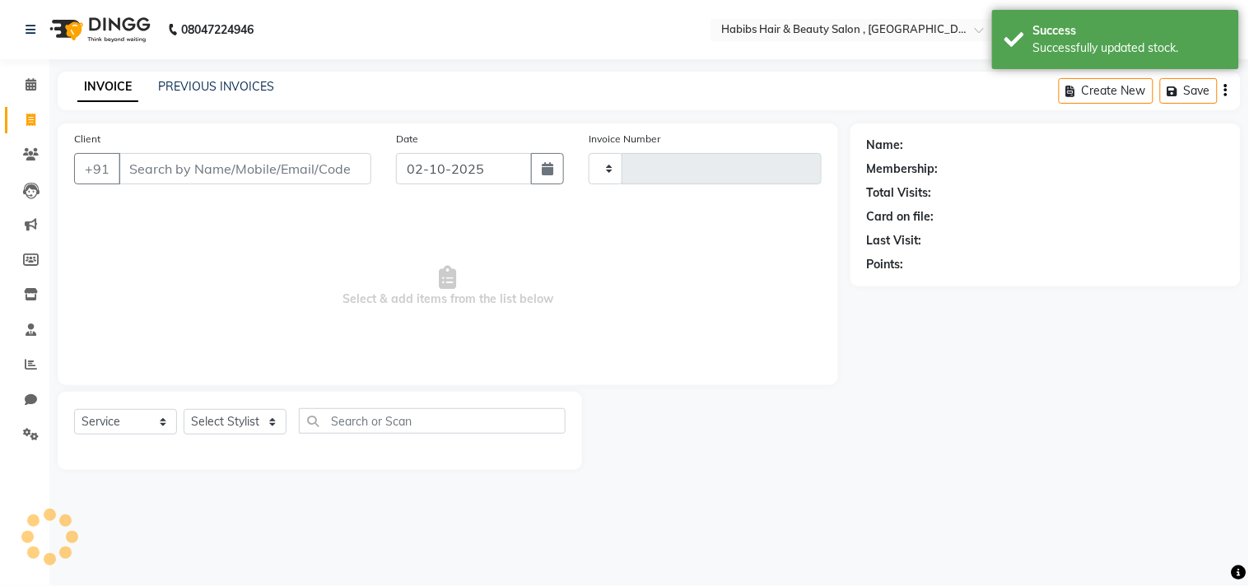
type input "3742"
select select "4838"
click at [241, 94] on div "PREVIOUS INVOICES" at bounding box center [216, 86] width 116 height 17
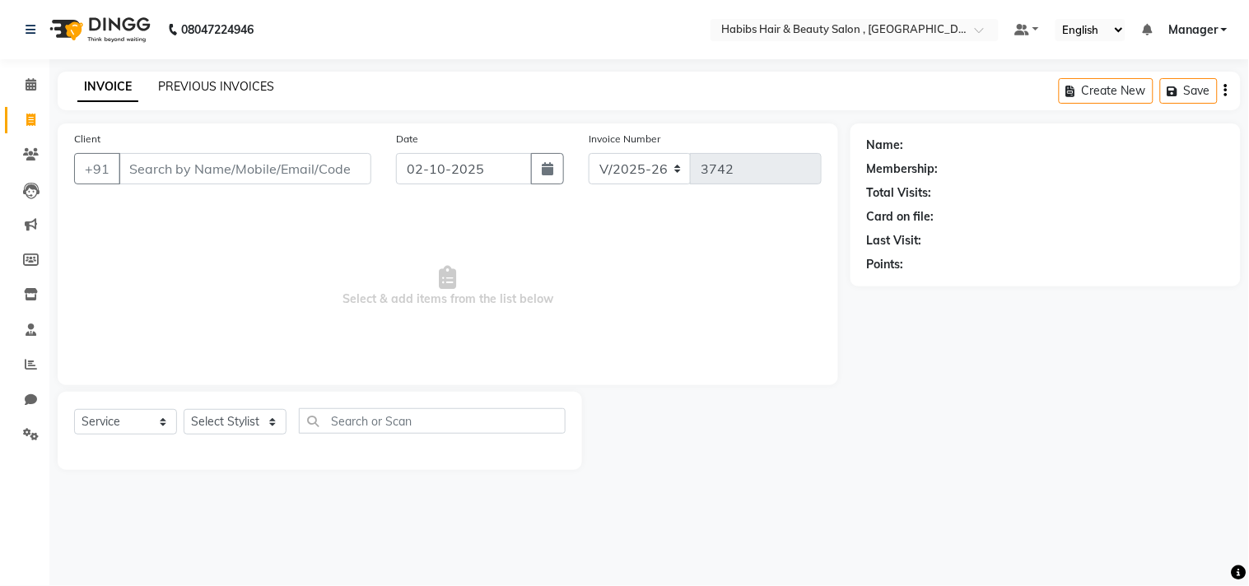
click at [251, 91] on link "PREVIOUS INVOICES" at bounding box center [216, 86] width 116 height 15
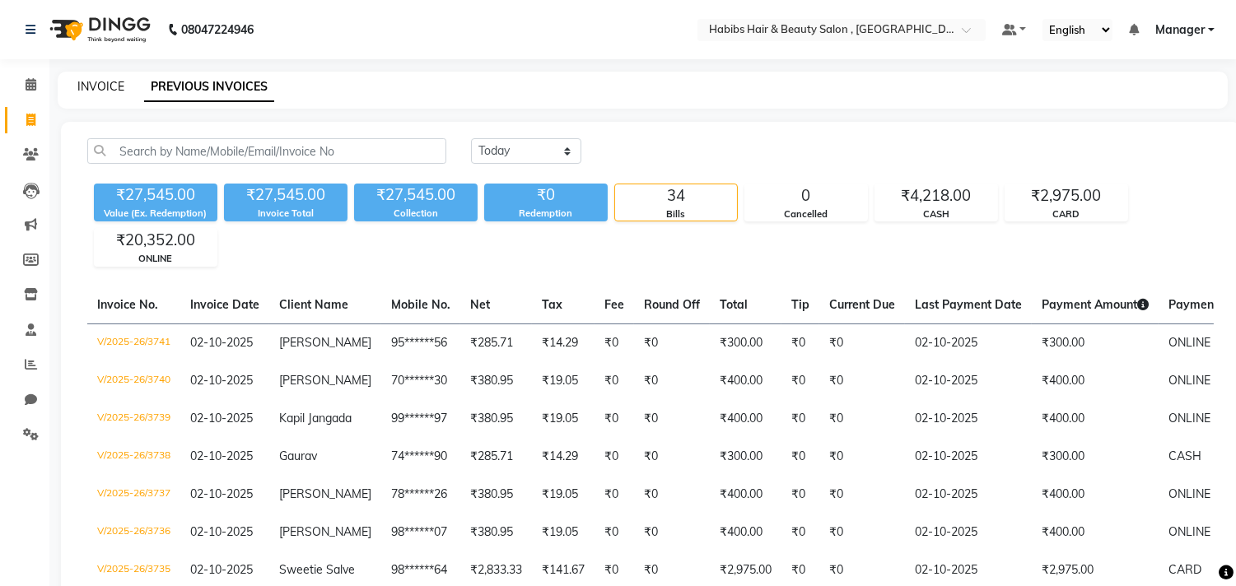
click at [91, 82] on link "INVOICE" at bounding box center [100, 86] width 47 height 15
select select "4838"
select select "service"
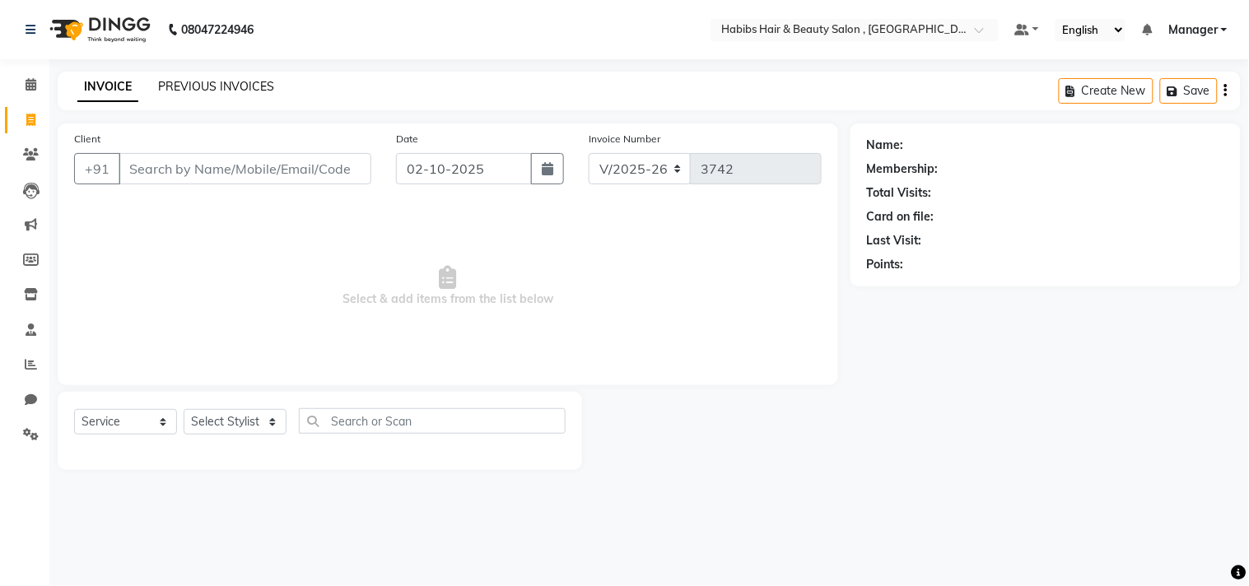
click at [262, 88] on link "PREVIOUS INVOICES" at bounding box center [216, 86] width 116 height 15
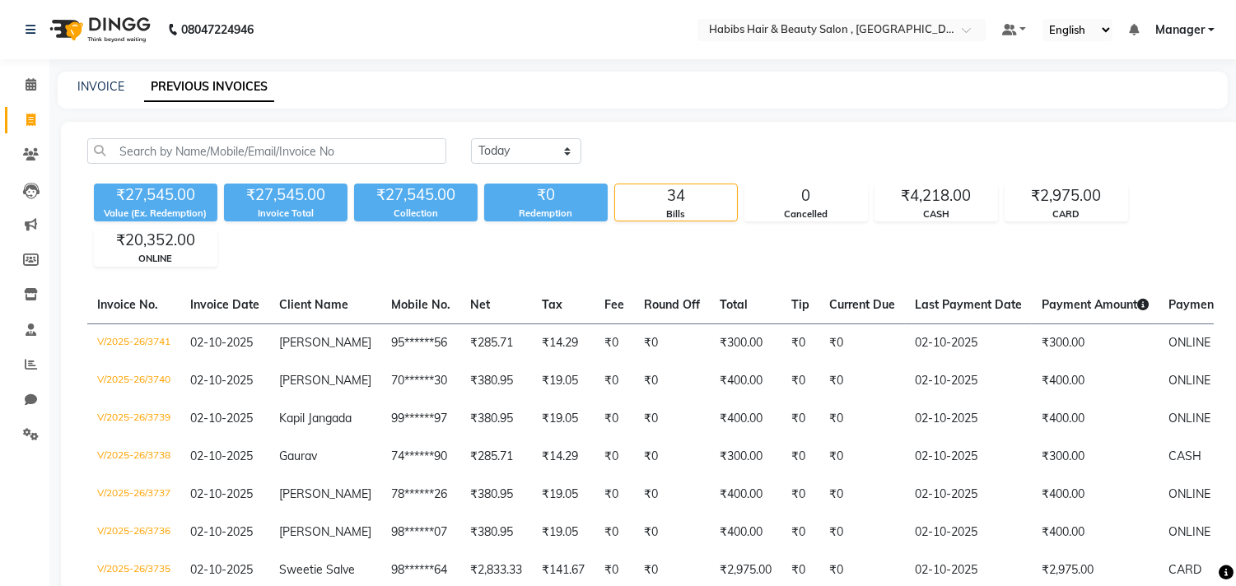
click at [759, 140] on div "[DATE] [DATE] Custom Range" at bounding box center [842, 151] width 743 height 26
